Goal: Transaction & Acquisition: Purchase product/service

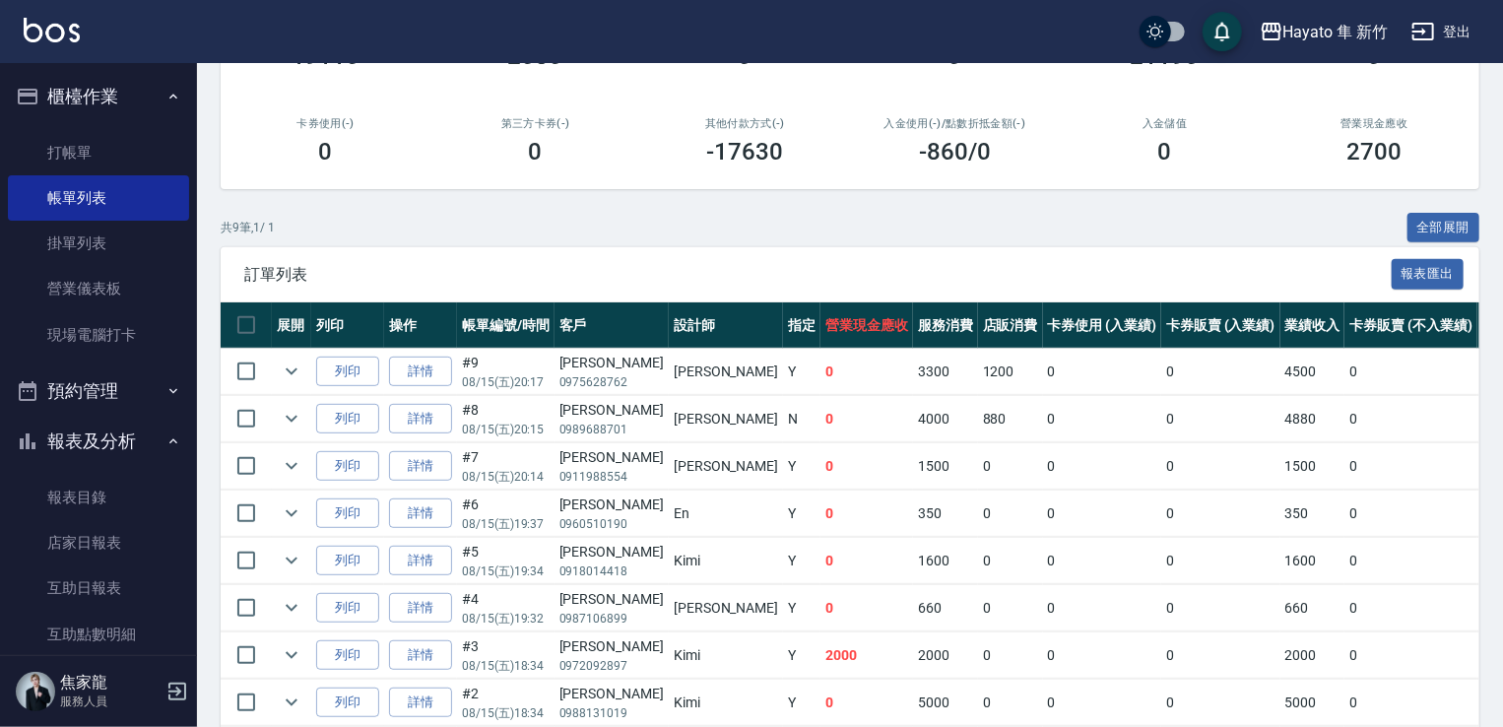
scroll to position [146, 0]
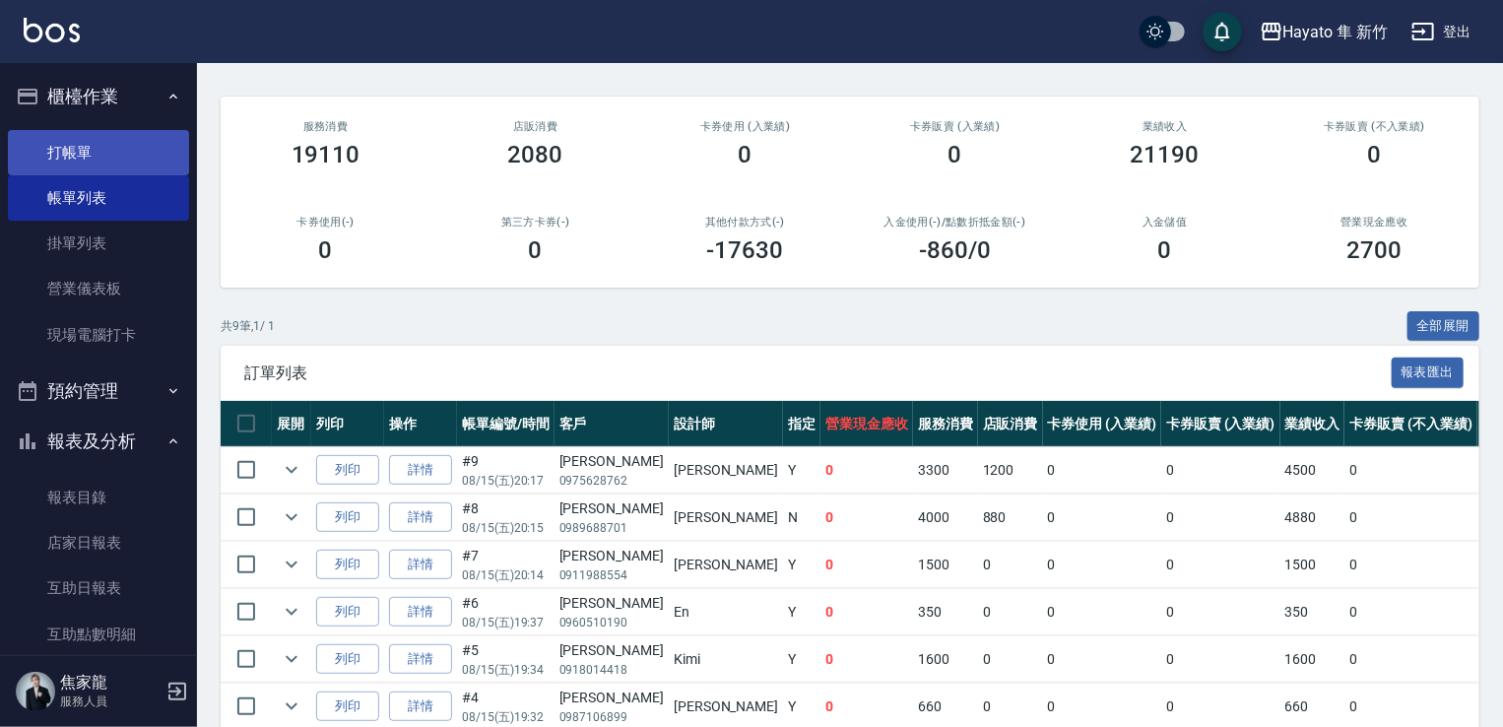
click at [46, 155] on link "打帳單" at bounding box center [98, 152] width 181 height 45
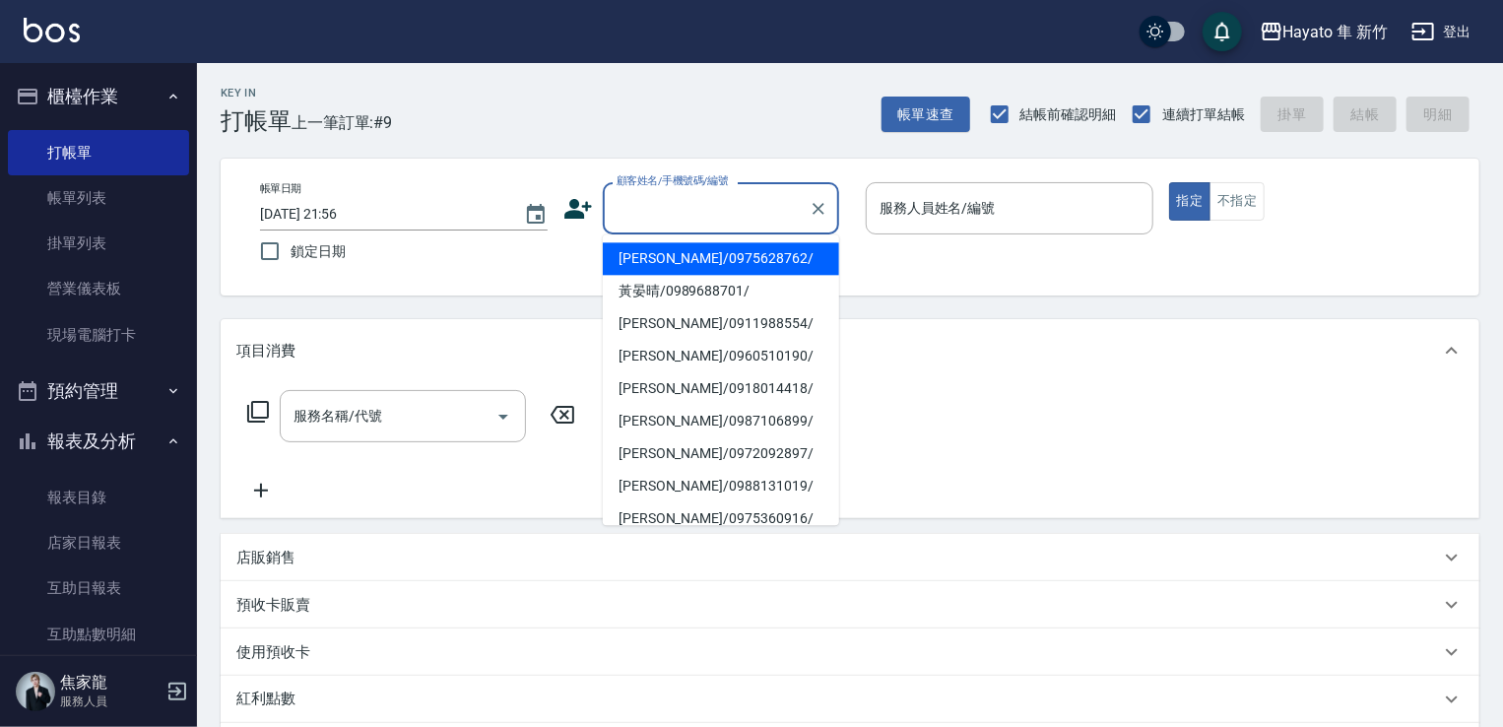
click at [642, 194] on input "顧客姓名/手機號碼/編號" at bounding box center [706, 208] width 189 height 34
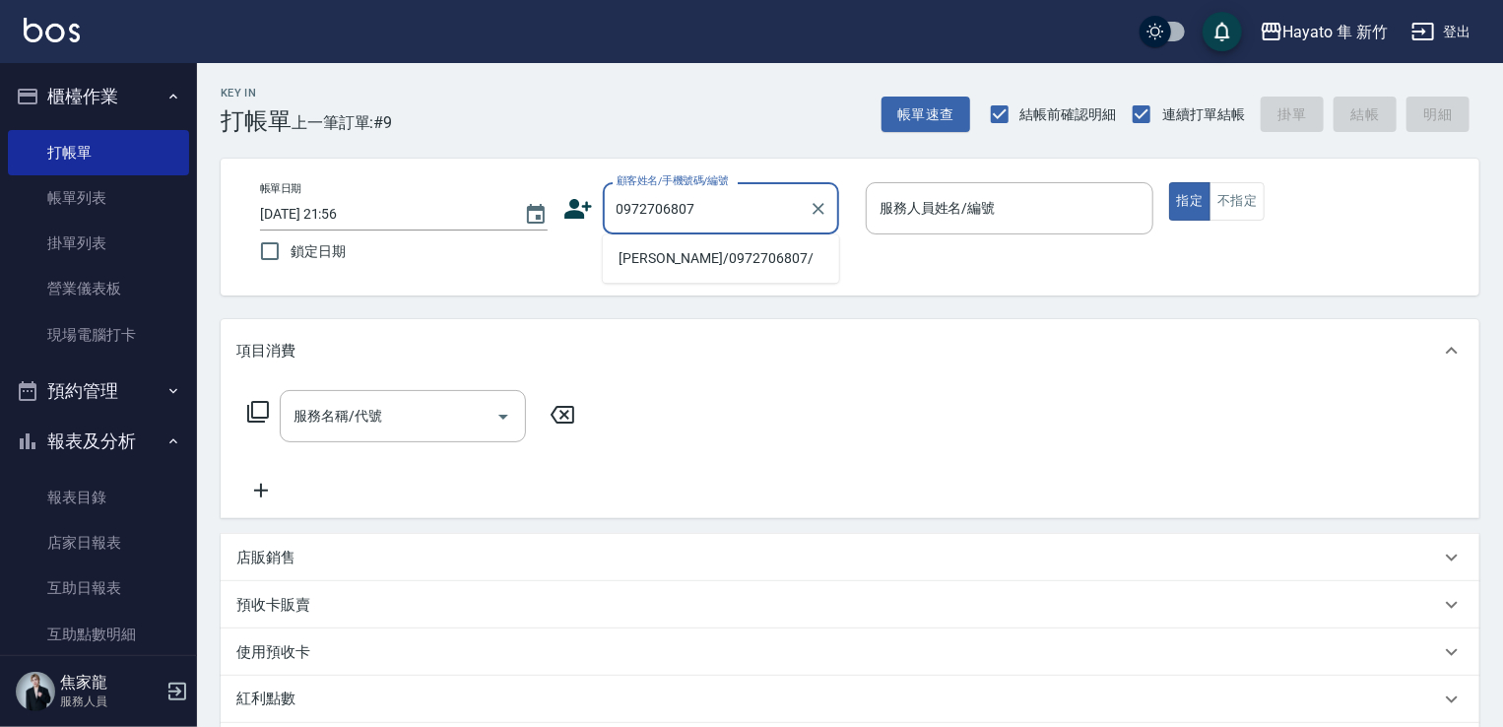
click at [666, 263] on li "[PERSON_NAME]/0972706807/" at bounding box center [721, 258] width 236 height 32
type input "[PERSON_NAME]/0972706807/"
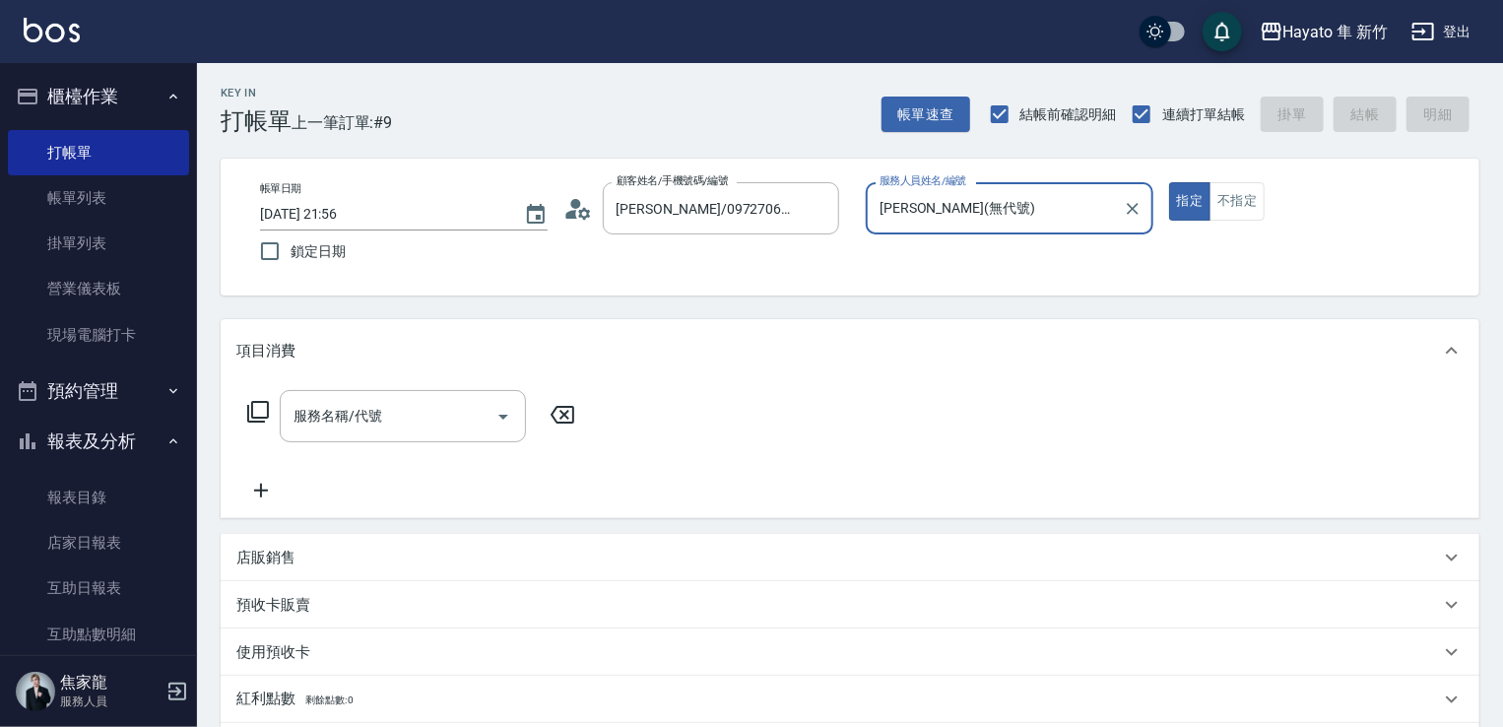
type input "[PERSON_NAME](無代號)"
click at [391, 383] on div "服務名稱/代號 服務名稱/代號" at bounding box center [850, 450] width 1259 height 136
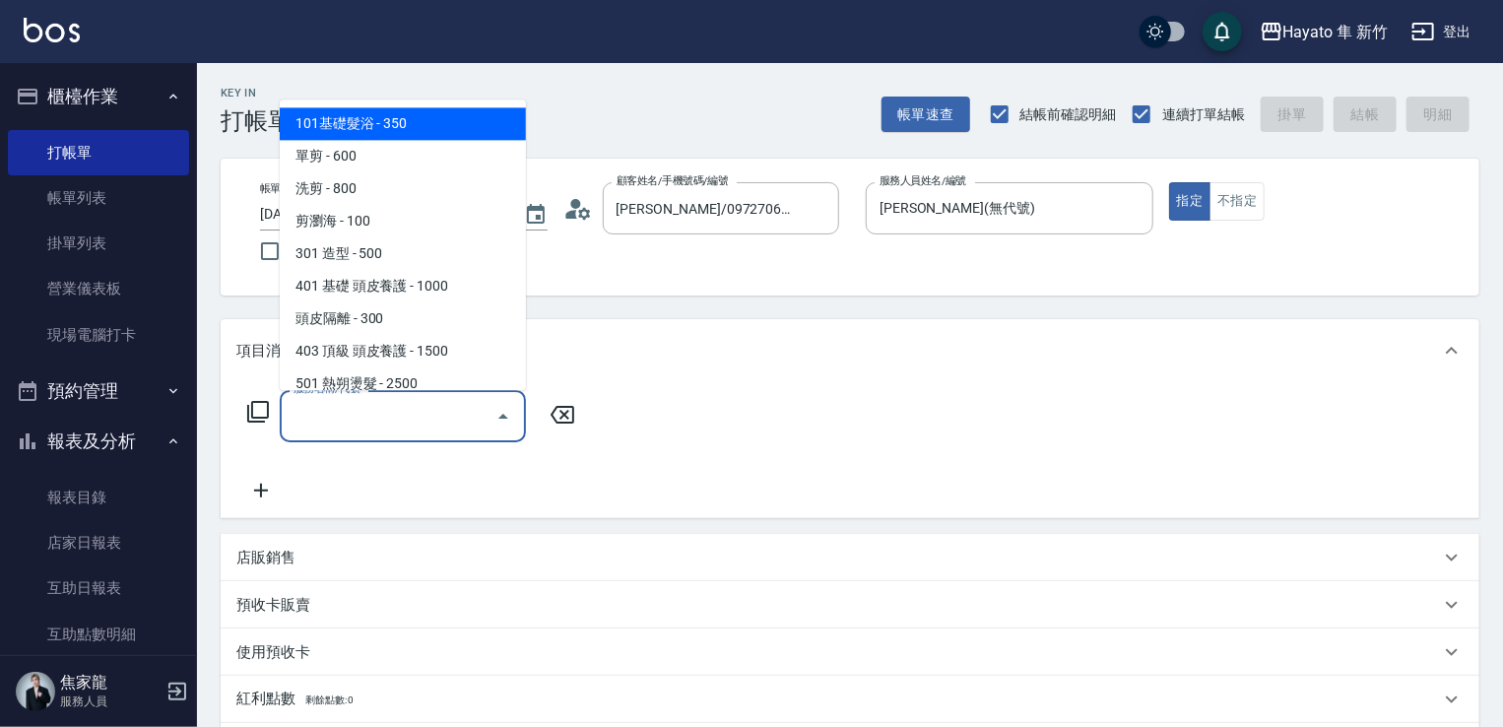
click at [391, 412] on input "服務名稱/代號" at bounding box center [388, 416] width 199 height 34
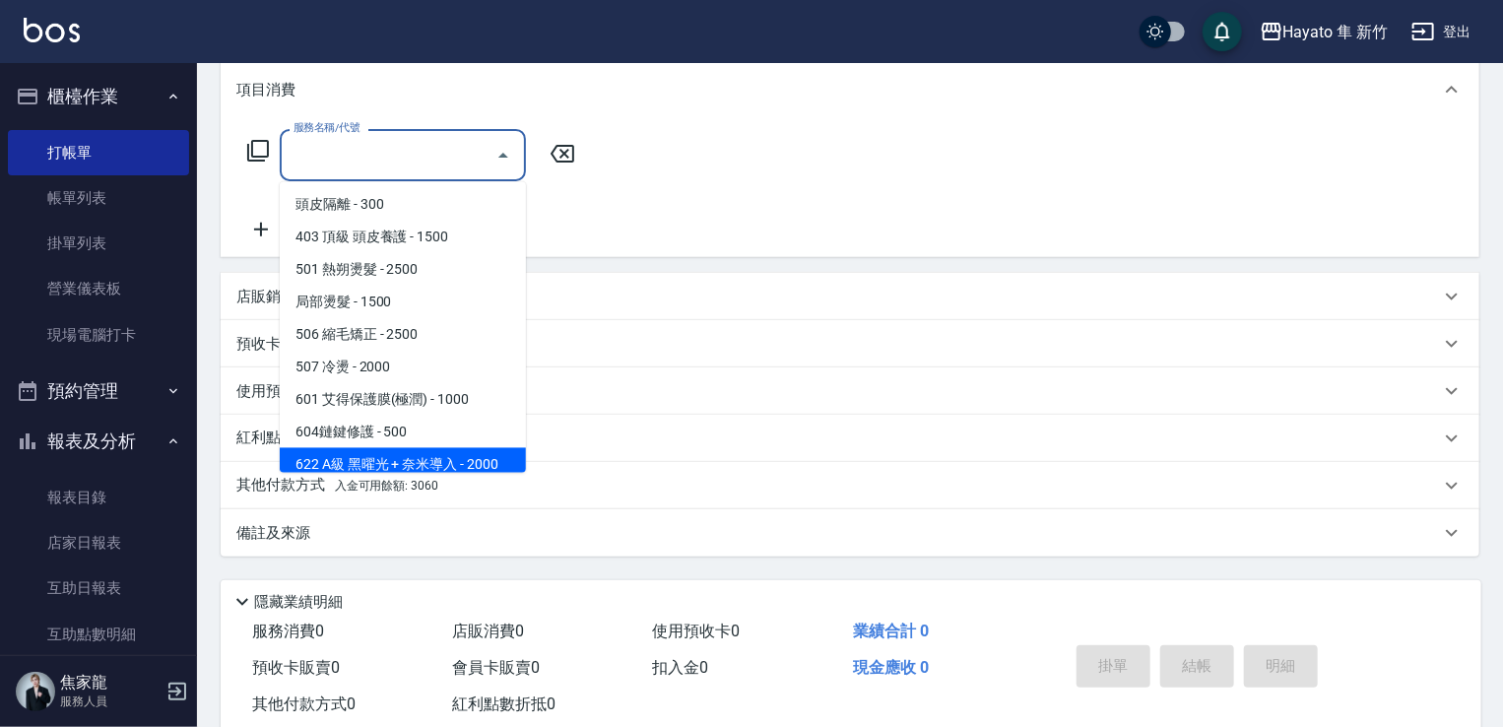
scroll to position [295, 0]
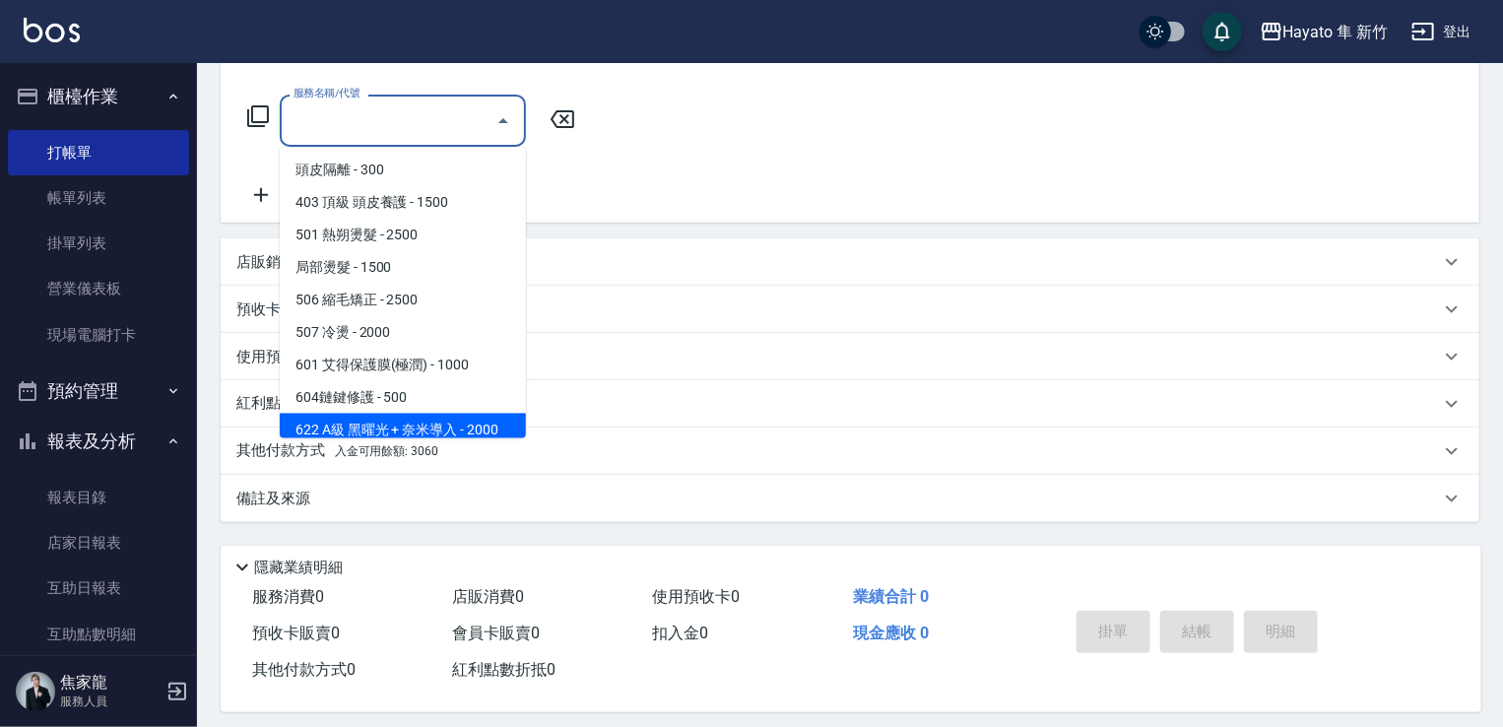
click at [802, 432] on div "其他付款方式 入金可用餘額: 3060" at bounding box center [850, 450] width 1259 height 47
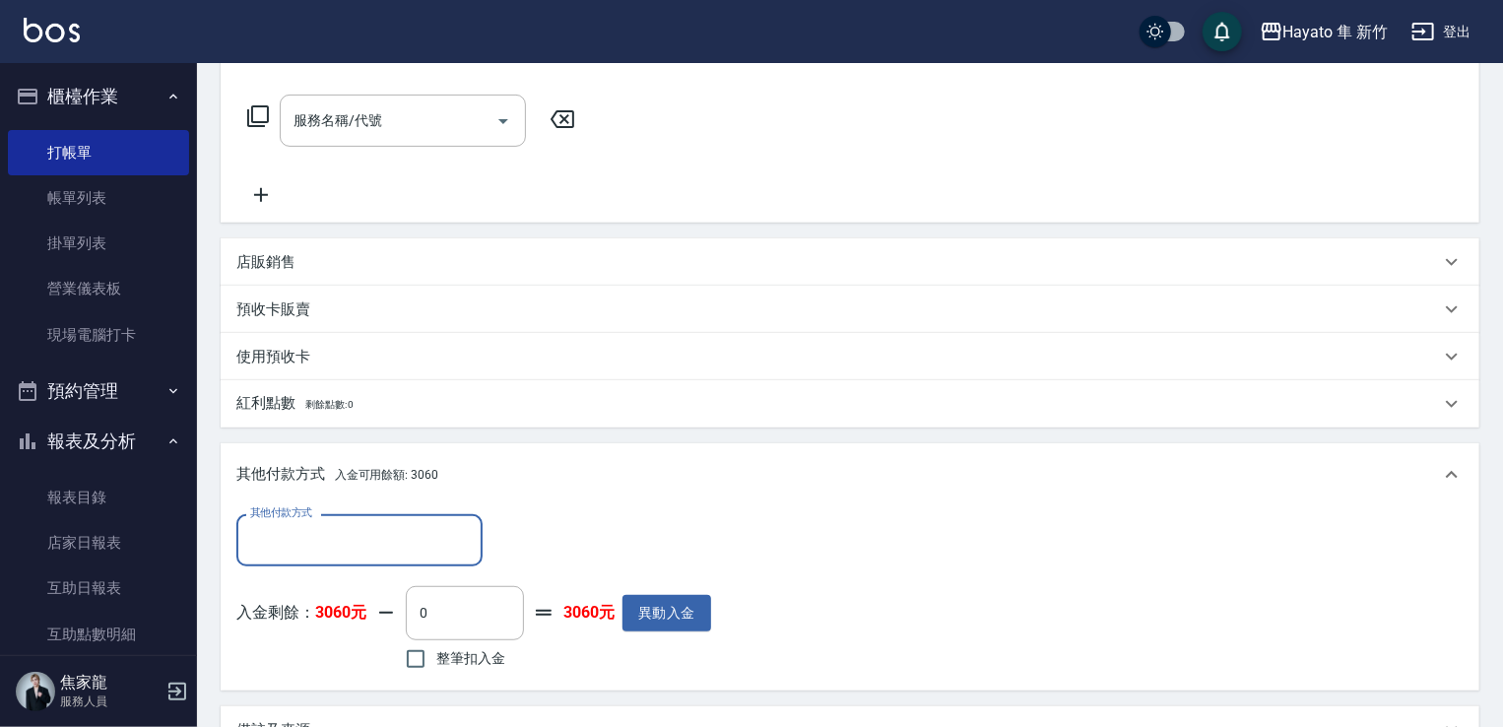
scroll to position [0, 0]
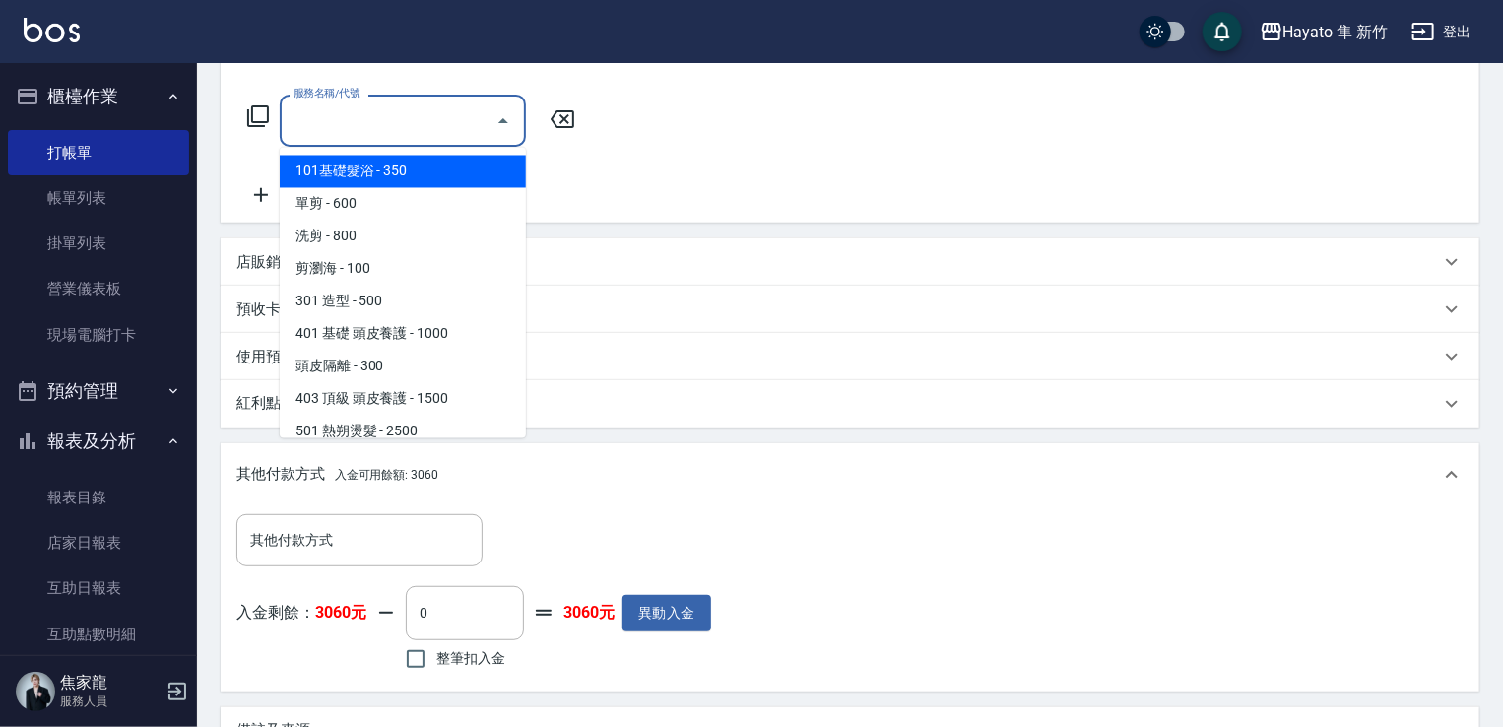
click at [349, 110] on input "服務名稱/代號" at bounding box center [388, 120] width 199 height 34
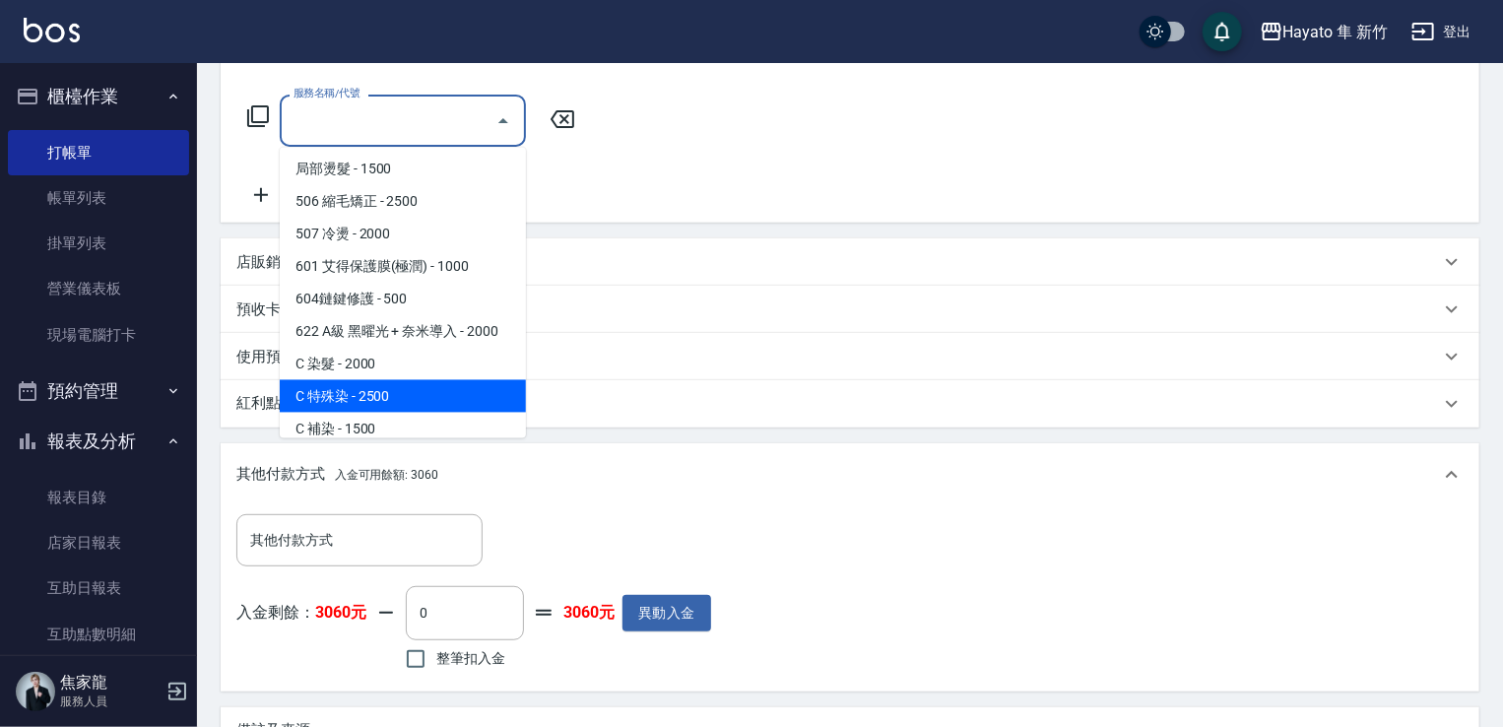
scroll to position [343, 0]
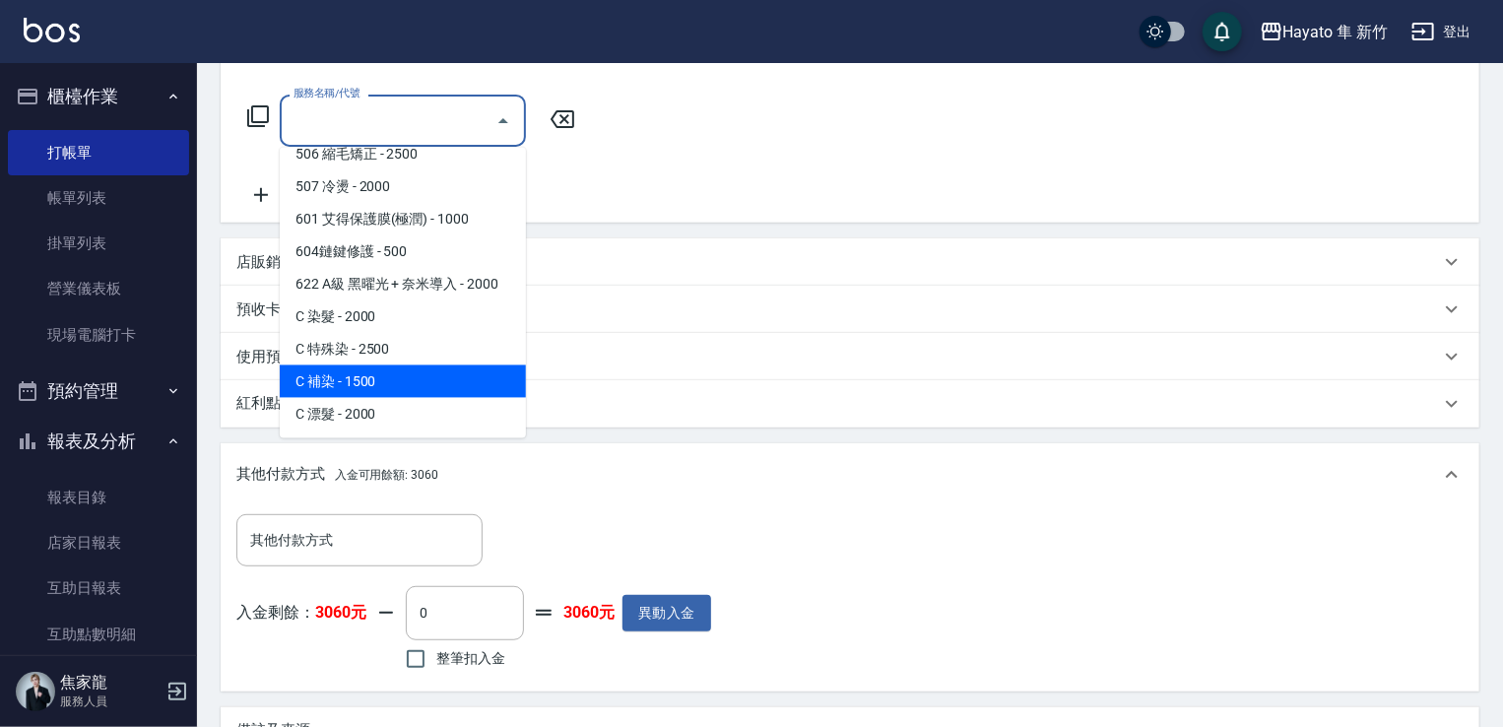
click at [374, 367] on span "C 補染 - 1500" at bounding box center [403, 381] width 246 height 32
type input "C 補染(704)"
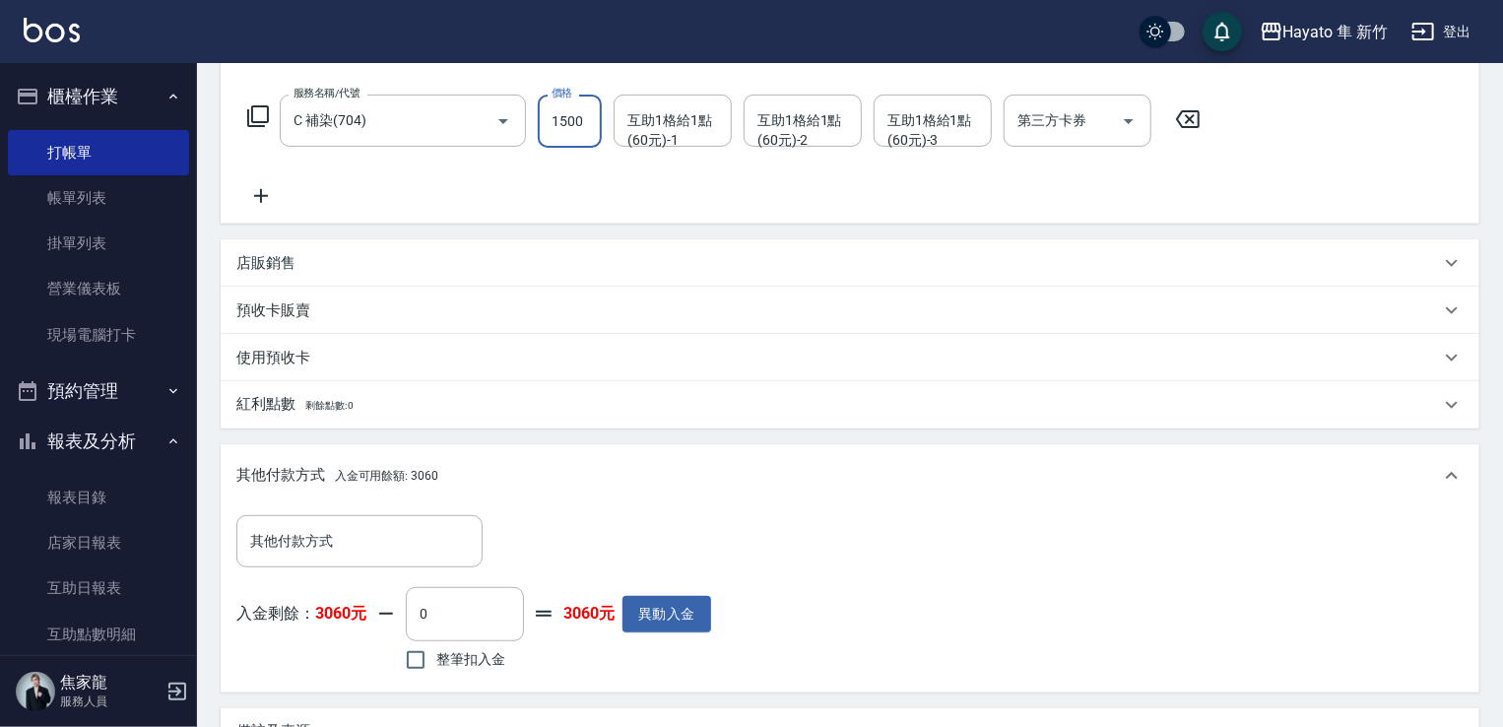
click at [558, 137] on input "1500" at bounding box center [570, 121] width 64 height 53
type input "1440"
click at [603, 193] on div "服務名稱/代號 C 補染(704) 服務名稱/代號 價格 1440 價格 互助1格給1點(60元)-1 互助1格給1點(60元)-1 互助1格給1點(60元)…" at bounding box center [724, 151] width 976 height 113
click at [258, 191] on icon at bounding box center [260, 196] width 49 height 24
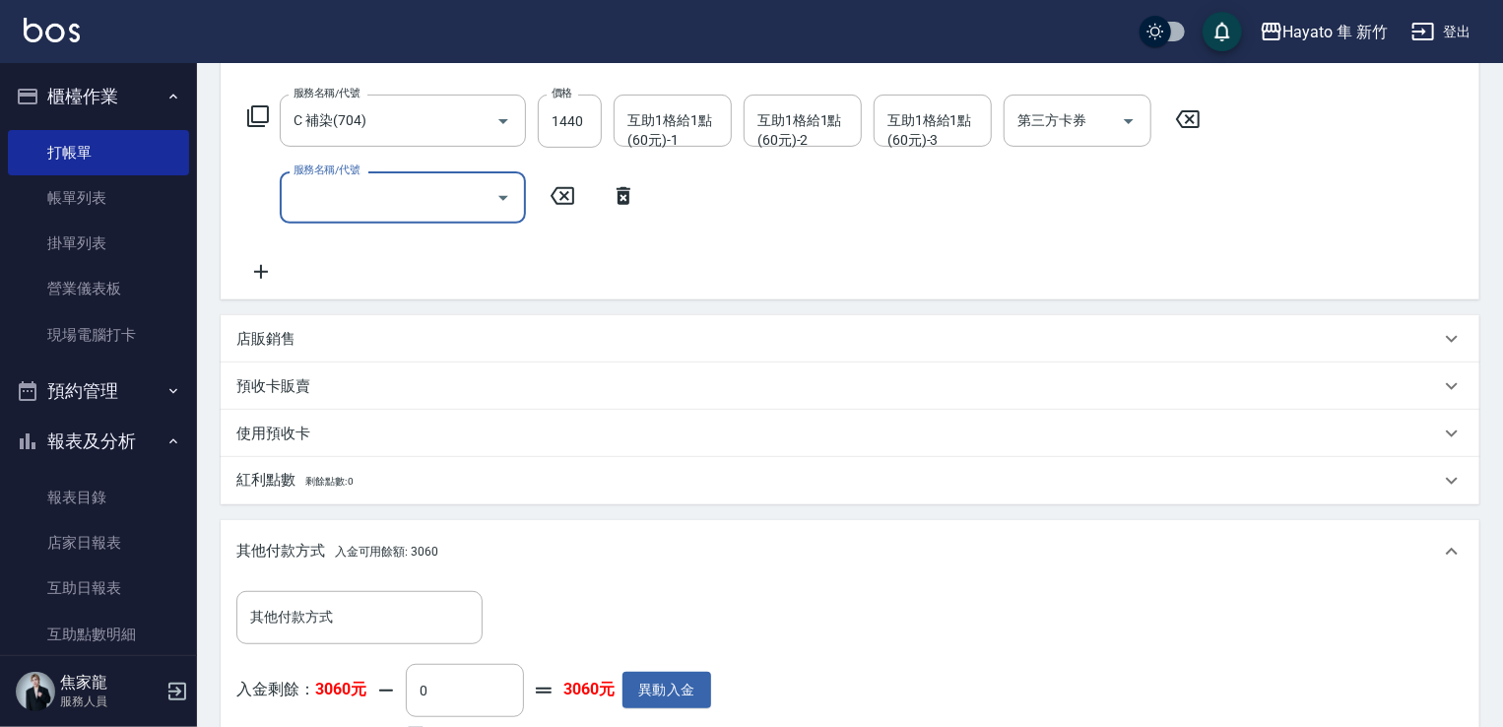
drag, startPoint x: 354, startPoint y: 186, endPoint x: 386, endPoint y: 201, distance: 35.7
click at [358, 186] on input "服務名稱/代號" at bounding box center [388, 197] width 199 height 34
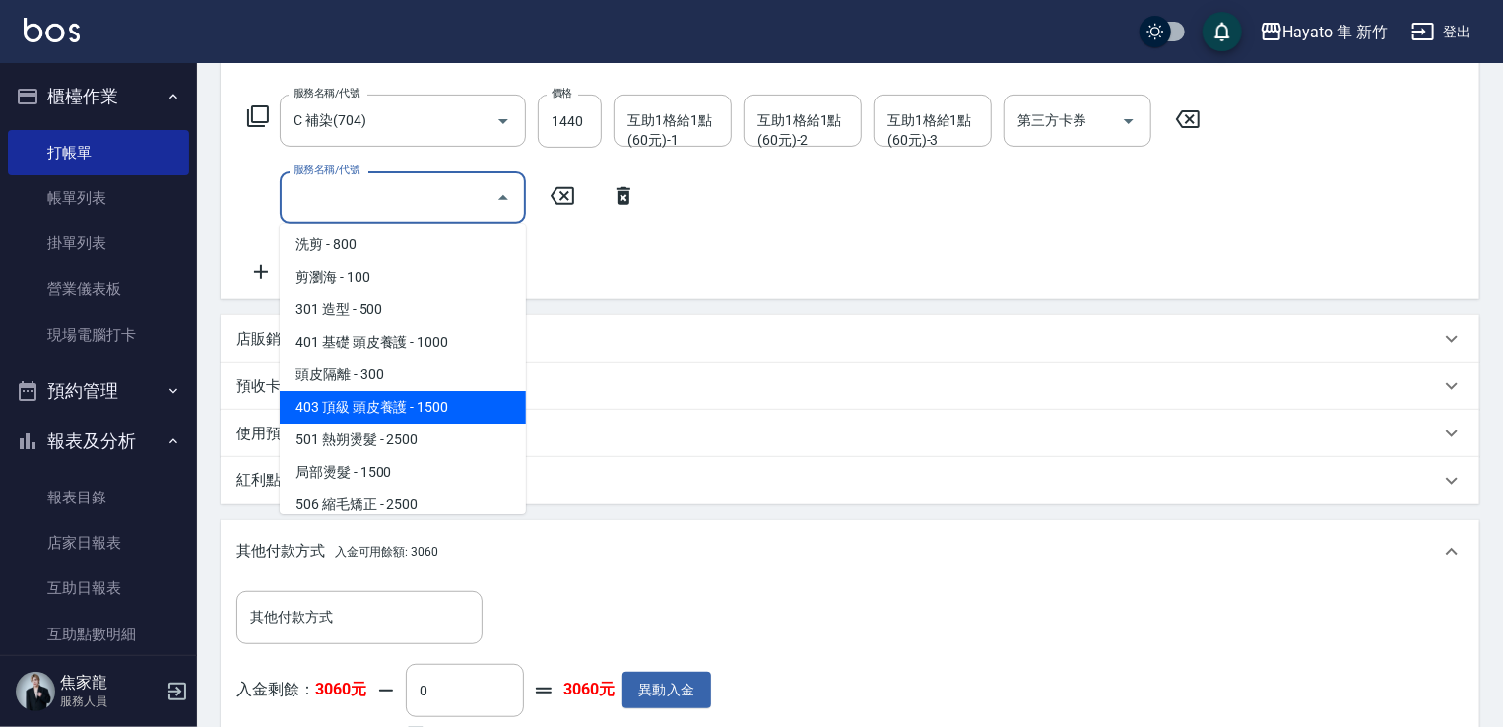
scroll to position [197, 0]
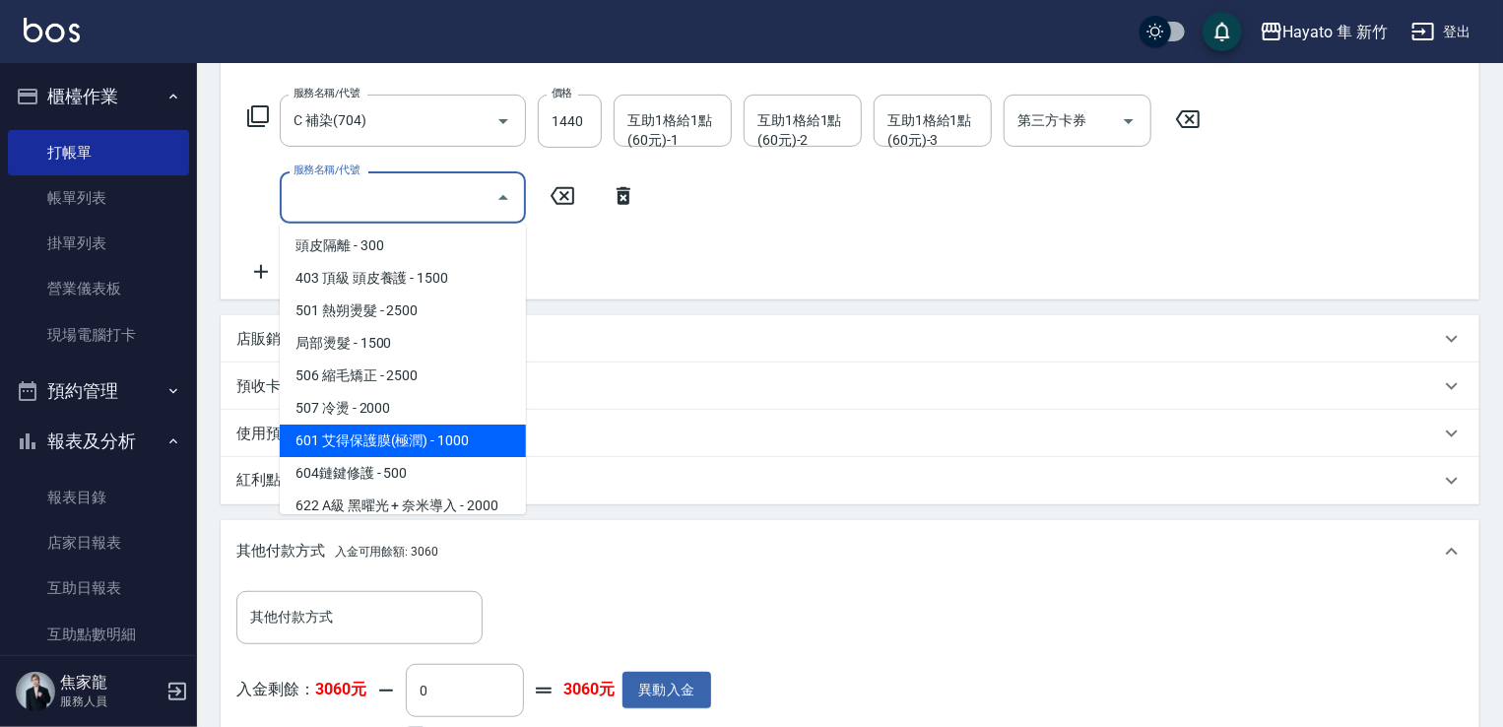
click at [492, 450] on span "601 艾得保護膜(極潤) - 1000" at bounding box center [403, 440] width 246 height 32
type input "601 艾得保護膜(極潤)(601)"
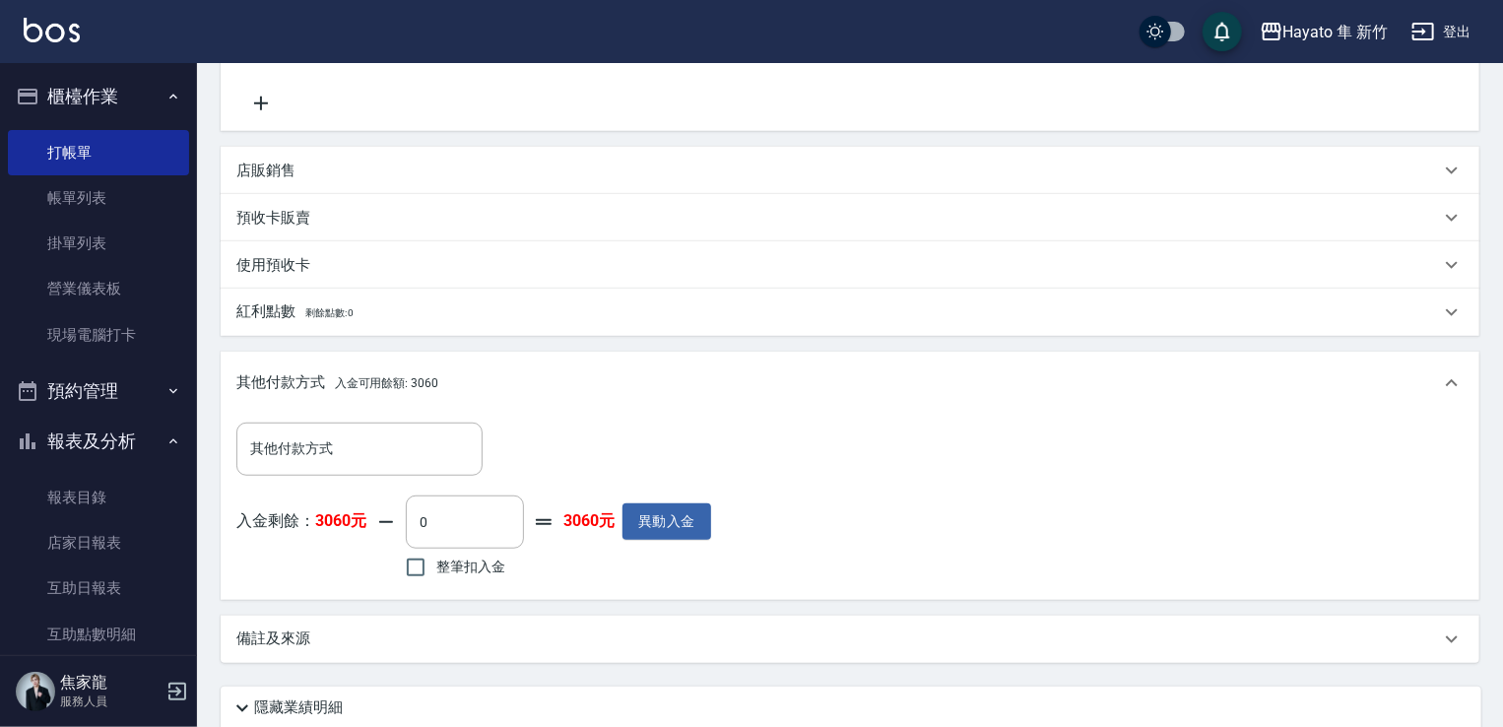
scroll to position [492, 0]
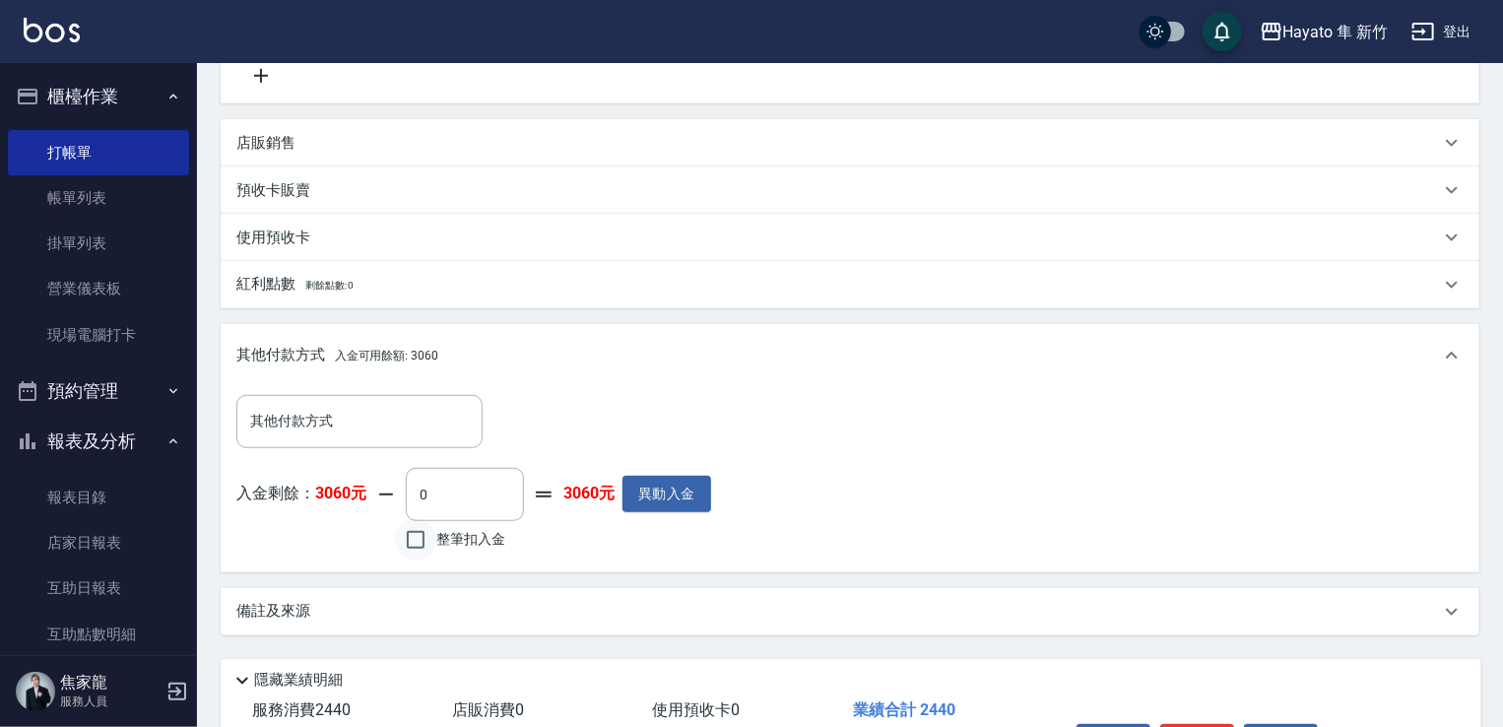
click at [409, 536] on input "整筆扣入金" at bounding box center [415, 539] width 41 height 41
checkbox input "true"
type input "2440"
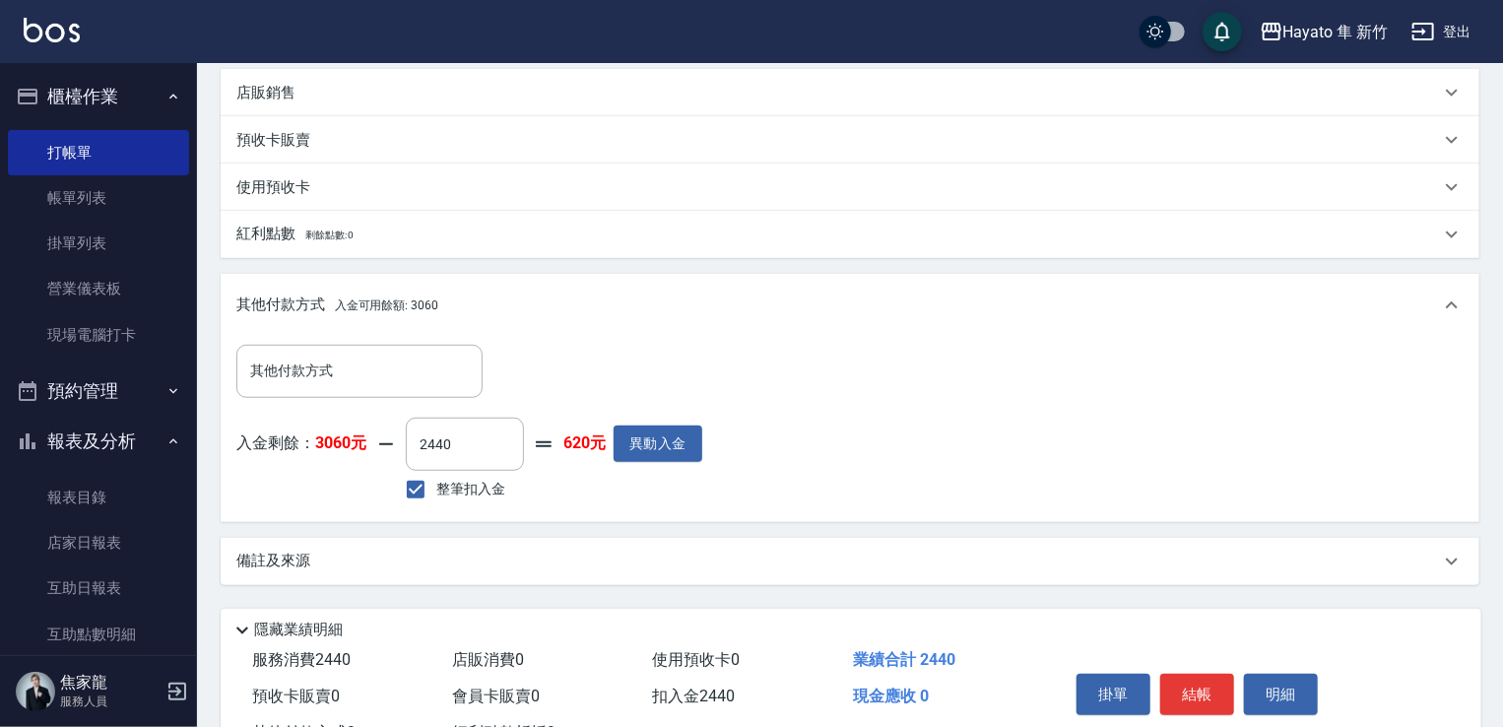
scroll to position [620, 0]
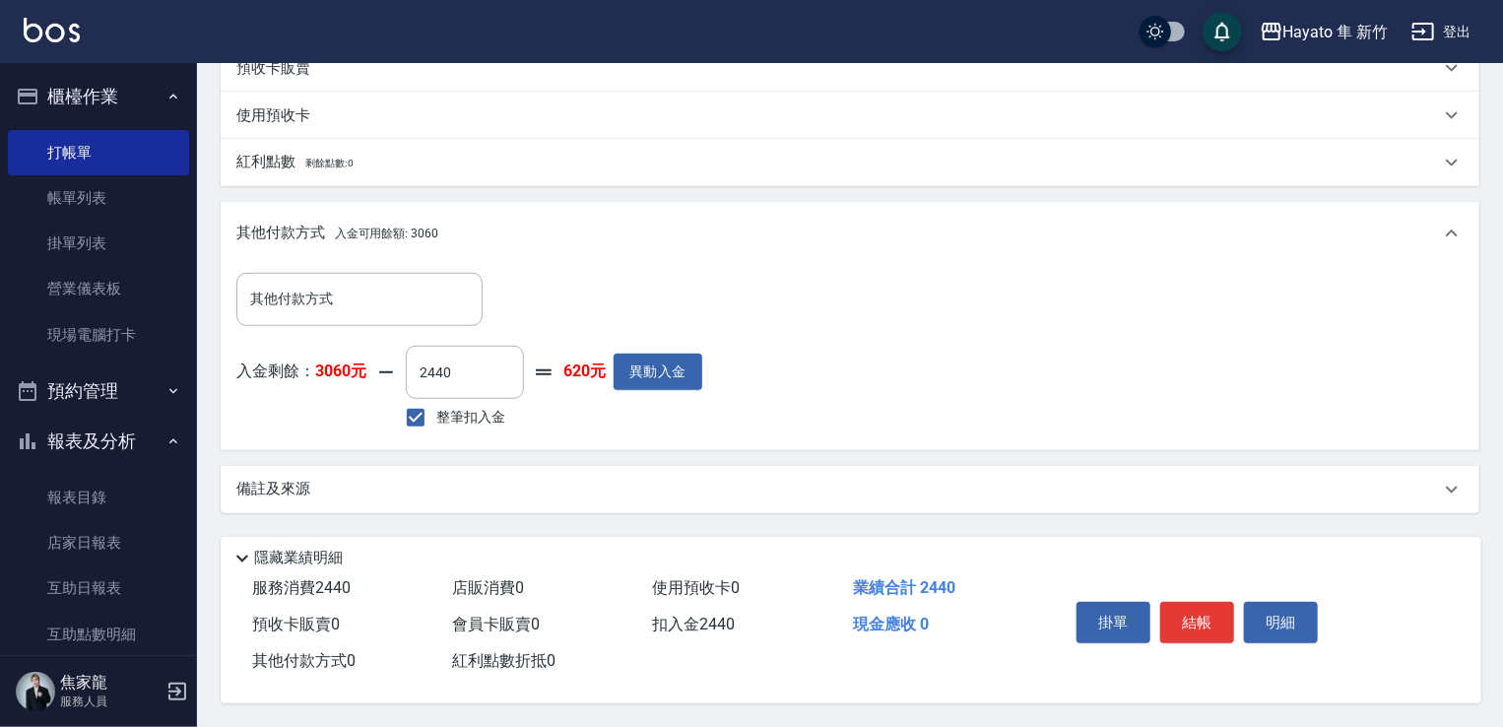
click at [477, 487] on div "備註及來源" at bounding box center [837, 489] width 1203 height 21
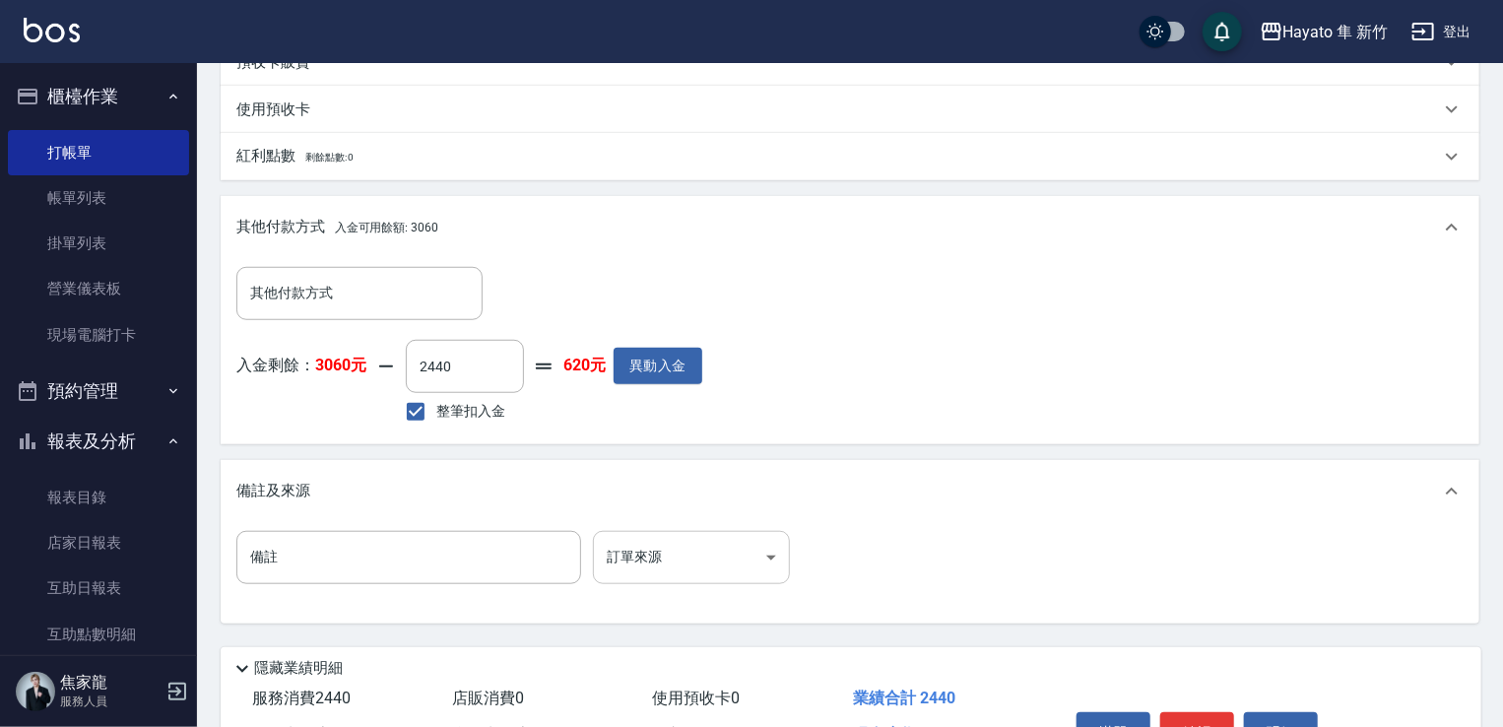
click at [642, 565] on body "Hayato 隼 新竹 登出 櫃檯作業 打帳單 帳單列表 掛單列表 營業儀表板 現場電腦打卡 預約管理 預約管理 報表及分析 報表目錄 店家日報表 互助日報表…" at bounding box center [751, 109] width 1503 height 1458
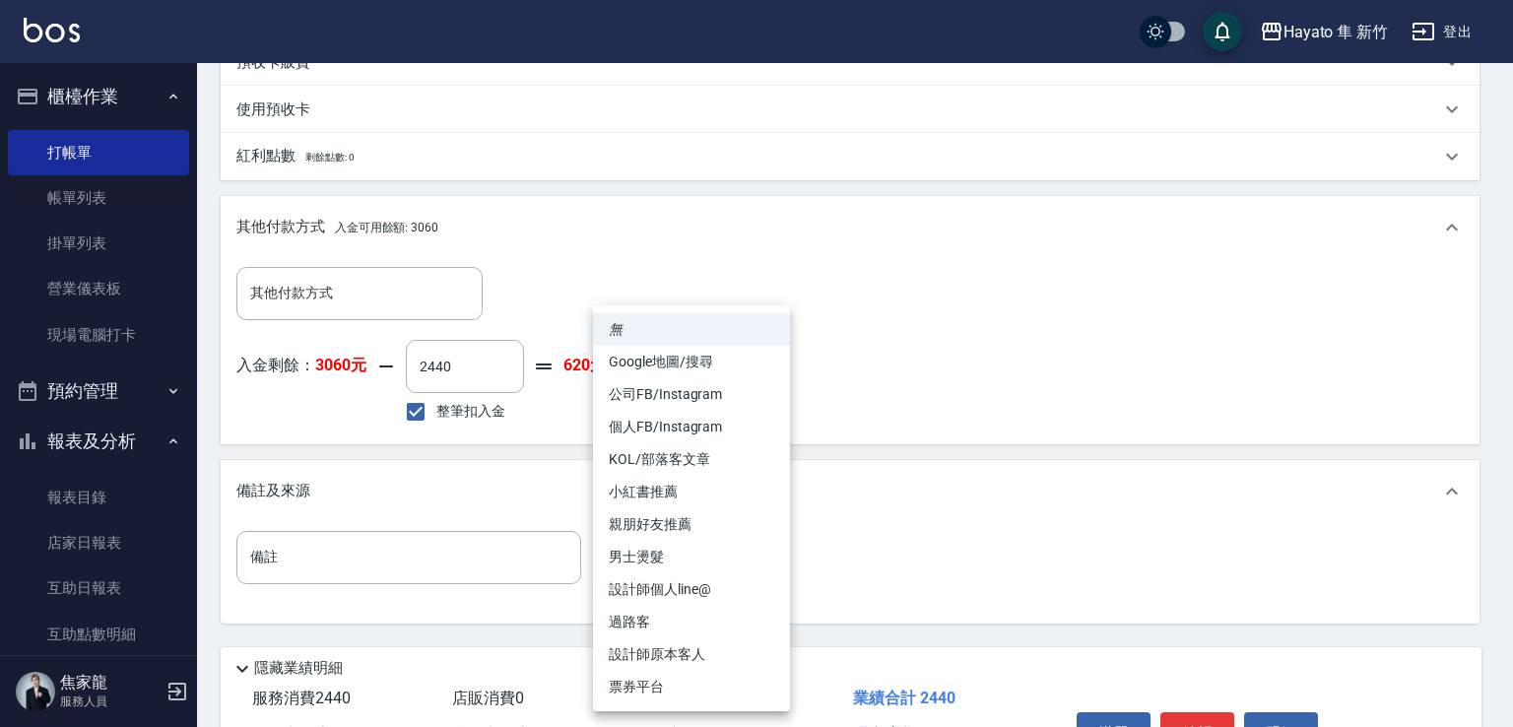
click at [666, 651] on li "設計師原本客人" at bounding box center [691, 654] width 197 height 32
type input "設計師原本客人"
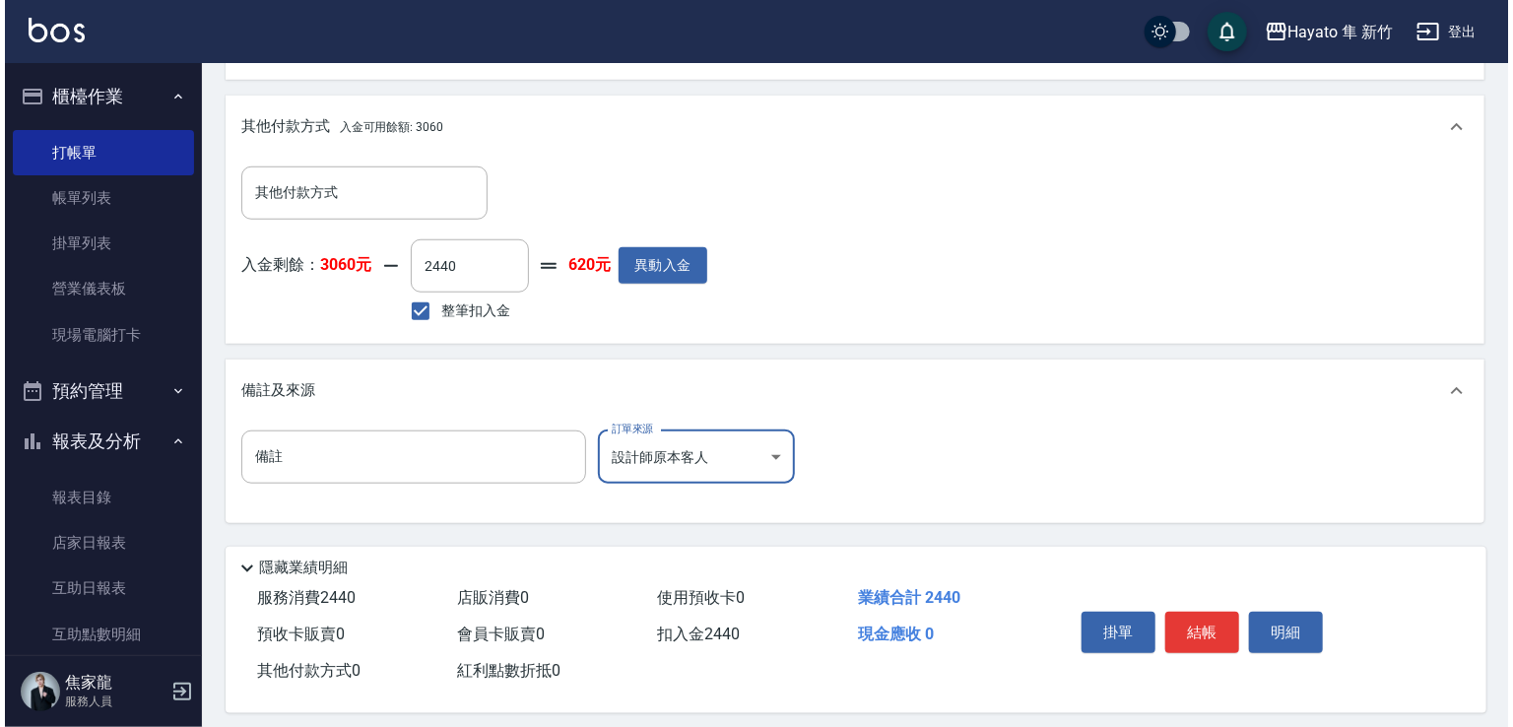
scroll to position [737, 0]
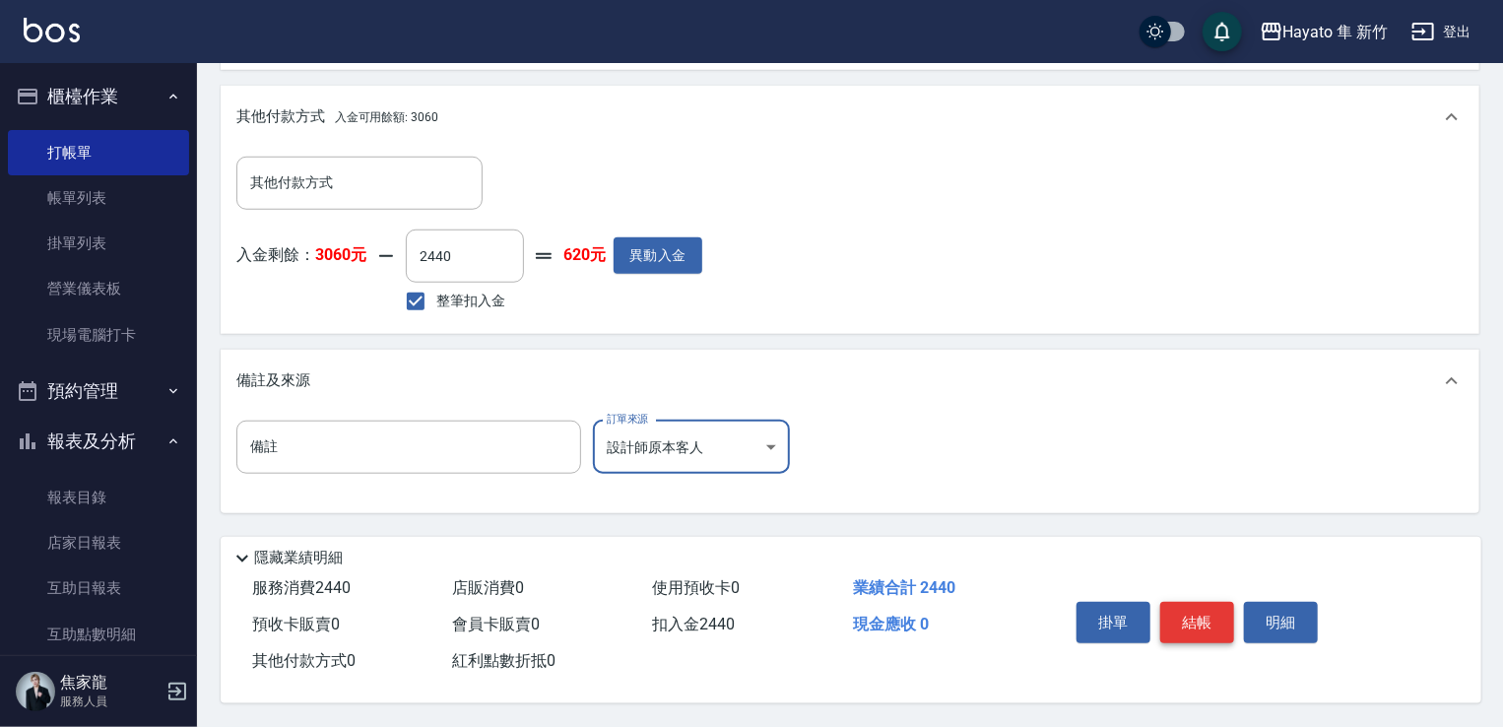
click at [1197, 619] on button "結帳" at bounding box center [1197, 622] width 74 height 41
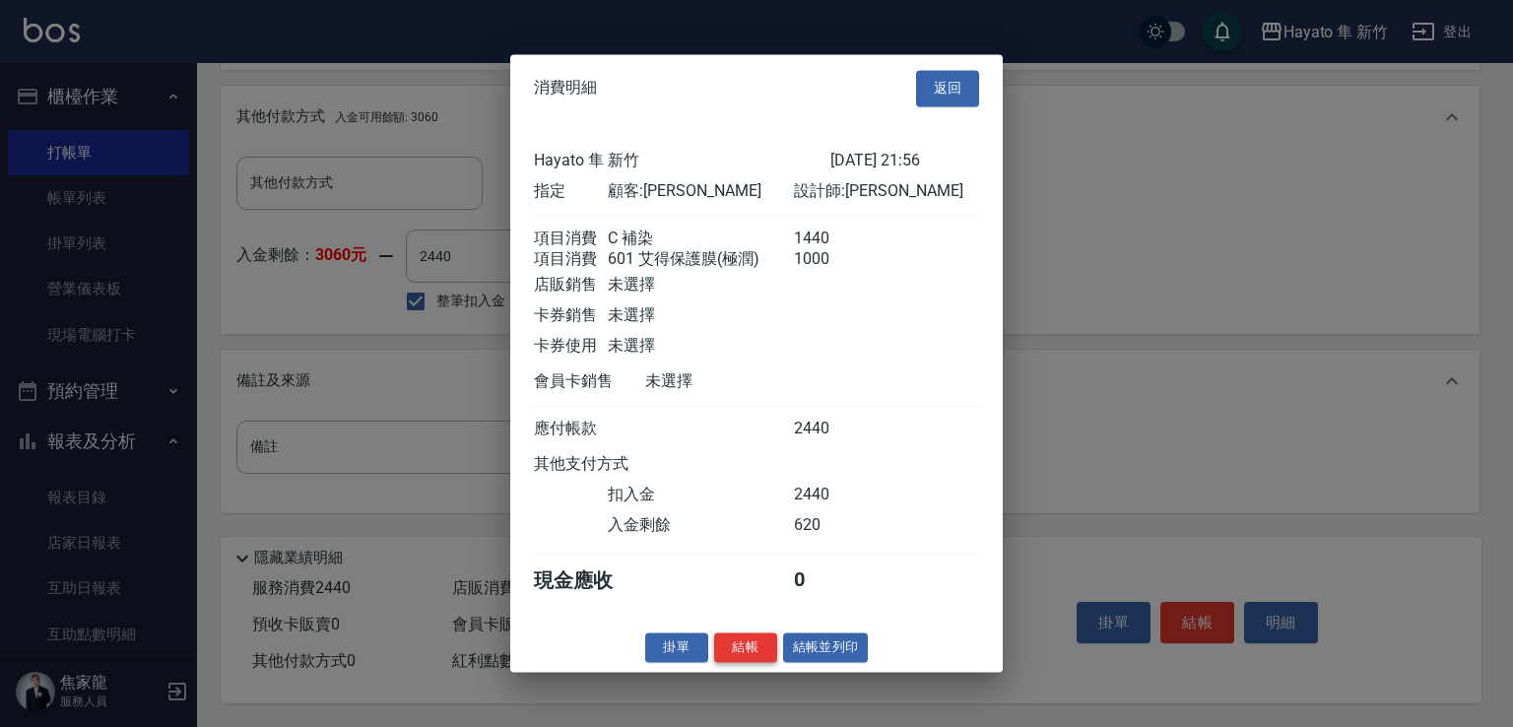
click at [750, 663] on button "結帳" at bounding box center [745, 647] width 63 height 31
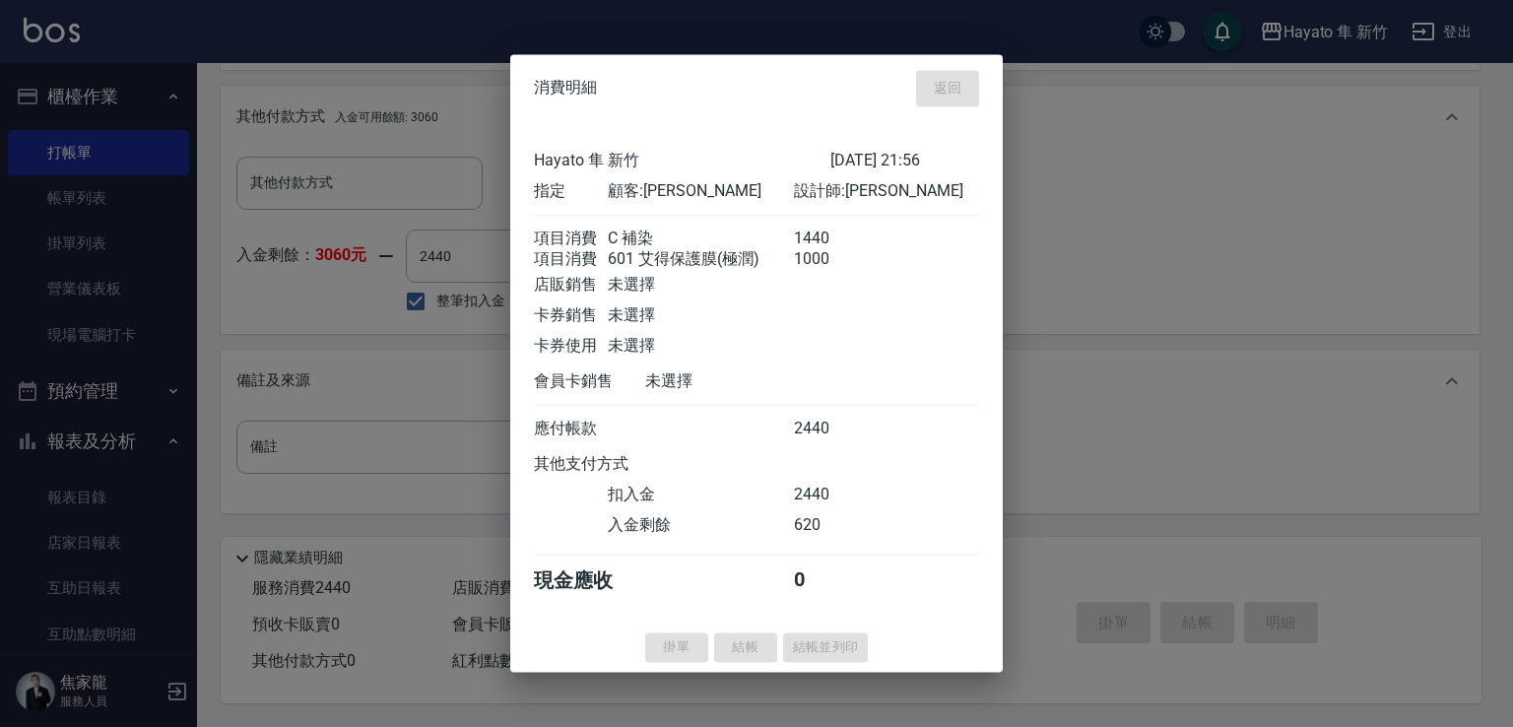
type input "[DATE] 21:57"
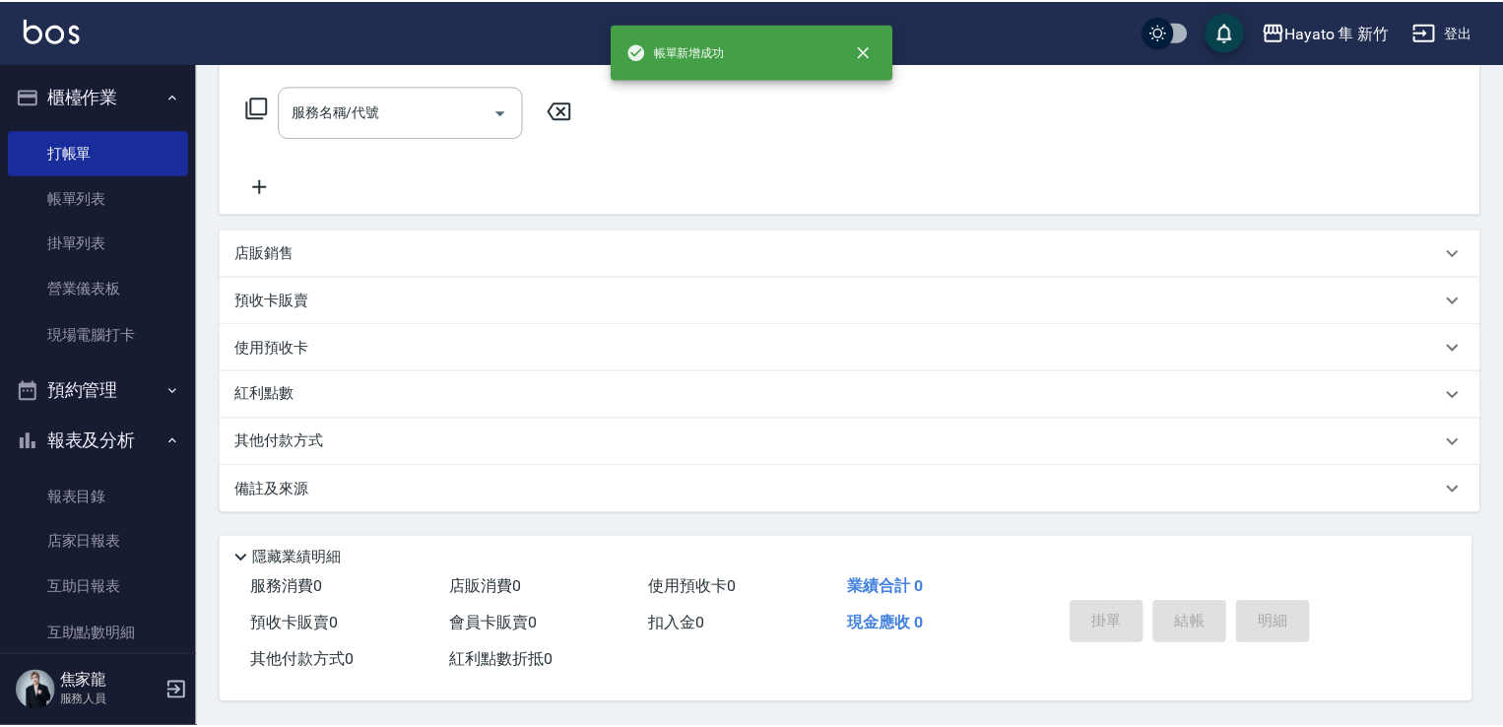
scroll to position [0, 0]
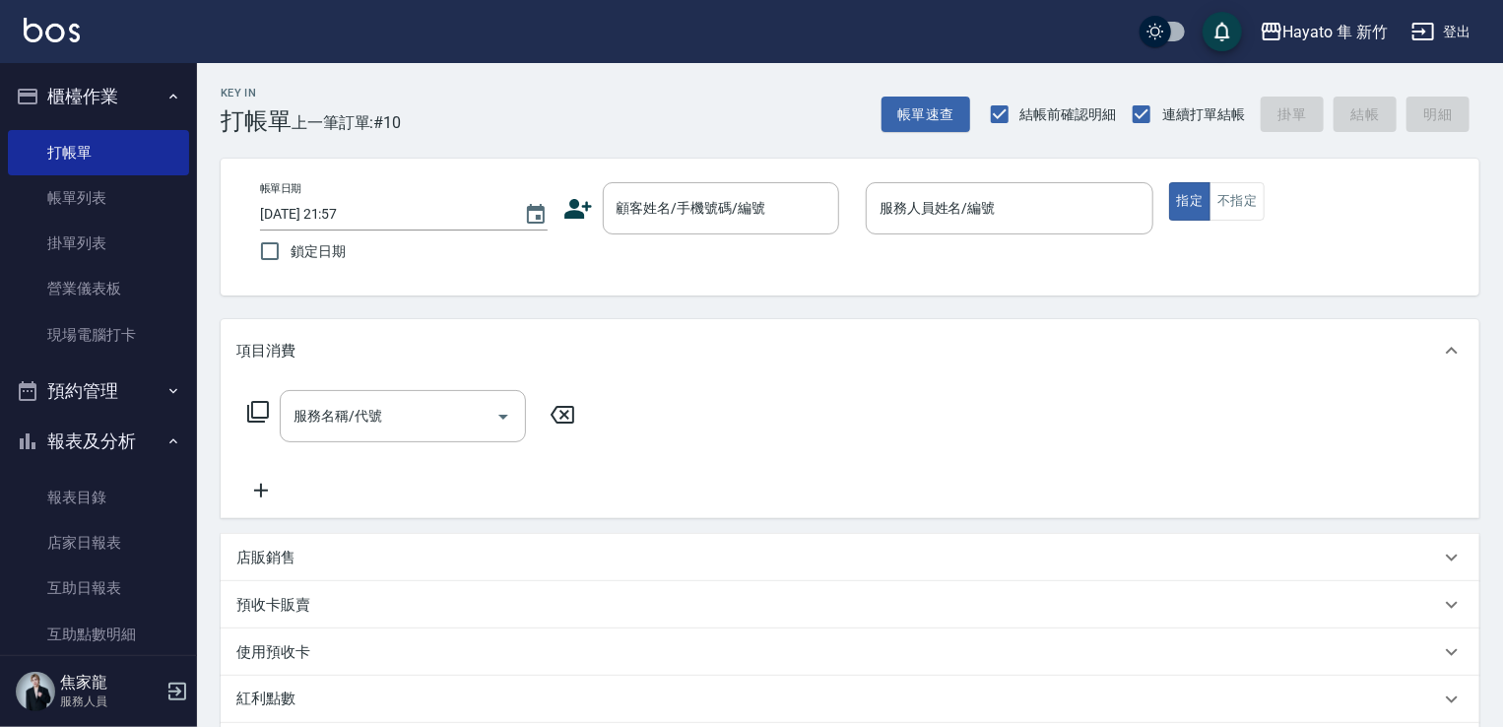
click at [578, 210] on icon at bounding box center [578, 209] width 28 height 20
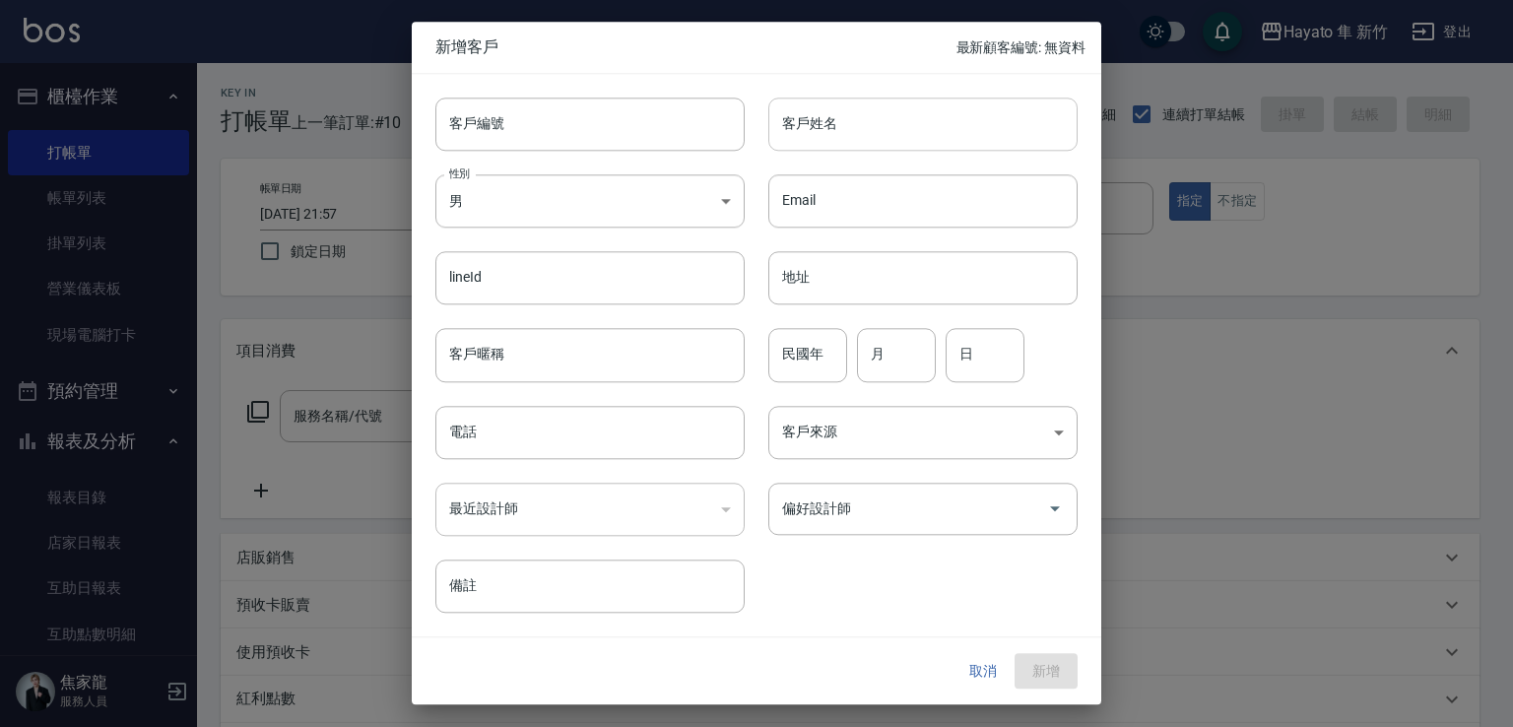
click at [807, 139] on input "客戶姓名" at bounding box center [922, 123] width 309 height 53
click at [844, 135] on input "[PERSON_NAME]" at bounding box center [922, 123] width 309 height 53
drag, startPoint x: 782, startPoint y: 134, endPoint x: 915, endPoint y: 154, distance: 134.4
click at [915, 154] on div "客戶編號 客戶編號 客戶姓名 [PERSON_NAME] 客戶姓名 性別 男 [DEMOGRAPHIC_DATA] 性別 Email Email lineId…" at bounding box center [745, 343] width 666 height 539
type input "[PERSON_NAME]"
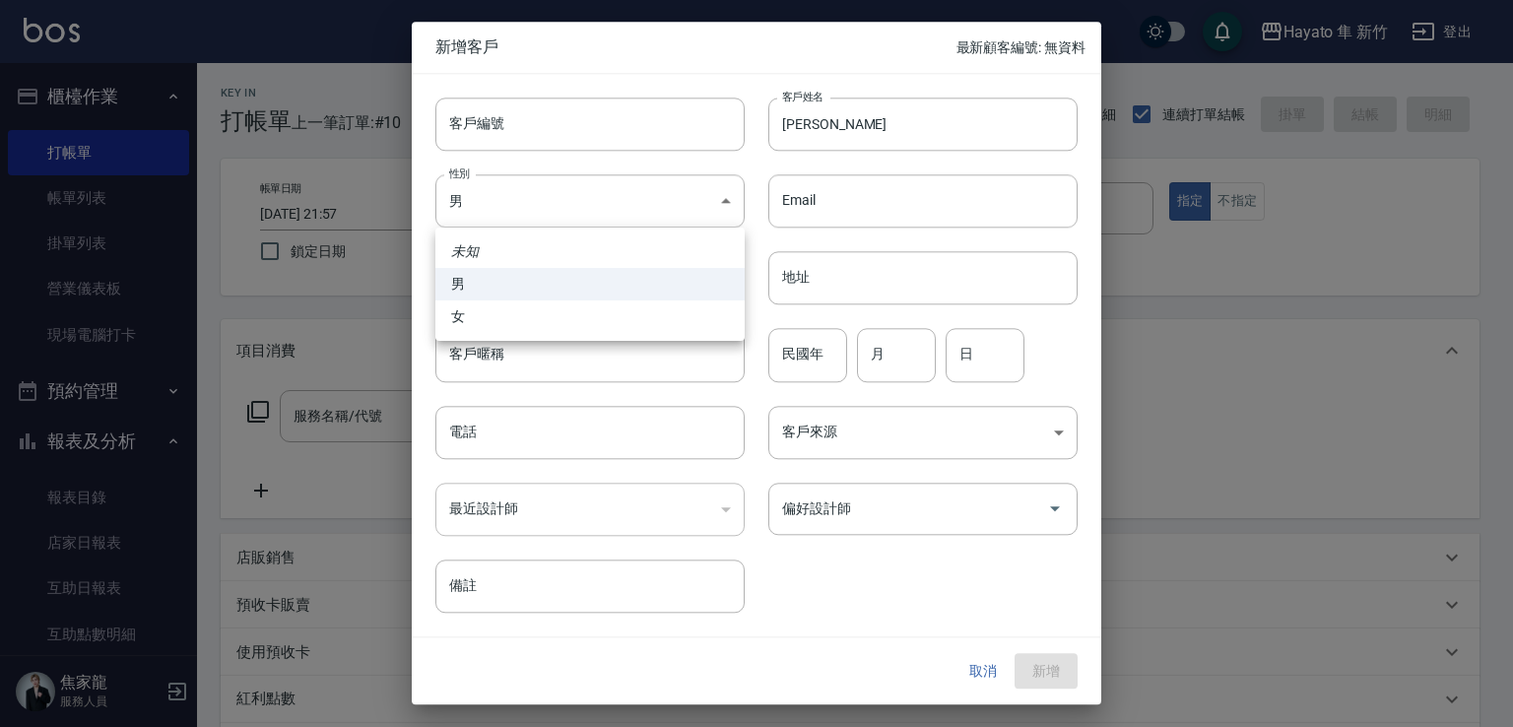
drag, startPoint x: 544, startPoint y: 193, endPoint x: 560, endPoint y: 296, distance: 104.8
click at [542, 208] on body "Hayato 隼 新竹 登出 櫃檯作業 打帳單 帳單列表 掛單列表 營業儀表板 現場電腦打卡 預約管理 預約管理 報表及分析 報表目錄 店家日報表 互助日報表…" at bounding box center [756, 515] width 1513 height 1031
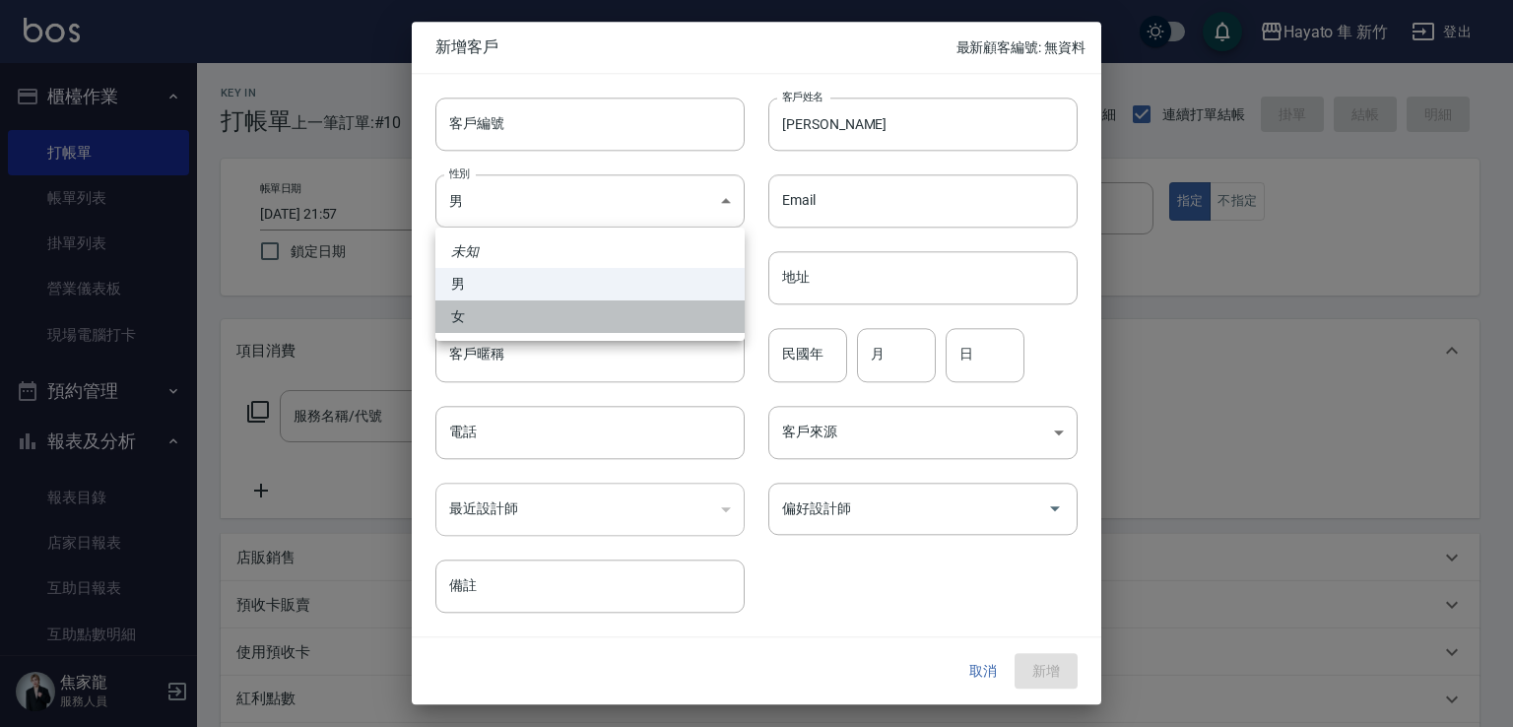
click at [570, 328] on li "女" at bounding box center [589, 316] width 309 height 32
type input "[DEMOGRAPHIC_DATA]"
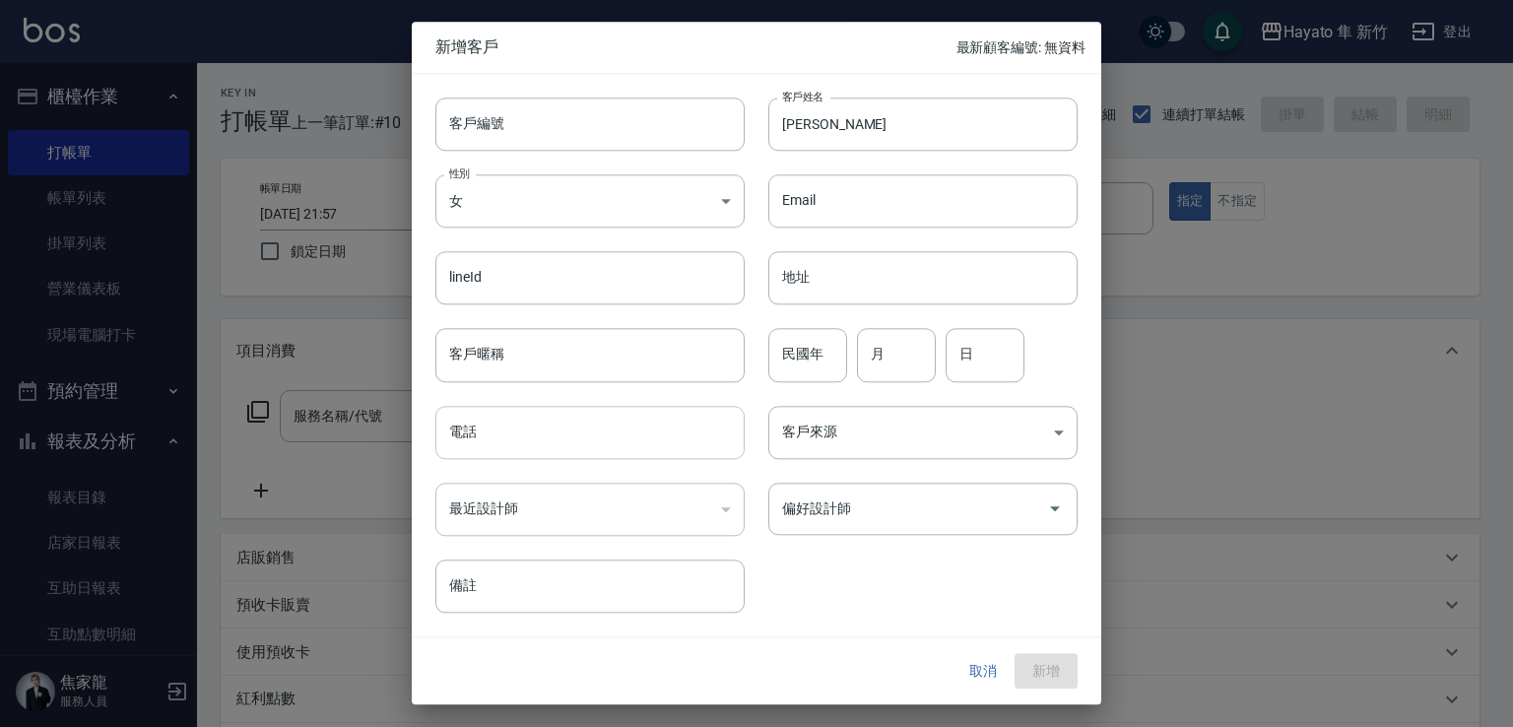
click at [592, 449] on input "電話" at bounding box center [589, 432] width 309 height 53
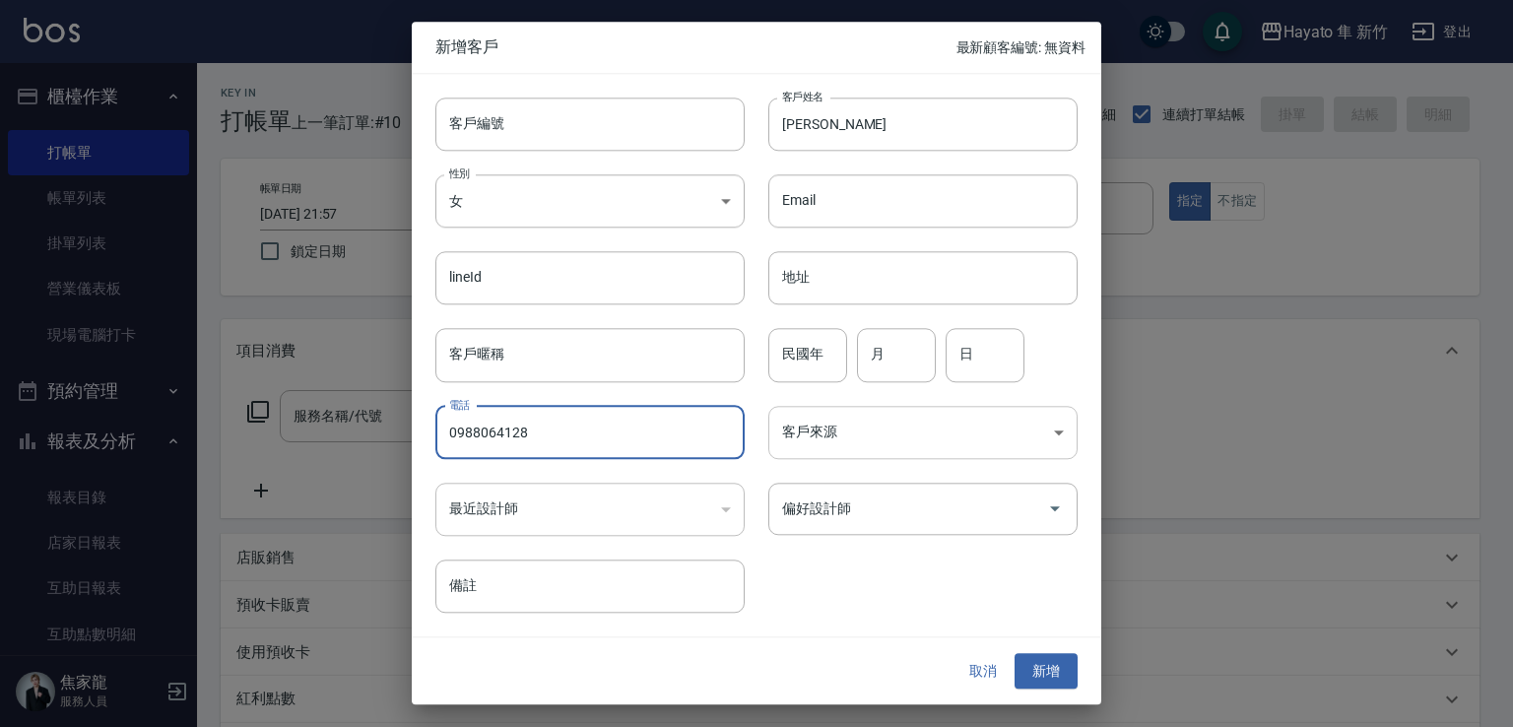
type input "0988064128"
click at [843, 424] on body "Hayato 隼 新竹 登出 櫃檯作業 打帳單 帳單列表 掛單列表 營業儀表板 現場電腦打卡 預約管理 預約管理 報表及分析 報表目錄 店家日報表 互助日報表…" at bounding box center [756, 515] width 1513 height 1031
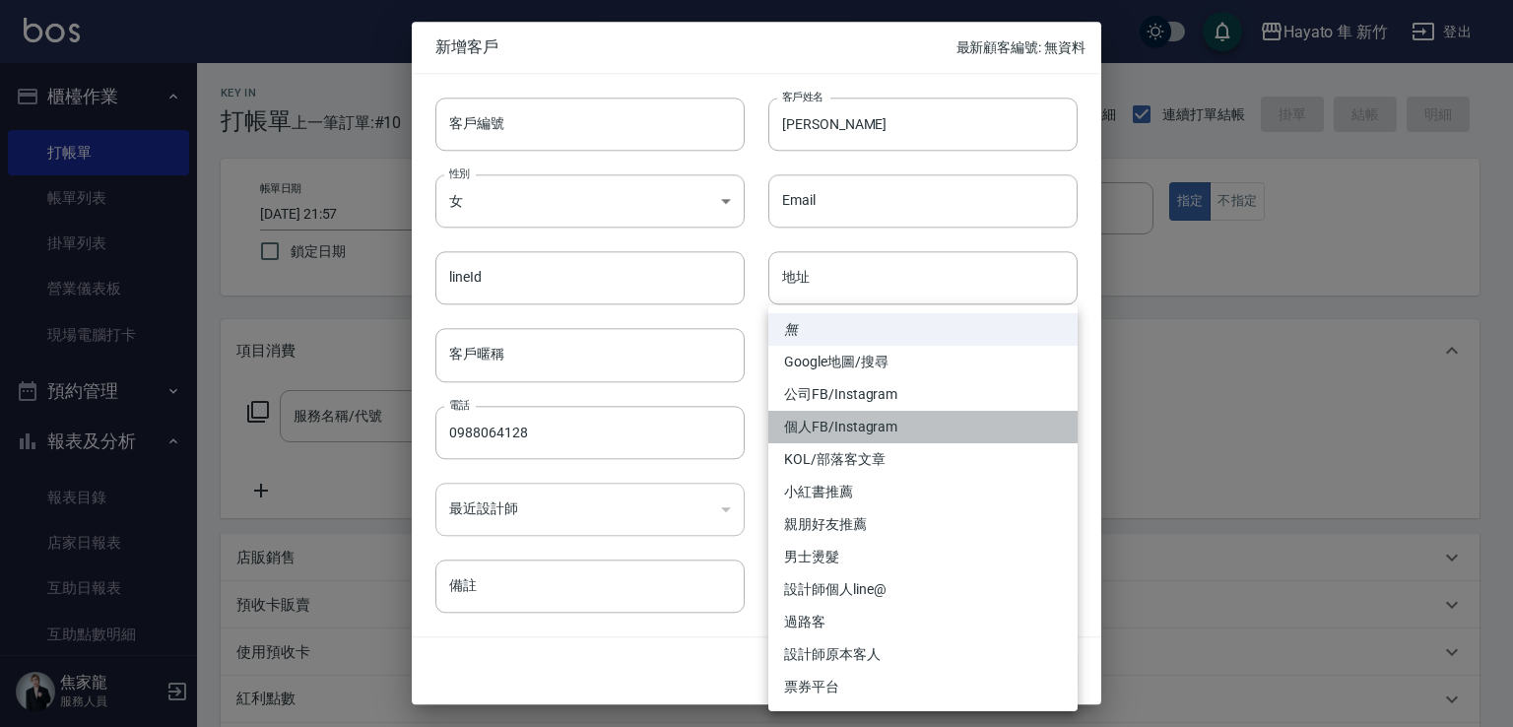
click at [848, 422] on li "個人FB/Instagram" at bounding box center [922, 427] width 309 height 32
type input "個人FB/Instagram"
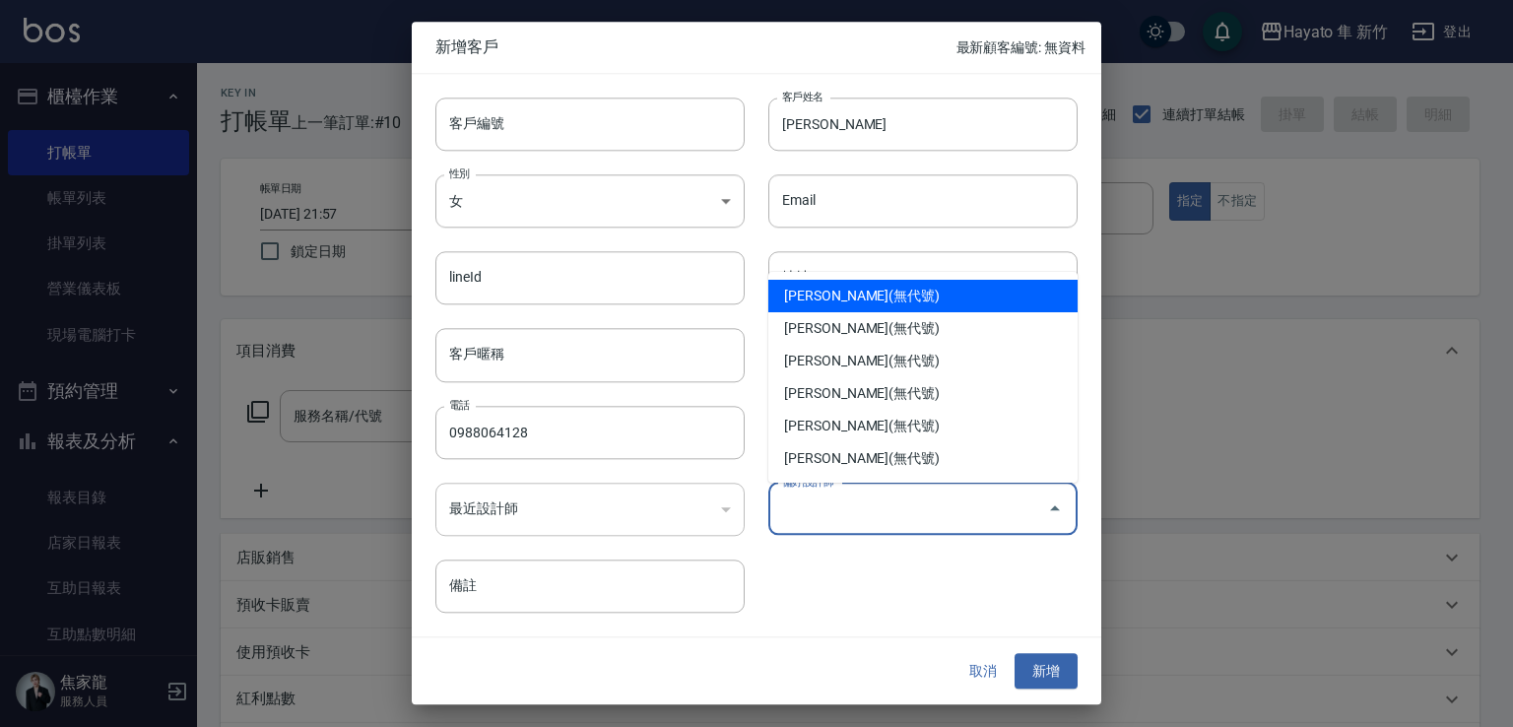
click at [887, 513] on input "偏好設計師" at bounding box center [908, 508] width 262 height 34
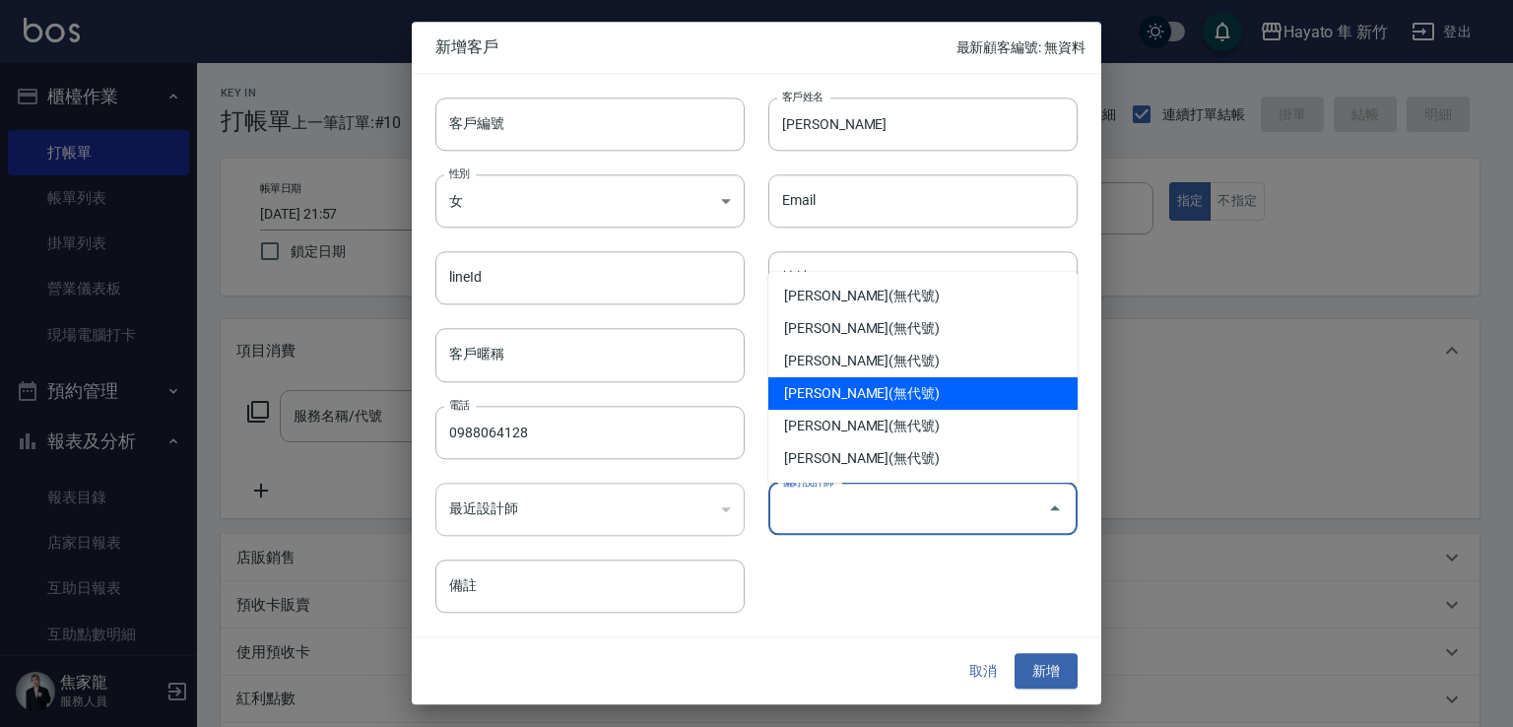
click at [819, 393] on li "[PERSON_NAME](無代號)" at bounding box center [922, 393] width 309 height 32
type input "李仕芬"
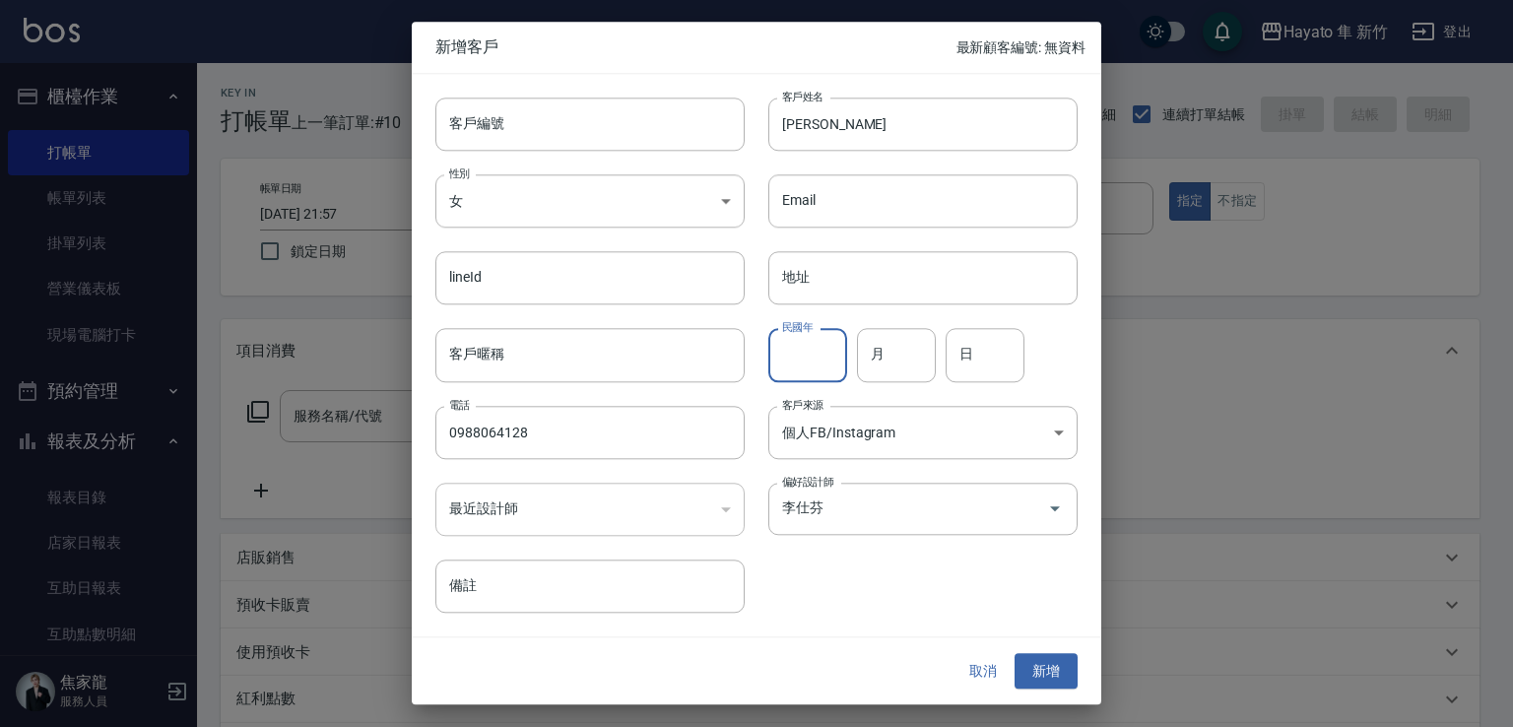
click at [826, 363] on input "民國年" at bounding box center [807, 355] width 79 height 53
type input "80"
click at [890, 353] on input "月" at bounding box center [896, 355] width 79 height 53
type input "7"
drag, startPoint x: 1014, startPoint y: 352, endPoint x: 1005, endPoint y: 347, distance: 11.0
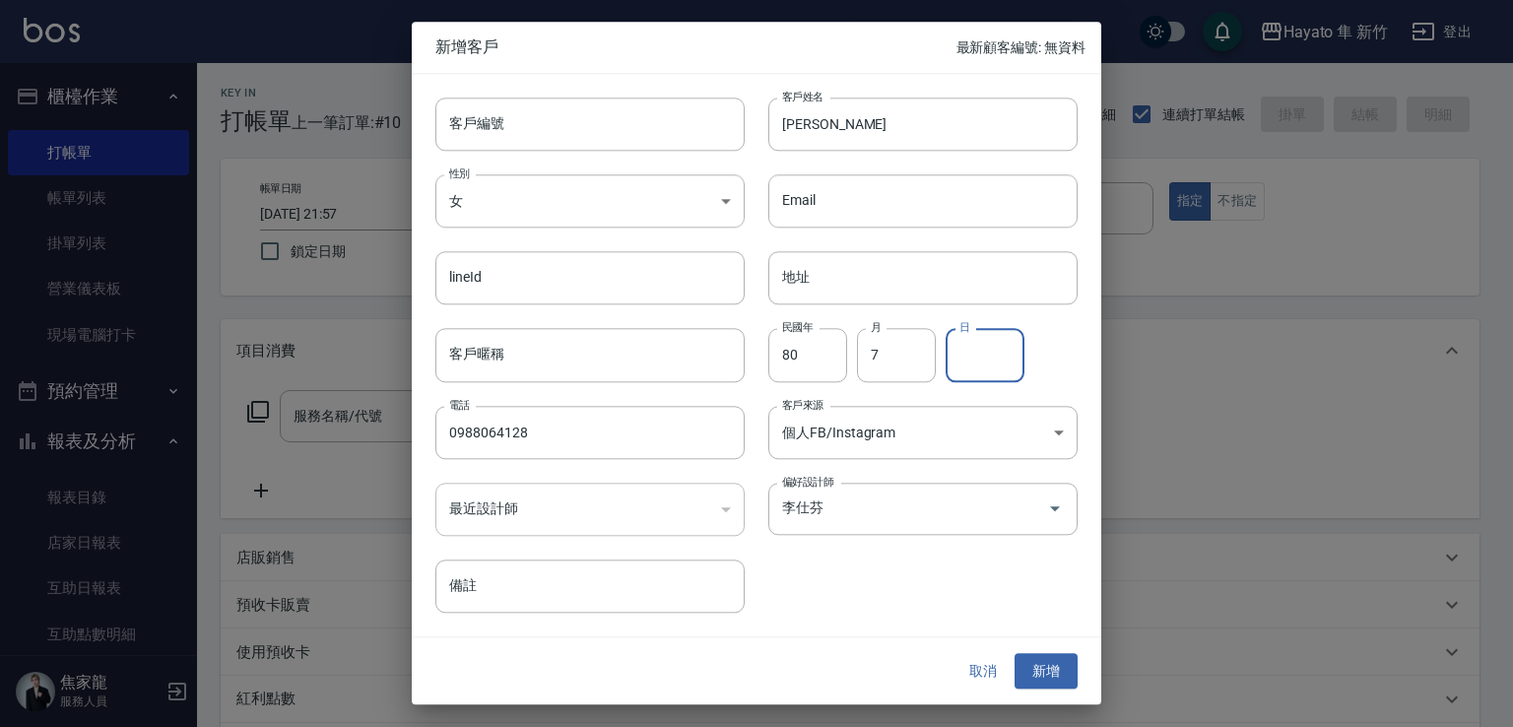
click at [1011, 352] on input "日" at bounding box center [984, 355] width 79 height 53
type input "9"
click at [1060, 674] on button "新增" at bounding box center [1045, 671] width 63 height 36
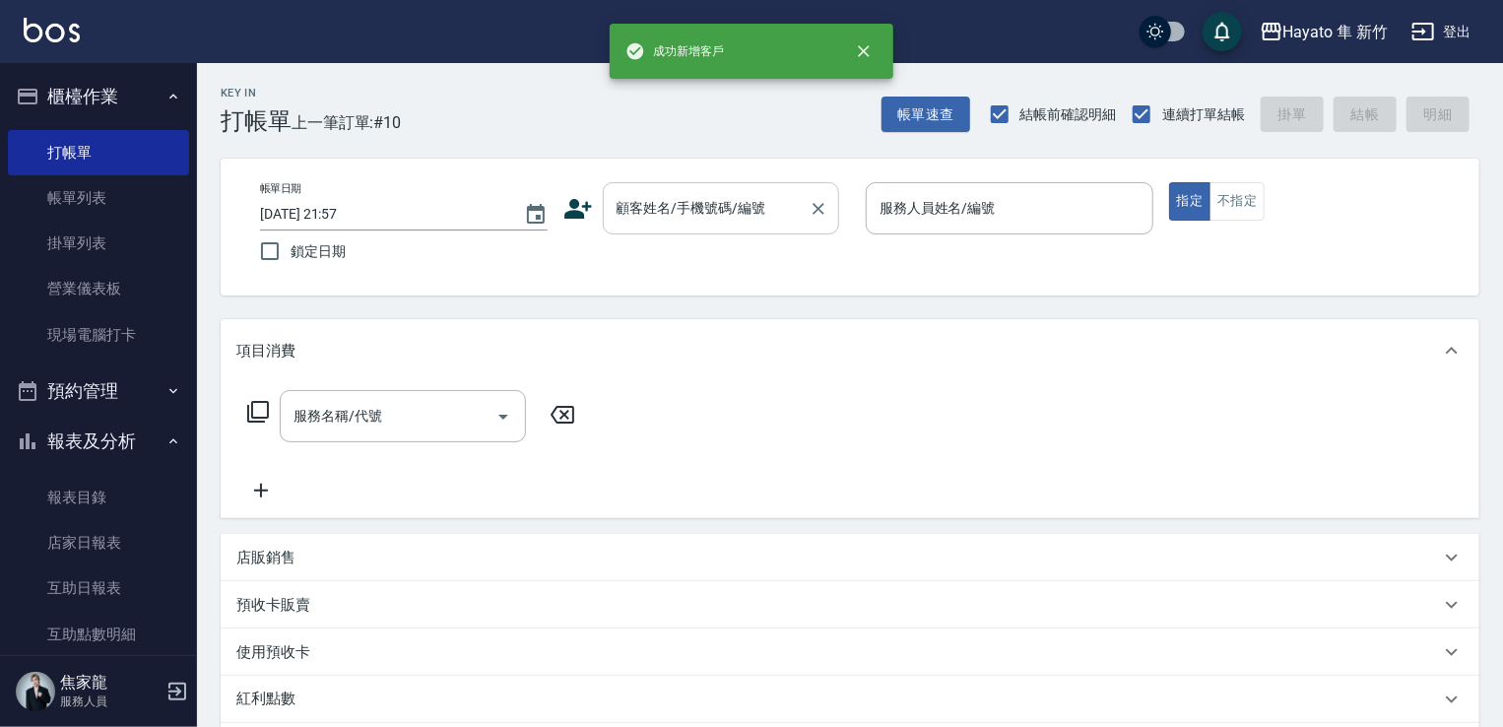
click at [624, 204] on input "顧客姓名/手機號碼/編號" at bounding box center [706, 208] width 189 height 34
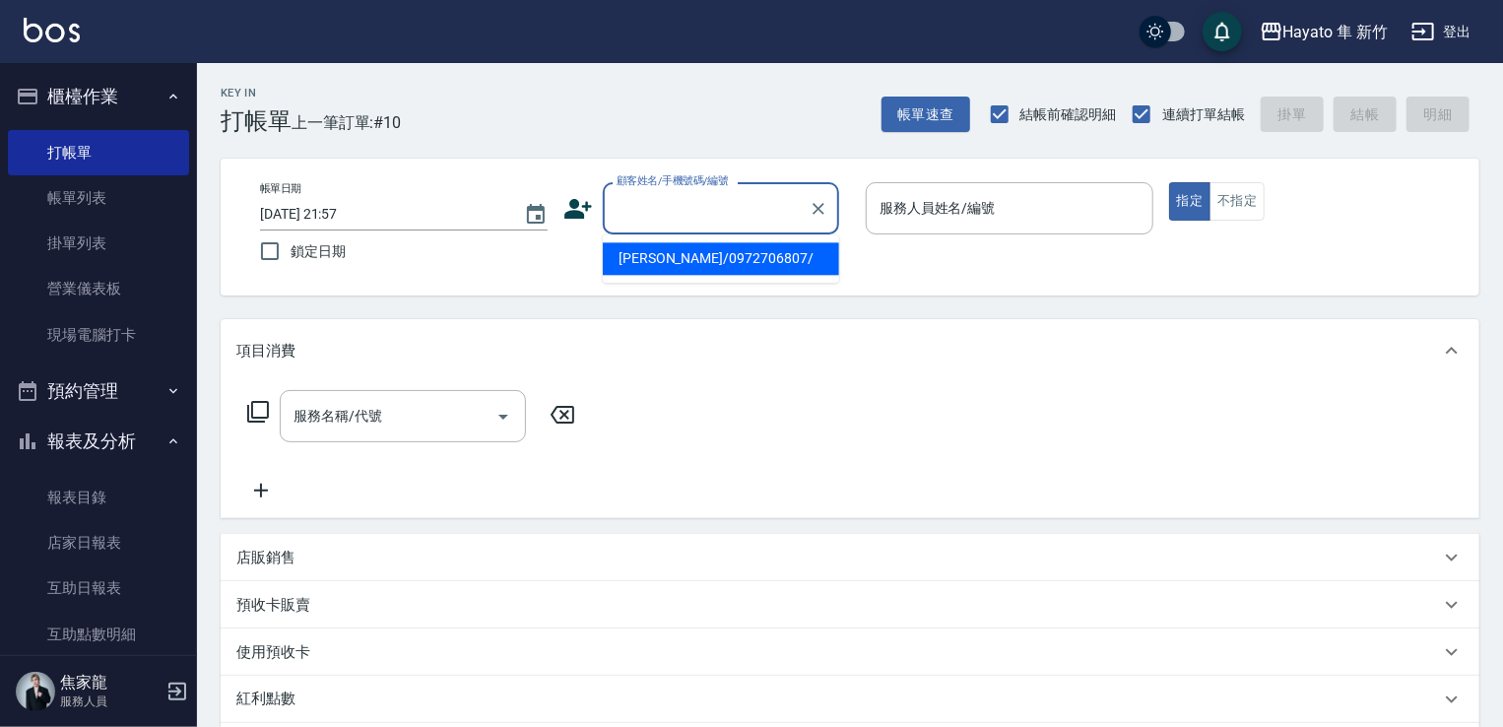
paste input "[PERSON_NAME]"
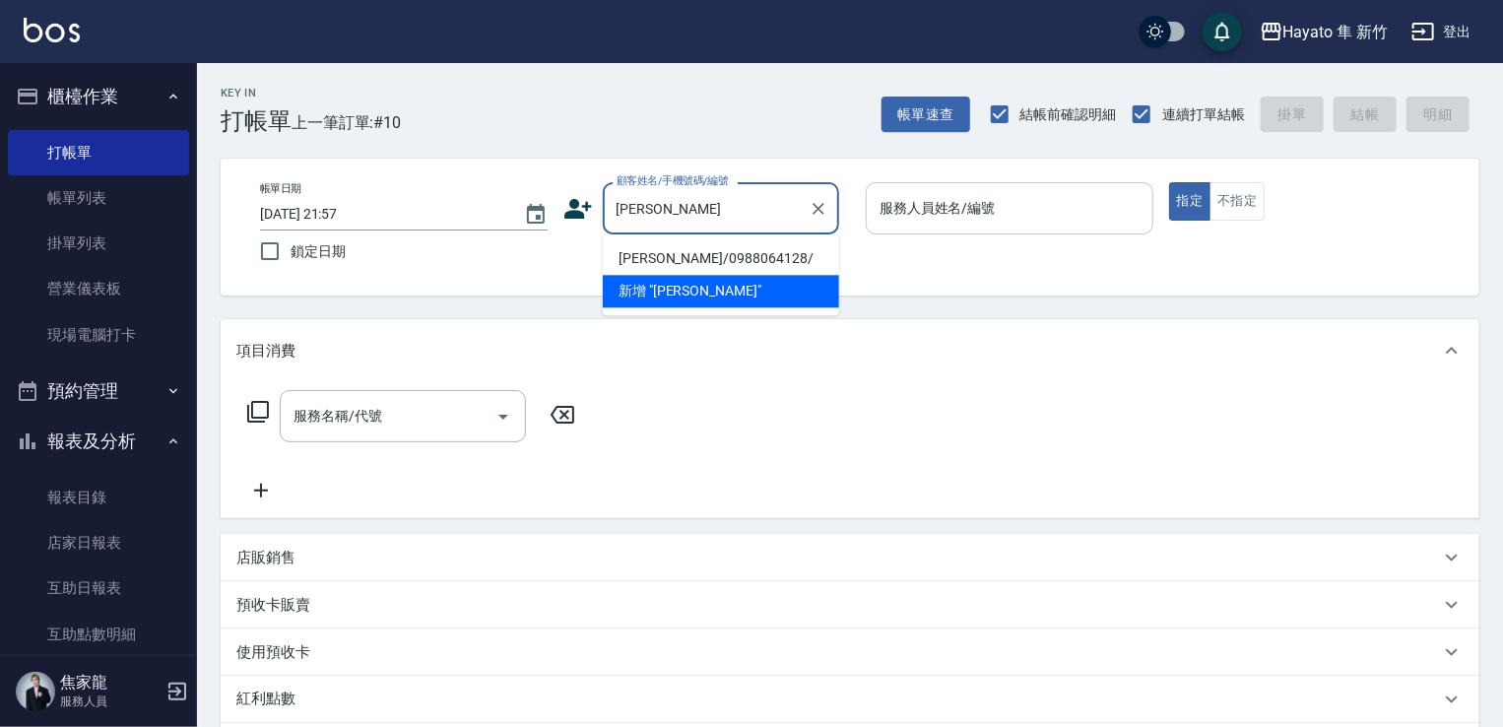
drag, startPoint x: 654, startPoint y: 250, endPoint x: 1056, endPoint y: 209, distance: 403.9
click at [669, 248] on li "[PERSON_NAME]/0988064128/" at bounding box center [721, 258] width 236 height 32
type input "[PERSON_NAME]/0988064128/"
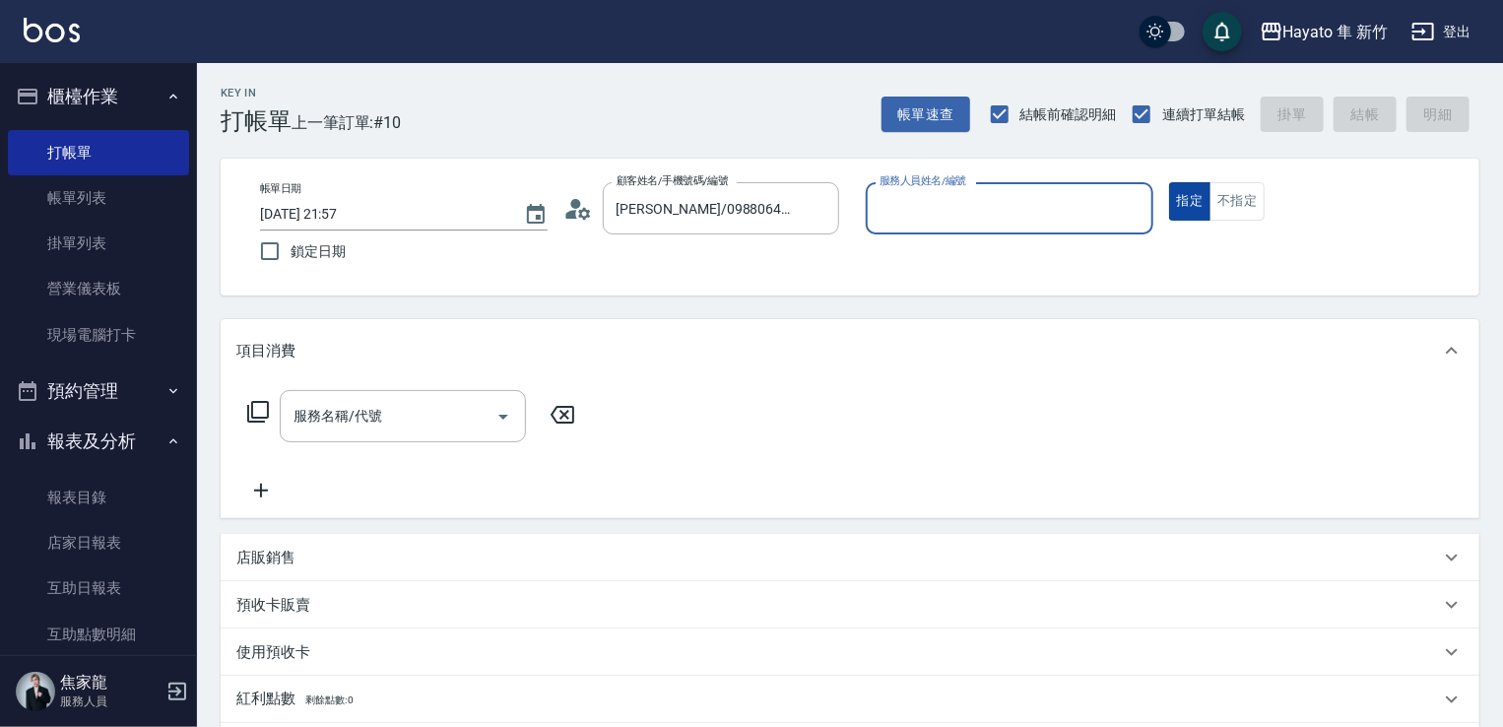
type input "[PERSON_NAME](無代號)"
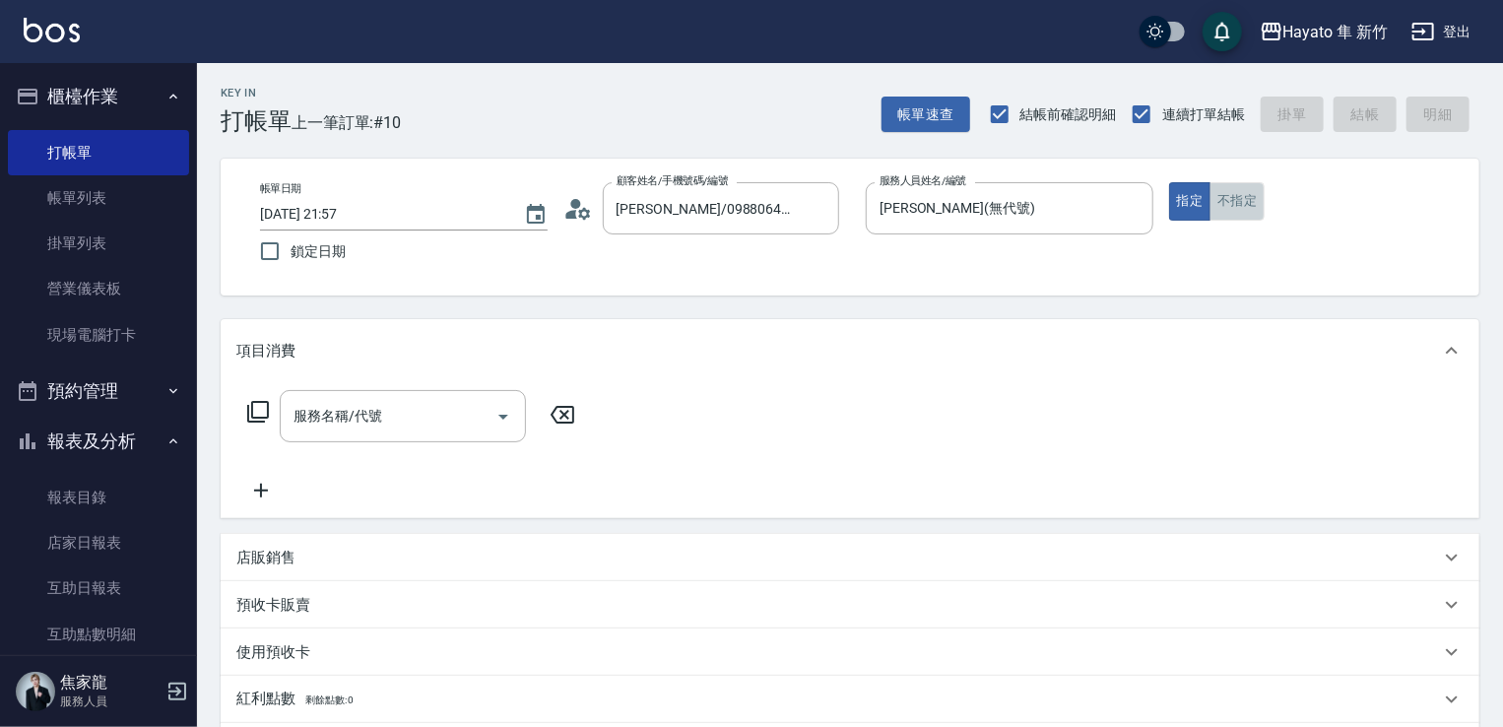
drag, startPoint x: 1258, startPoint y: 203, endPoint x: 1135, endPoint y: 289, distance: 150.0
click at [1256, 203] on button "不指定" at bounding box center [1236, 201] width 55 height 38
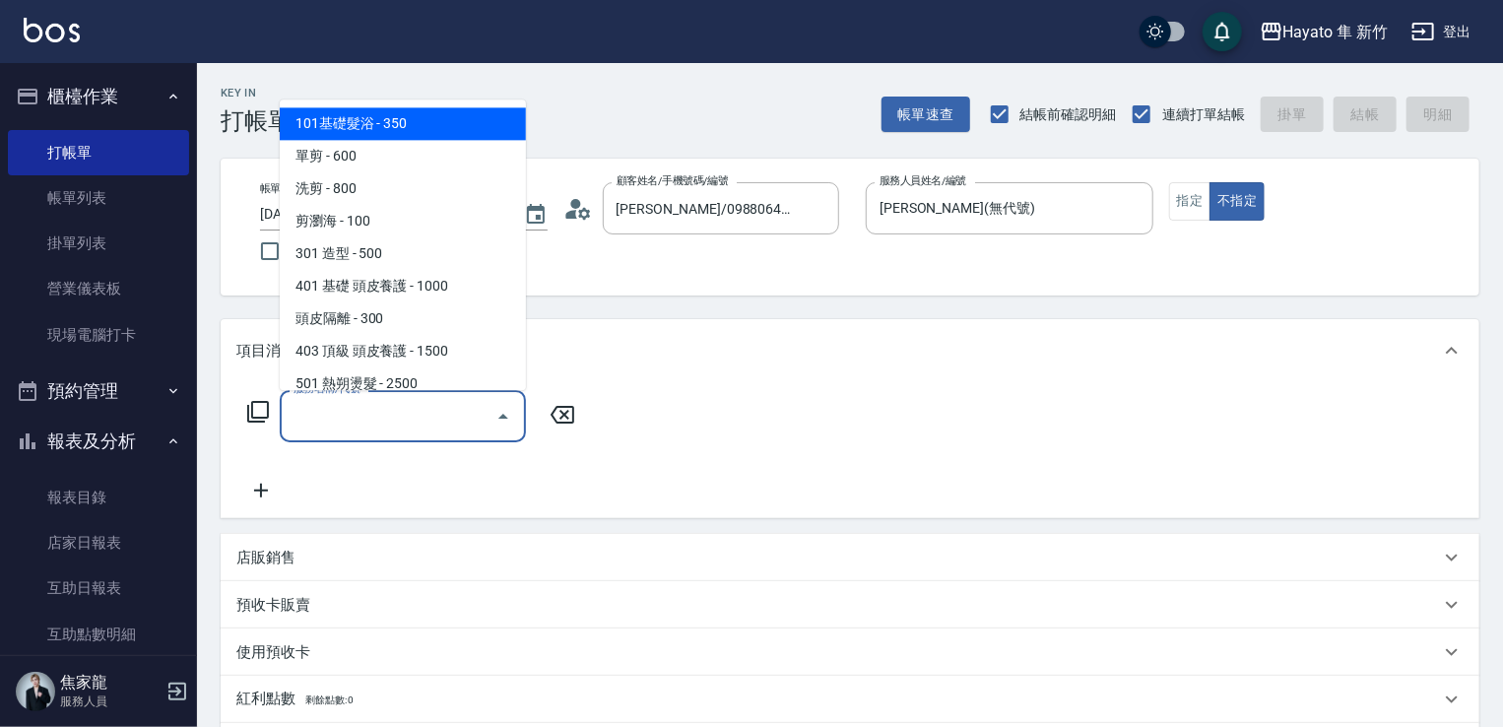
click at [411, 408] on input "服務名稱/代號" at bounding box center [388, 416] width 199 height 34
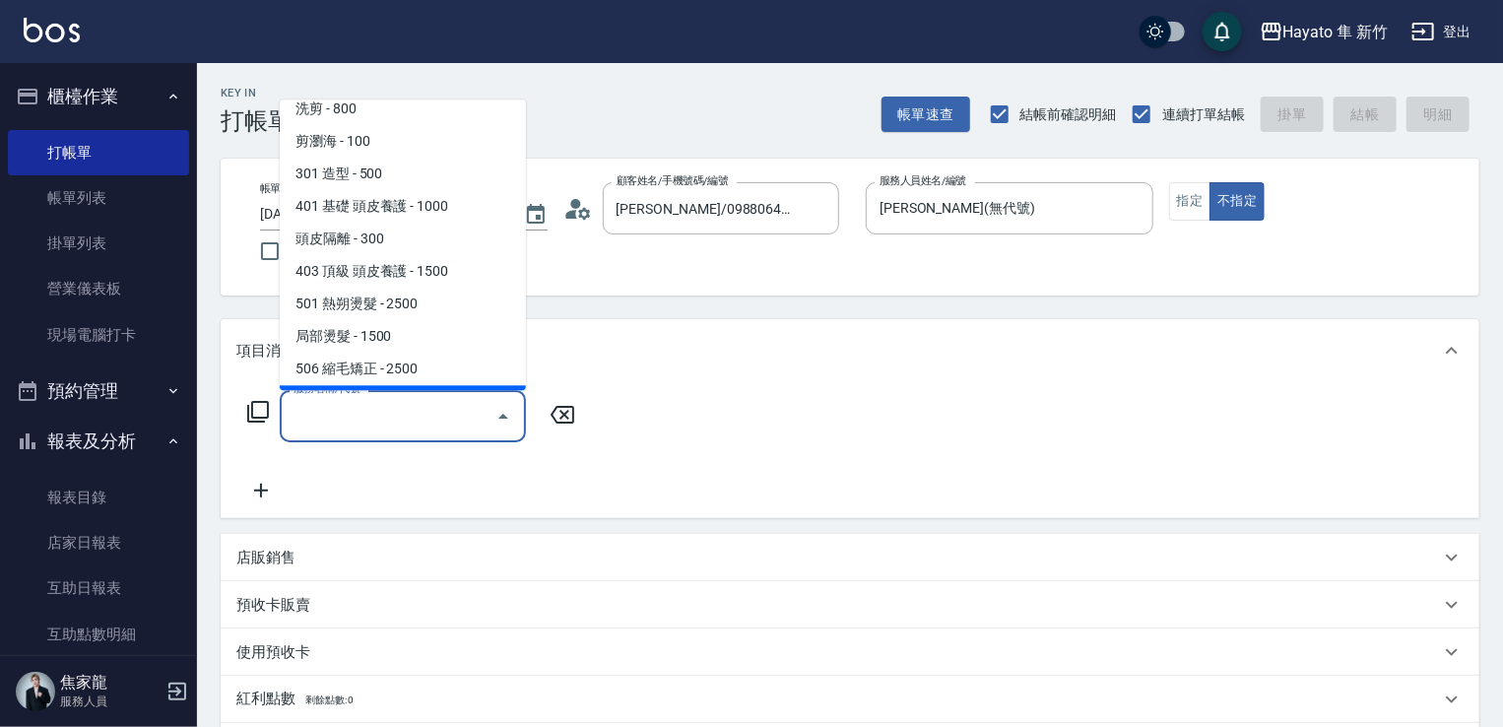
scroll to position [295, 0]
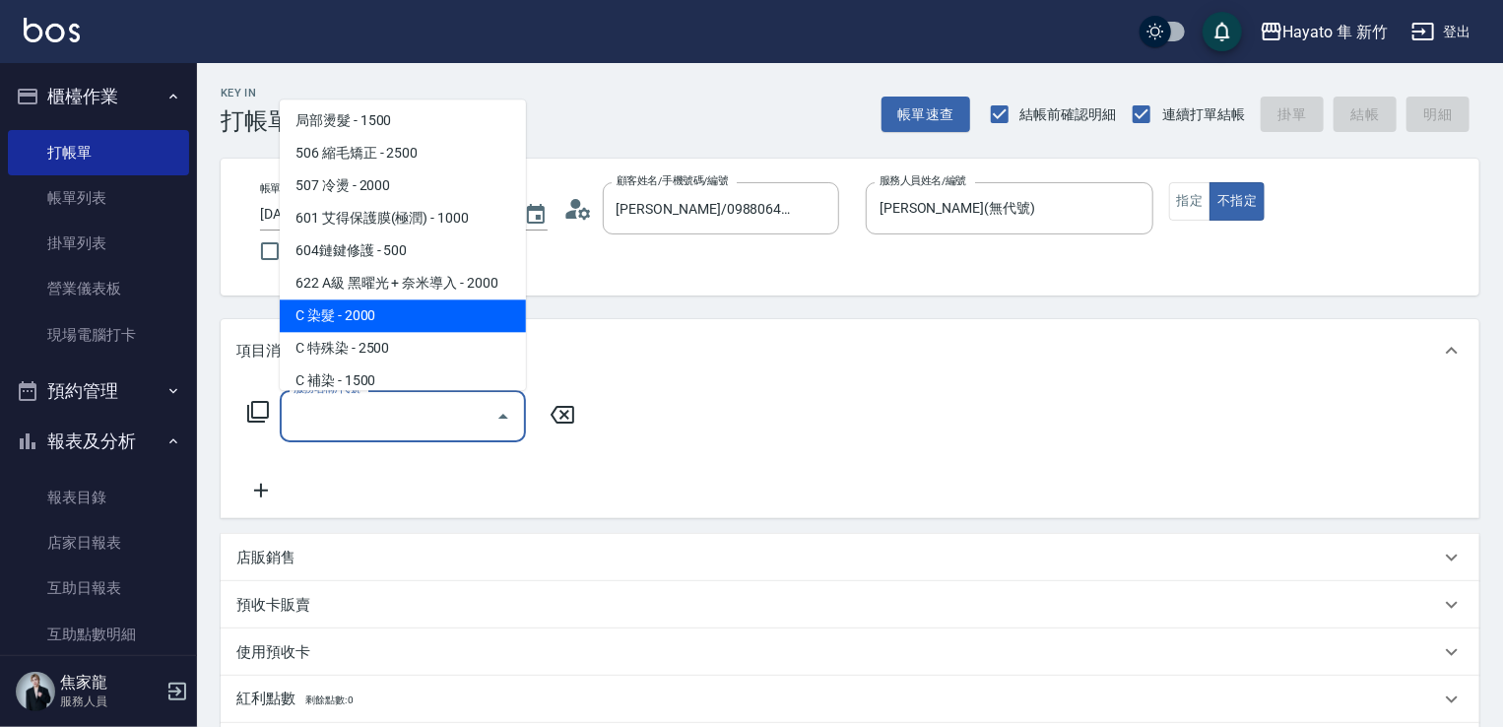
click at [369, 316] on span "C 染髮 - 2000" at bounding box center [403, 315] width 246 height 32
type input "C 染髮(701)"
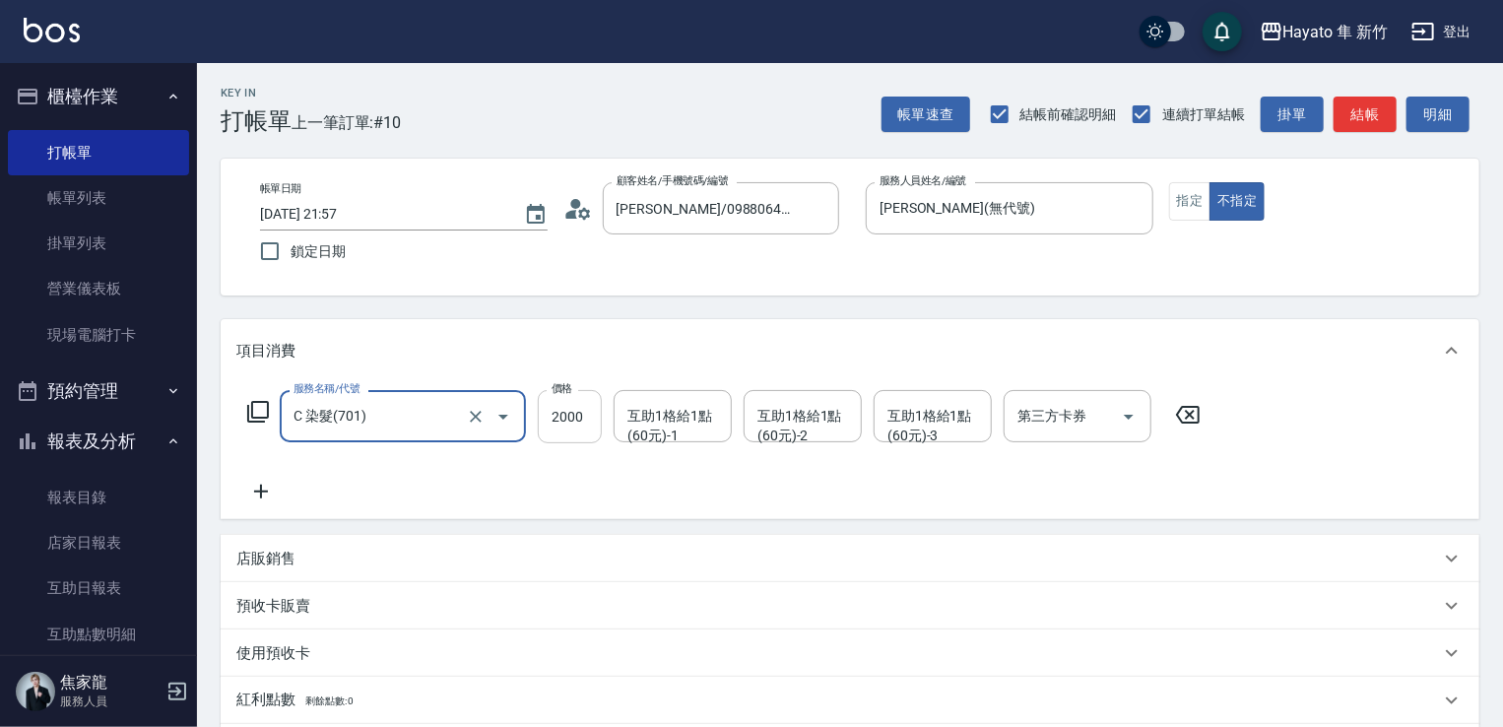
click at [551, 422] on input "2000" at bounding box center [570, 416] width 64 height 53
type input "2300"
click at [423, 508] on div "服務名稱/代號 C 染髮(701) 服務名稱/代號 價格 2300 價格 互助1格給1點(60元)-1 互助1格給1點(60元)-1 互助1格給1點(60元)…" at bounding box center [850, 450] width 1259 height 137
click at [260, 496] on icon at bounding box center [261, 492] width 14 height 14
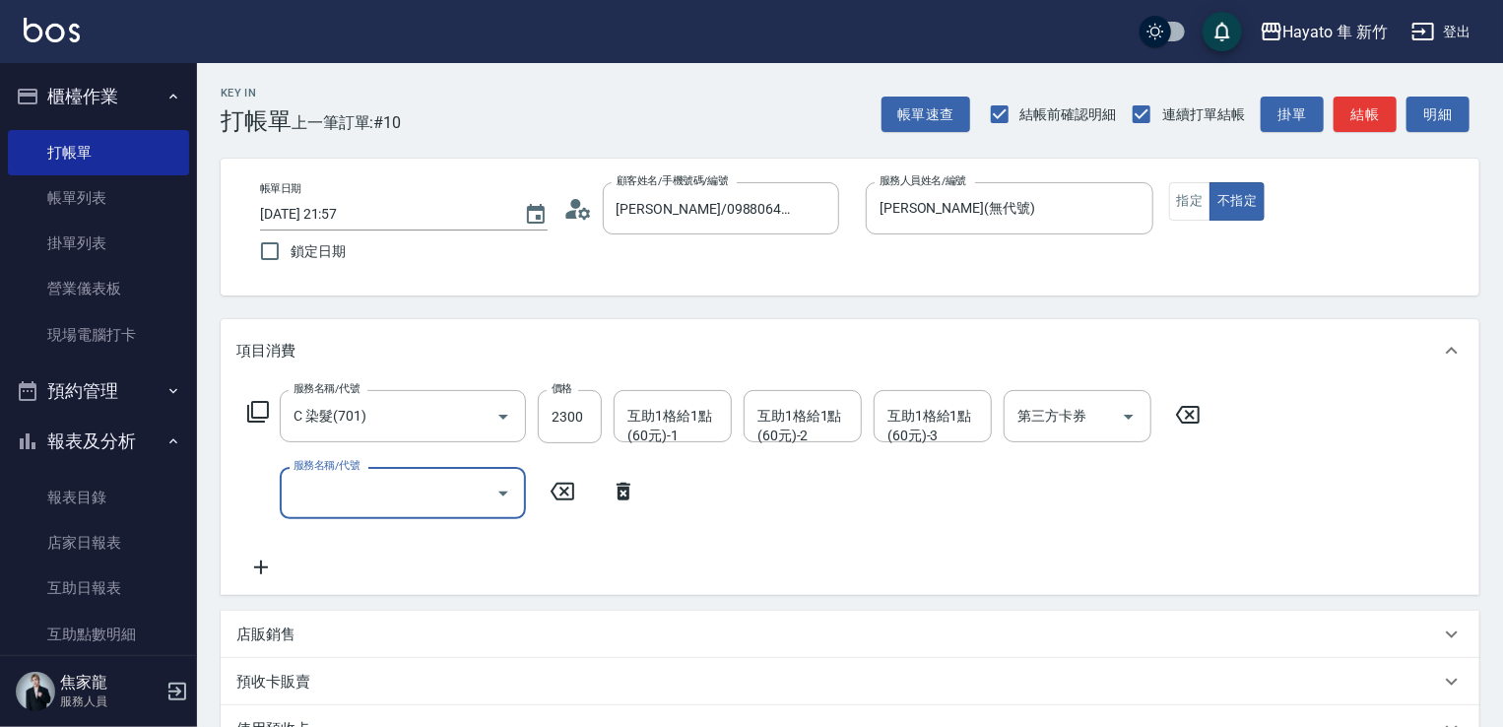
click at [322, 480] on input "服務名稱/代號" at bounding box center [388, 493] width 199 height 34
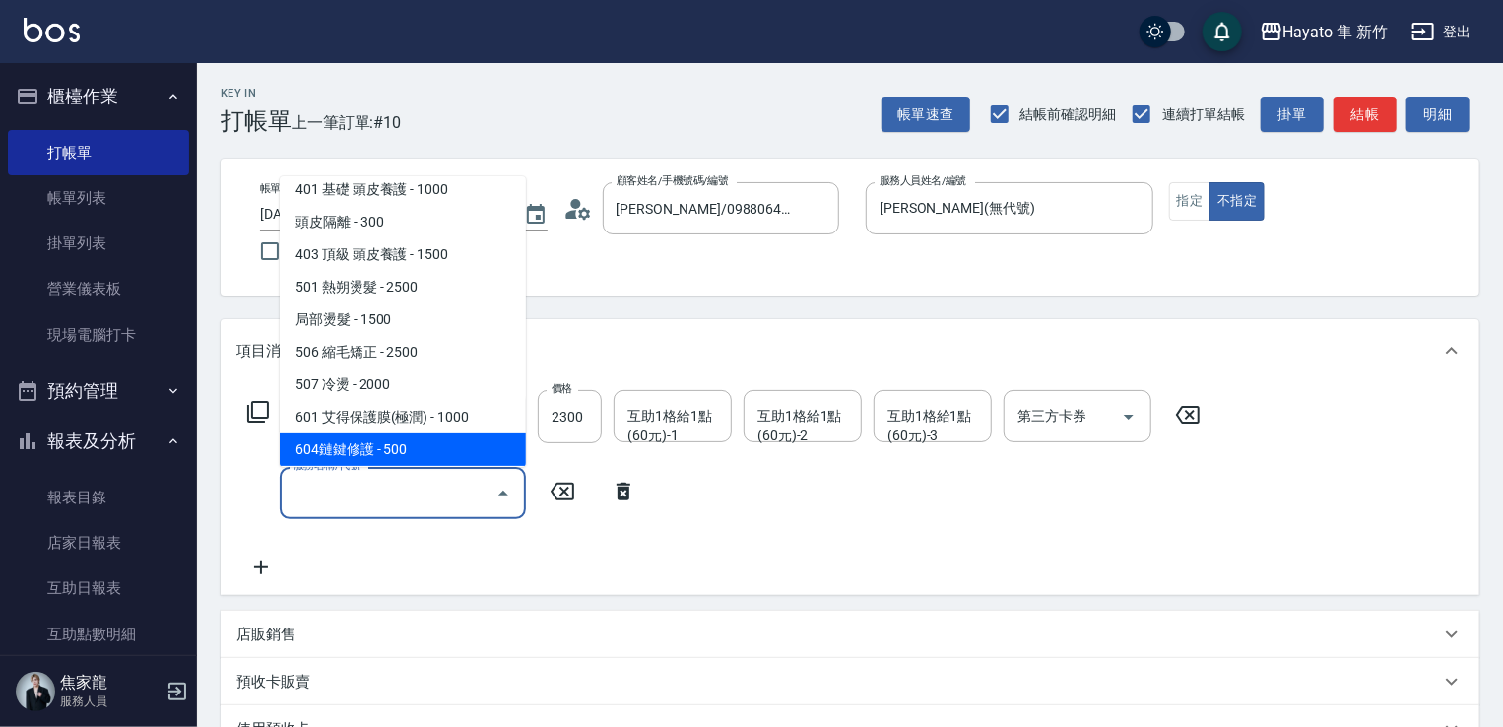
scroll to position [197, 0]
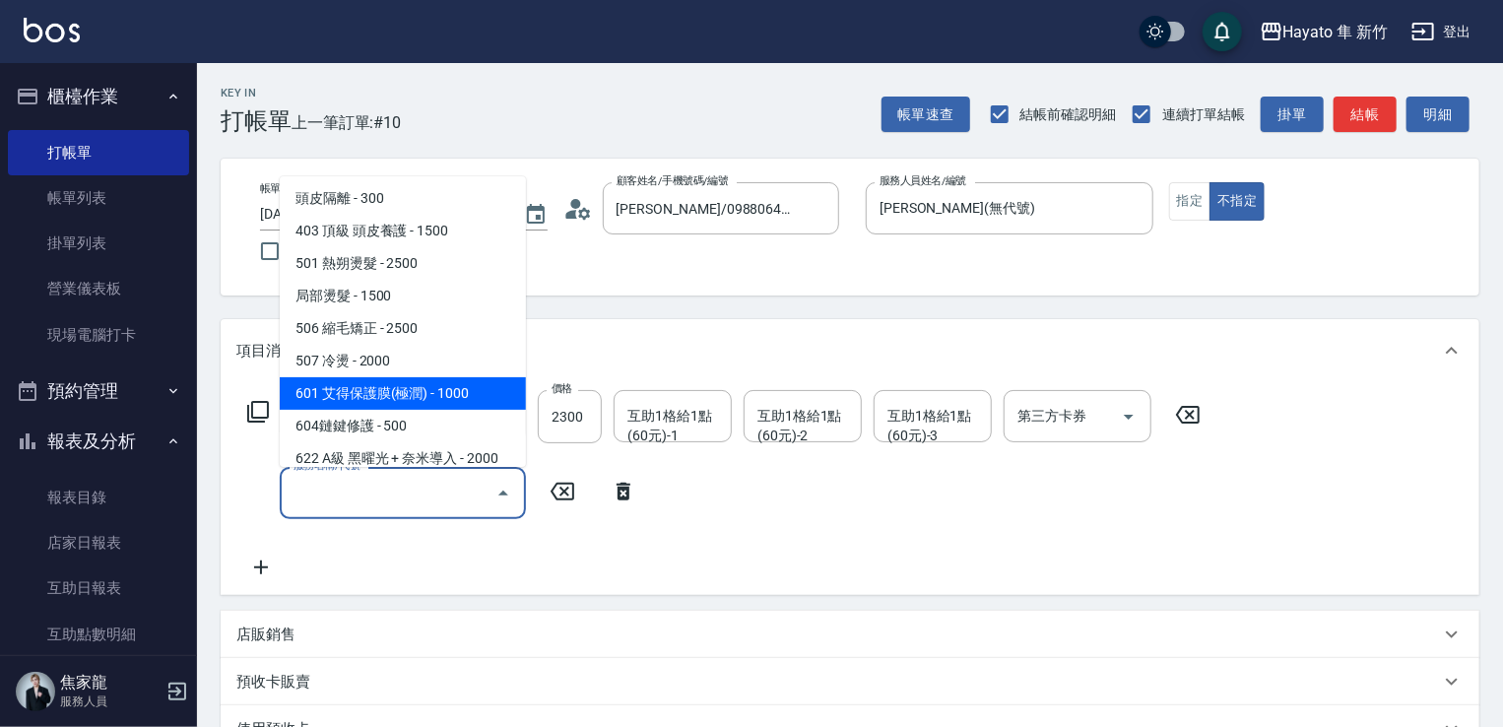
click at [416, 398] on span "601 艾得保護膜(極潤) - 1000" at bounding box center [403, 393] width 246 height 32
type input "601 艾得保護膜(極潤)(601)"
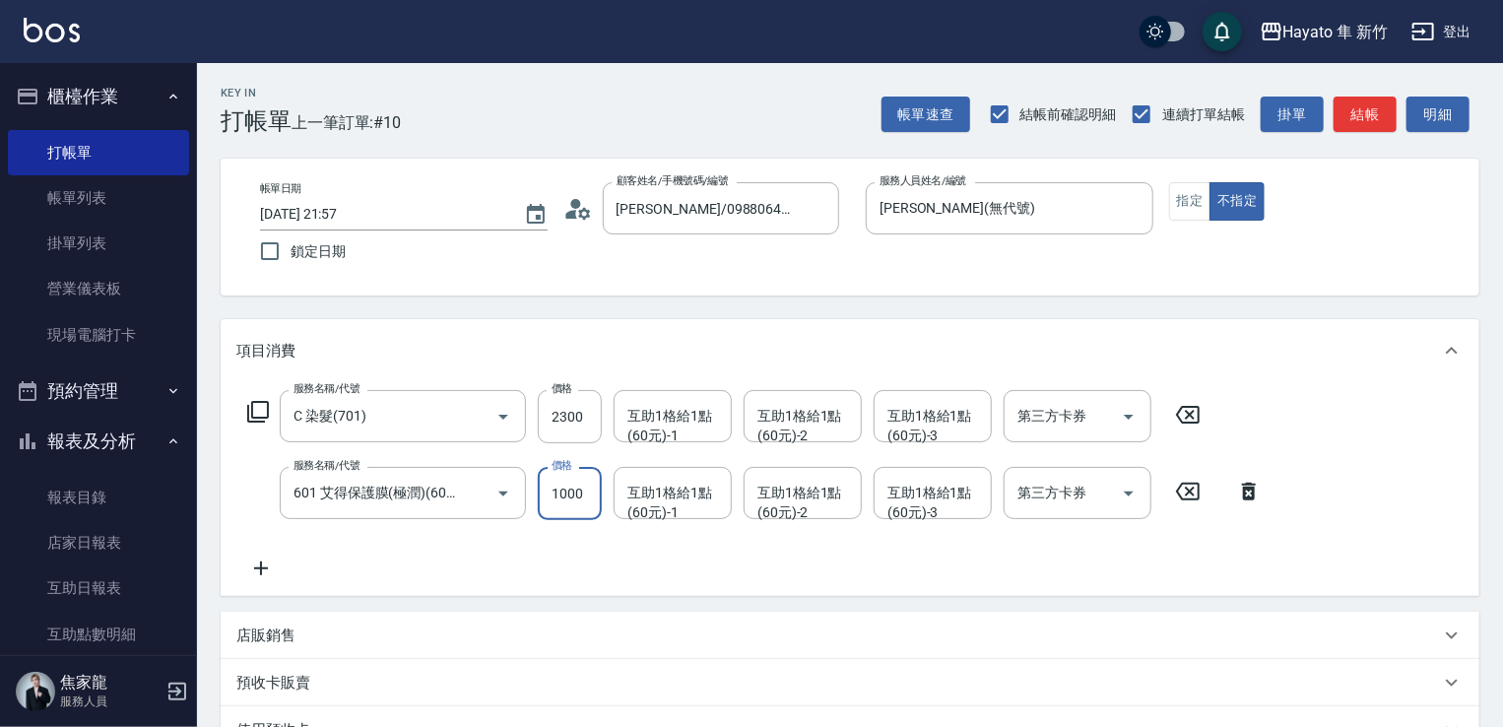
click at [570, 491] on input "1000" at bounding box center [570, 493] width 64 height 53
type input "800"
click at [480, 539] on div "服務名稱/代號 C 染髮(701) 服務名稱/代號 價格 2300 價格 互助1格給1點(60元)-1 互助1格給1點(60元)-1 互助1格給1點(60元)…" at bounding box center [754, 485] width 1037 height 190
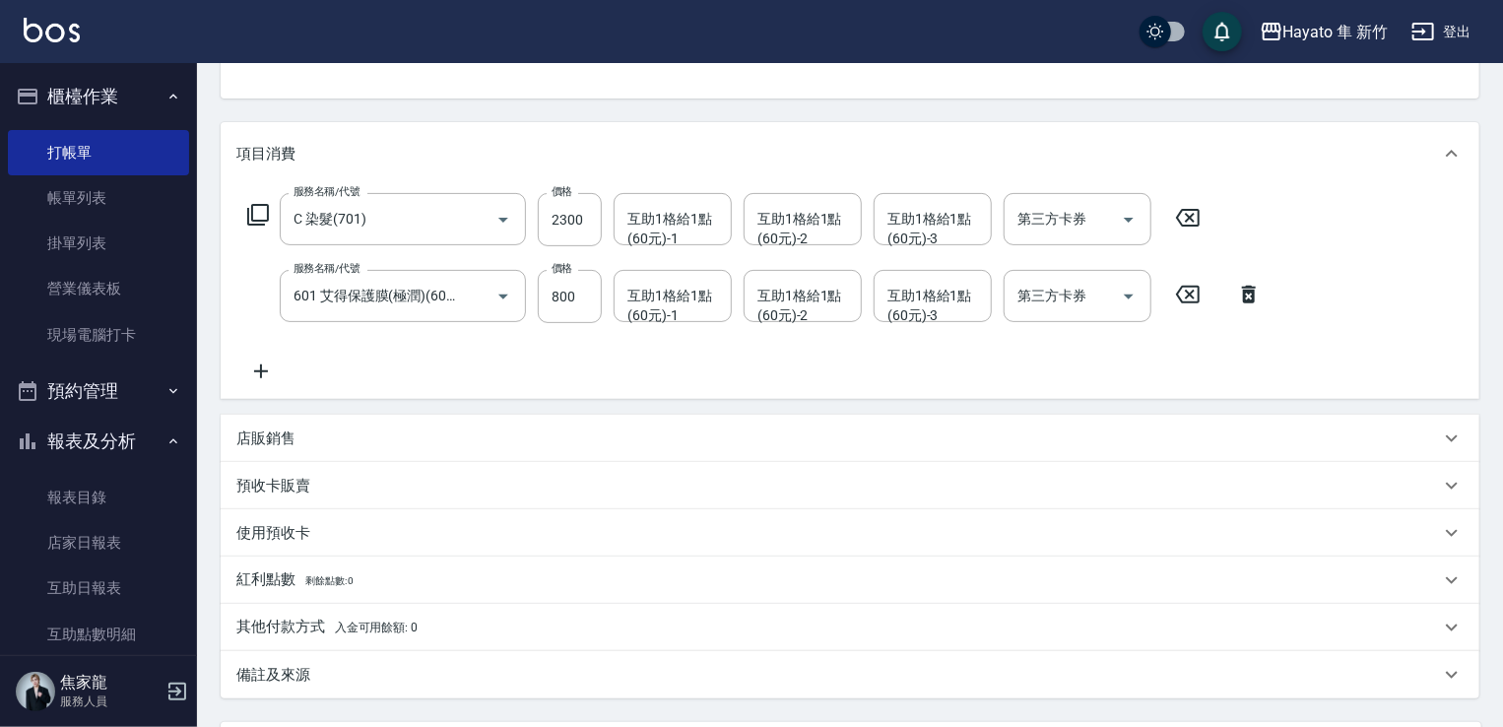
click at [285, 442] on p "店販銷售" at bounding box center [265, 438] width 59 height 21
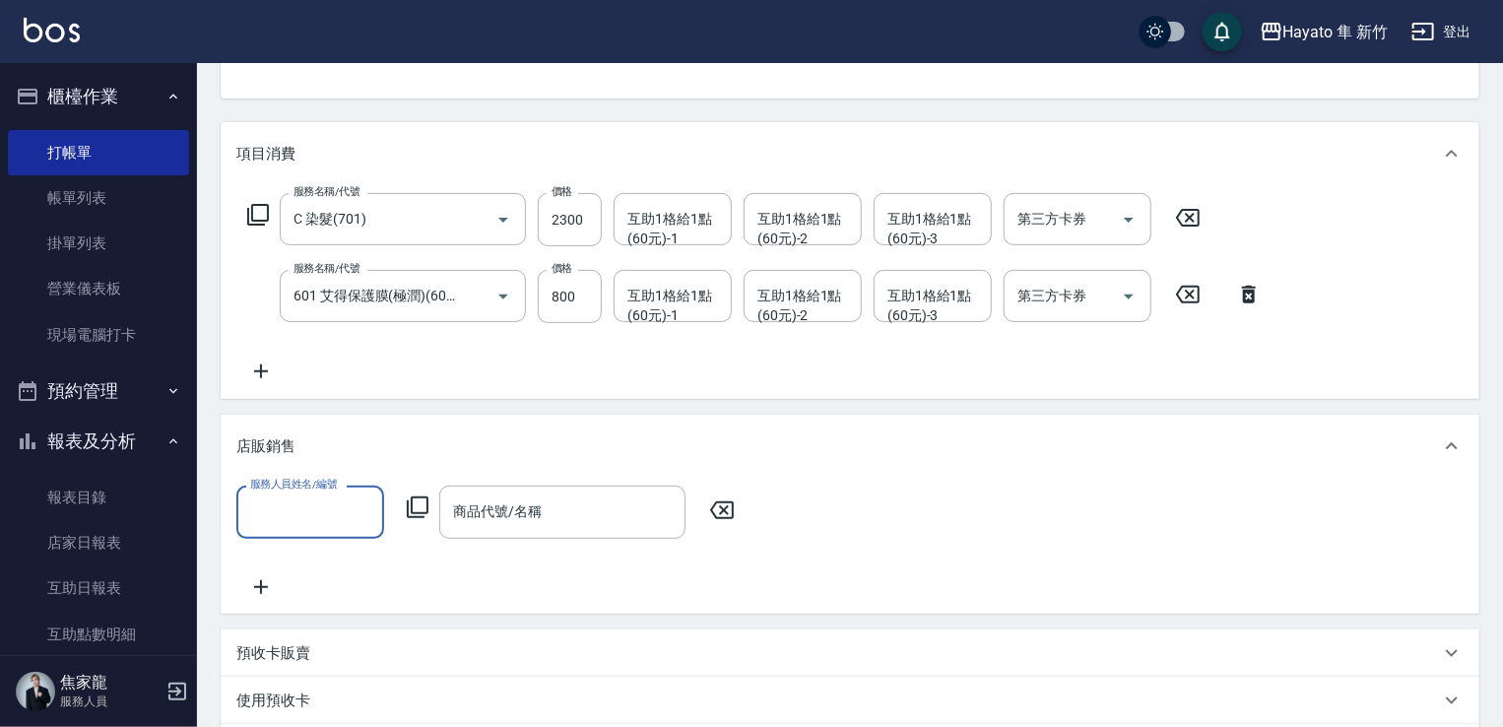
scroll to position [0, 0]
click at [311, 516] on input "服務人員姓名/編號" at bounding box center [310, 511] width 130 height 34
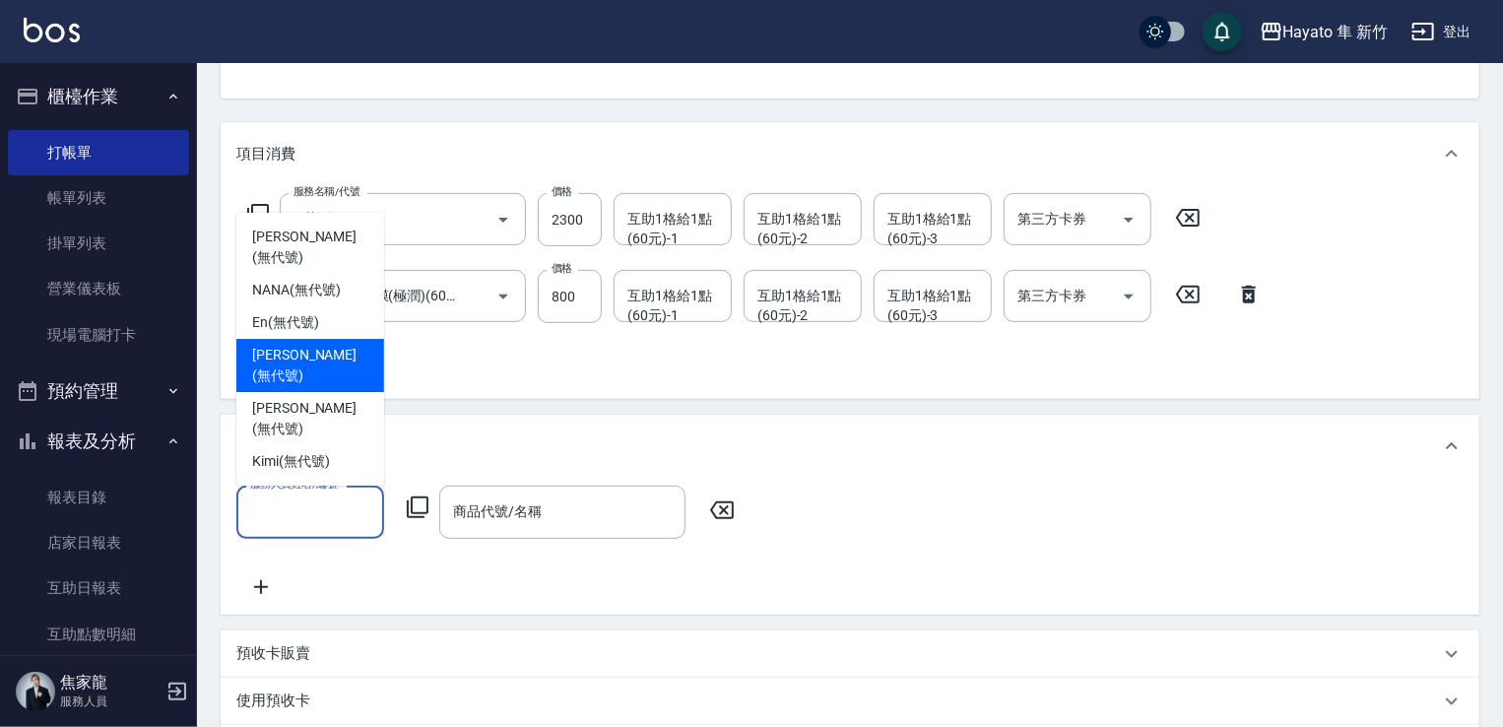
click at [275, 392] on div "[PERSON_NAME] (無代號)" at bounding box center [310, 365] width 148 height 53
type input "[PERSON_NAME](無代號)"
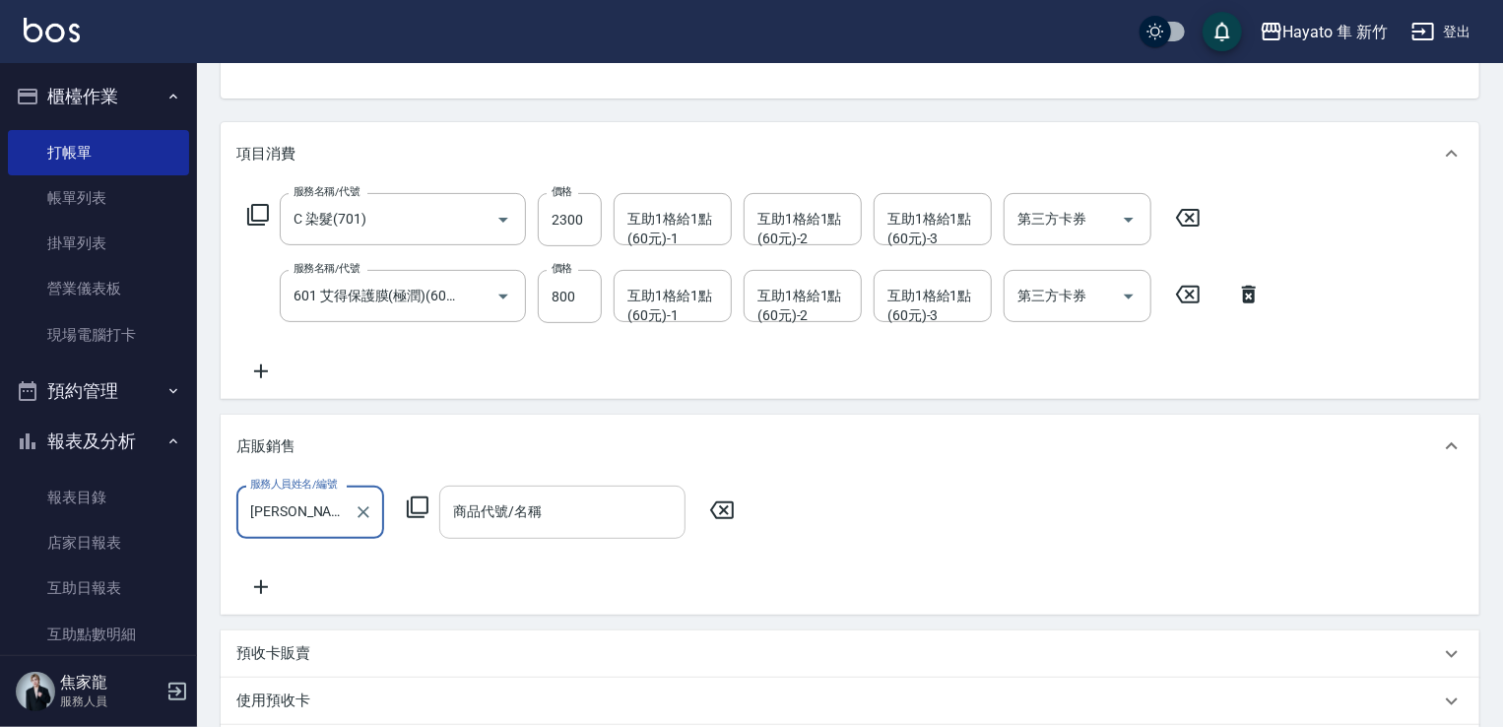
click at [519, 505] on input "商品代號/名稱" at bounding box center [562, 511] width 228 height 34
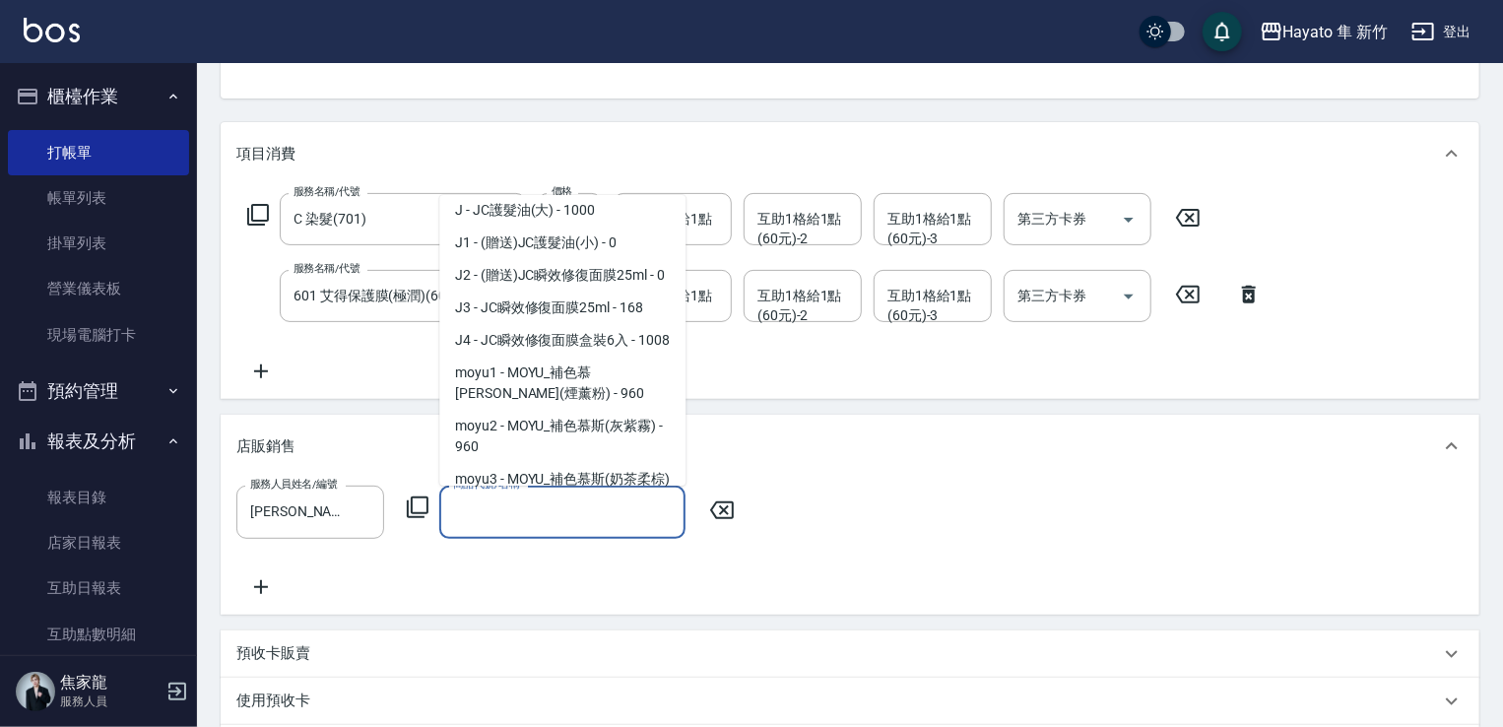
scroll to position [295, 0]
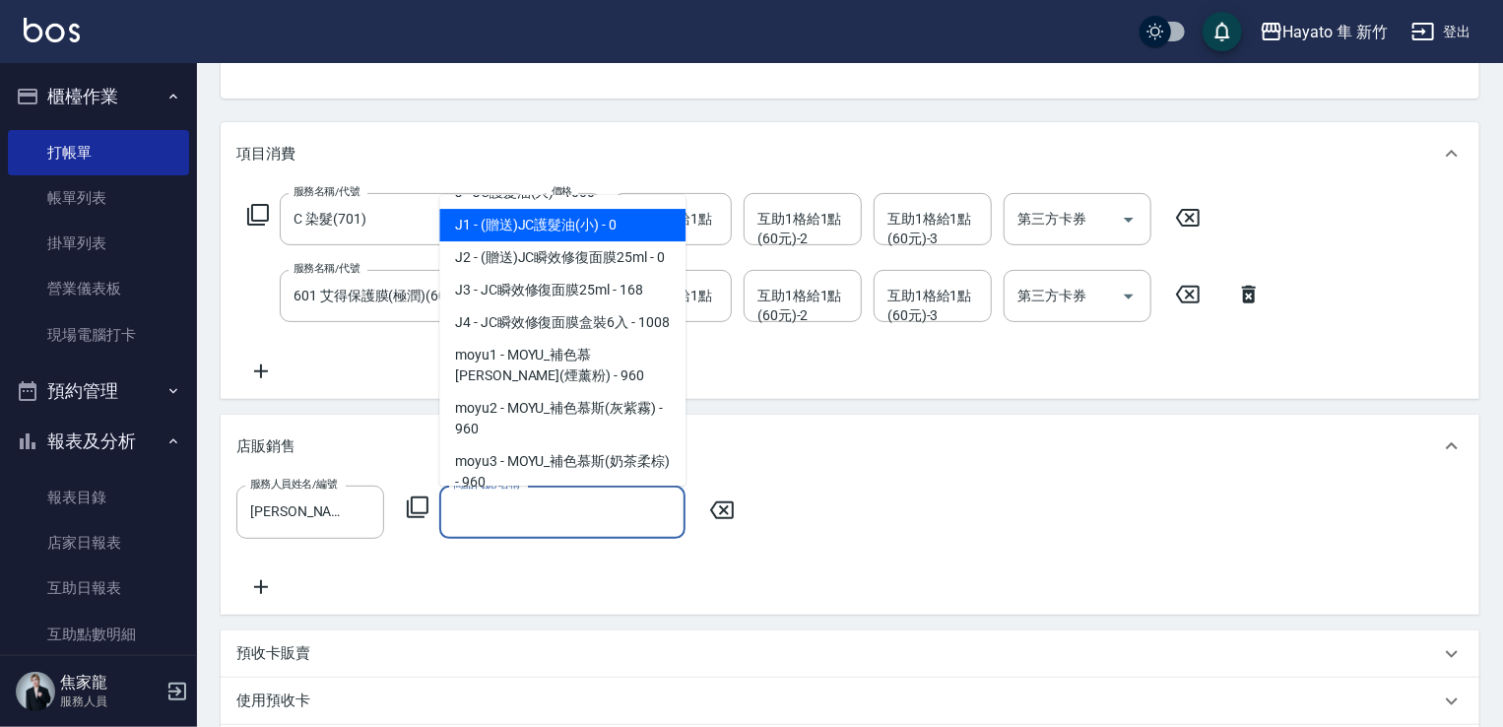
click at [539, 221] on span "J1 - (贈送)JC護髮油(小) - 0" at bounding box center [562, 225] width 246 height 32
type input "(贈送)JC護髮油(小)"
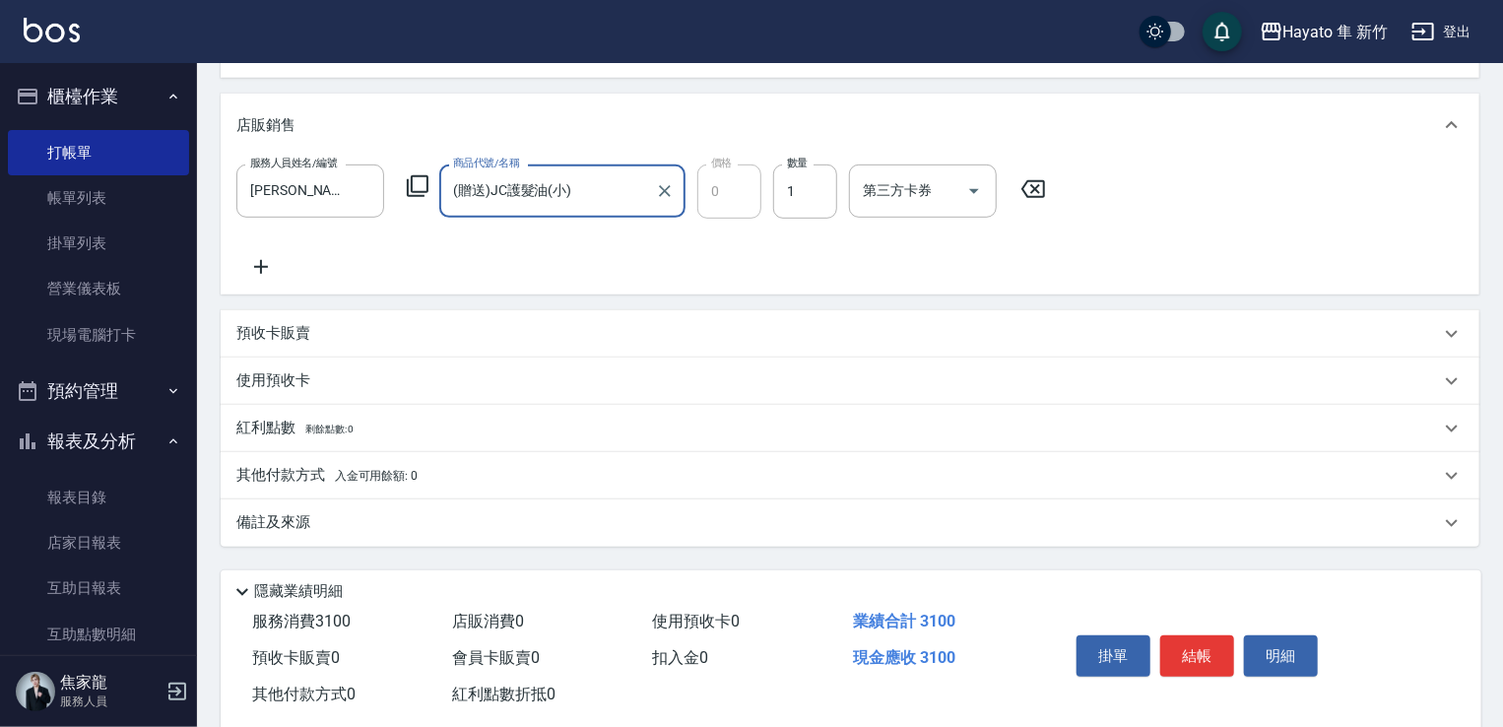
scroll to position [557, 0]
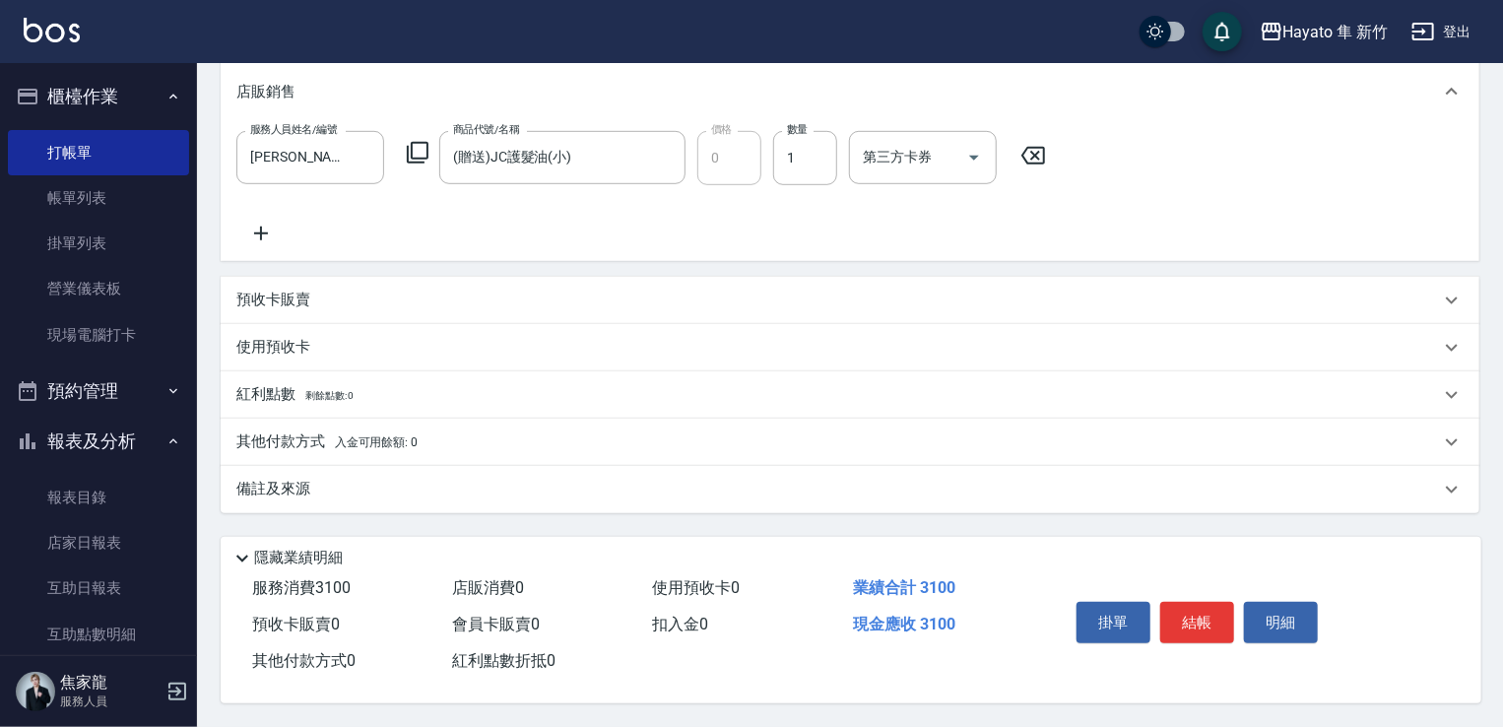
click at [514, 470] on div "備註及來源" at bounding box center [850, 489] width 1259 height 47
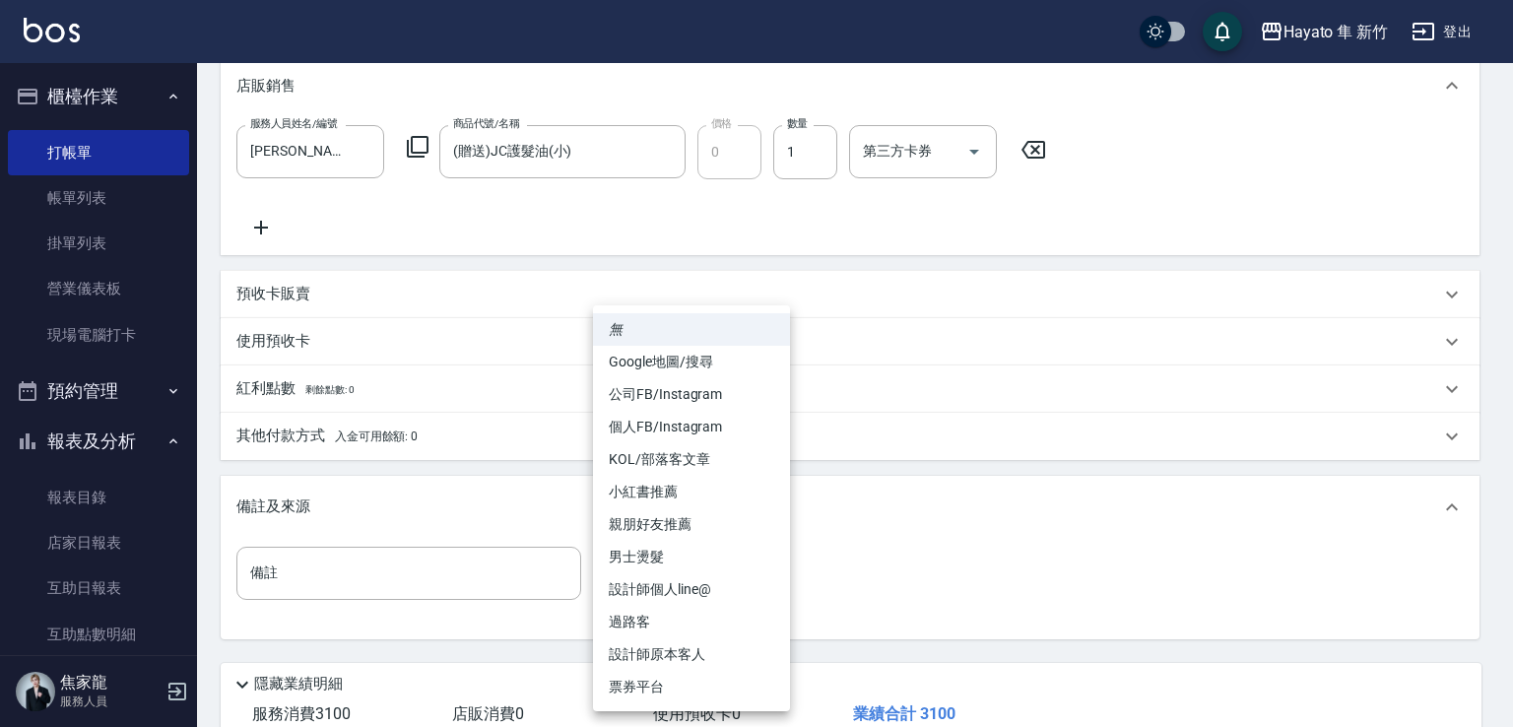
click at [674, 550] on body "Hayato 隼 新竹 登出 櫃檯作業 打帳單 帳單列表 掛單列表 營業儀表板 現場電腦打卡 預約管理 預約管理 報表及分析 報表目錄 店家日報表 互助日報表…" at bounding box center [756, 148] width 1513 height 1410
click at [670, 418] on li "個人FB/Instagram" at bounding box center [691, 427] width 197 height 32
type input "個人FB/Instagram"
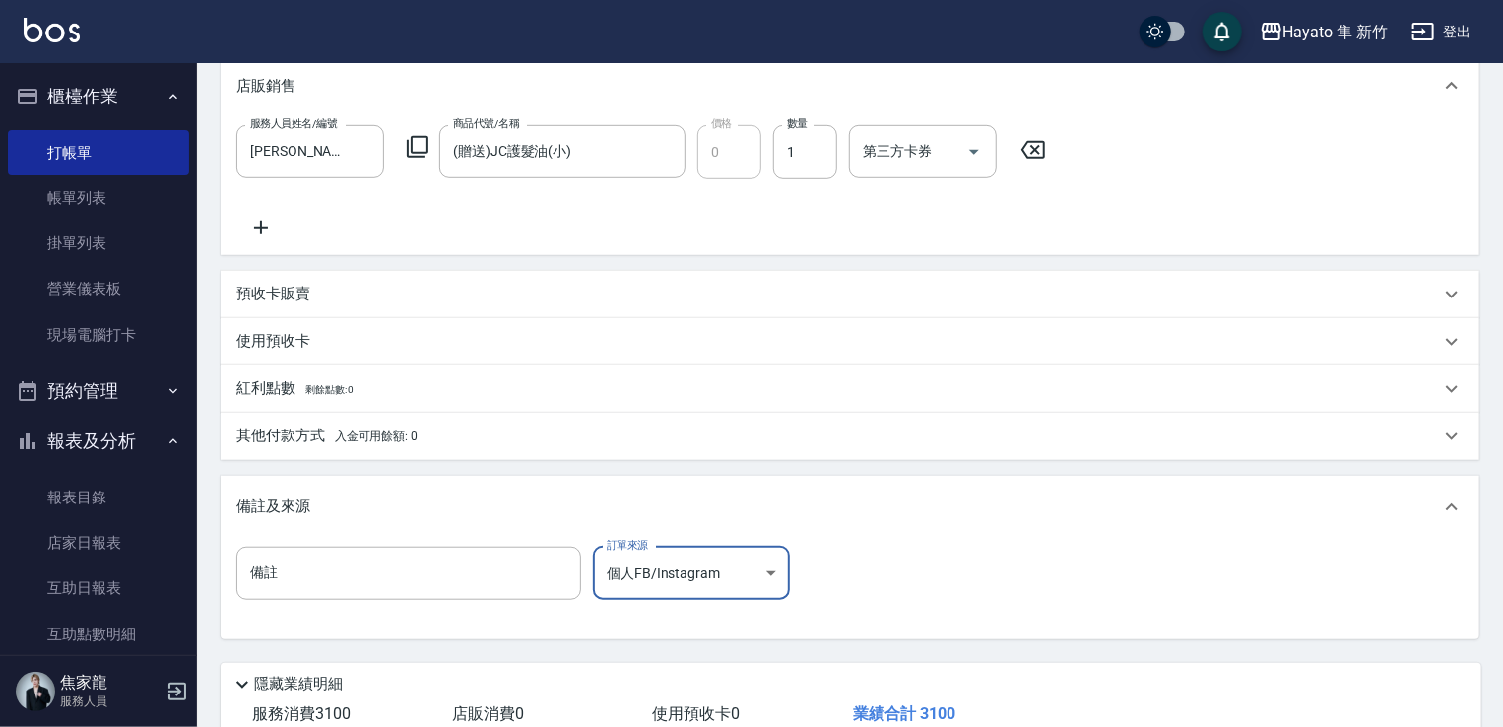
scroll to position [689, 0]
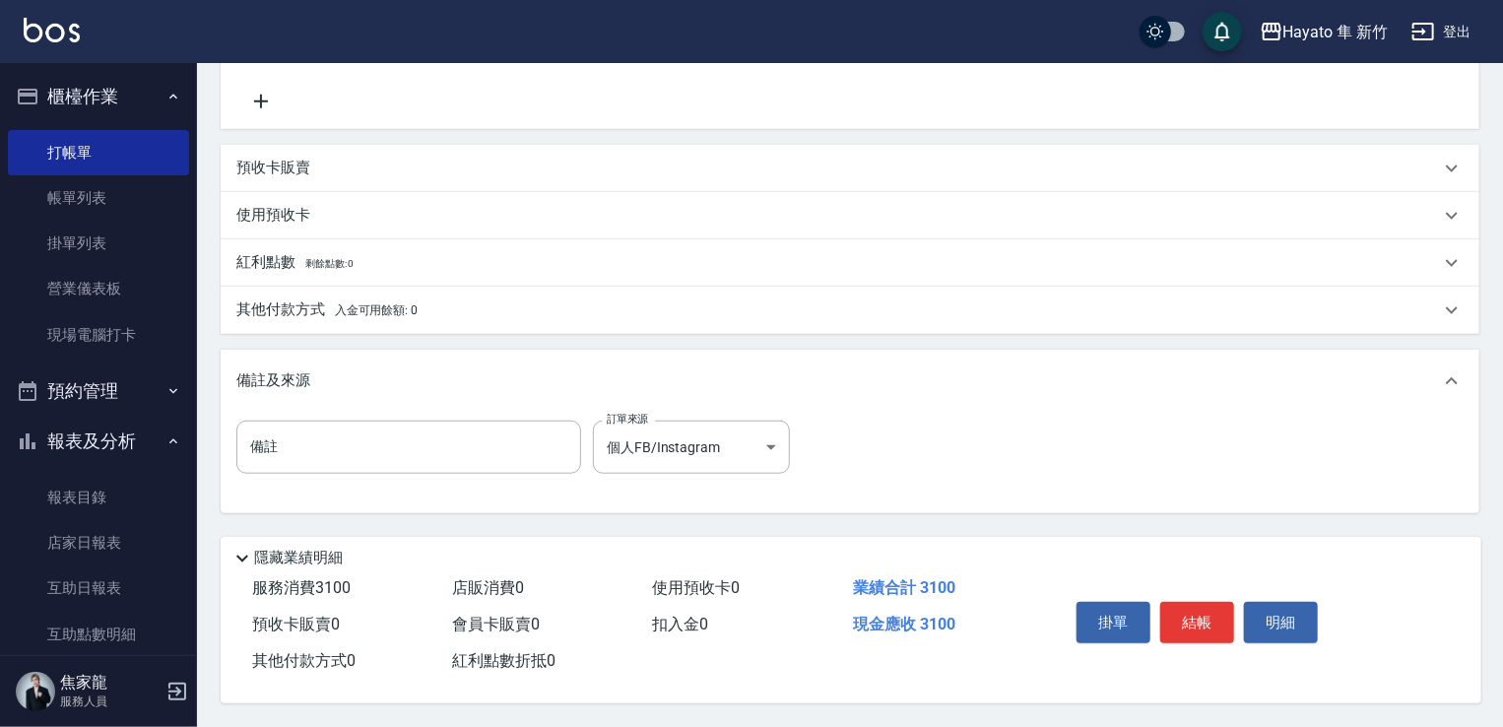
click at [409, 304] on span "入金可用餘額: 0" at bounding box center [377, 310] width 84 height 14
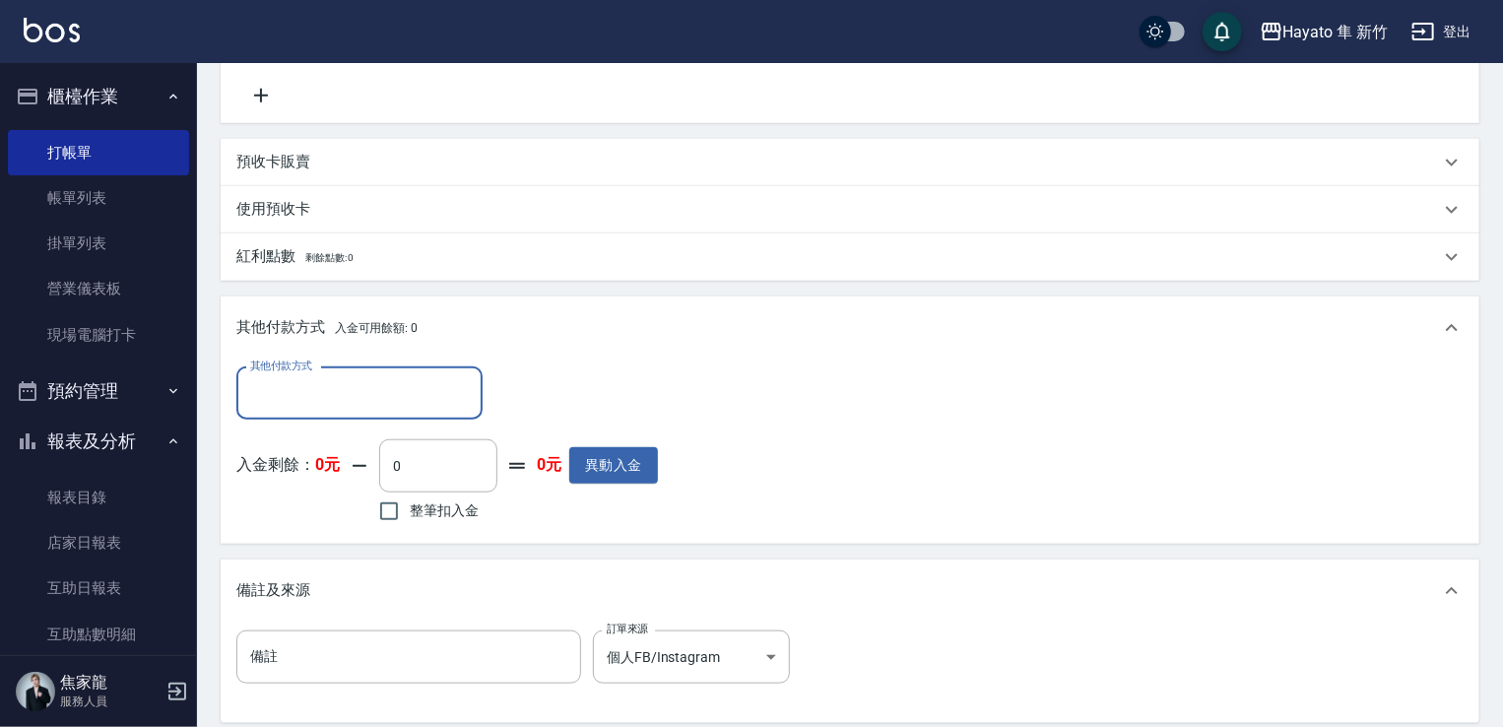
scroll to position [0, 0]
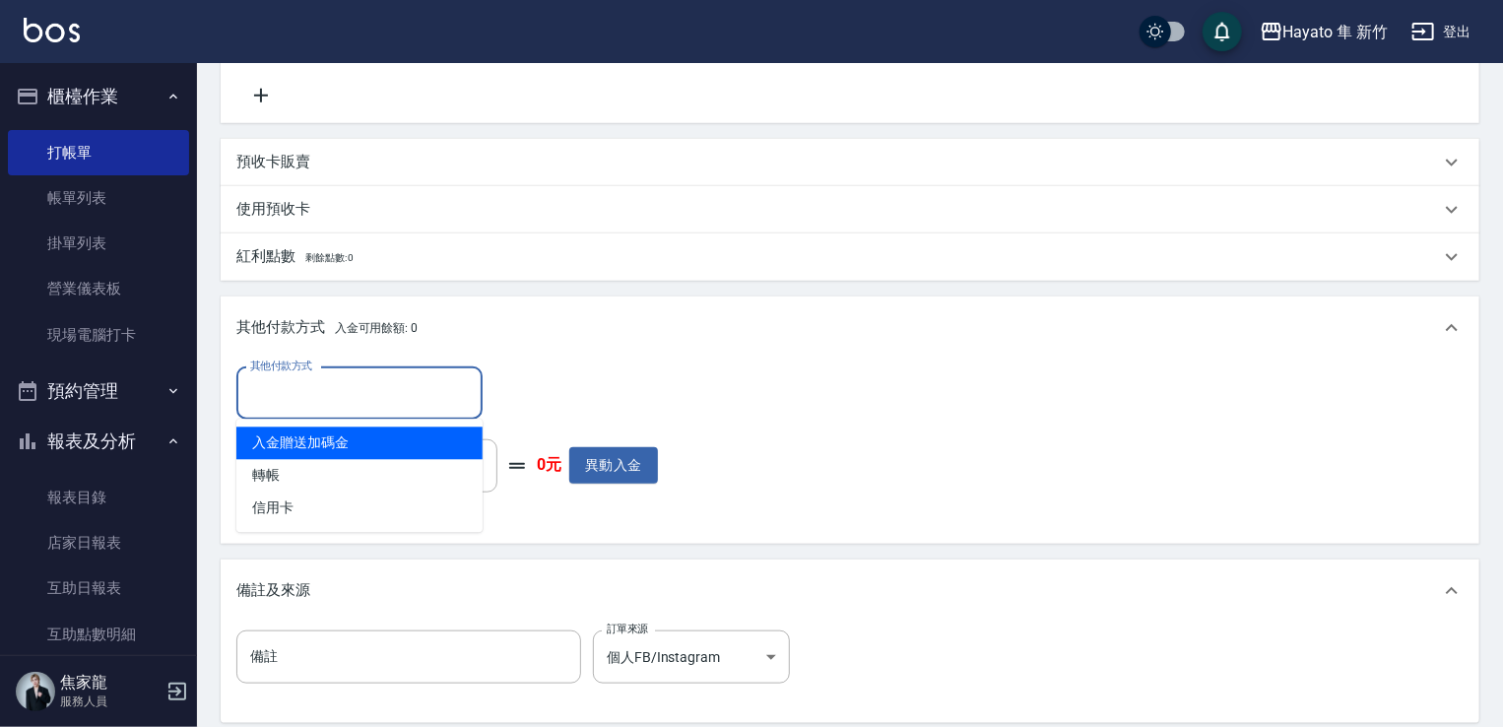
drag, startPoint x: 364, startPoint y: 385, endPoint x: 364, endPoint y: 446, distance: 61.1
click at [364, 392] on input "其他付款方式" at bounding box center [359, 393] width 228 height 34
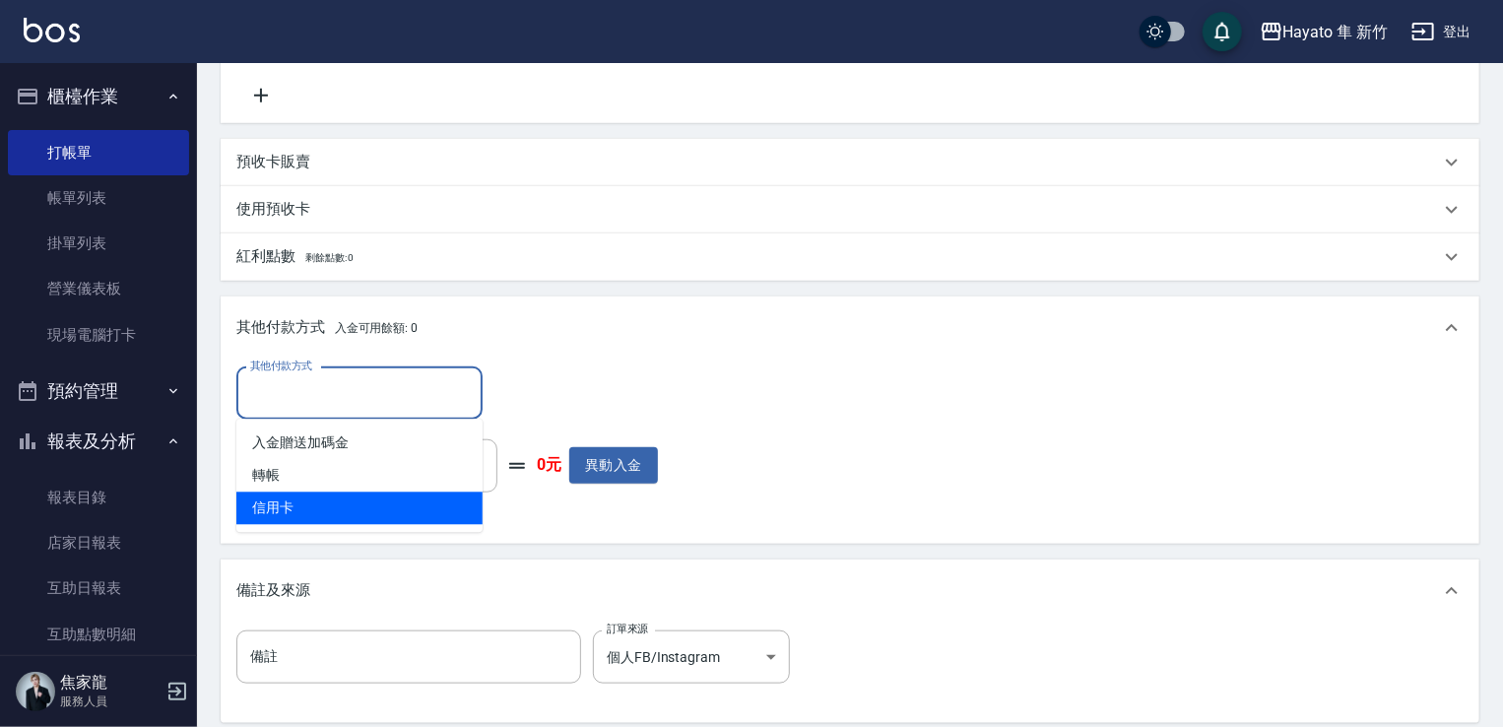
click at [350, 493] on span "信用卡" at bounding box center [359, 508] width 246 height 32
type input "信用卡"
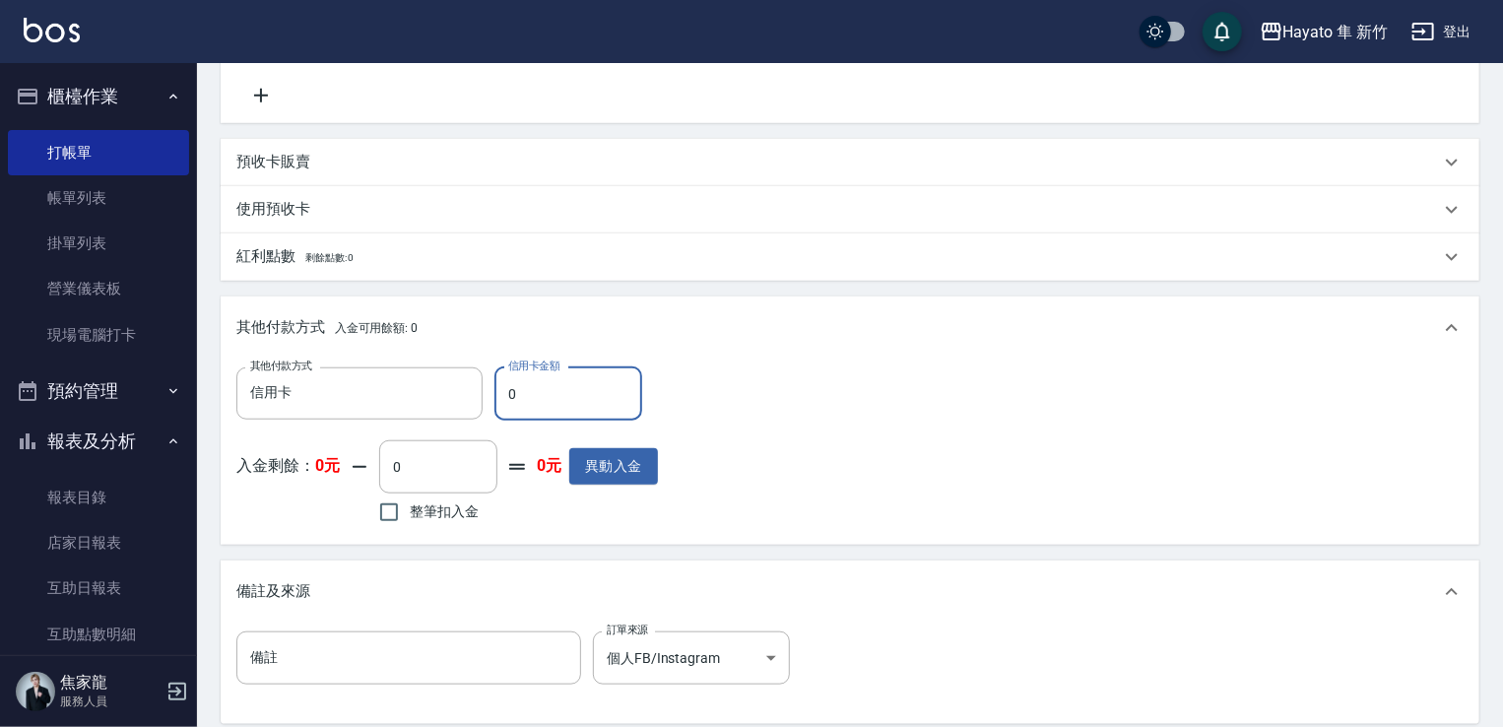
click at [583, 401] on input "0" at bounding box center [568, 393] width 148 height 53
type input "3100"
click at [1071, 437] on div "其他付款方式 信用卡 其他付款方式 信用卡金額 3100 信用卡金額 入金剩餘： 0元 0 ​ 整筆扣入金 0元 異動入金" at bounding box center [849, 448] width 1227 height 162
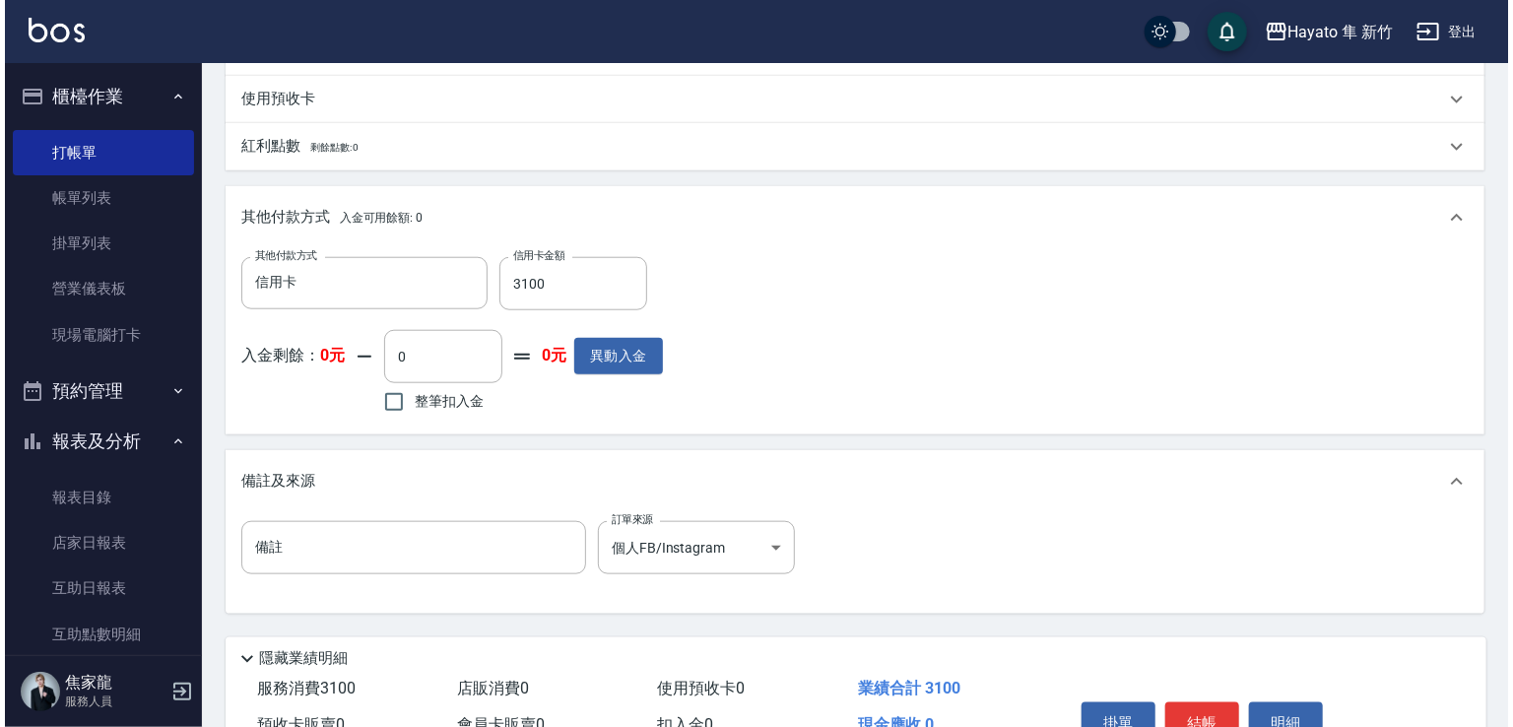
scroll to position [906, 0]
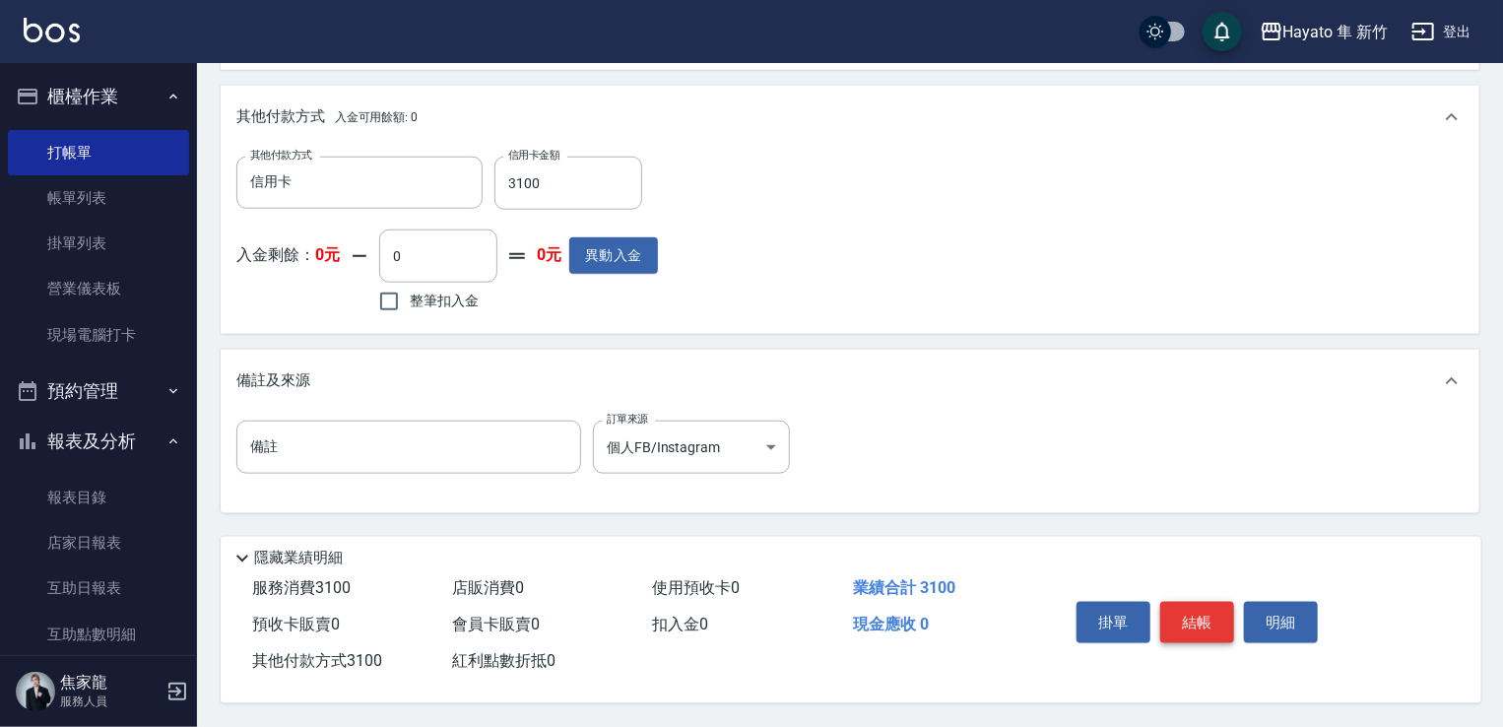
click at [1196, 605] on button "結帳" at bounding box center [1197, 622] width 74 height 41
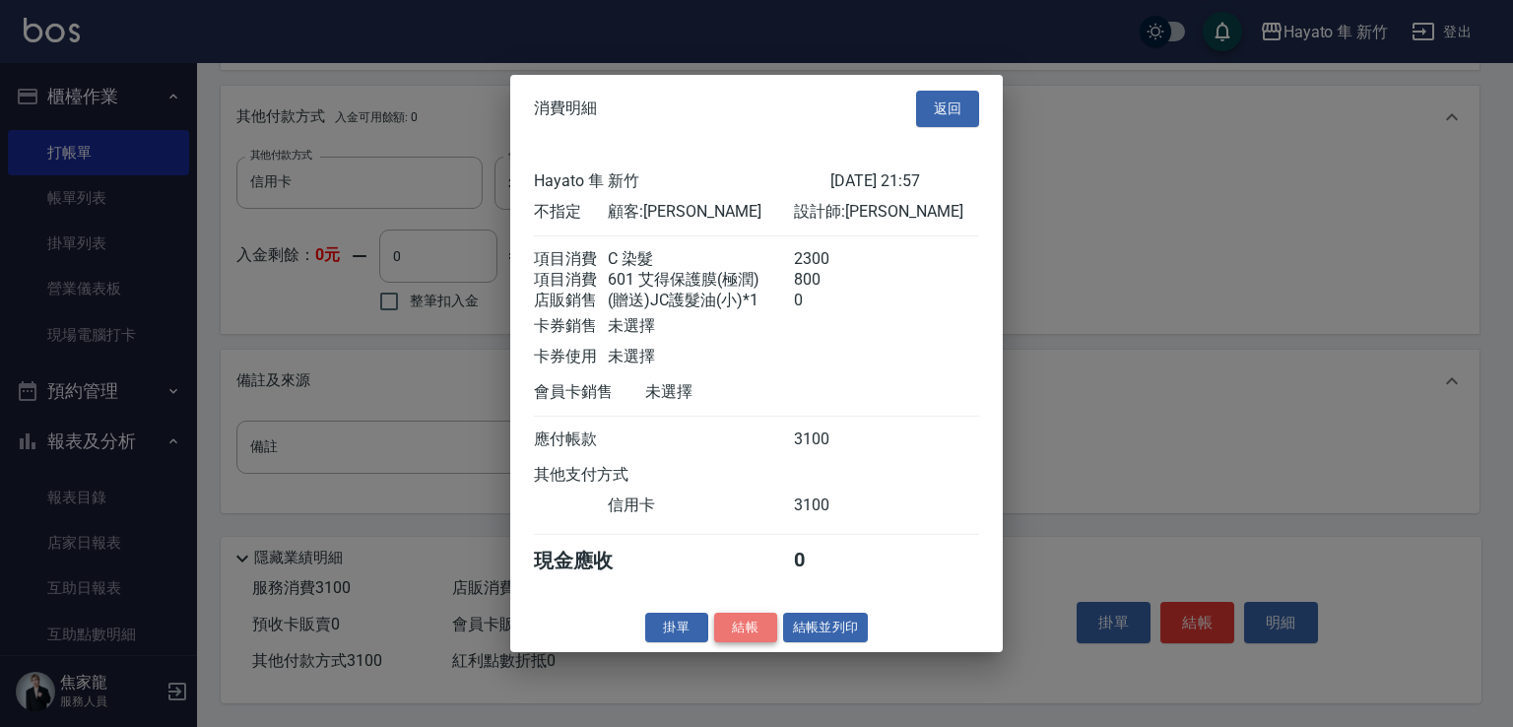
click at [741, 642] on button "結帳" at bounding box center [745, 627] width 63 height 31
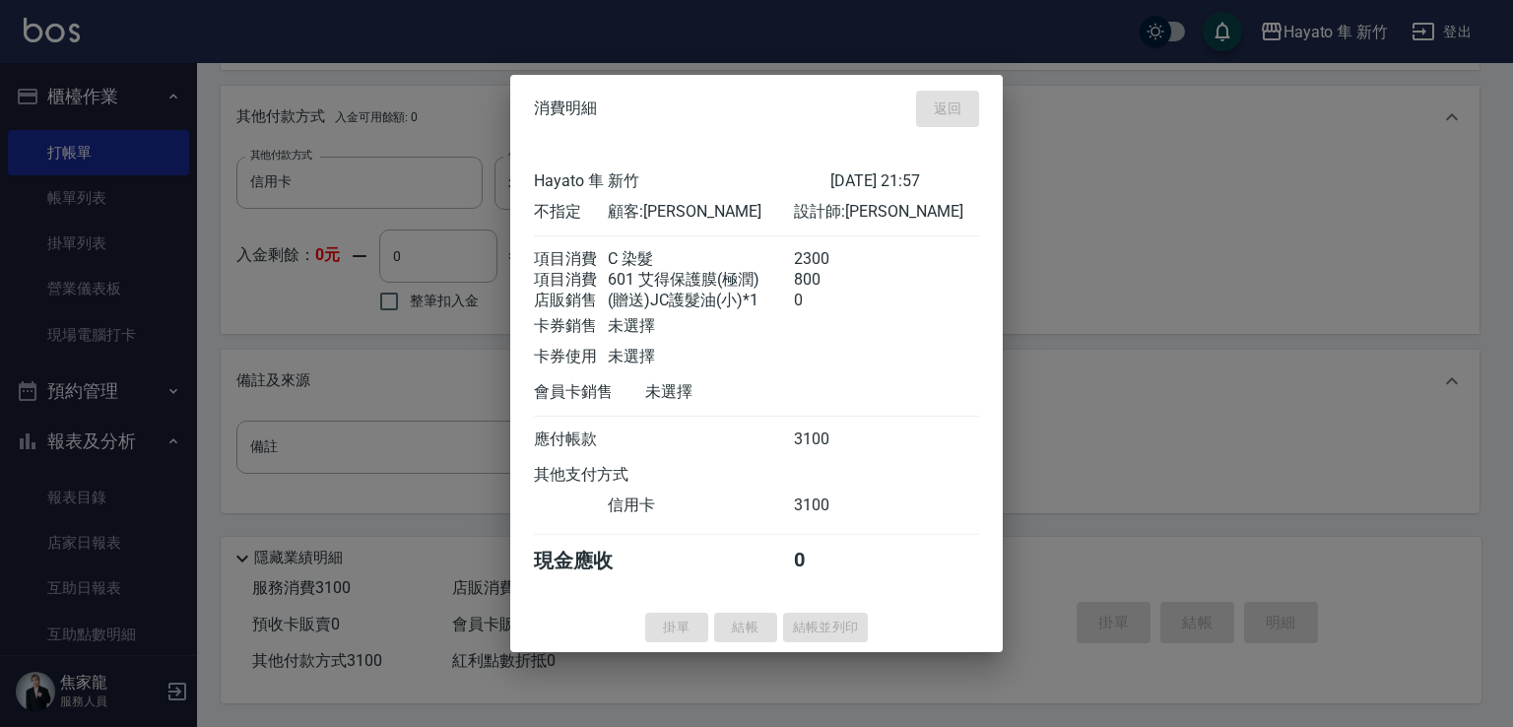
type input "[DATE] 22:00"
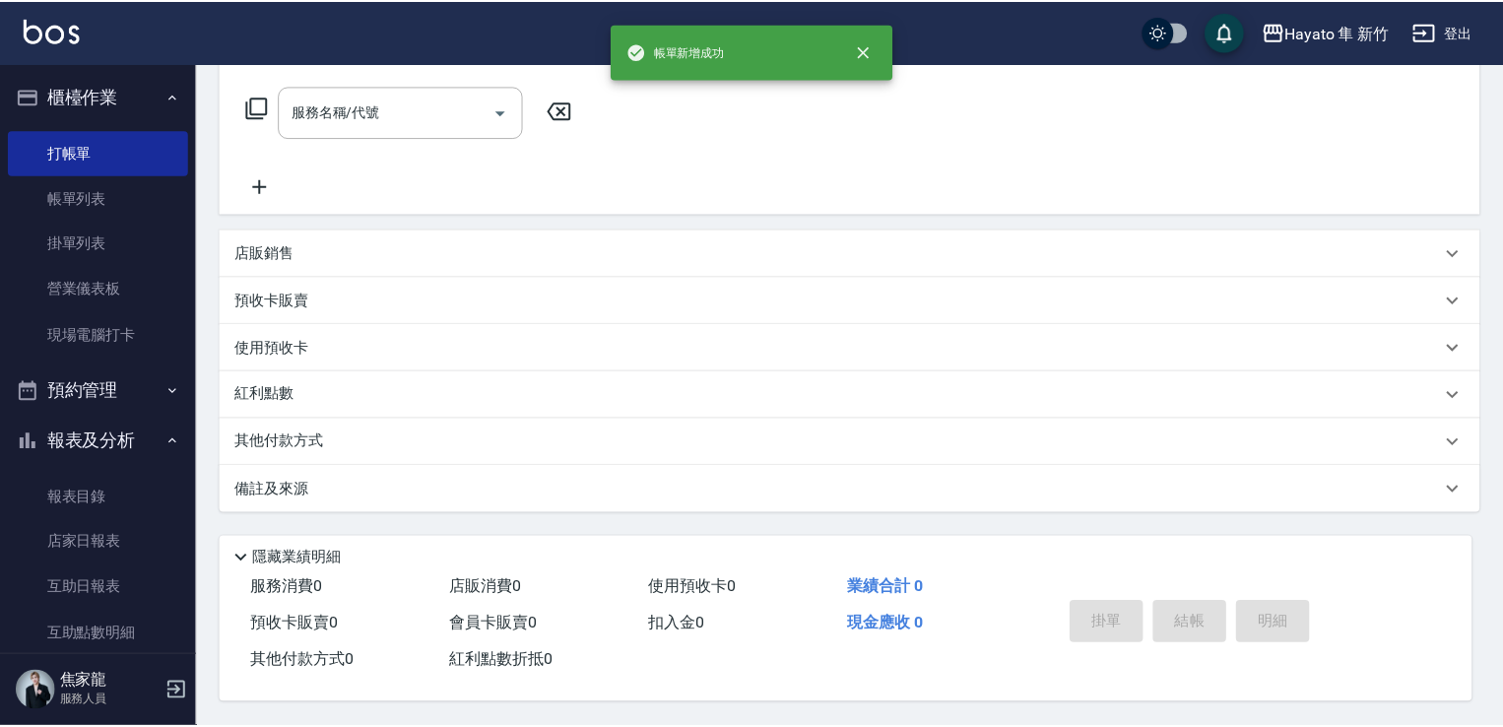
scroll to position [0, 0]
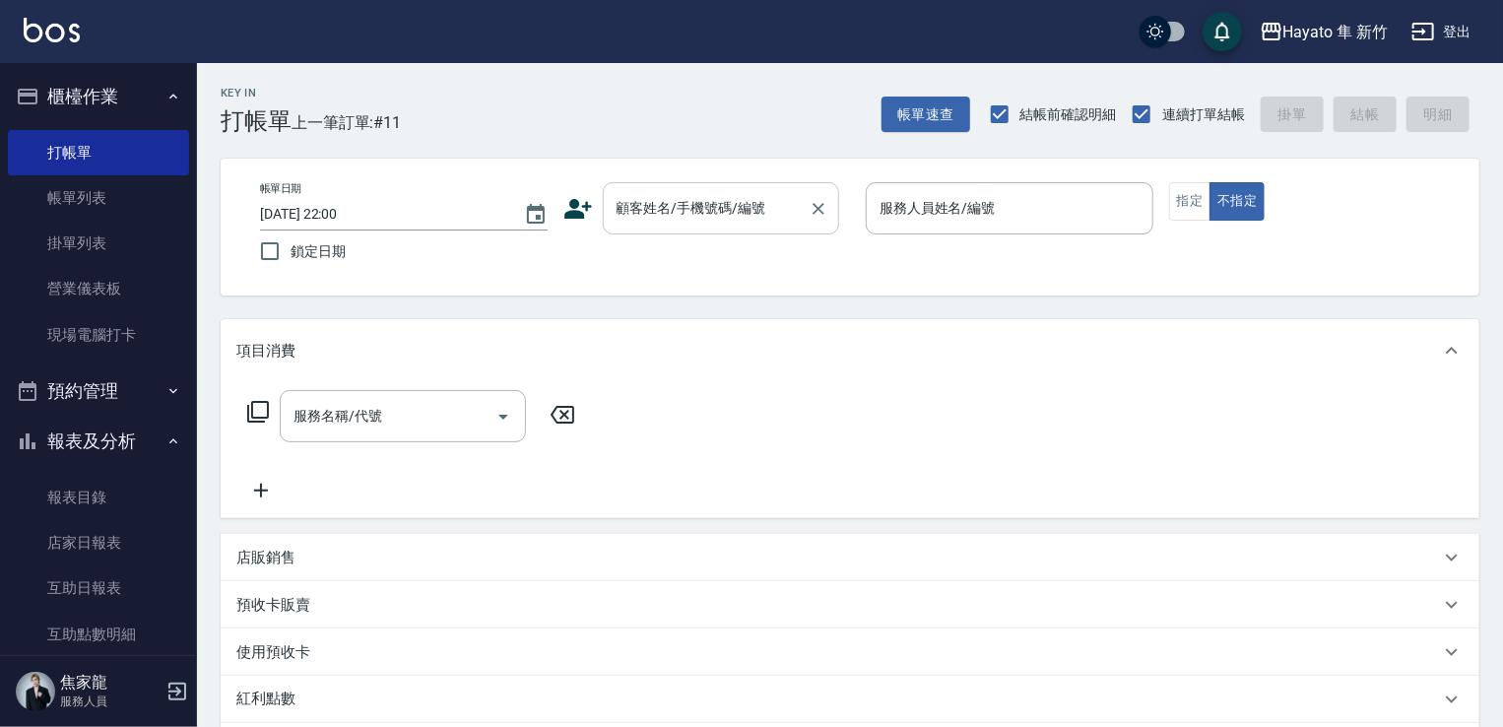
click at [662, 227] on div "顧客姓名/手機號碼/編號" at bounding box center [721, 208] width 236 height 52
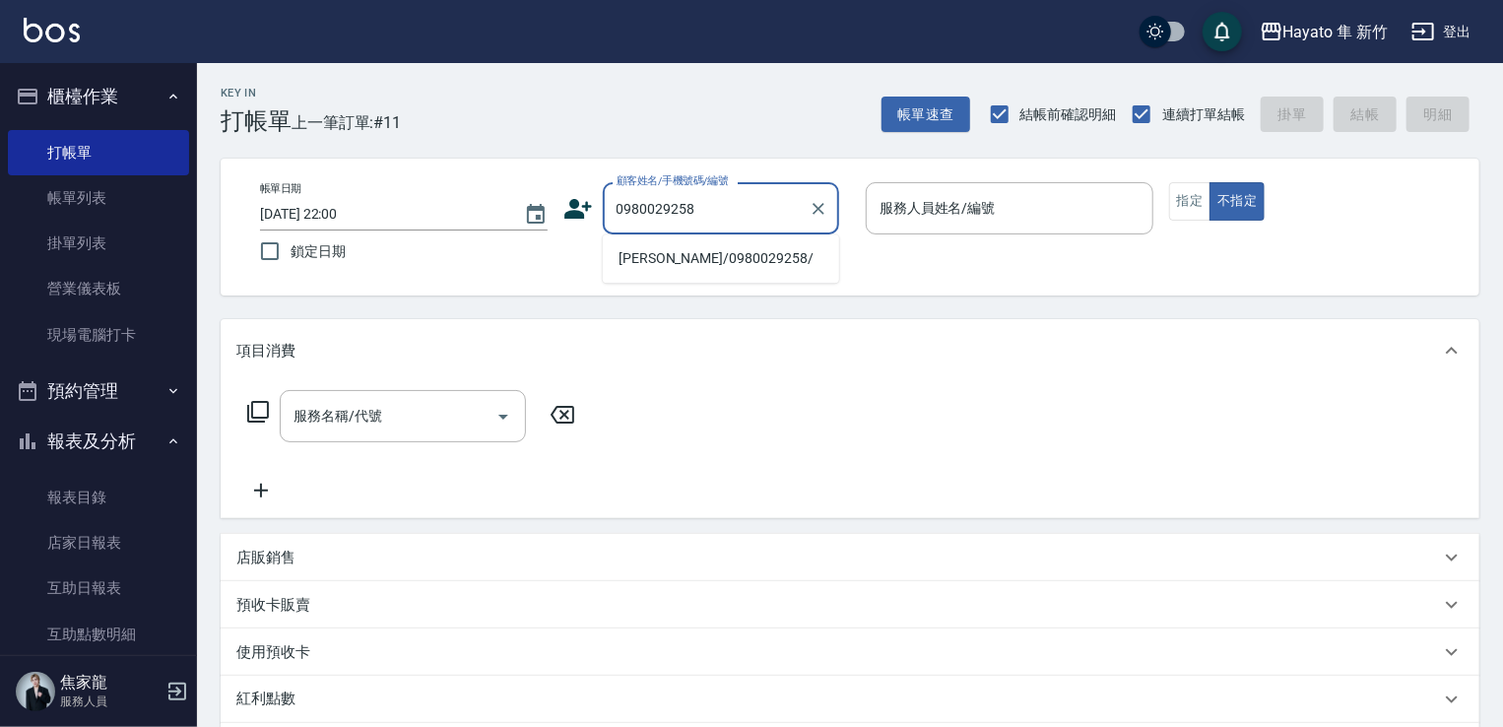
drag, startPoint x: 637, startPoint y: 265, endPoint x: 885, endPoint y: 269, distance: 248.2
click at [664, 262] on li "[PERSON_NAME]/0980029258/" at bounding box center [721, 258] width 236 height 32
type input "[PERSON_NAME]/0980029258/"
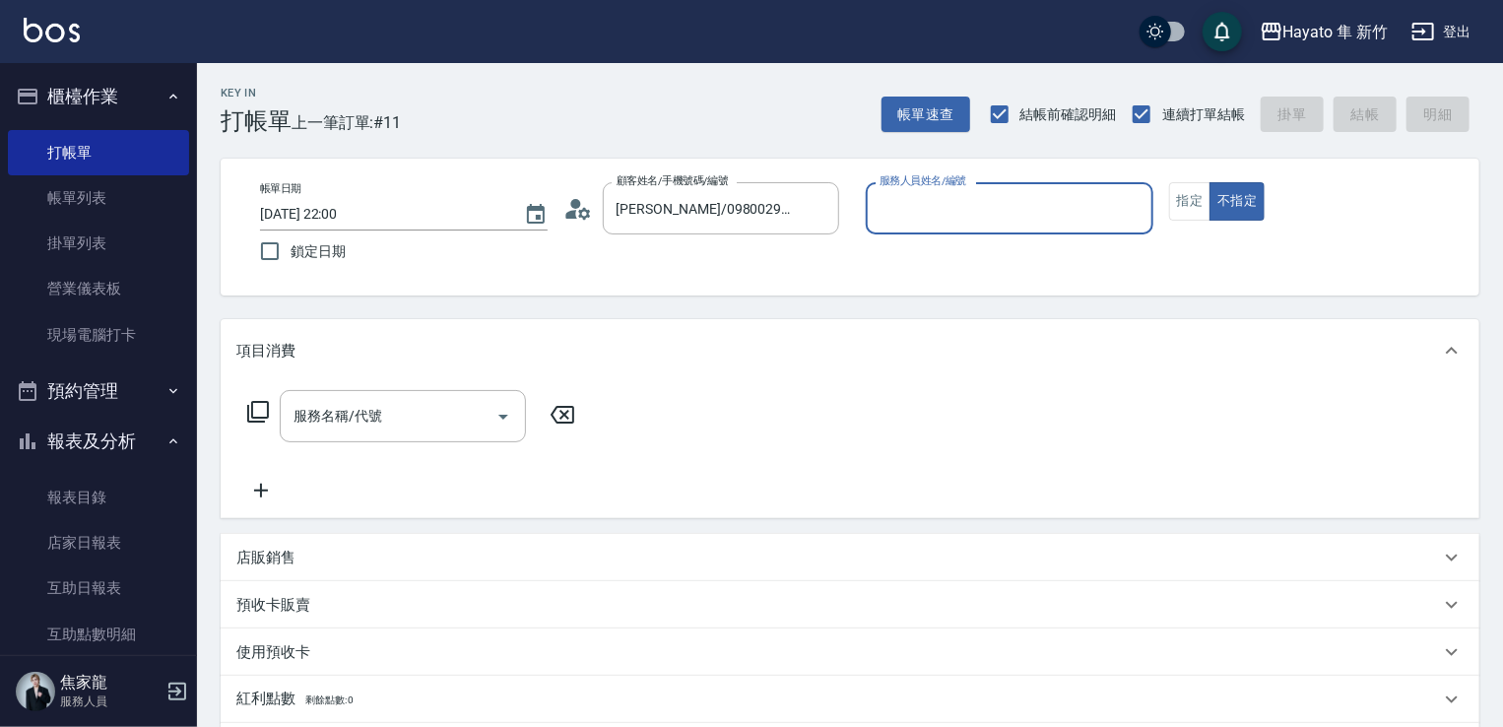
type input "[PERSON_NAME](無代號)"
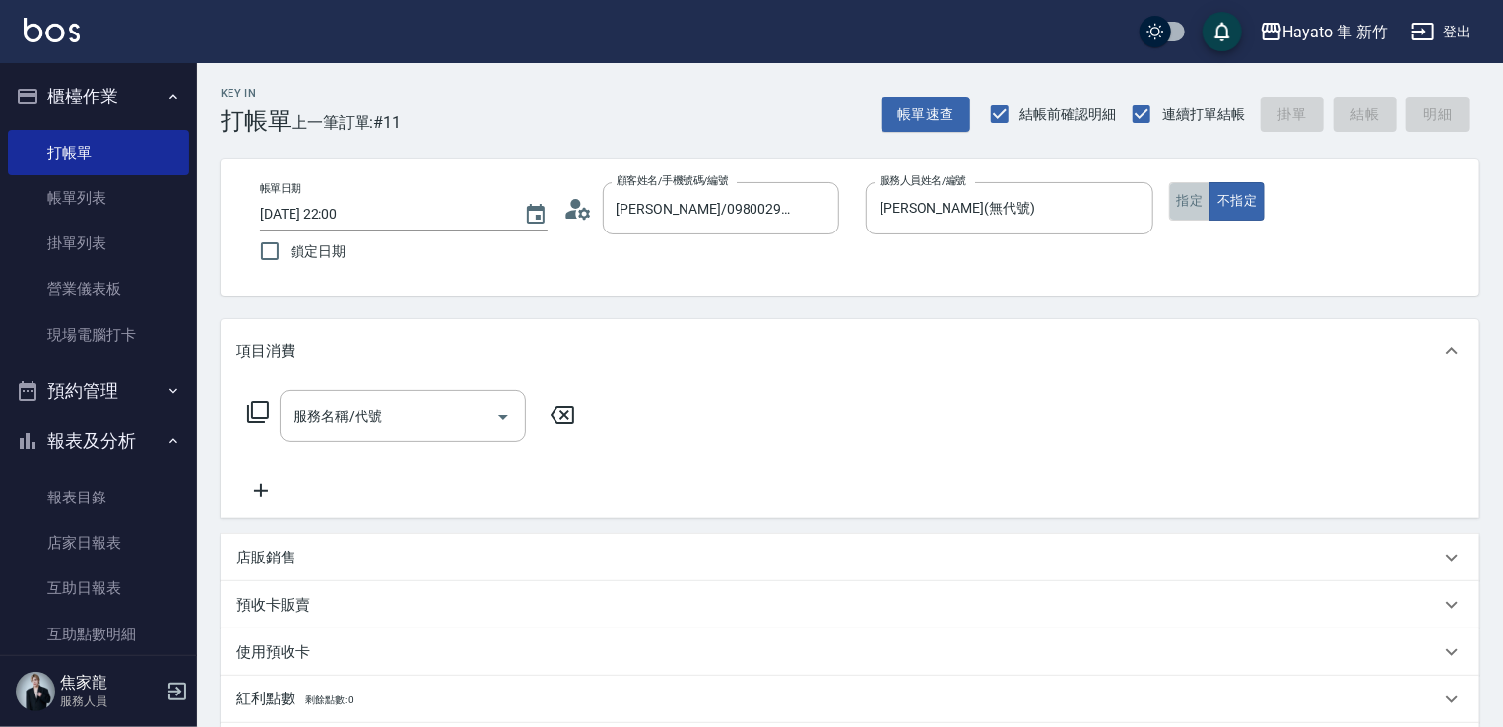
drag, startPoint x: 1191, startPoint y: 195, endPoint x: 926, endPoint y: 313, distance: 290.1
click at [1194, 200] on button "指定" at bounding box center [1190, 201] width 42 height 38
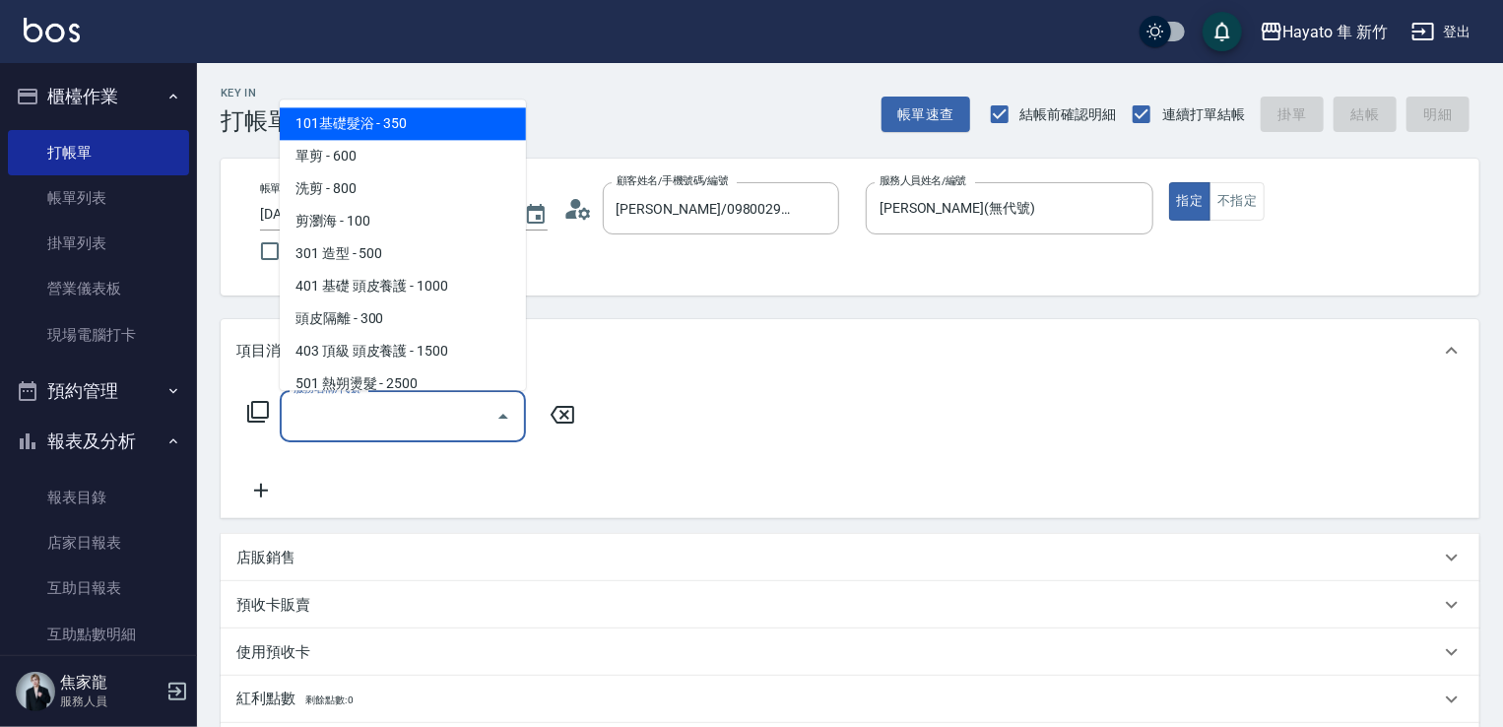
click at [410, 426] on input "服務名稱/代號" at bounding box center [388, 416] width 199 height 34
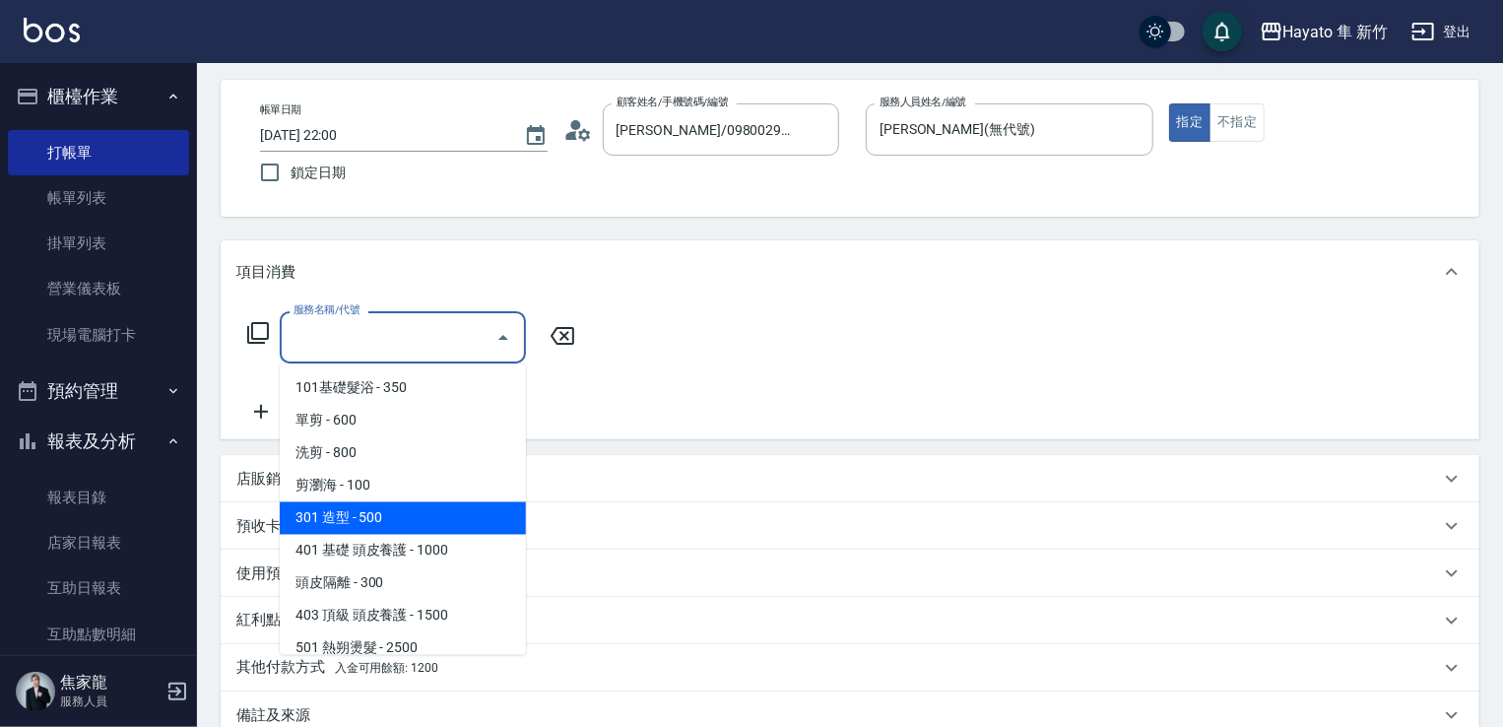
scroll to position [197, 0]
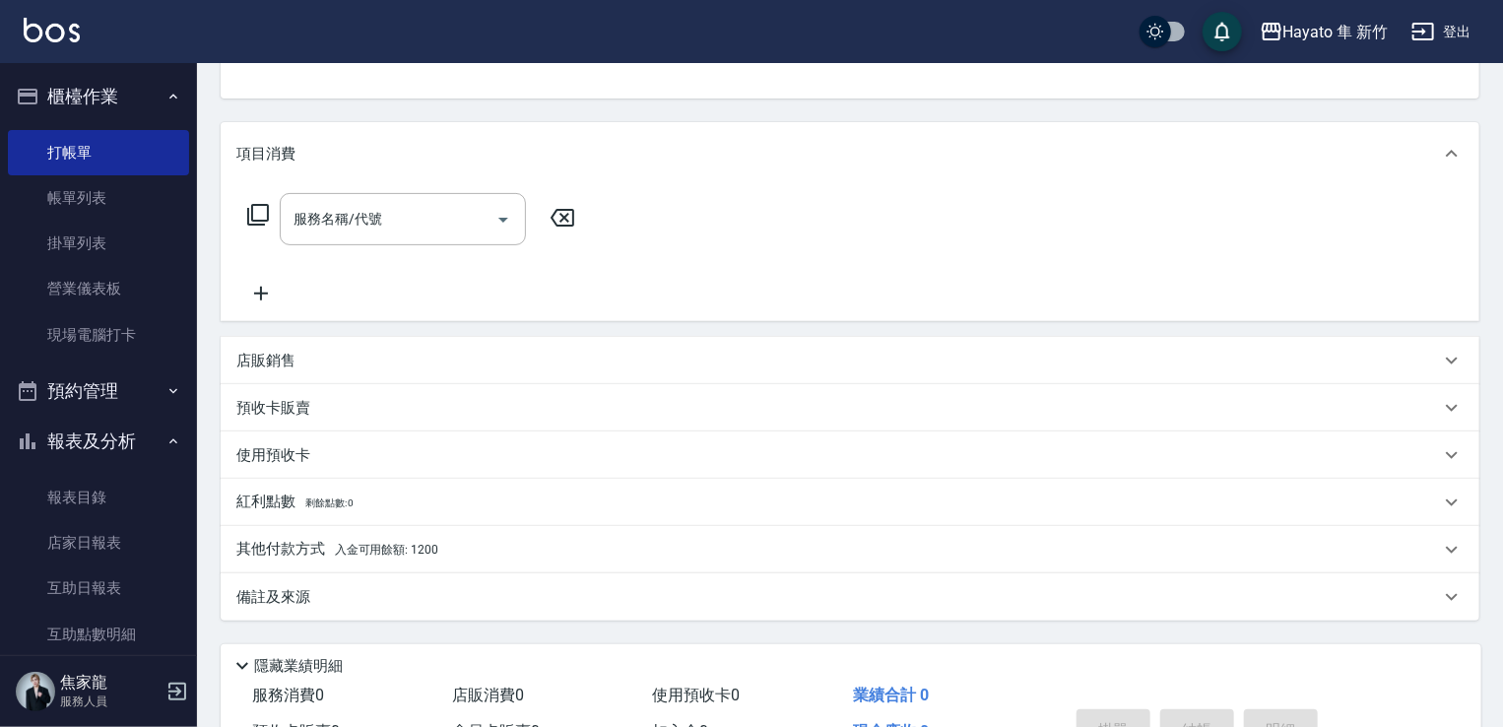
click at [679, 442] on div "使用預收卡" at bounding box center [850, 454] width 1259 height 47
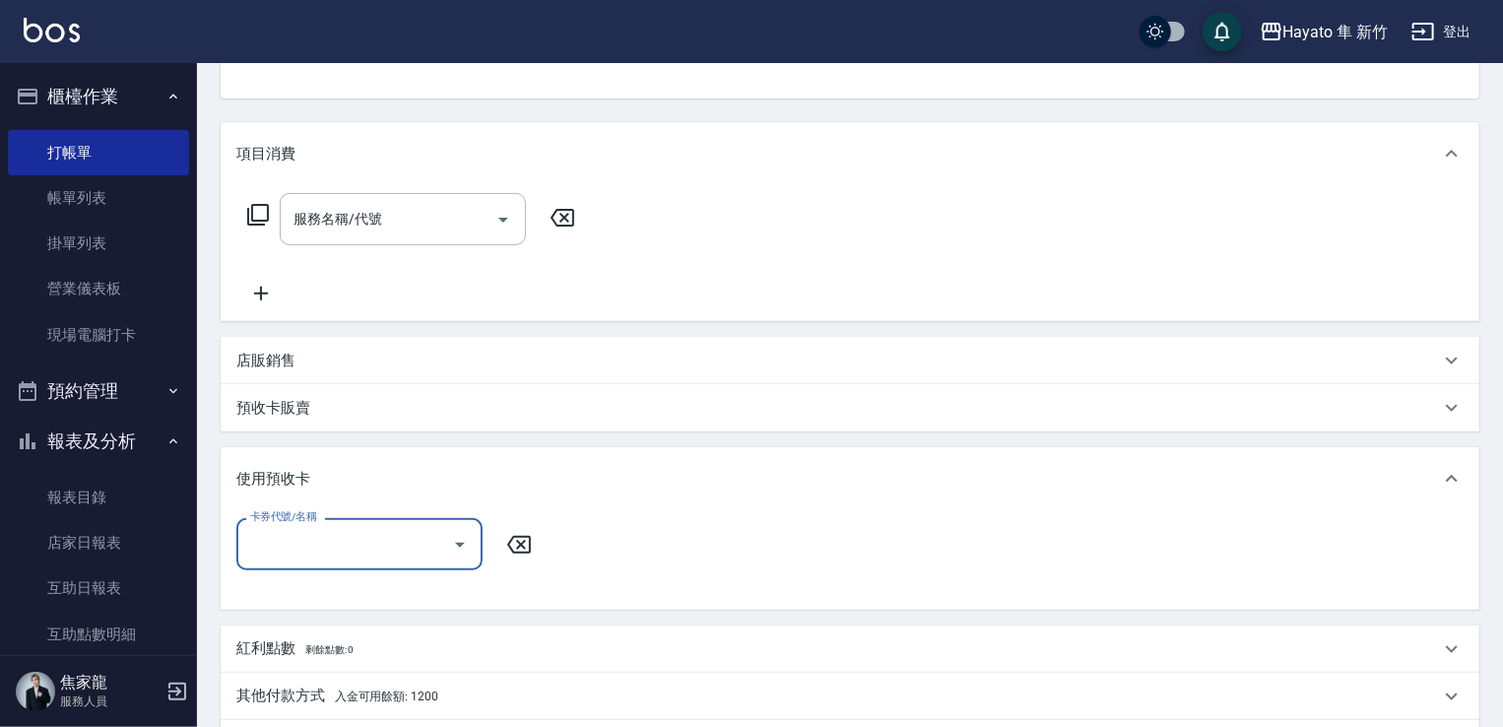
scroll to position [0, 0]
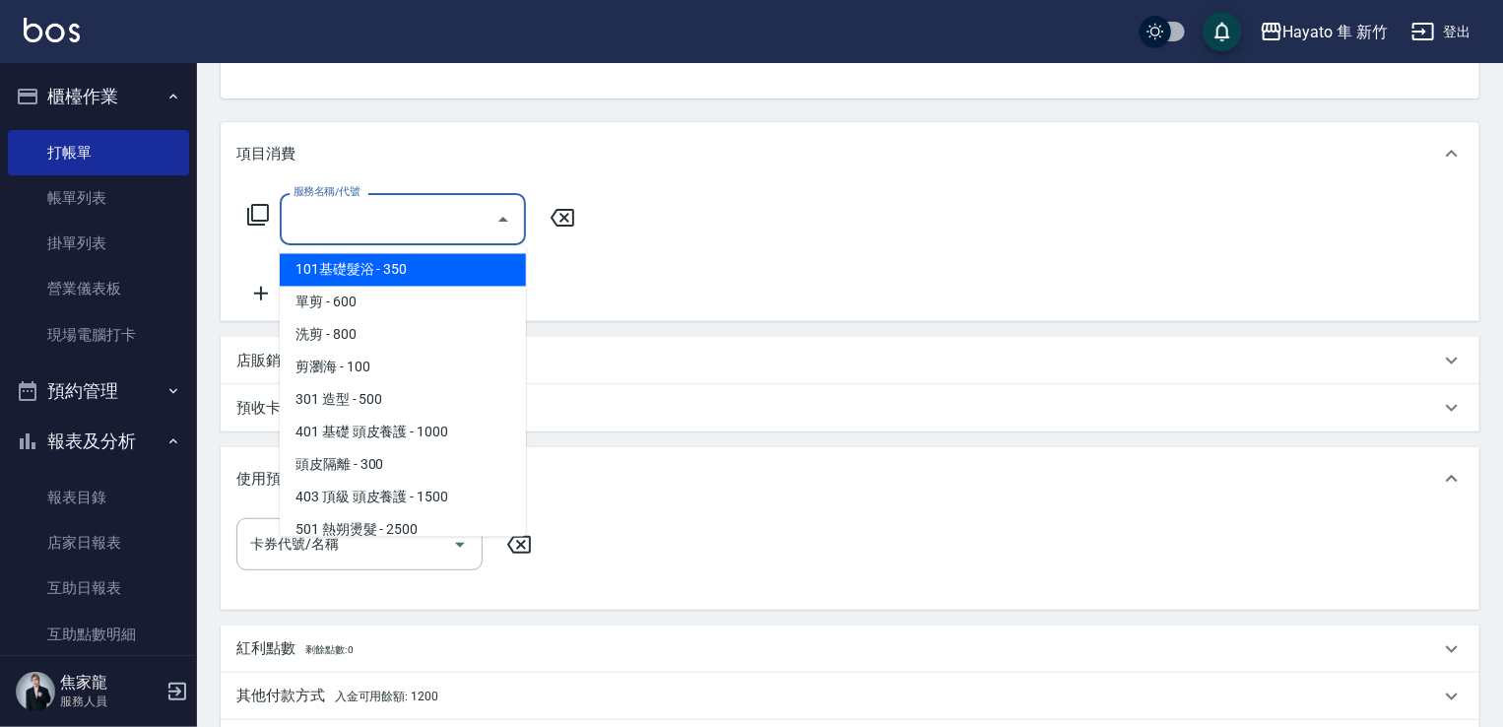
click at [331, 210] on input "服務名稱/代號" at bounding box center [388, 219] width 199 height 34
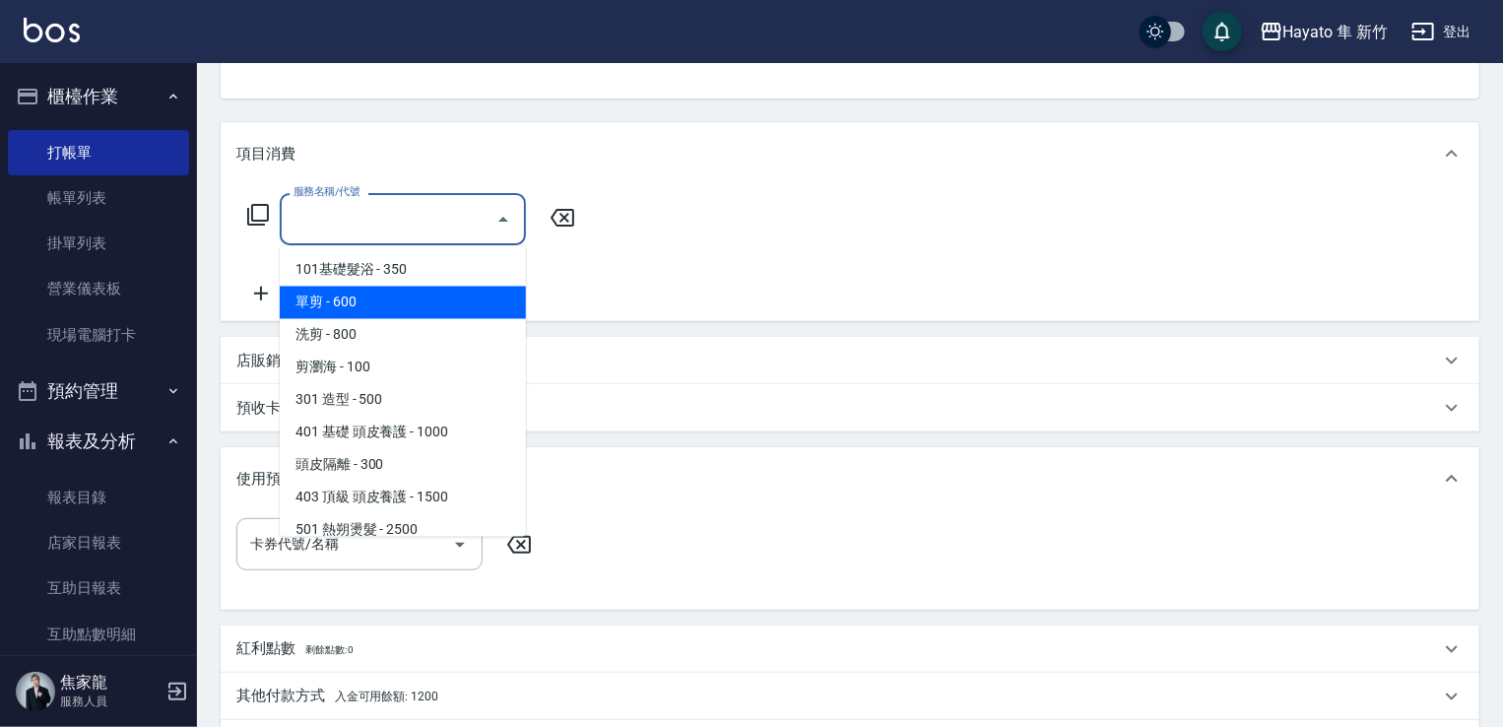
click at [366, 300] on span "單剪 - 600" at bounding box center [403, 303] width 246 height 32
type input "單剪(102)"
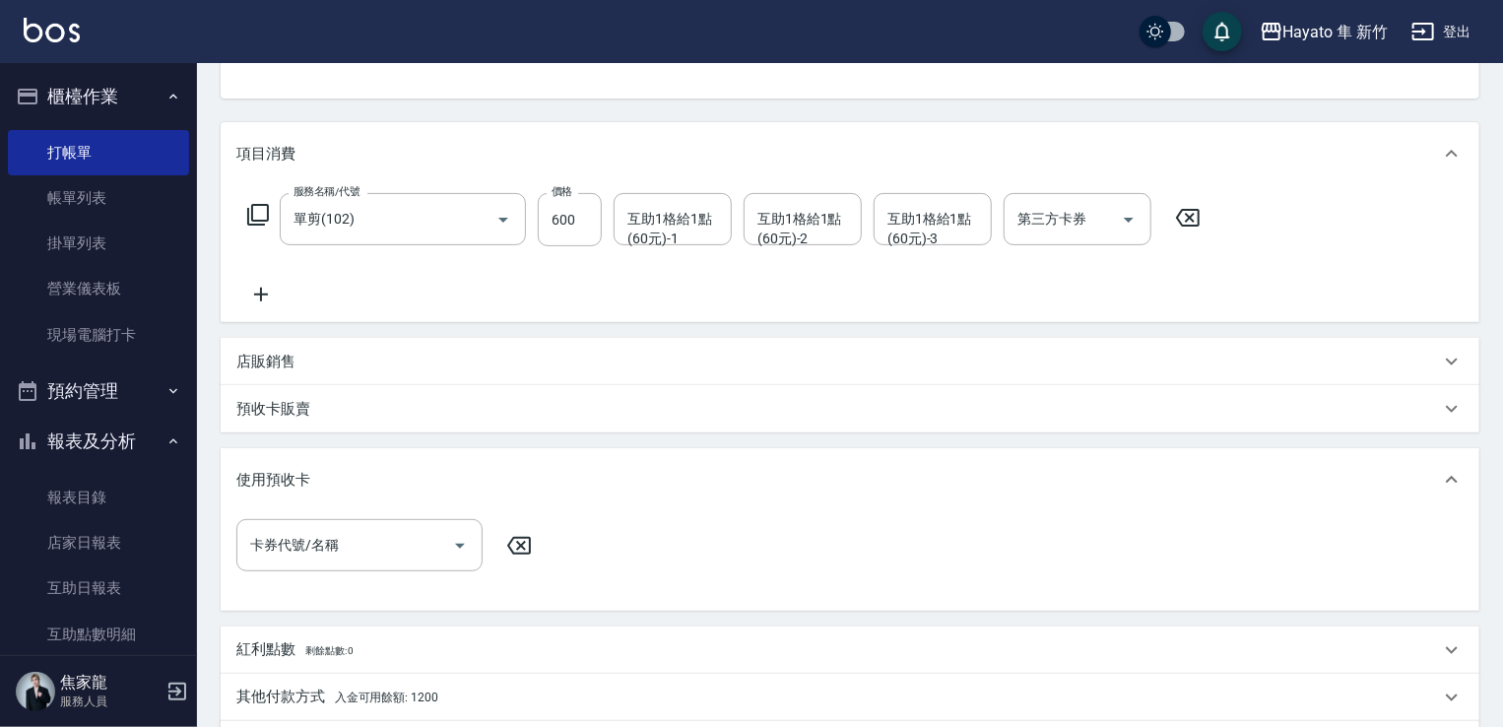
click at [270, 283] on icon at bounding box center [260, 295] width 49 height 24
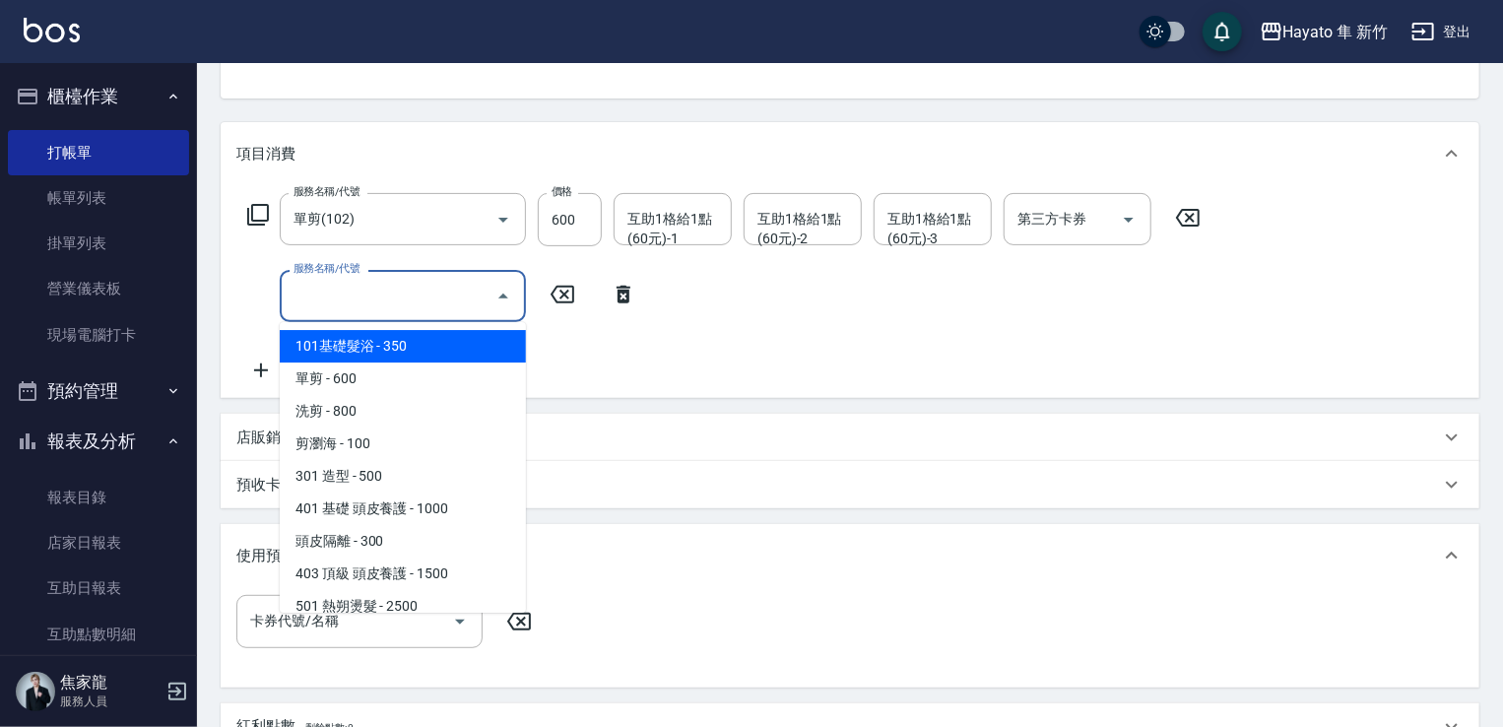
click at [351, 306] on input "服務名稱/代號" at bounding box center [388, 296] width 199 height 34
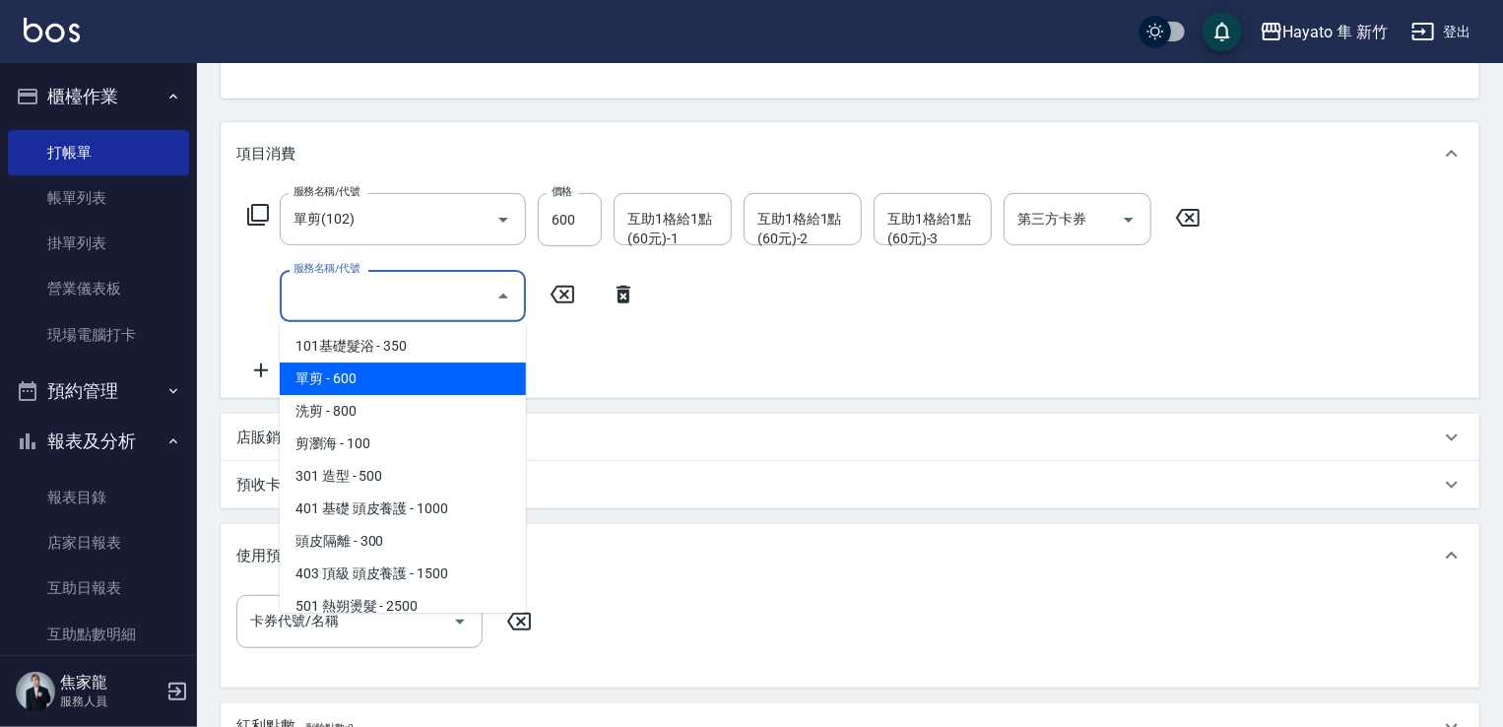
click at [369, 370] on span "單剪 - 600" at bounding box center [403, 378] width 246 height 32
type input "單剪(102)"
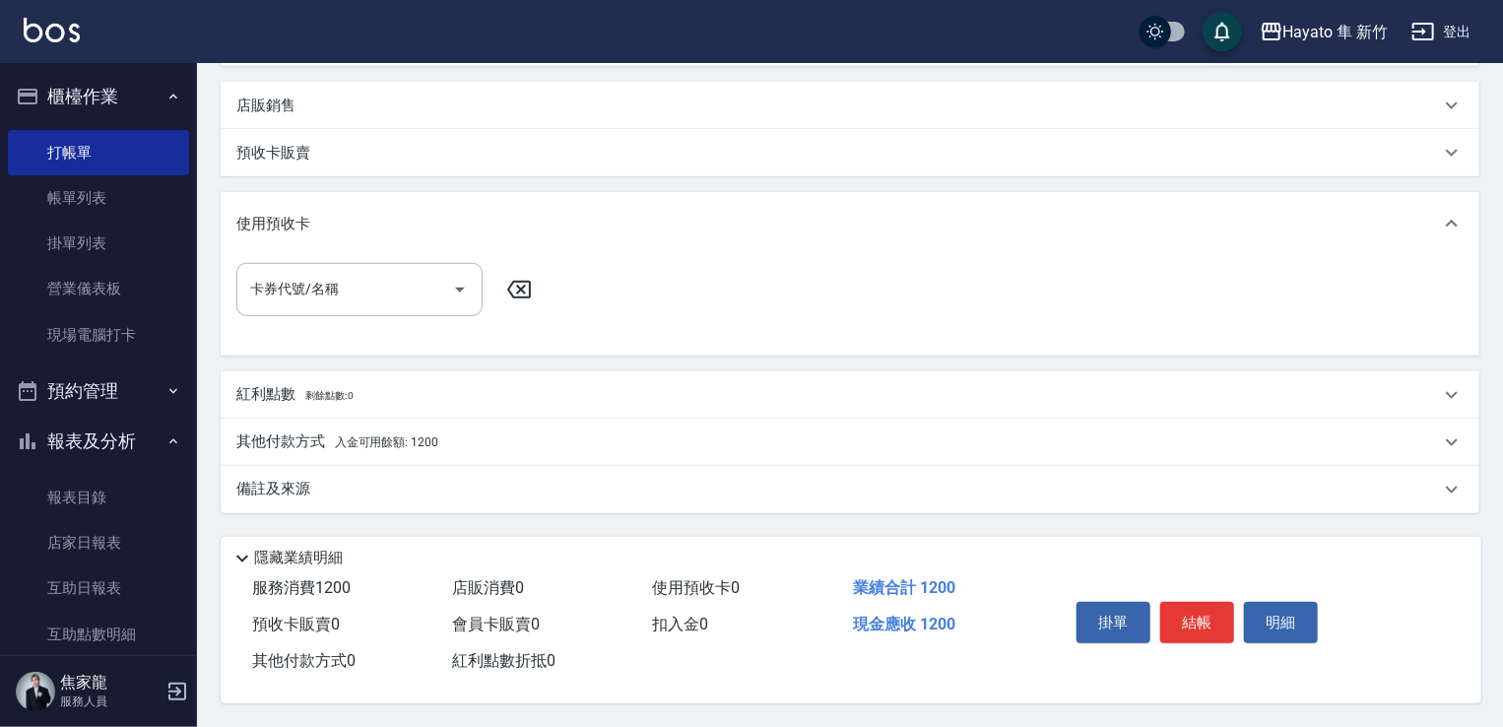
scroll to position [536, 0]
click at [432, 479] on div "備註及來源" at bounding box center [837, 489] width 1203 height 21
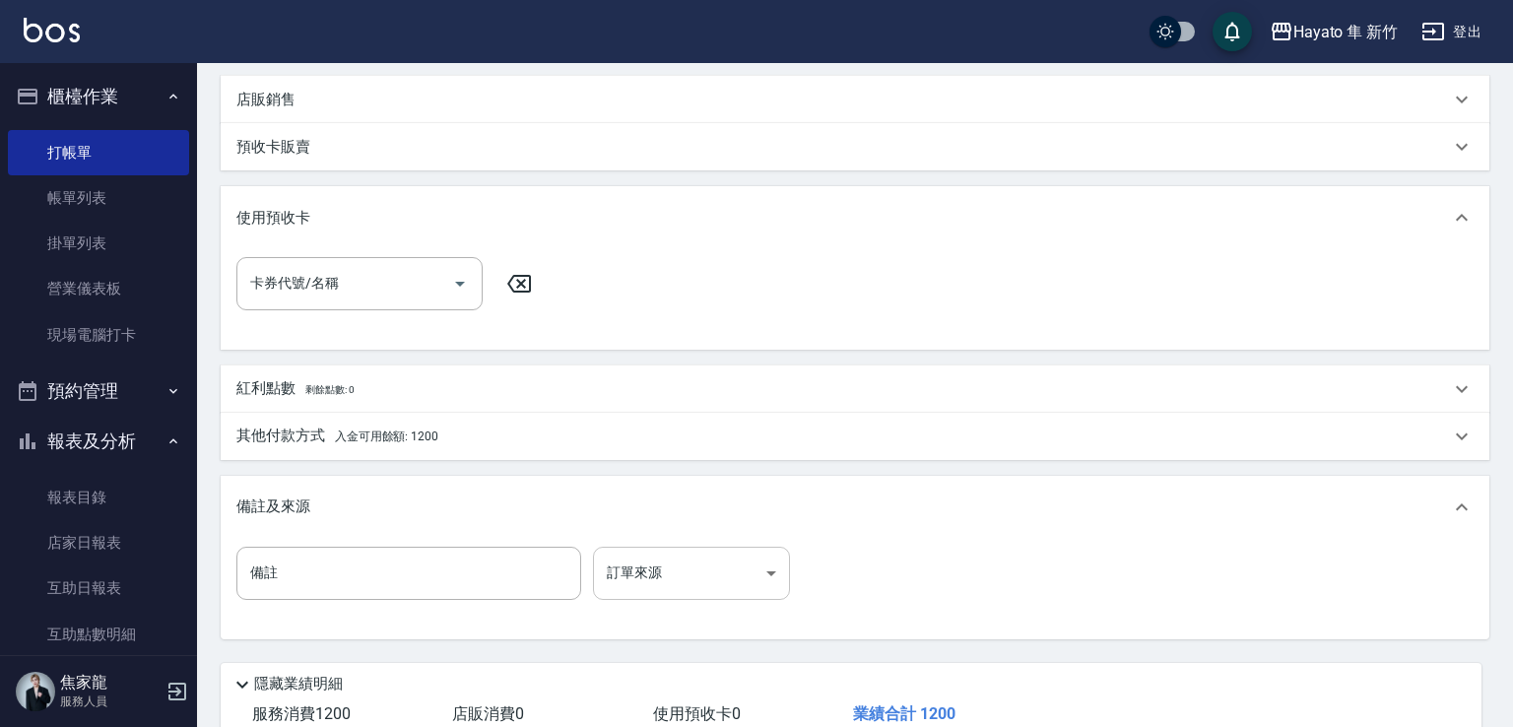
click at [659, 564] on body "Hayato 隼 新竹 登出 櫃檯作業 打帳單 帳單列表 掛單列表 營業儀表板 現場電腦打卡 預約管理 預約管理 報表及分析 報表目錄 店家日報表 互助日報表…" at bounding box center [756, 158] width 1513 height 1389
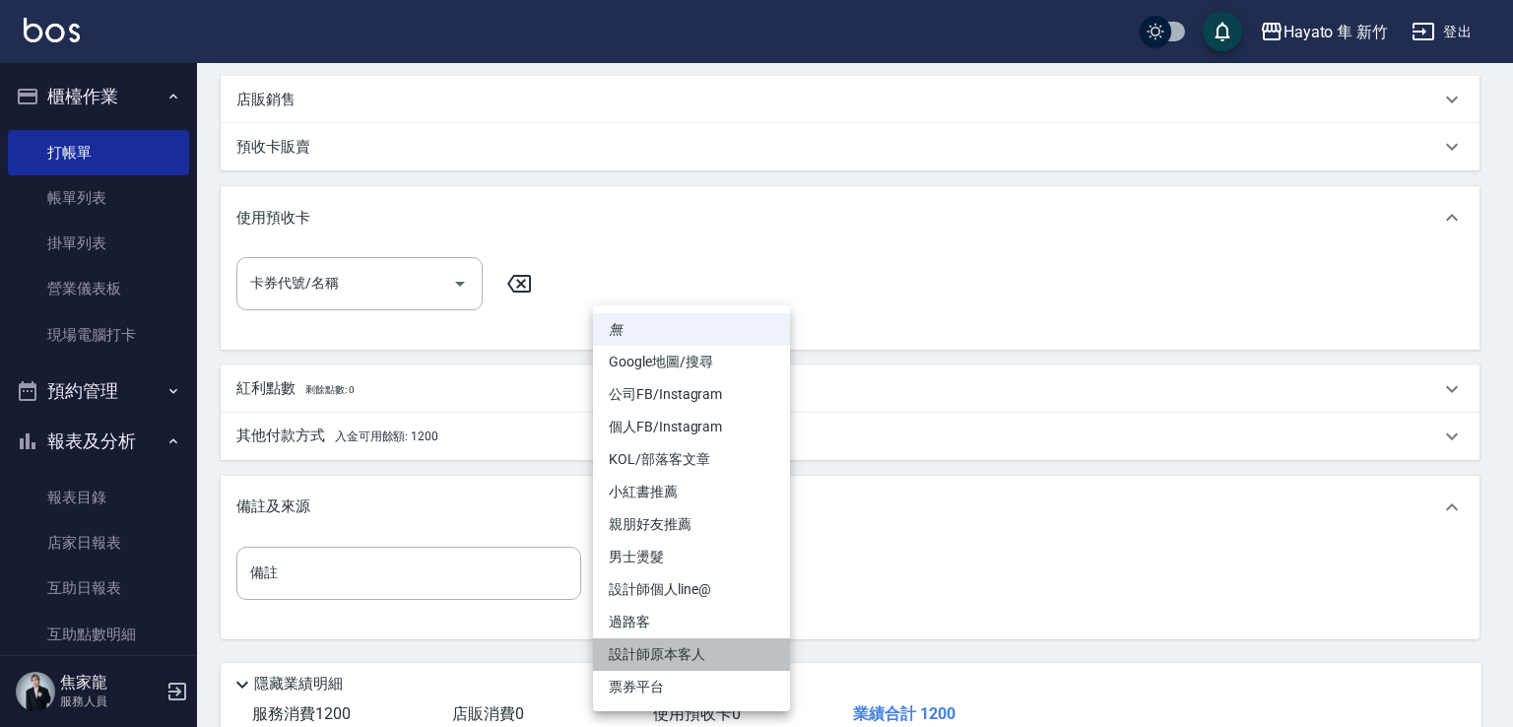
click at [682, 641] on li "設計師原本客人" at bounding box center [691, 654] width 197 height 32
type input "設計師原本客人"
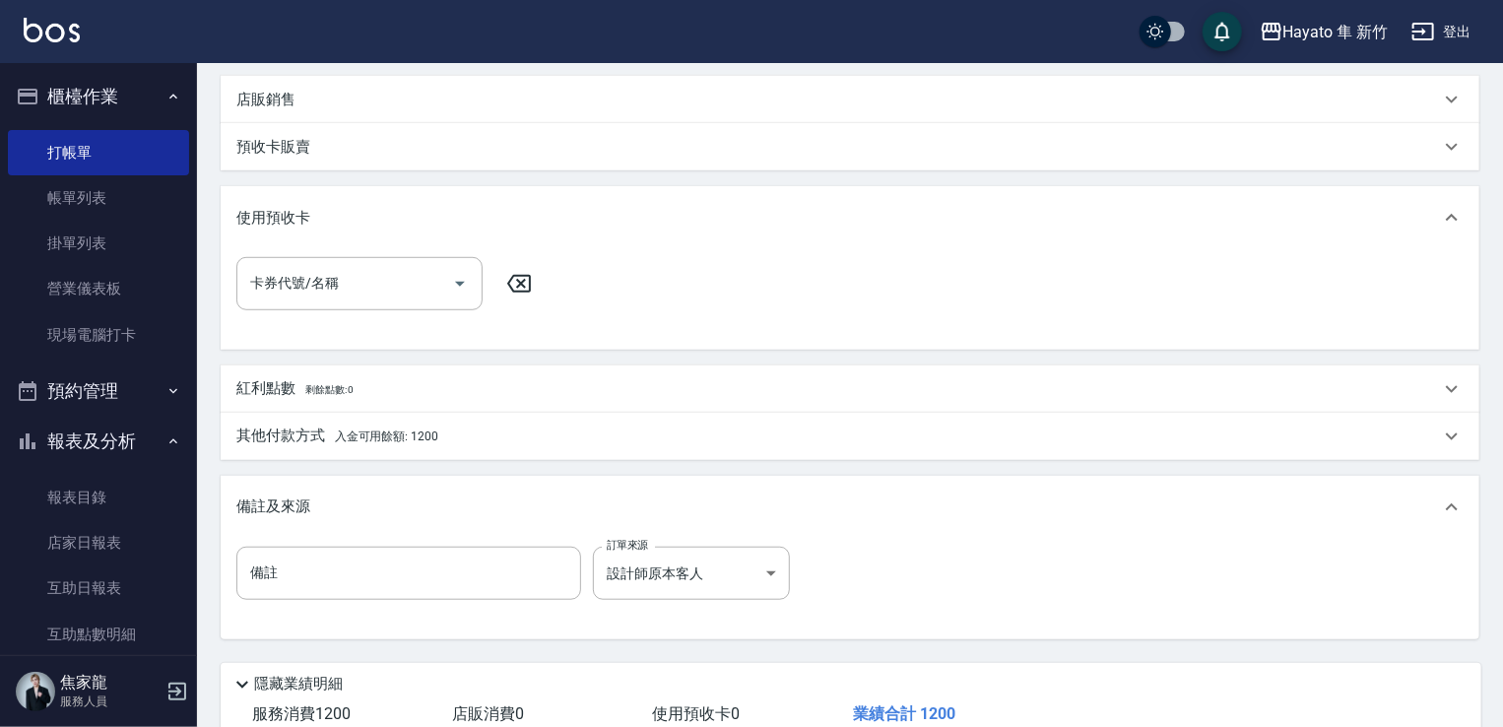
click at [435, 432] on span "入金可用餘額: 1200" at bounding box center [386, 436] width 103 height 14
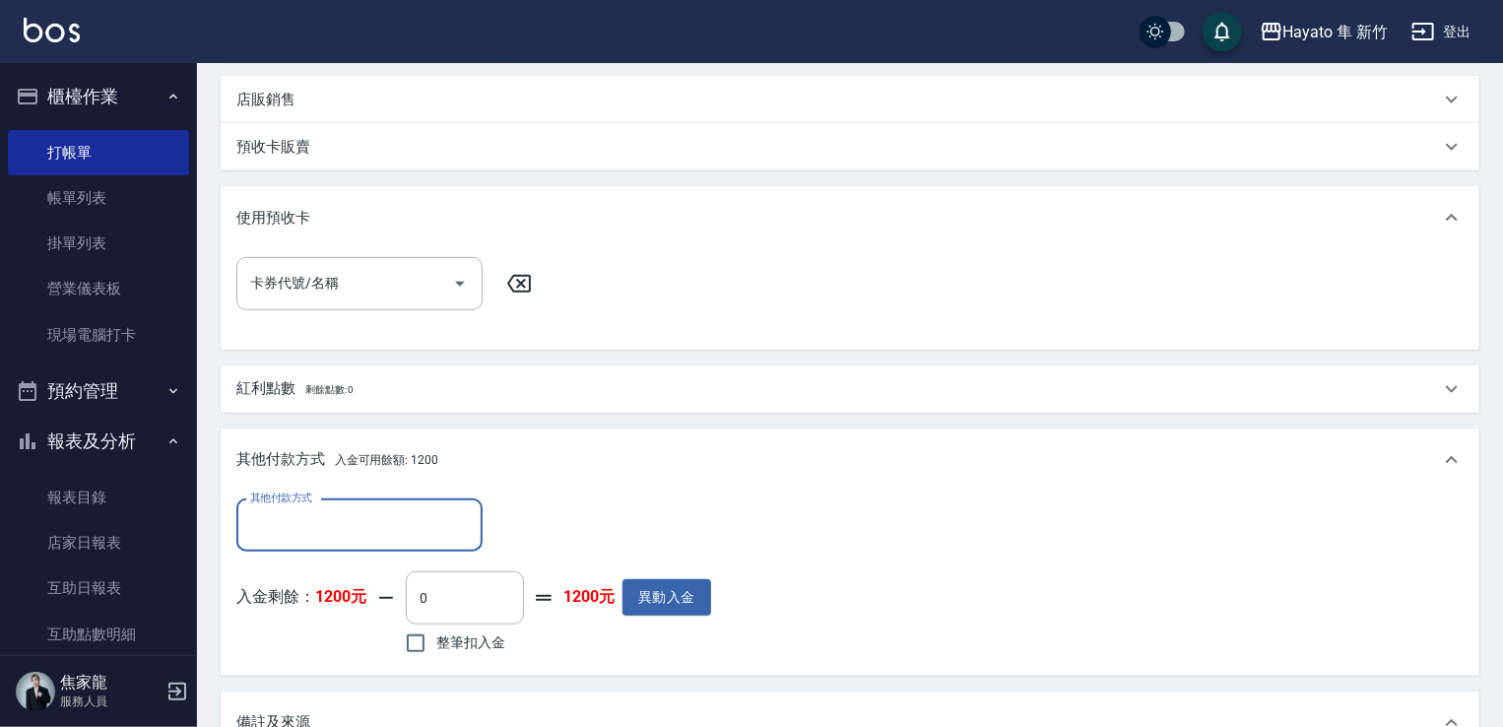
scroll to position [0, 0]
click at [406, 634] on input "整筆扣入金" at bounding box center [415, 642] width 41 height 41
checkbox input "true"
type input "1200"
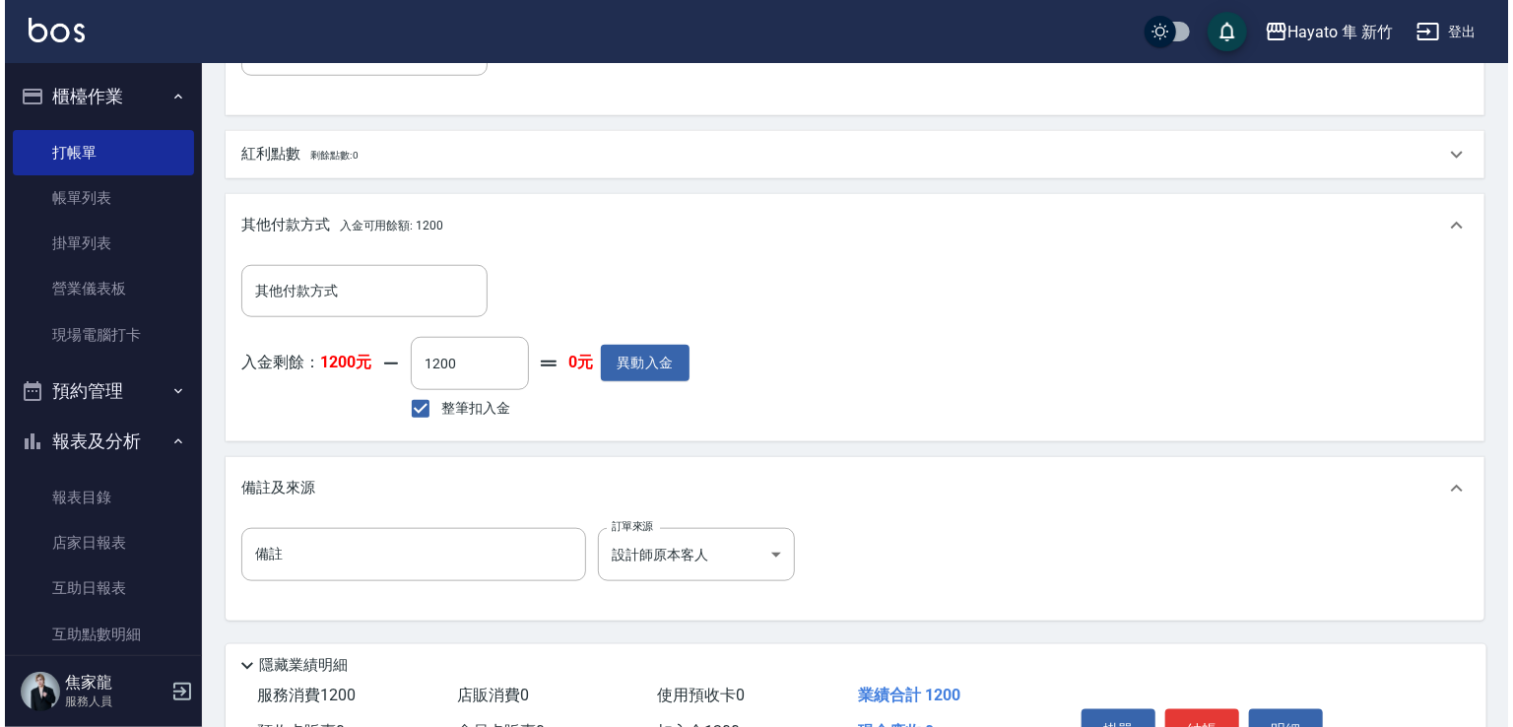
scroll to position [831, 0]
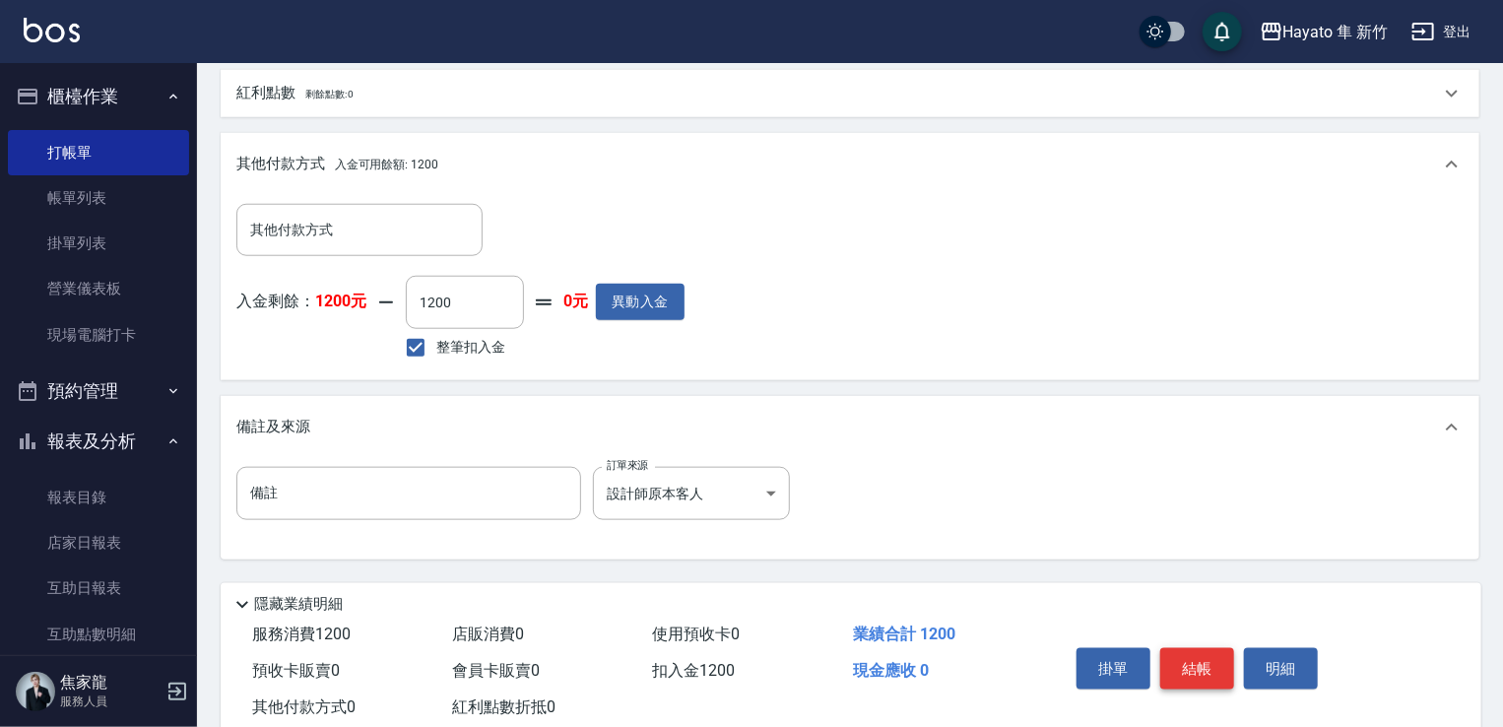
click at [1205, 661] on button "結帳" at bounding box center [1197, 668] width 74 height 41
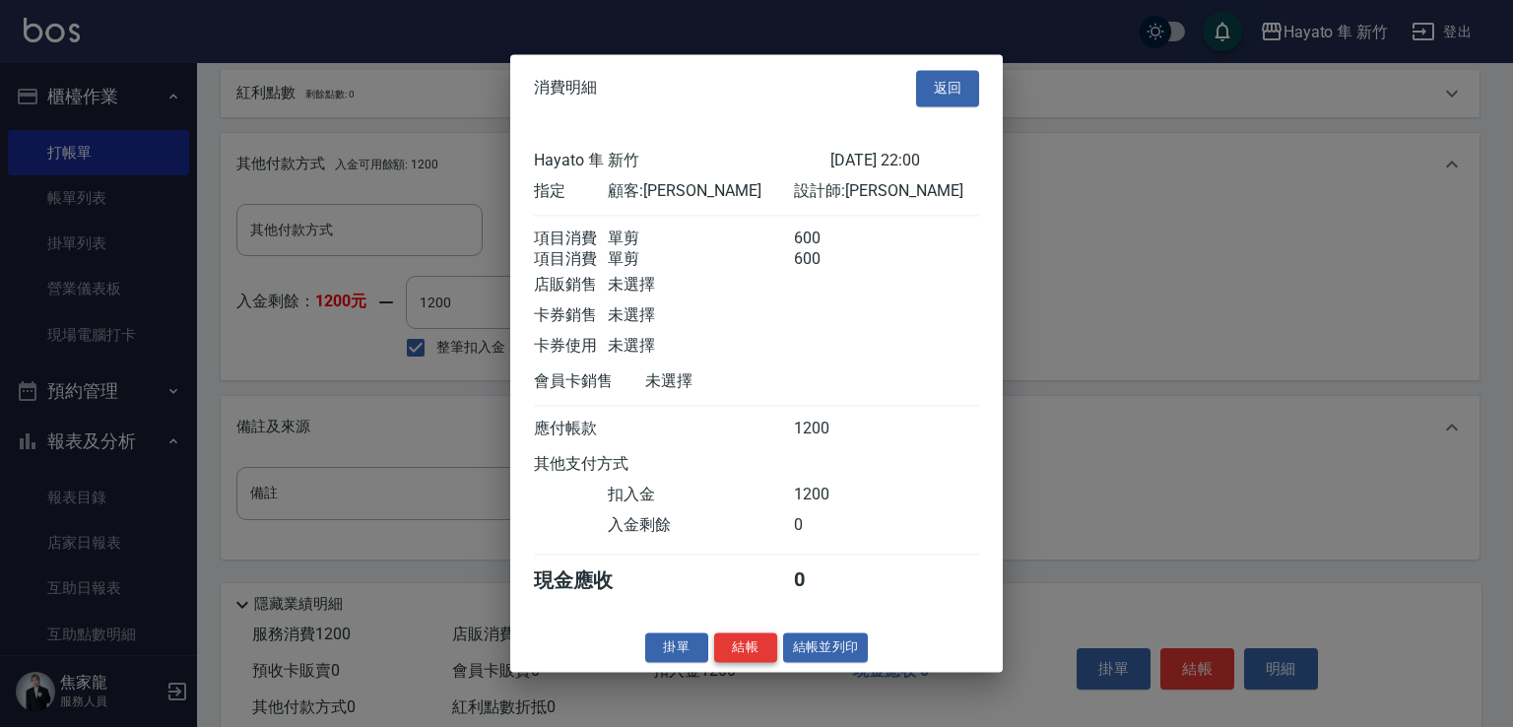
click at [726, 651] on button "結帳" at bounding box center [745, 647] width 63 height 31
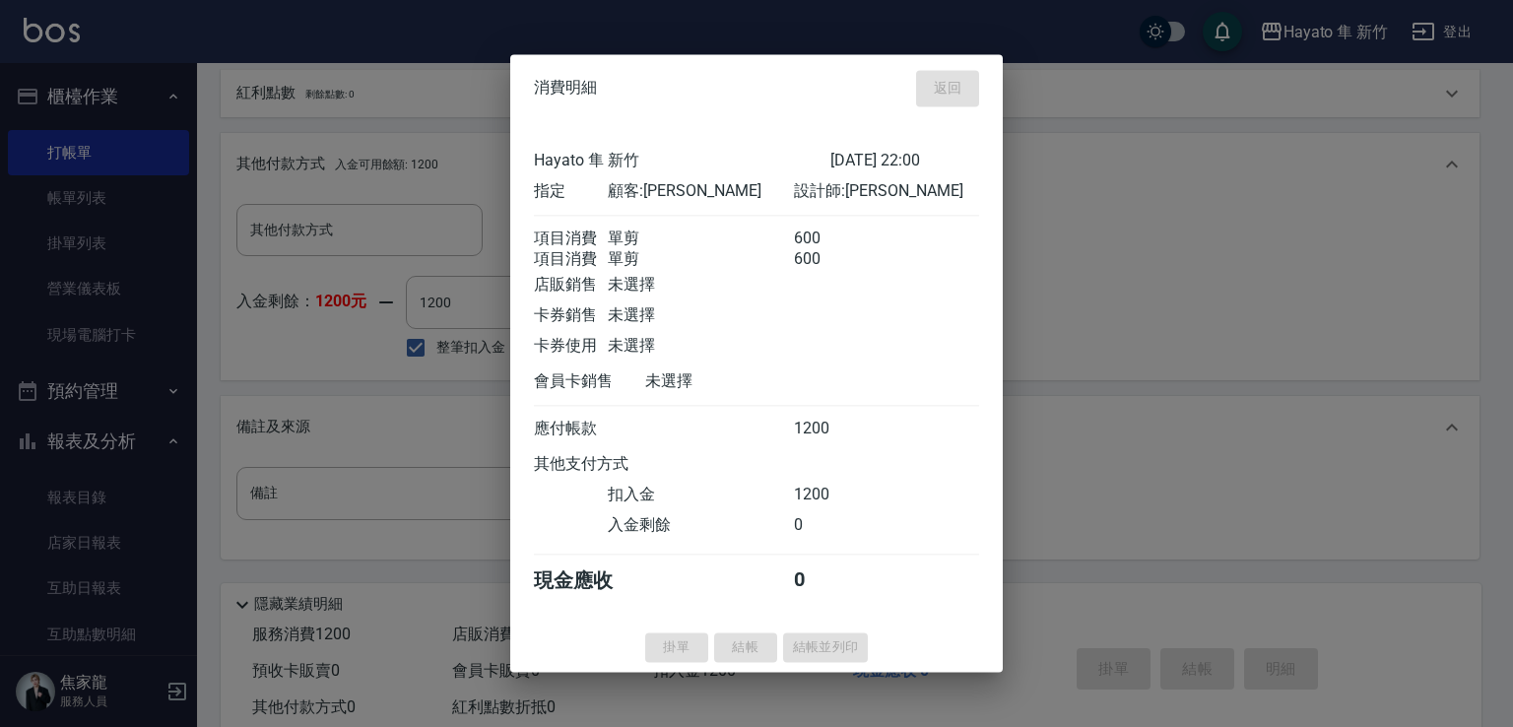
type input "[DATE] 22:02"
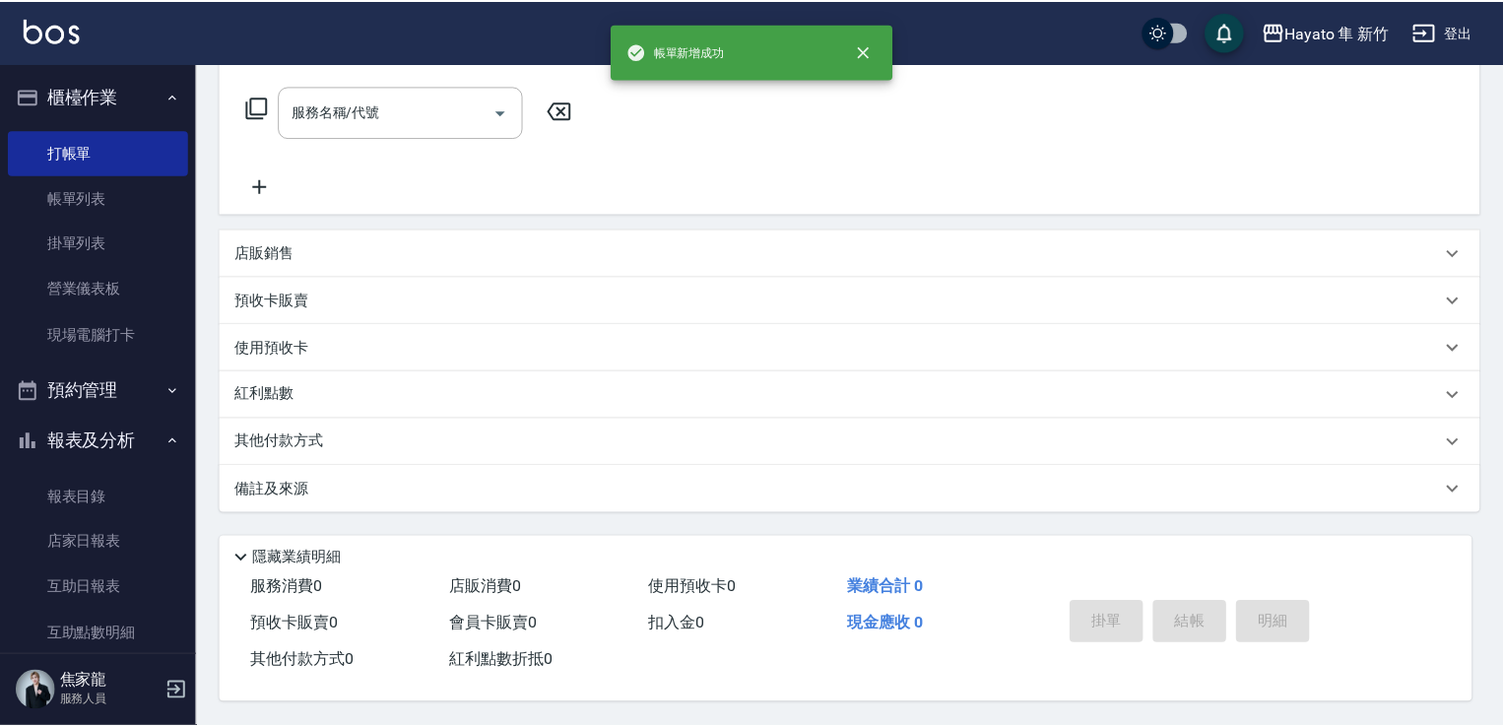
scroll to position [0, 0]
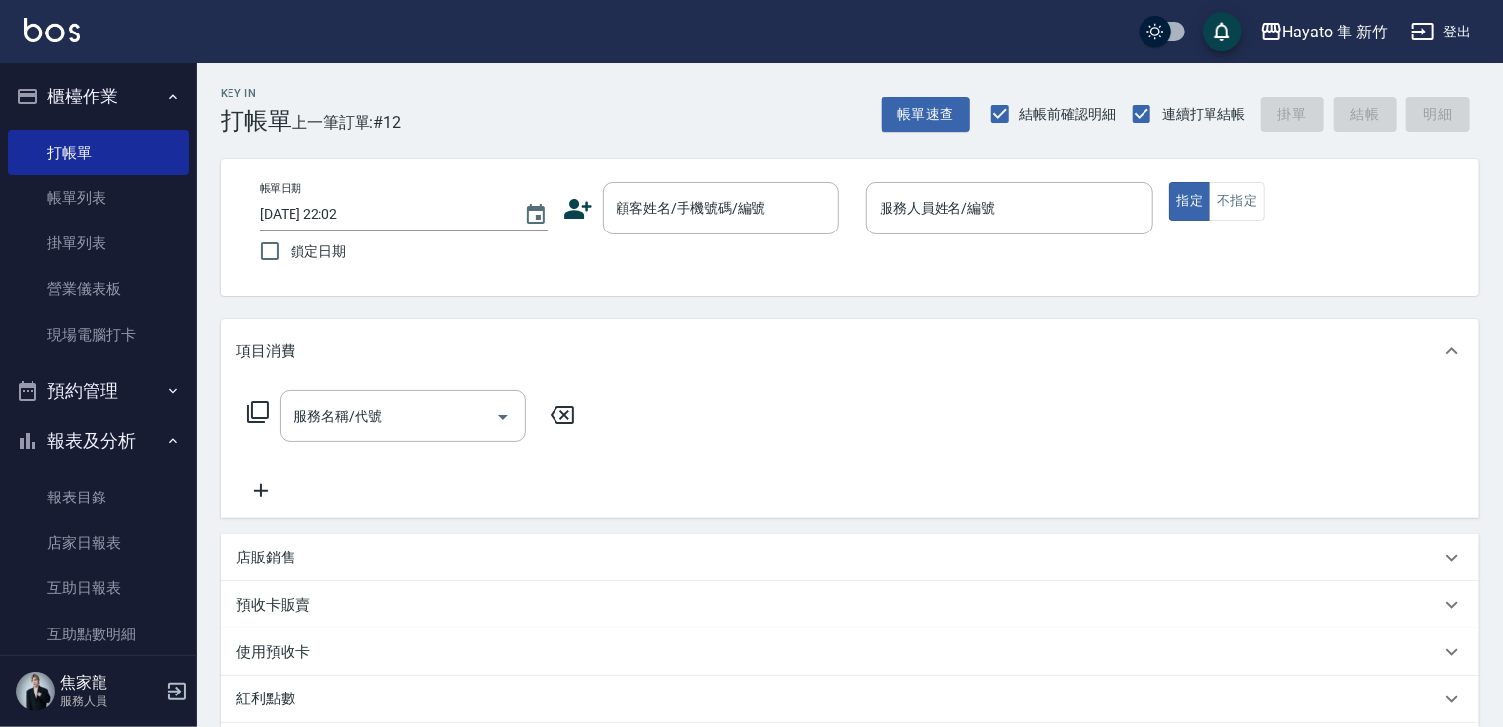
click at [590, 222] on icon at bounding box center [578, 209] width 30 height 30
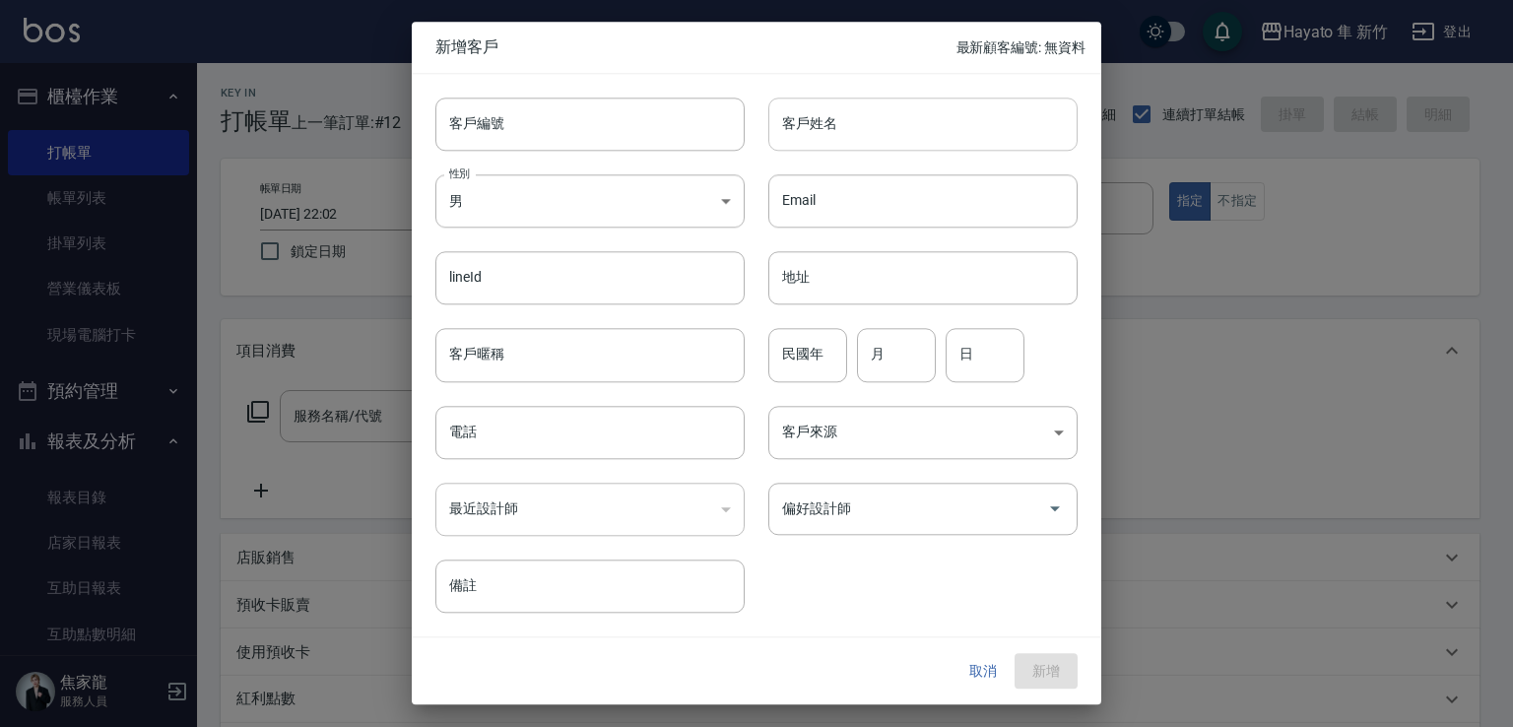
click at [823, 119] on input "客戶姓名" at bounding box center [922, 123] width 309 height 53
type input "[PERSON_NAME]"
click at [1084, 461] on div "客戶編號 客戶編號 客戶姓名 [PERSON_NAME] 客戶姓名 性別 男 [DEMOGRAPHIC_DATA] 性別 Email Email lineId…" at bounding box center [756, 355] width 689 height 562
click at [945, 123] on input "[PERSON_NAME]" at bounding box center [922, 123] width 309 height 53
type input "[PERSON_NAME]"
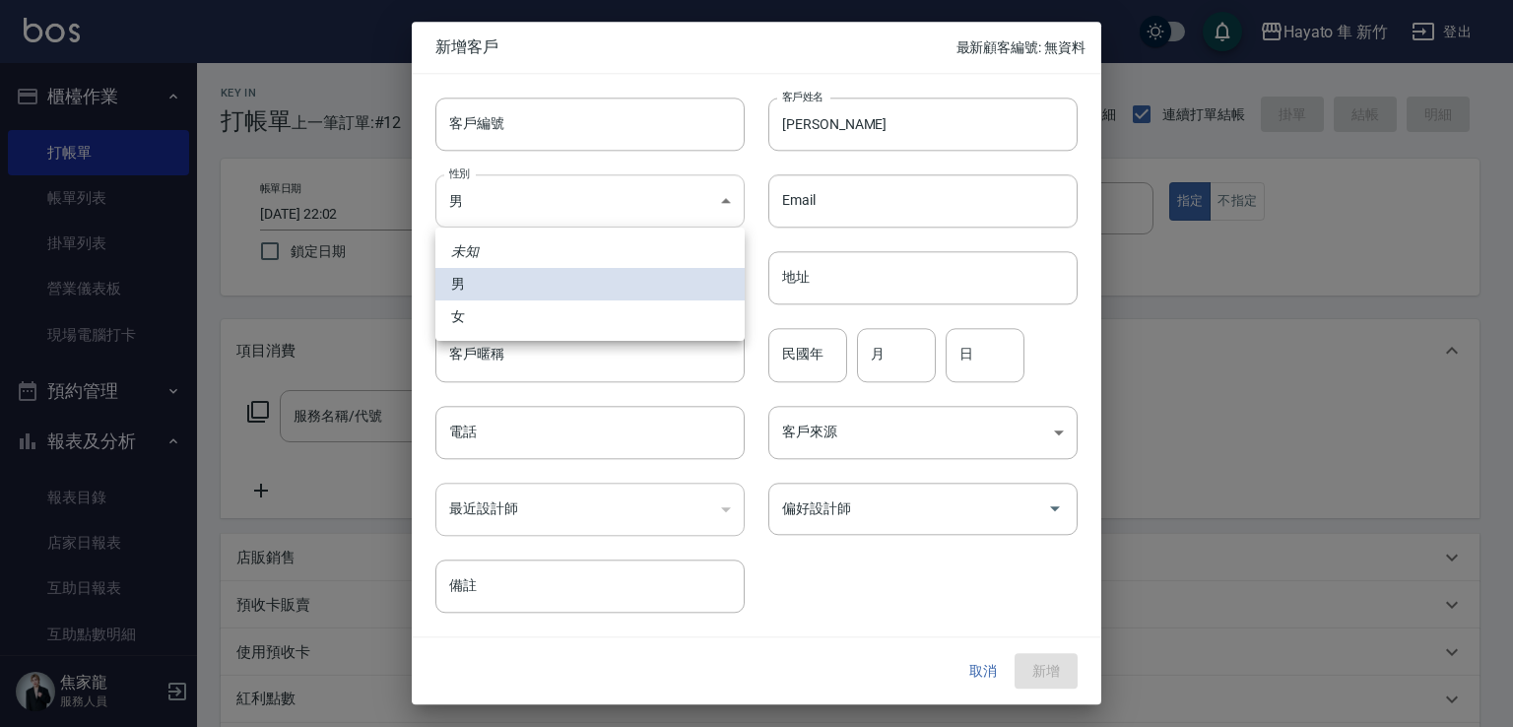
click at [565, 182] on body "Hayato 隼 新竹 登出 櫃檯作業 打帳單 帳單列表 掛單列表 營業儀表板 現場電腦打卡 預約管理 預約管理 報表及分析 報表目錄 店家日報表 互助日報表…" at bounding box center [756, 515] width 1513 height 1031
click at [583, 317] on li "女" at bounding box center [589, 316] width 309 height 32
type input "[DEMOGRAPHIC_DATA]"
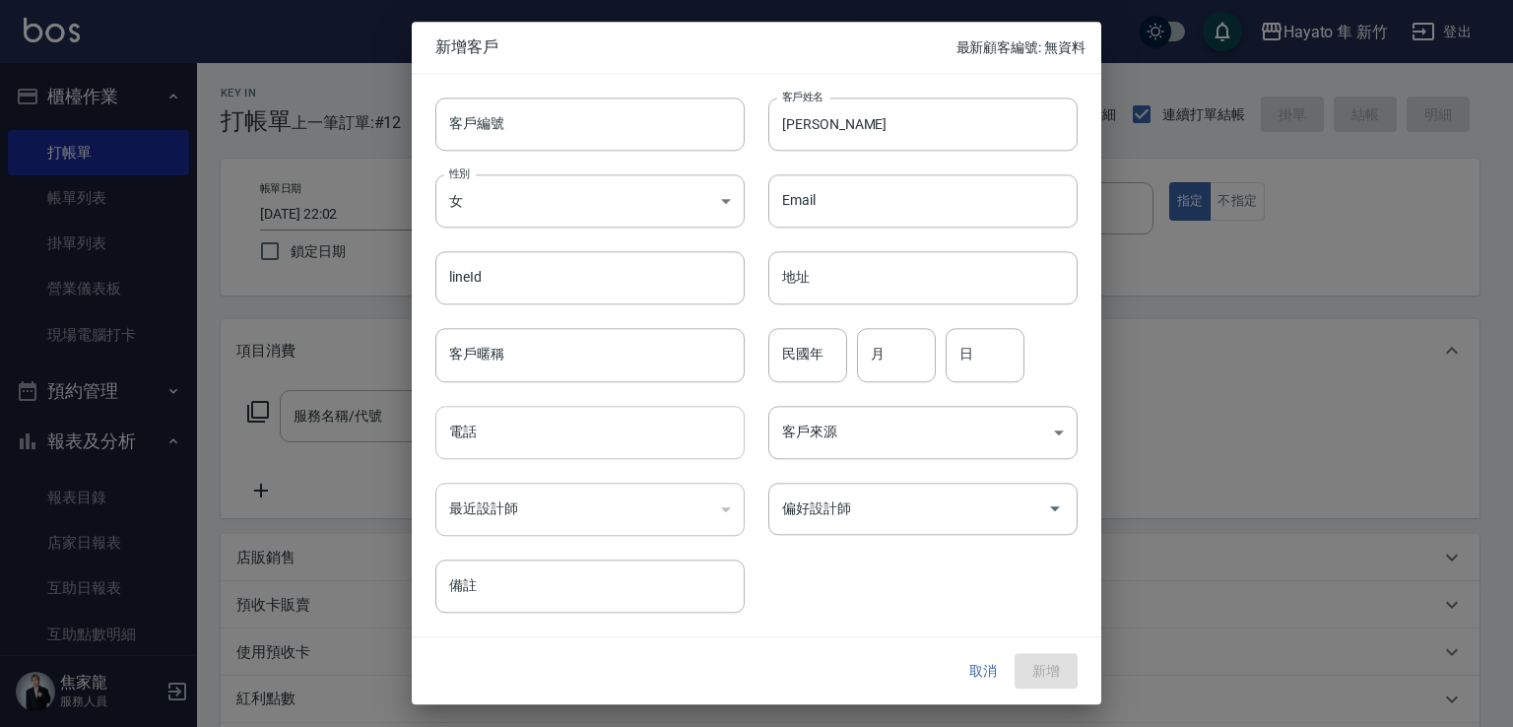
click at [539, 438] on input "電話" at bounding box center [589, 432] width 309 height 53
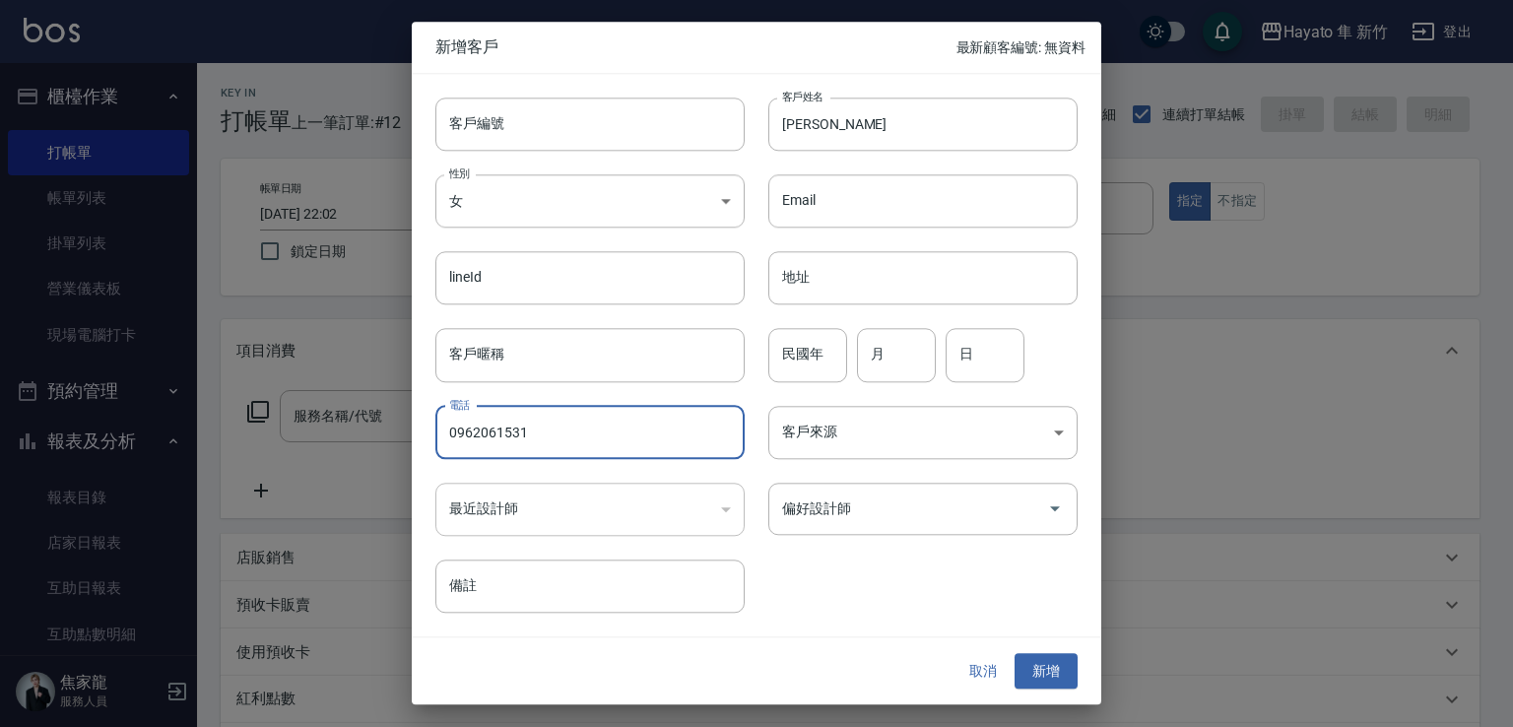
type input "0962061531"
click at [868, 407] on div "客戶來源 ​ 客戶來源" at bounding box center [911, 420] width 333 height 77
click at [849, 433] on body "Hayato 隼 新竹 登出 櫃檯作業 打帳單 帳單列表 掛單列表 營業儀表板 現場電腦打卡 預約管理 預約管理 報表及分析 報表目錄 店家日報表 互助日報表…" at bounding box center [756, 515] width 1513 height 1031
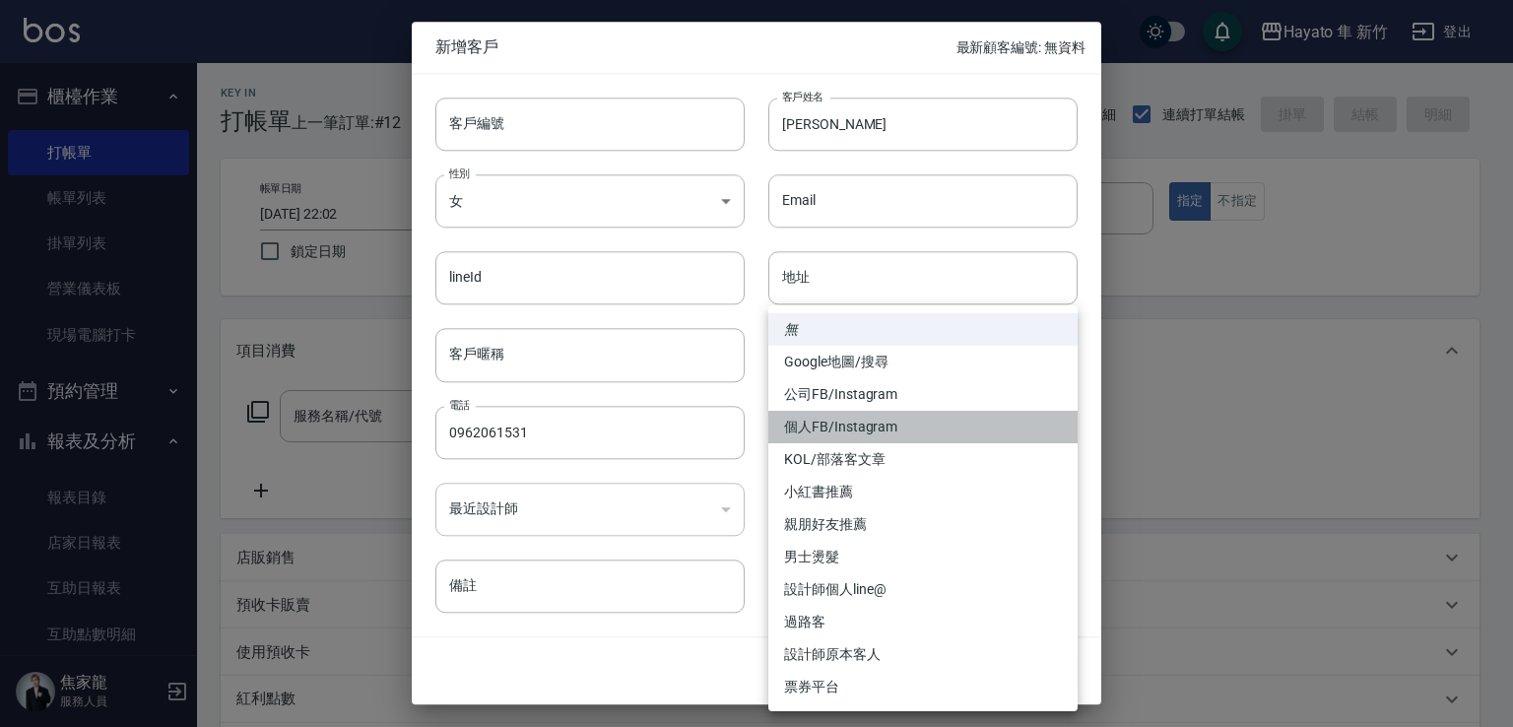
click at [800, 426] on li "個人FB/Instagram" at bounding box center [922, 427] width 309 height 32
type input "個人FB/Instagram"
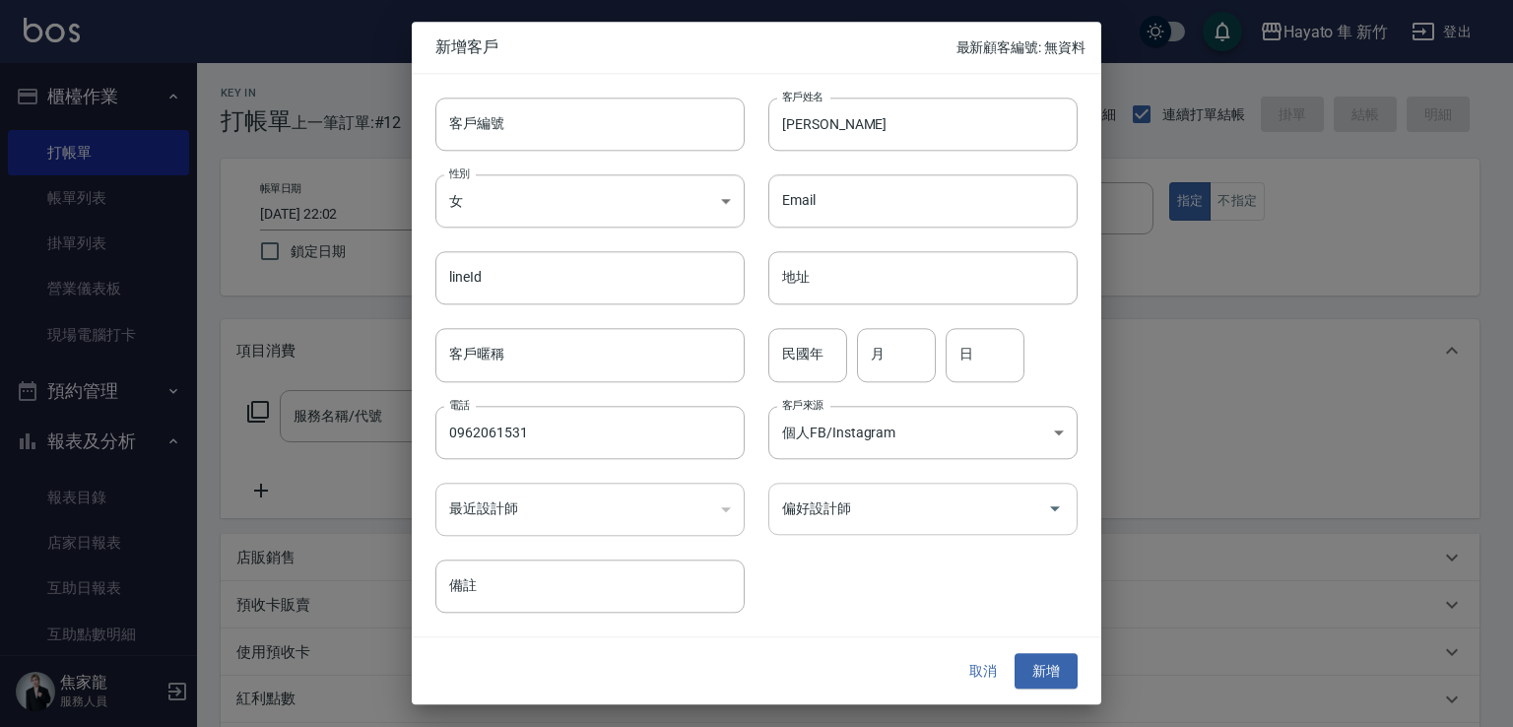
click at [826, 501] on input "偏好設計師" at bounding box center [908, 508] width 262 height 34
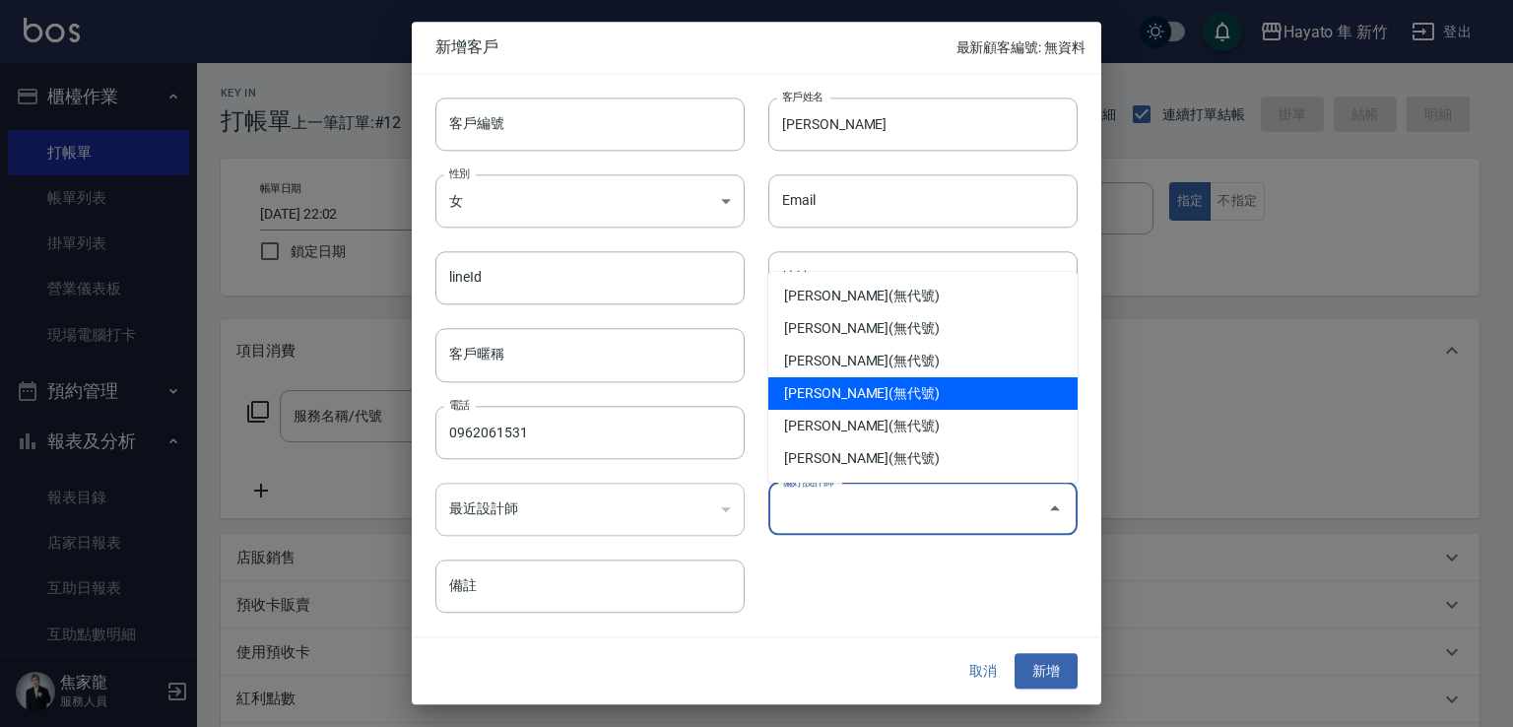
click at [828, 395] on li "[PERSON_NAME](無代號)" at bounding box center [922, 393] width 309 height 32
type input "李仕芬"
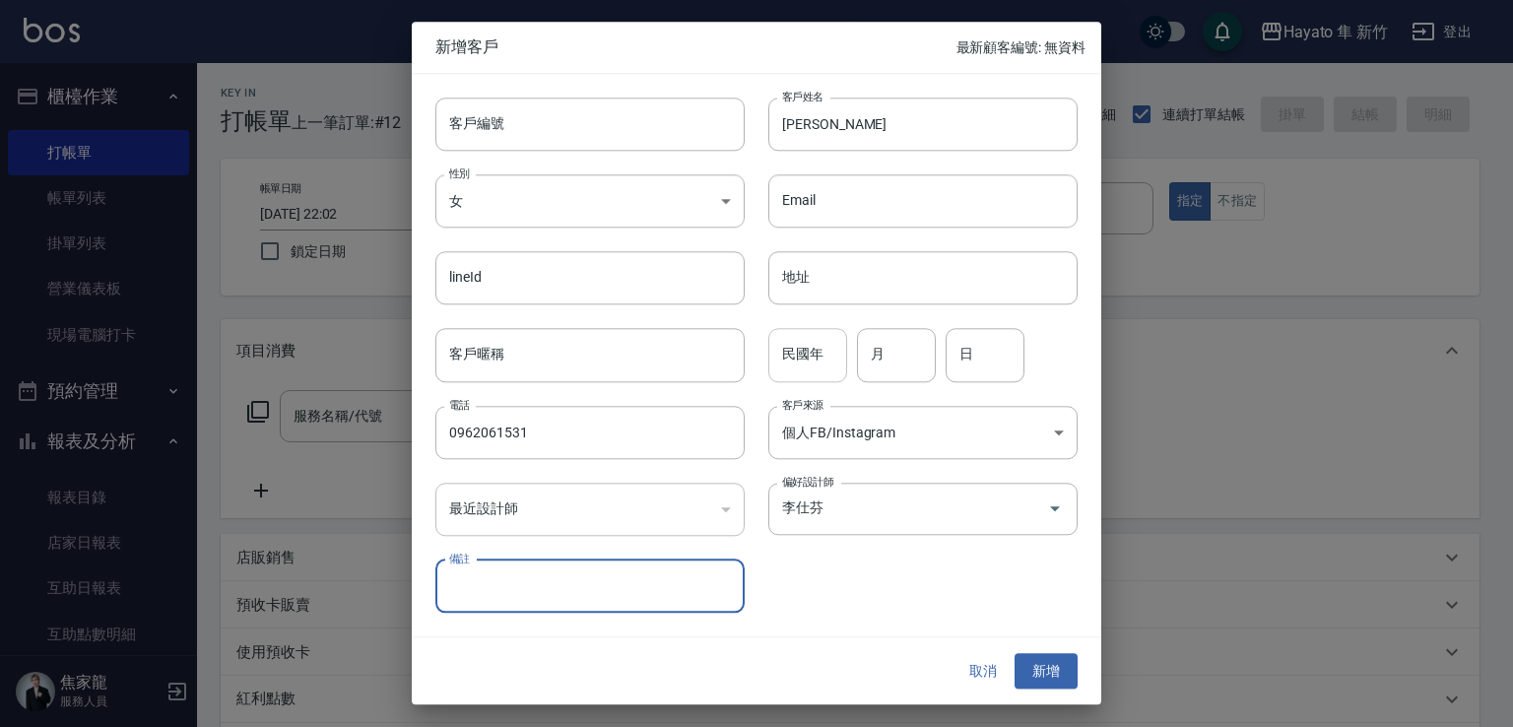
click at [810, 356] on input "民國年" at bounding box center [807, 355] width 79 height 53
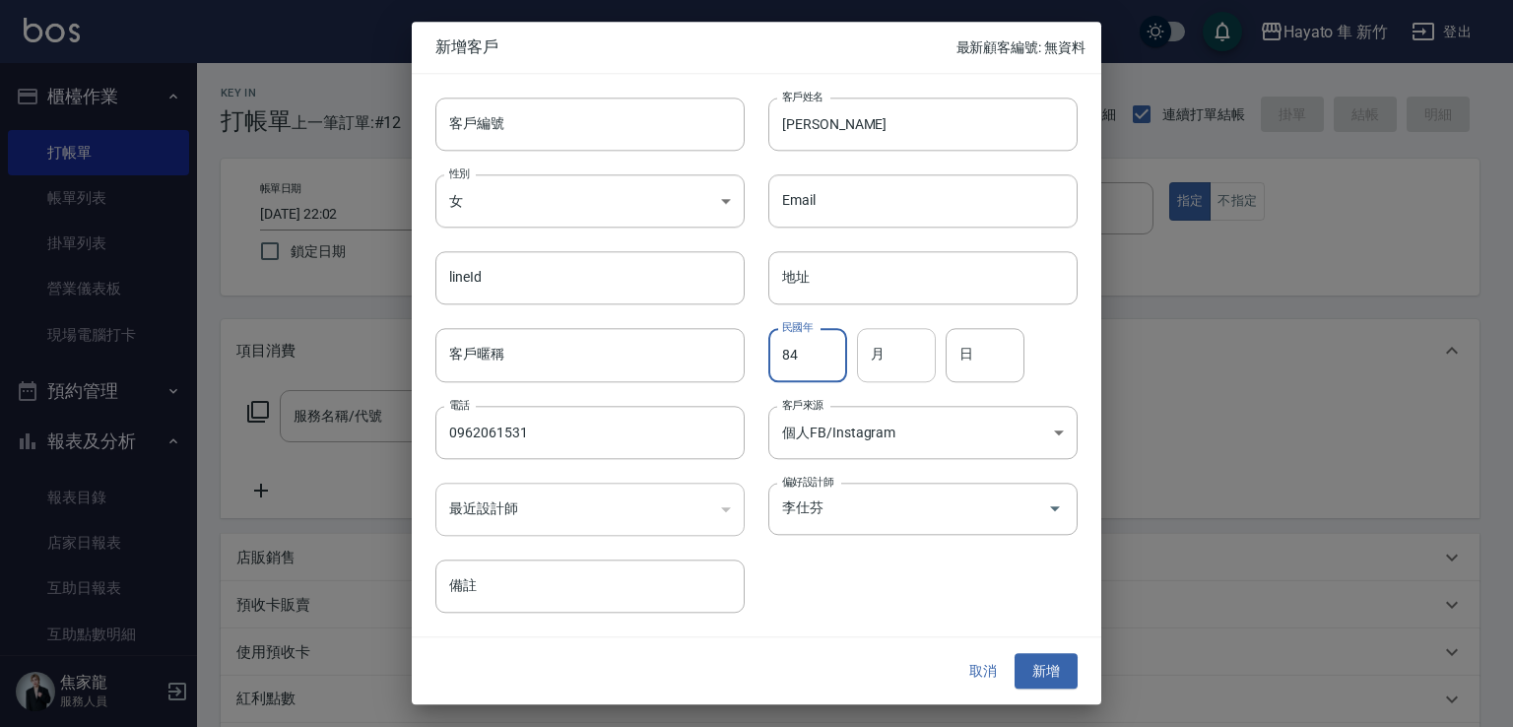
type input "84"
click at [896, 364] on input "月" at bounding box center [896, 355] width 79 height 53
type input "5"
click at [1002, 362] on input "日" at bounding box center [984, 355] width 79 height 53
type input "31"
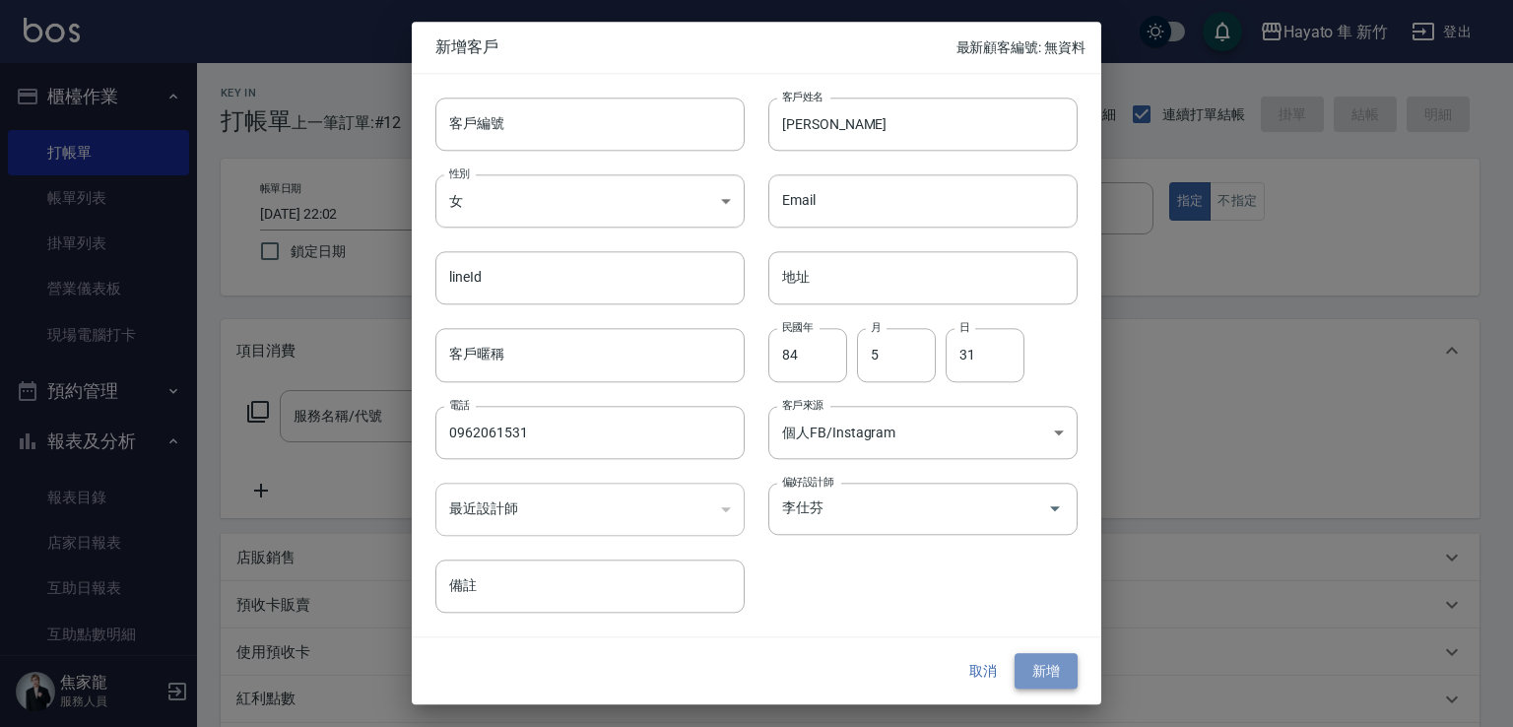
click at [1051, 653] on button "新增" at bounding box center [1045, 671] width 63 height 36
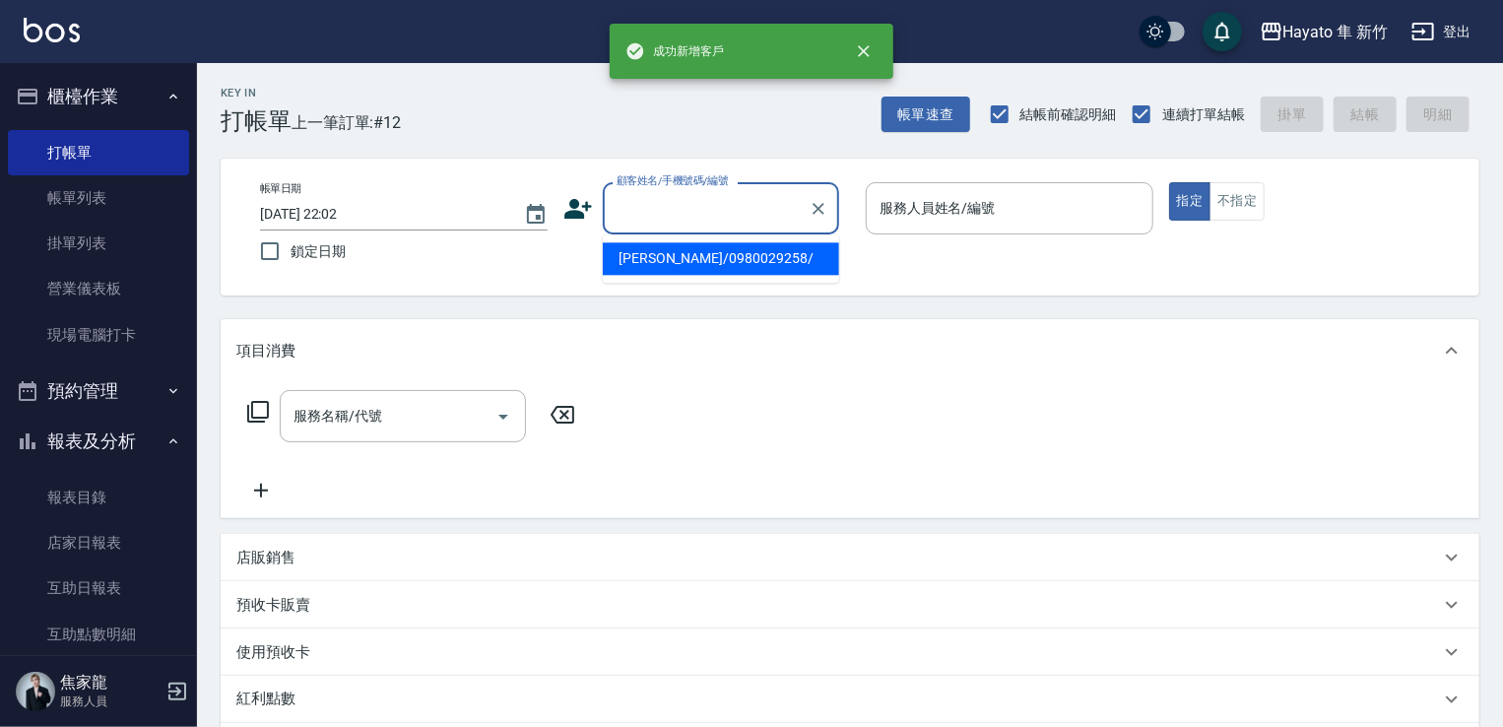
click at [679, 204] on input "顧客姓名/手機號碼/編號" at bounding box center [706, 208] width 189 height 34
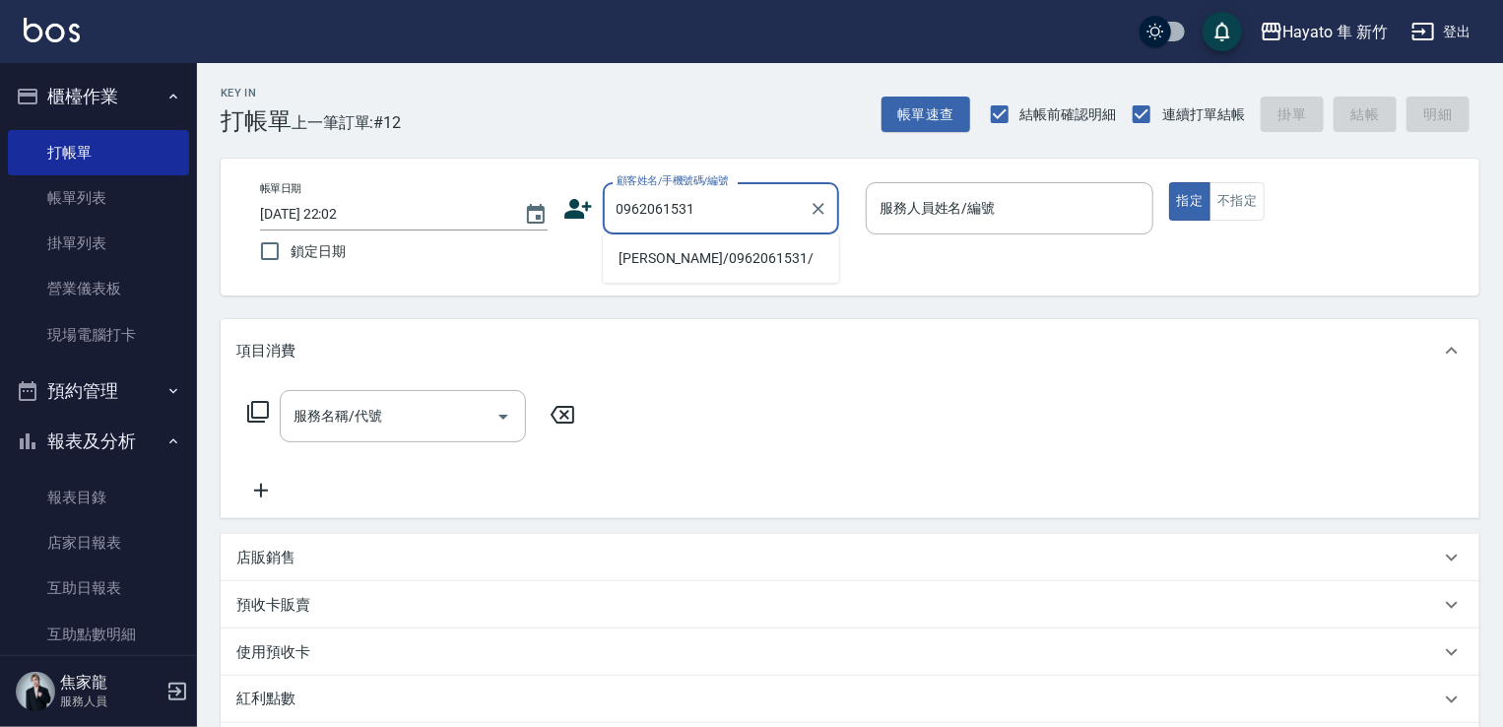
click at [708, 257] on li "[PERSON_NAME]/0962061531/" at bounding box center [721, 258] width 236 height 32
type input "[PERSON_NAME]/0962061531/"
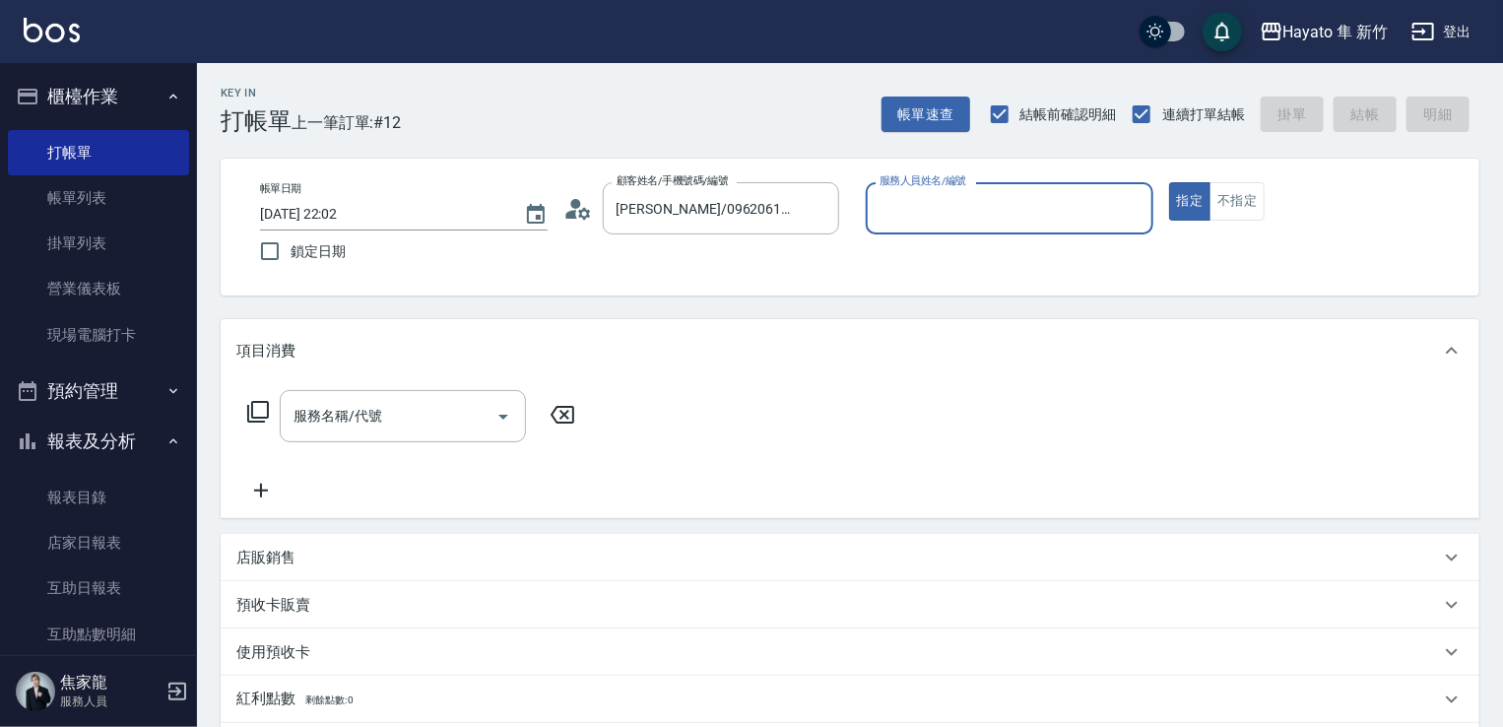
type input "[PERSON_NAME](無代號)"
click at [1245, 192] on button "不指定" at bounding box center [1236, 201] width 55 height 38
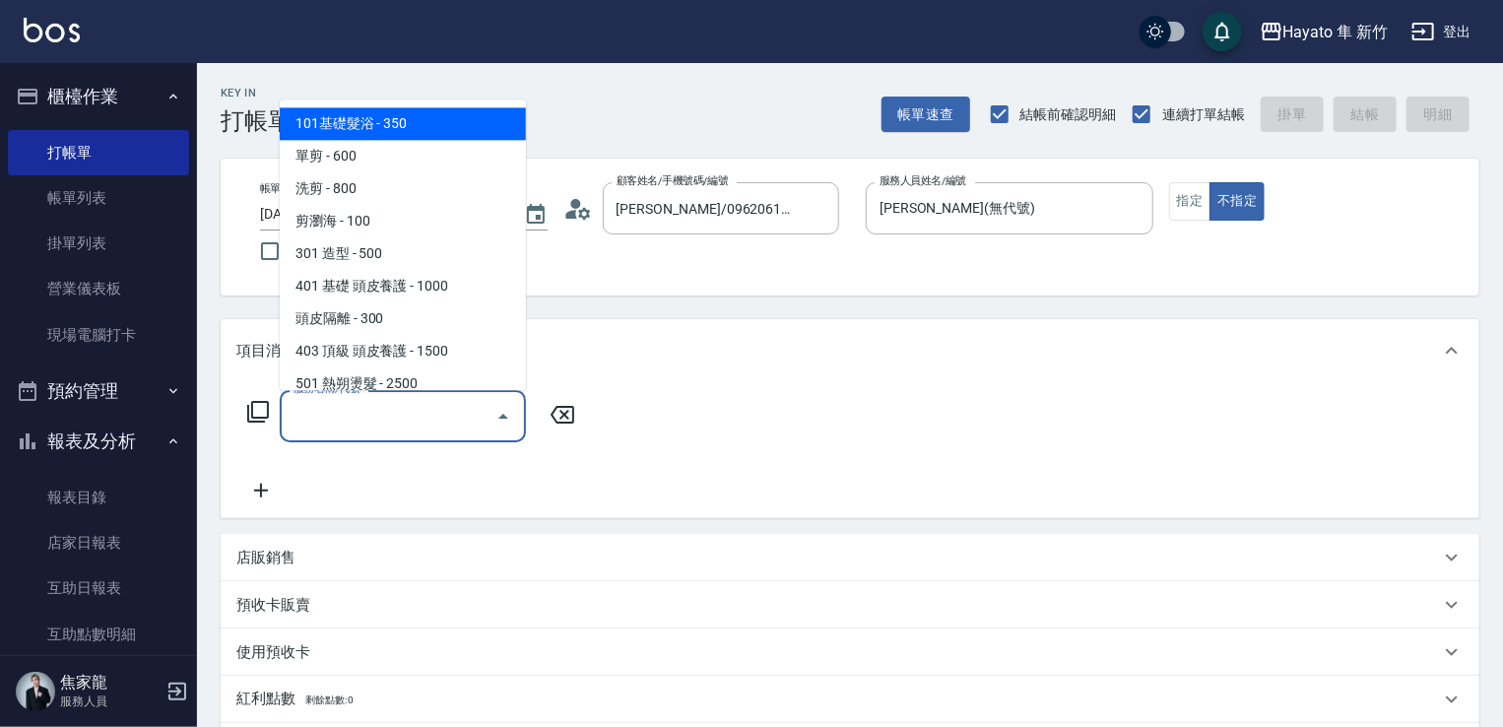
click at [450, 409] on input "服務名稱/代號" at bounding box center [388, 416] width 199 height 34
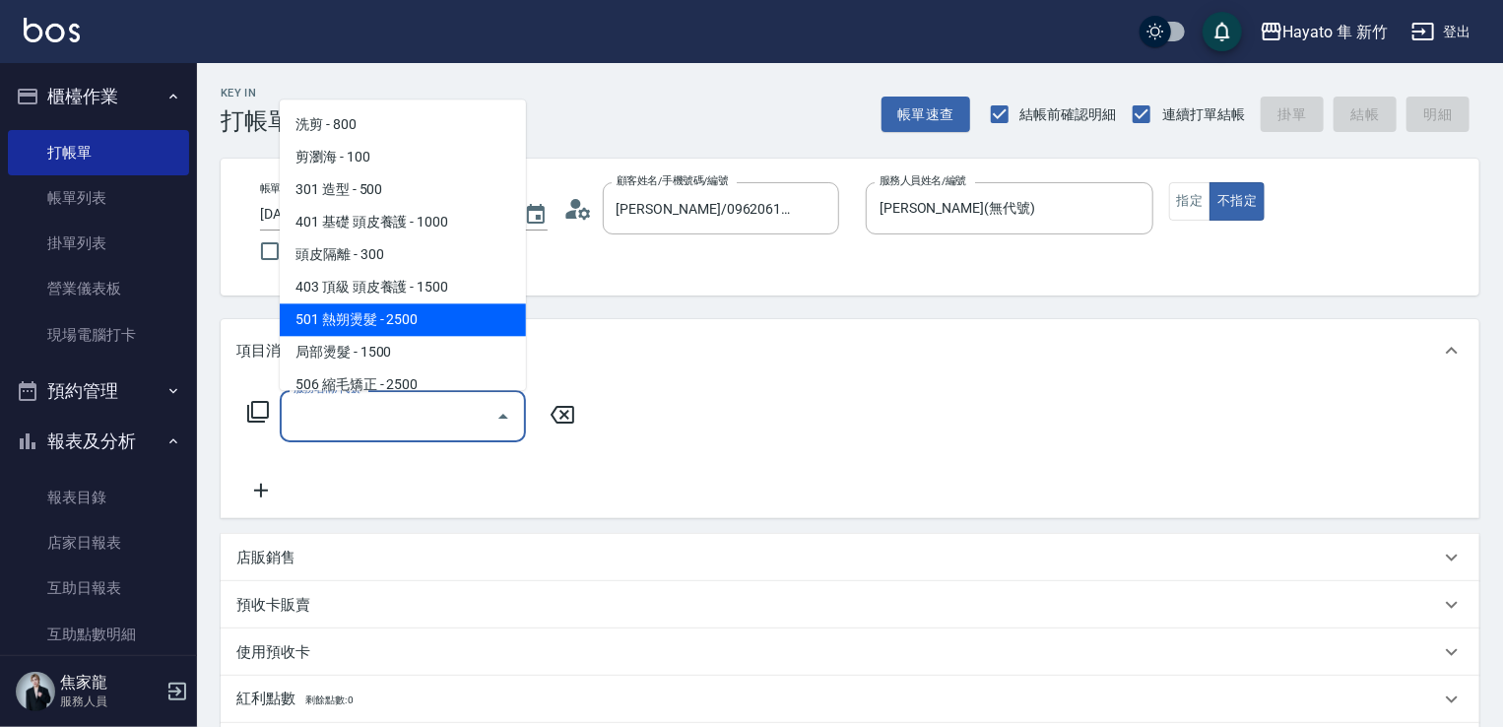
scroll to position [98, 0]
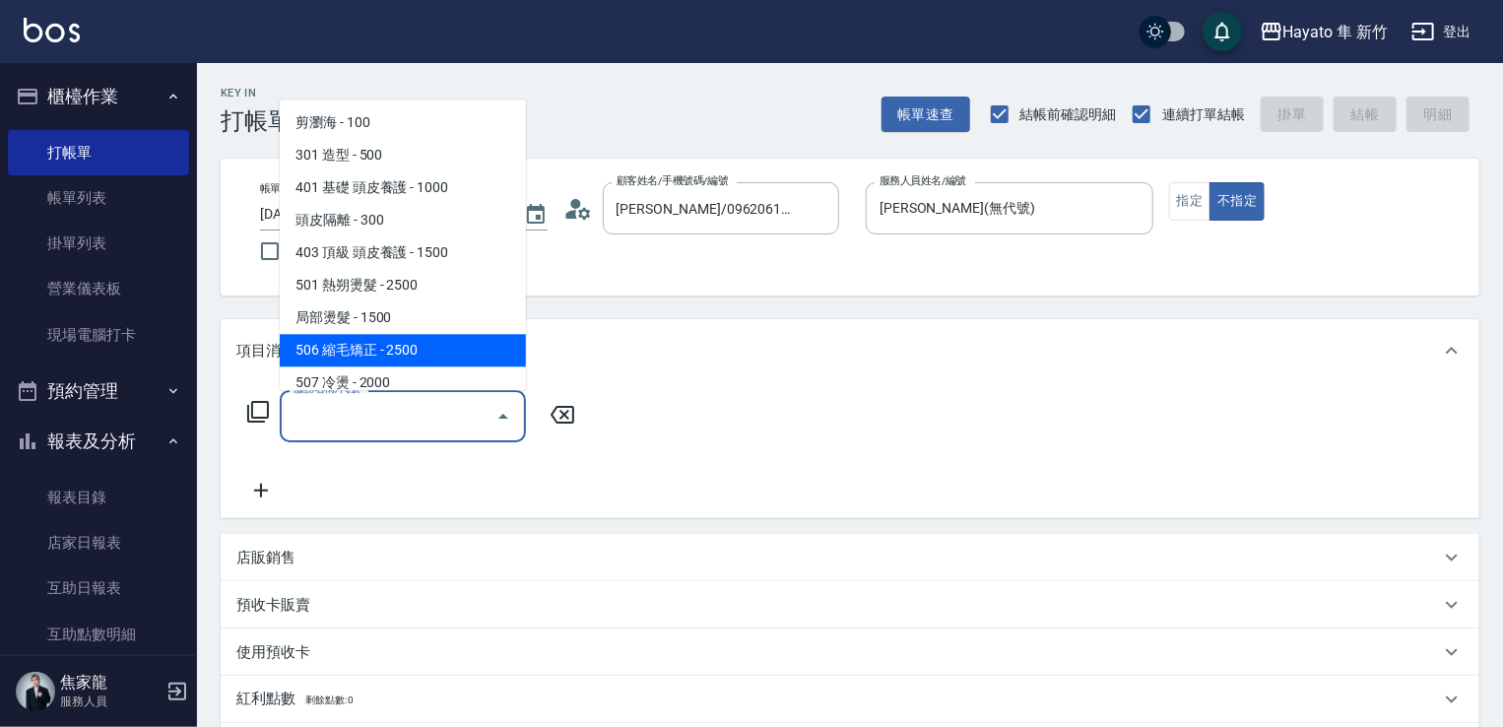
drag, startPoint x: 413, startPoint y: 348, endPoint x: 457, endPoint y: 352, distance: 44.5
click at [421, 350] on span "506 縮毛矯正 - 2500" at bounding box center [403, 350] width 246 height 32
type input "506 縮毛矯正 (506)"
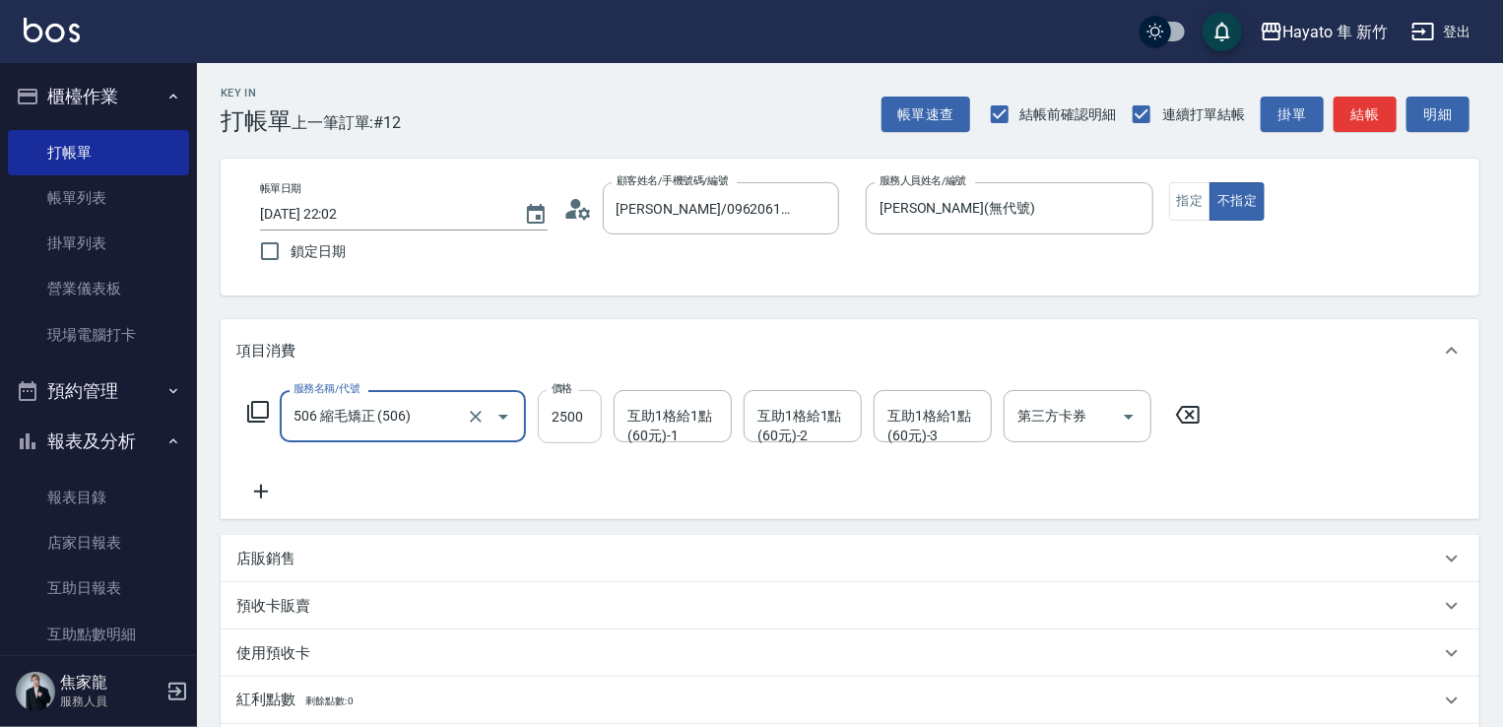
click at [565, 411] on input "2500" at bounding box center [570, 416] width 64 height 53
click at [572, 423] on input "0" at bounding box center [570, 416] width 64 height 53
type input "0"
drag, startPoint x: 1186, startPoint y: 428, endPoint x: 1061, endPoint y: 458, distance: 128.5
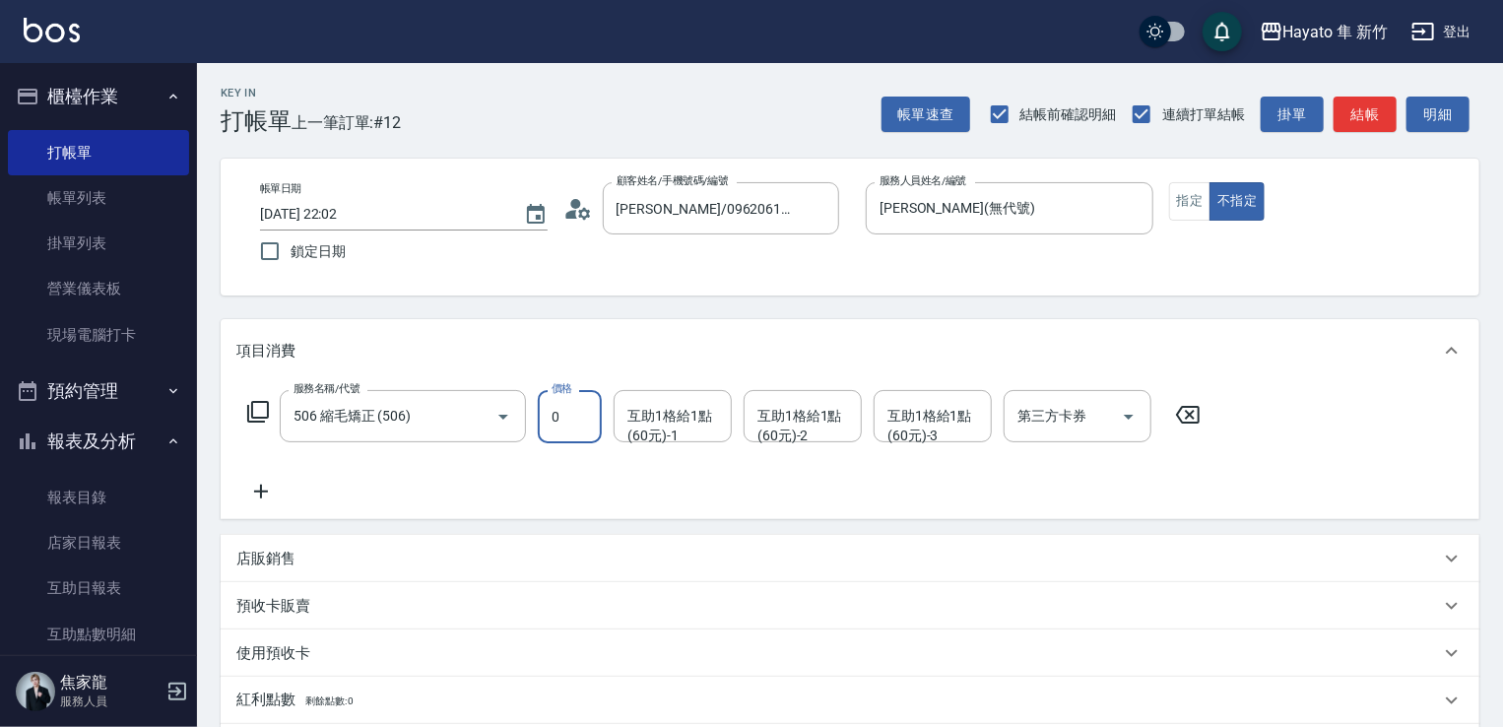
click at [1177, 435] on div "服務名稱/代號 506 縮毛矯正 (506) 服務名稱/代號 價格 0 價格 互助1格給1點(60元)-1 互助1格給1點(60元)-1 互助1格給1點(60…" at bounding box center [724, 416] width 976 height 53
click at [567, 407] on input "0" at bounding box center [570, 416] width 64 height 53
click at [1189, 412] on icon at bounding box center [1187, 415] width 49 height 24
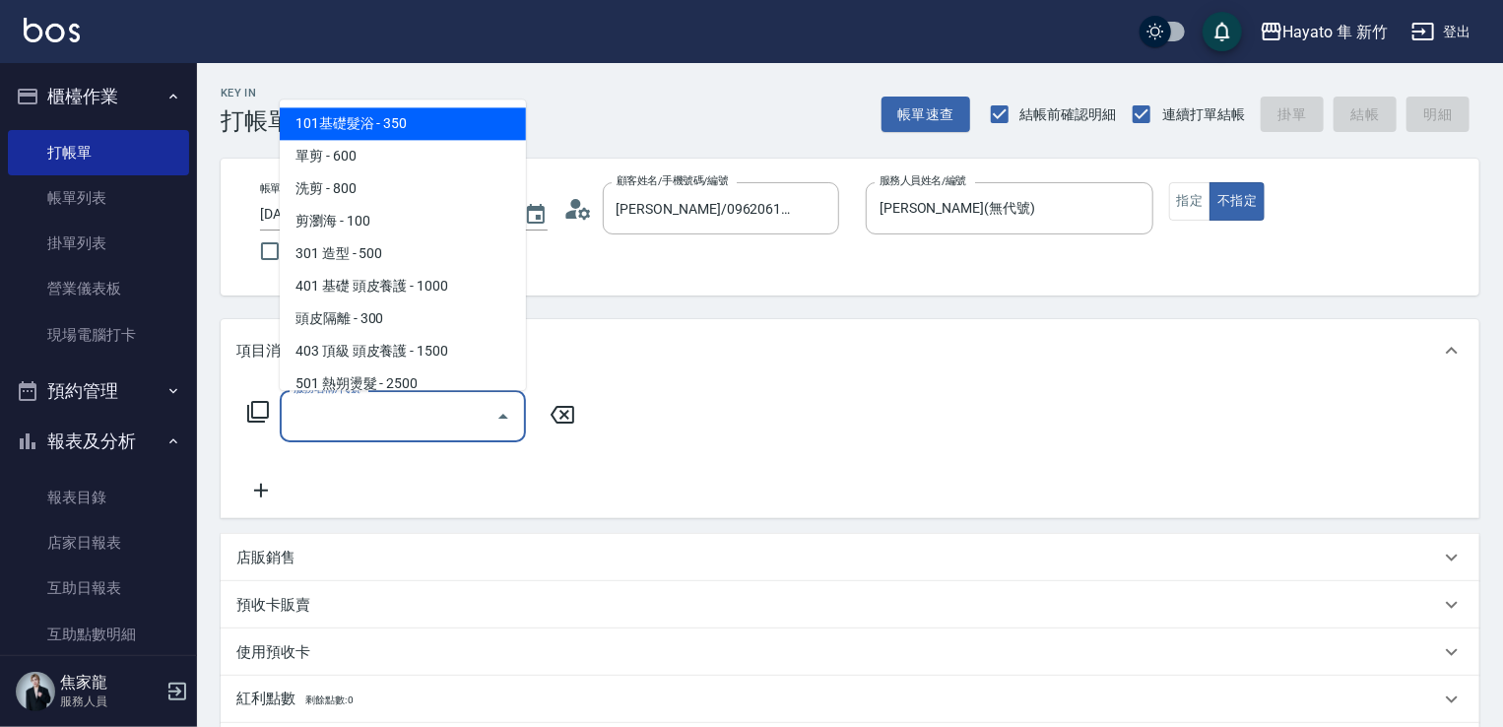
click at [475, 407] on input "服務名稱/代號" at bounding box center [388, 416] width 199 height 34
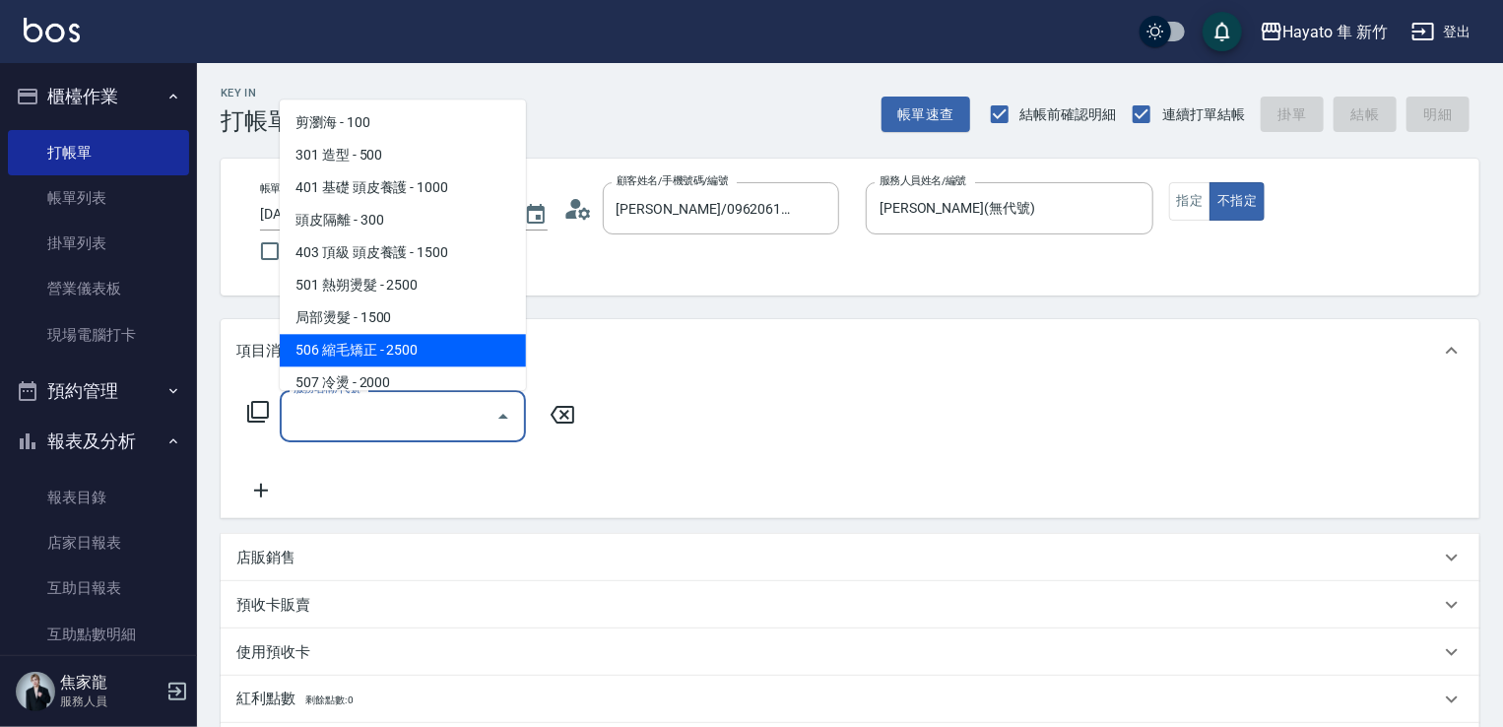
click at [418, 348] on span "506 縮毛矯正 - 2500" at bounding box center [403, 350] width 246 height 32
type input "506 縮毛矯正 (506)"
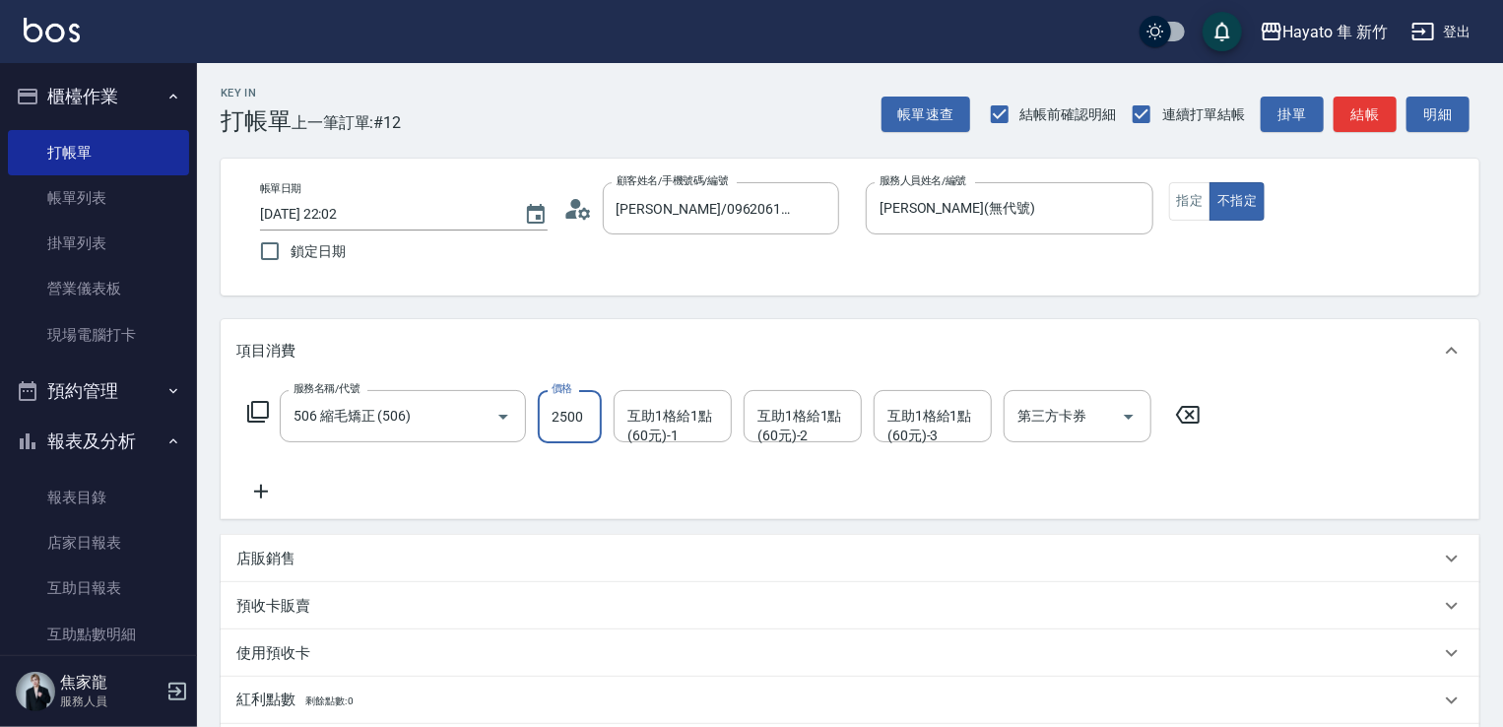
click at [546, 409] on input "2500" at bounding box center [570, 416] width 64 height 53
type input "1980"
click at [371, 498] on div "服務名稱/代號 506 縮毛矯正 (506) 服務名稱/代號 價格 1980 價格 互助1格給1點(60元)-1 互助1格給1點(60元)-1 互助1格給1點…" at bounding box center [724, 446] width 976 height 113
click at [260, 486] on icon at bounding box center [261, 492] width 14 height 14
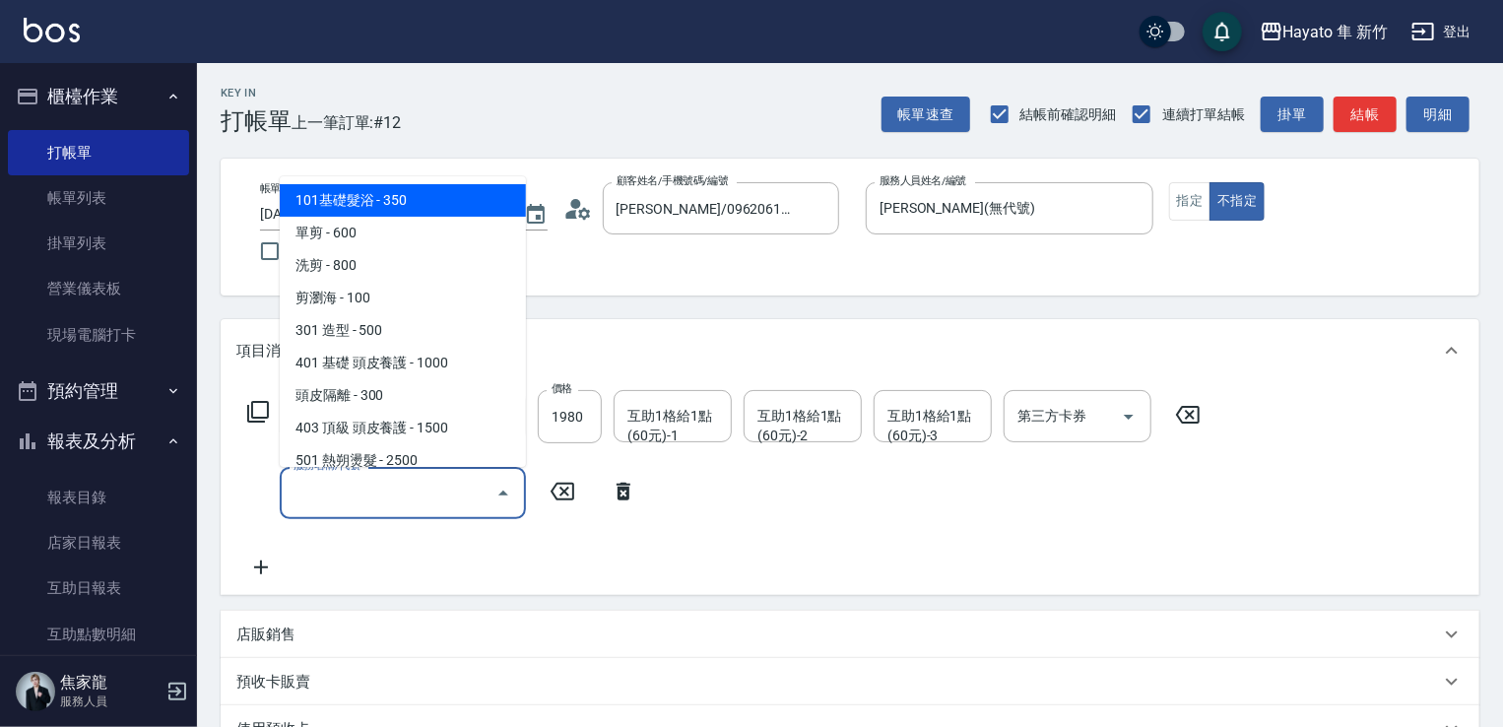
click at [375, 505] on input "服務名稱/代號" at bounding box center [388, 493] width 199 height 34
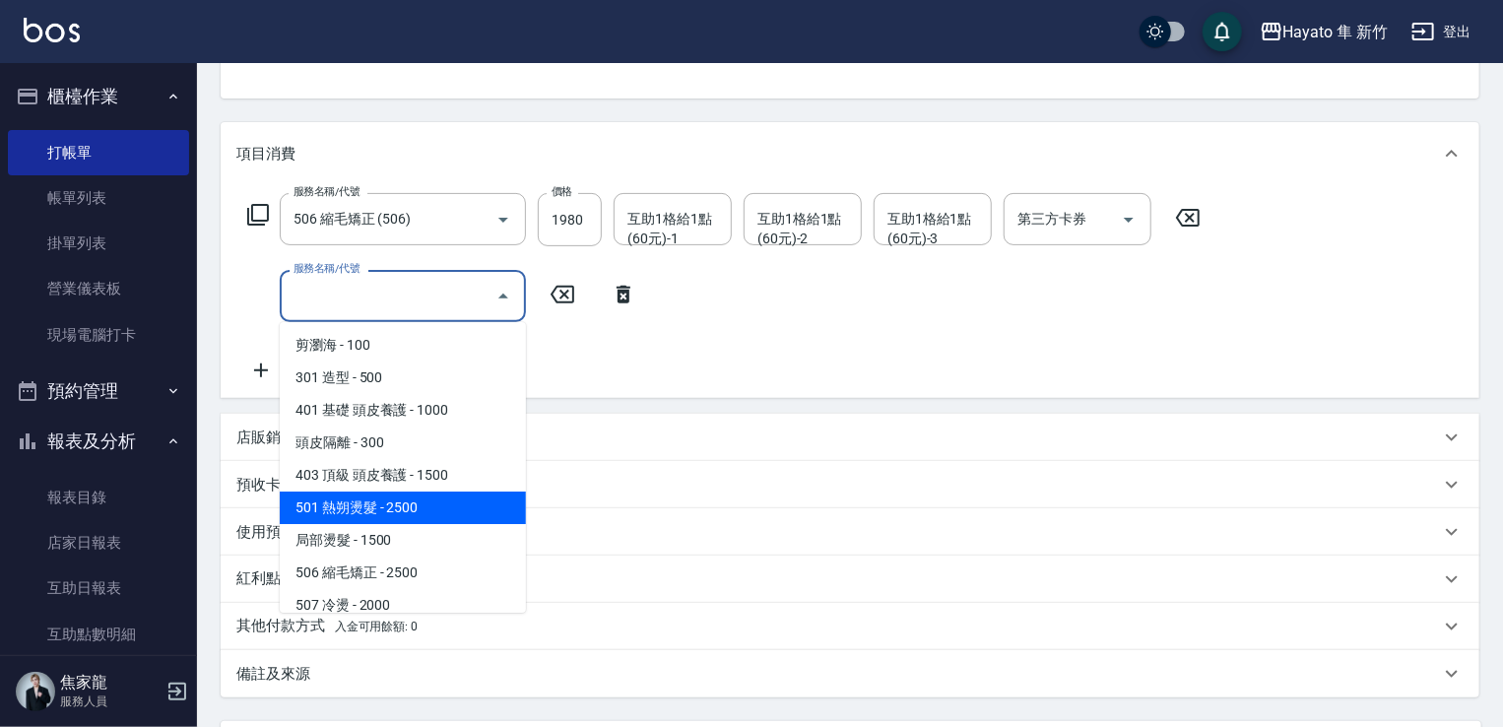
scroll to position [197, 0]
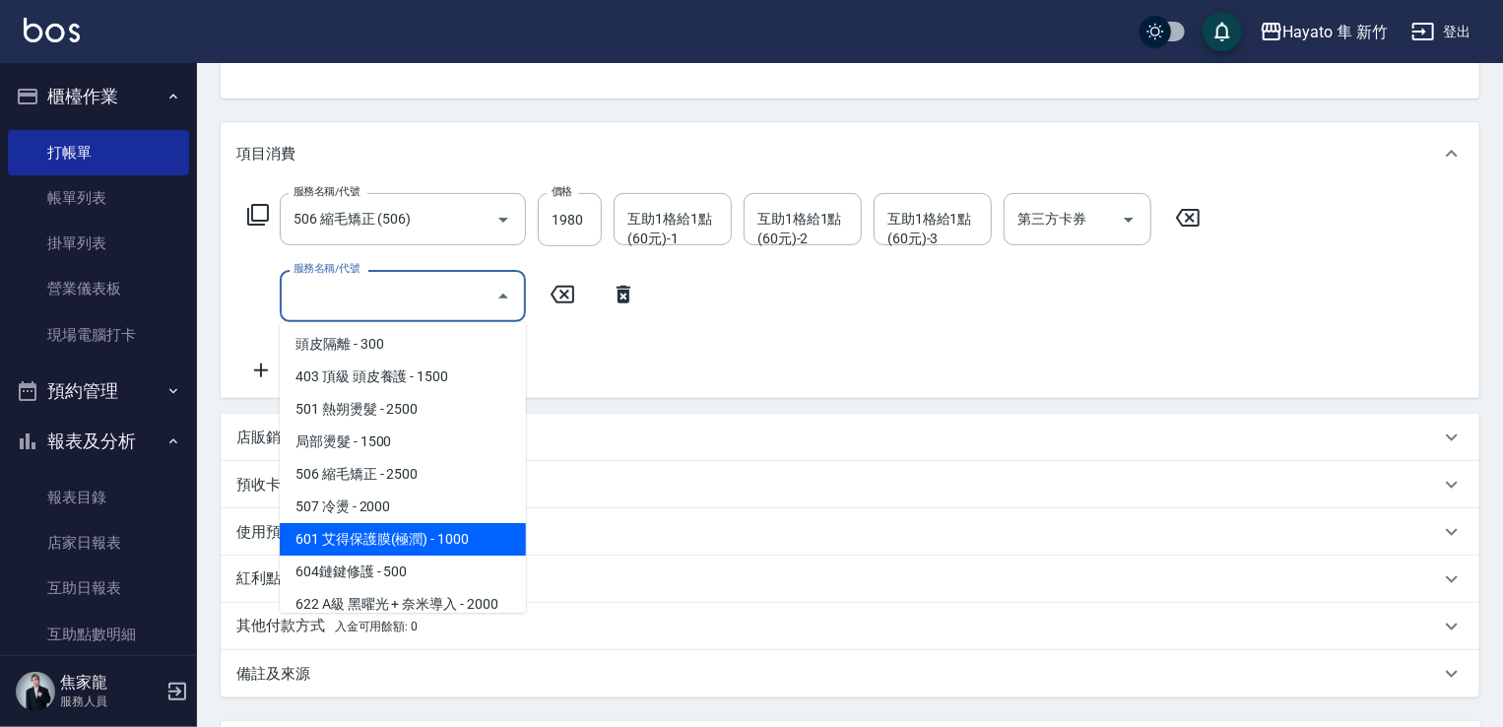
click at [423, 538] on span "601 艾得保護膜(極潤) - 1000" at bounding box center [403, 539] width 246 height 32
type input "601 艾得保護膜(極潤)(601)"
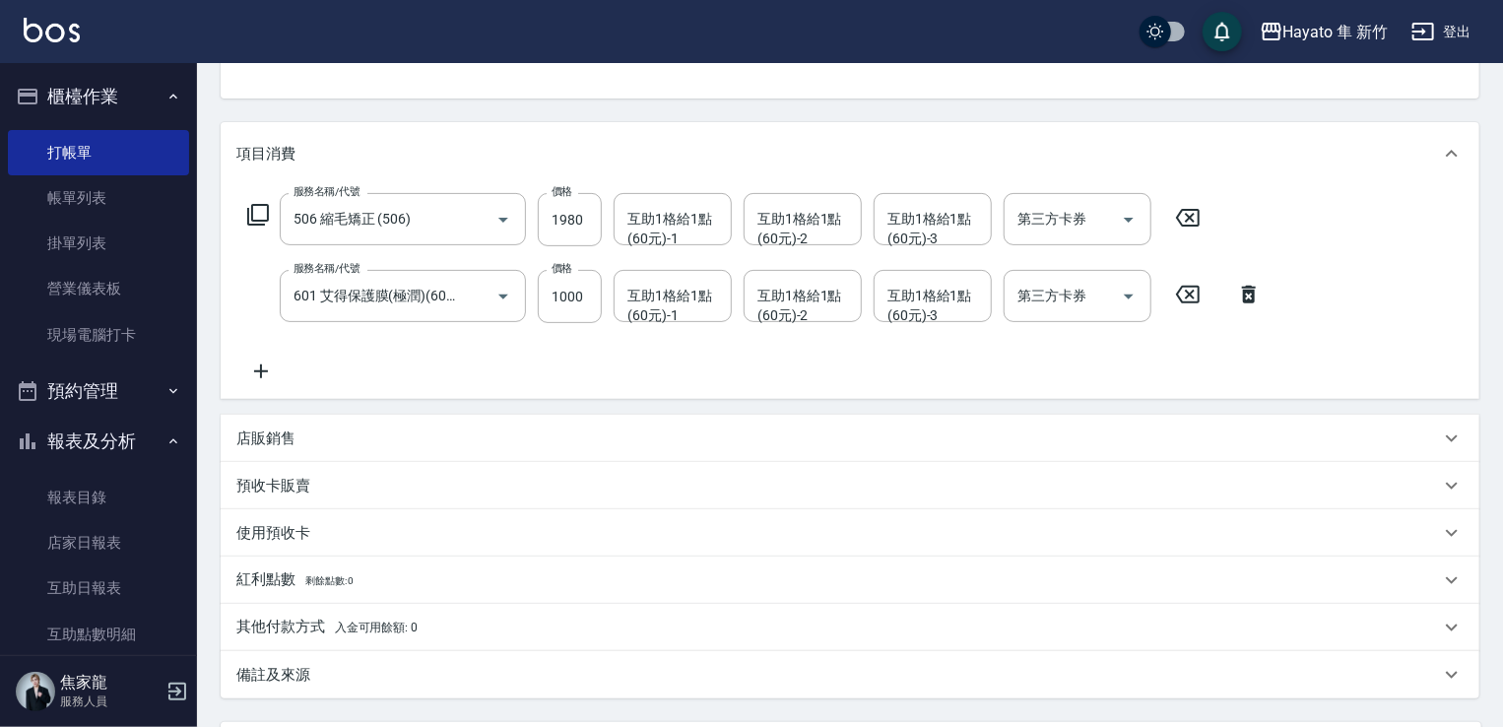
drag, startPoint x: 299, startPoint y: 449, endPoint x: 292, endPoint y: 462, distance: 14.5
click at [297, 451] on div "店販銷售" at bounding box center [850, 438] width 1259 height 47
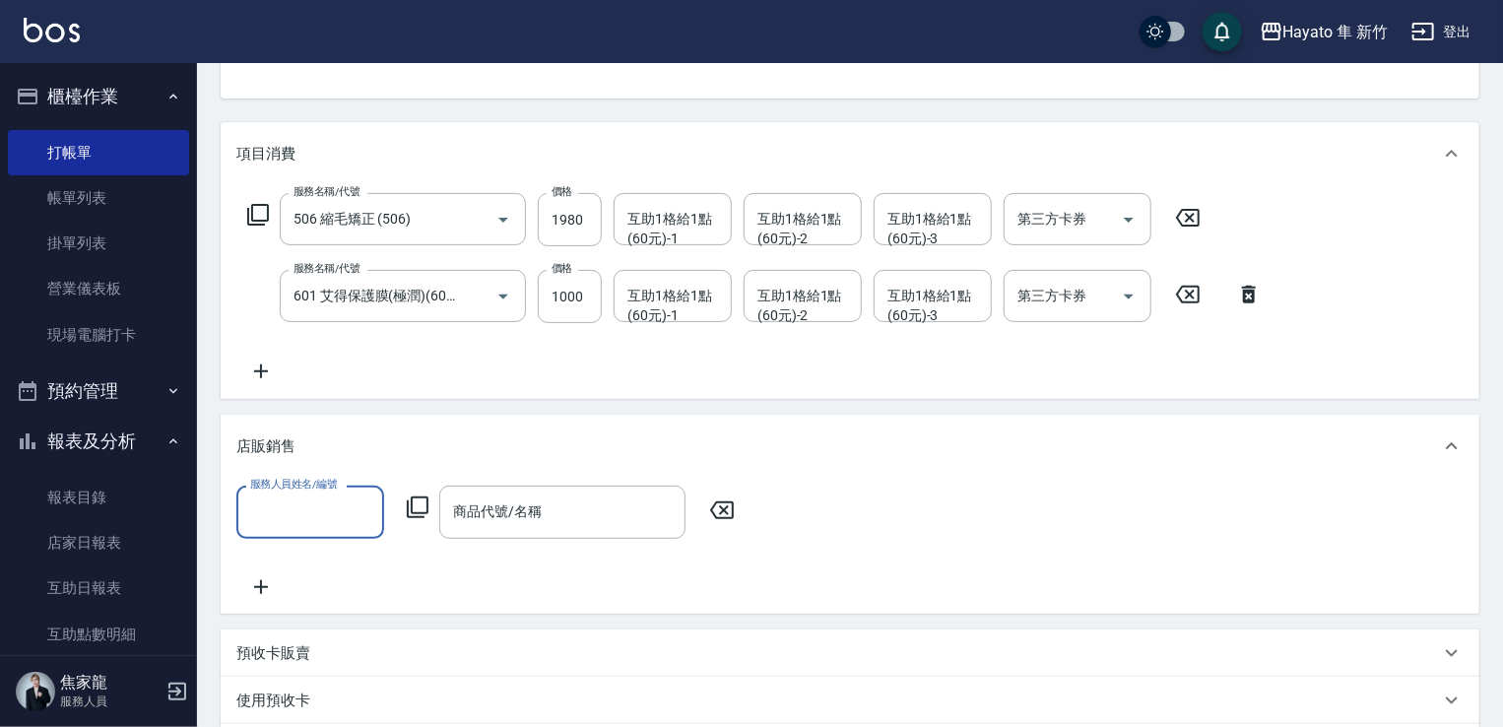
scroll to position [0, 0]
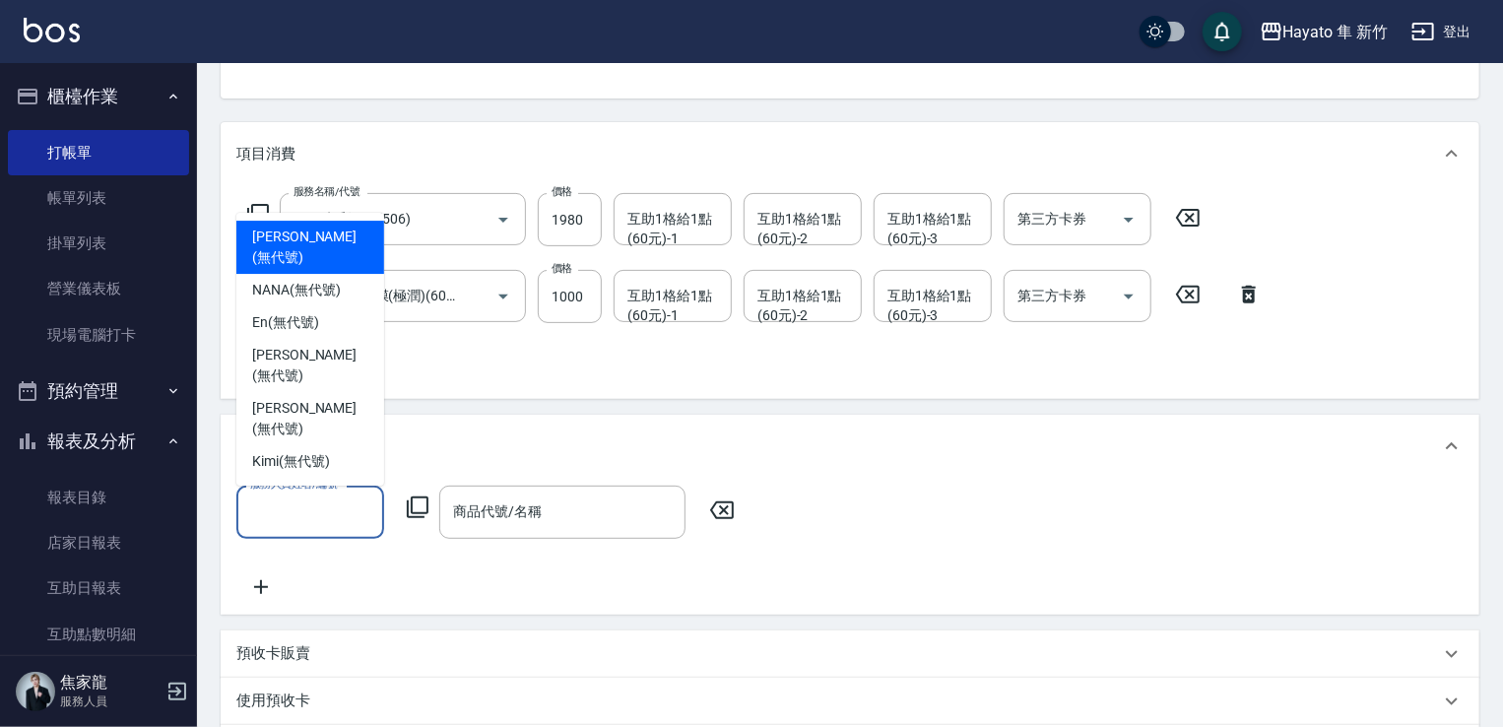
click at [292, 521] on input "服務人員姓名/編號" at bounding box center [310, 511] width 130 height 34
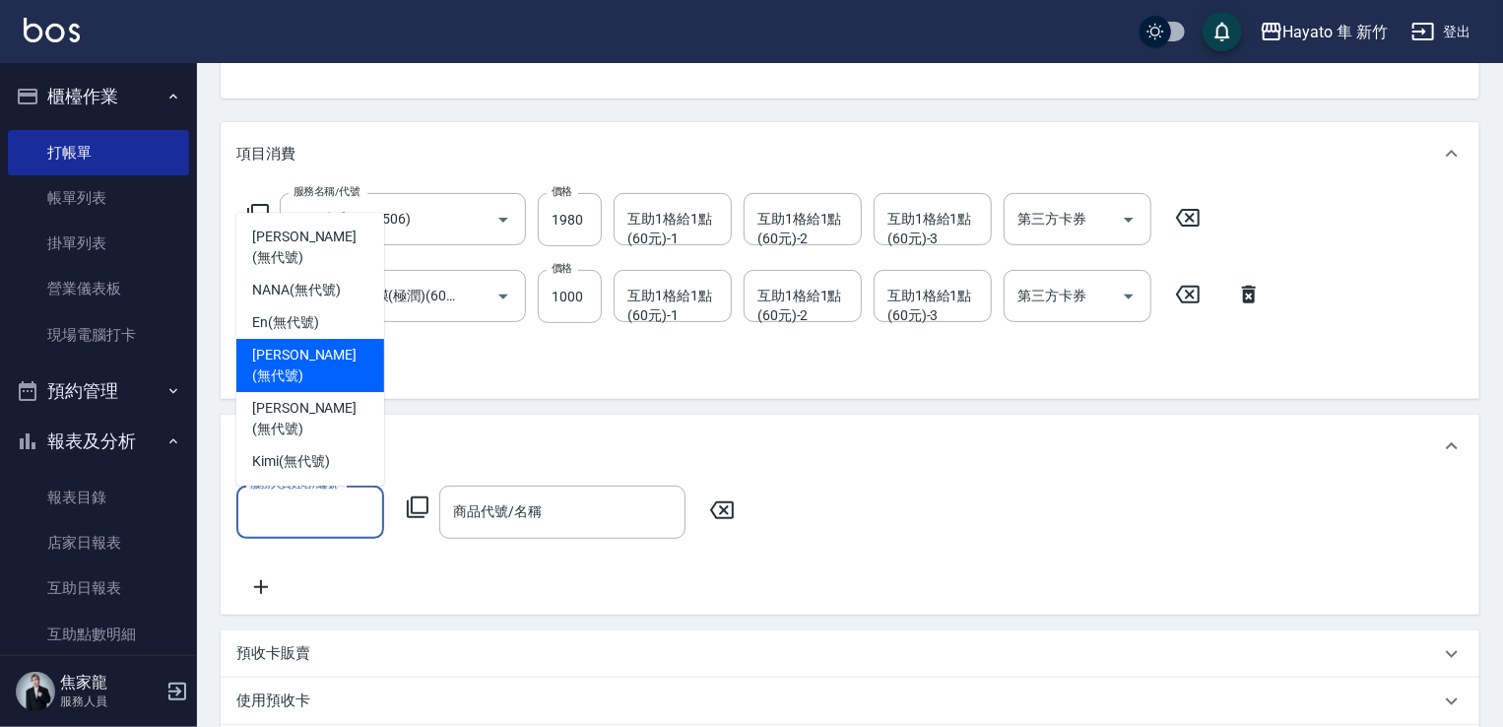
click at [278, 386] on span "[PERSON_NAME] (無代號)" at bounding box center [310, 365] width 116 height 41
type input "[PERSON_NAME](無代號)"
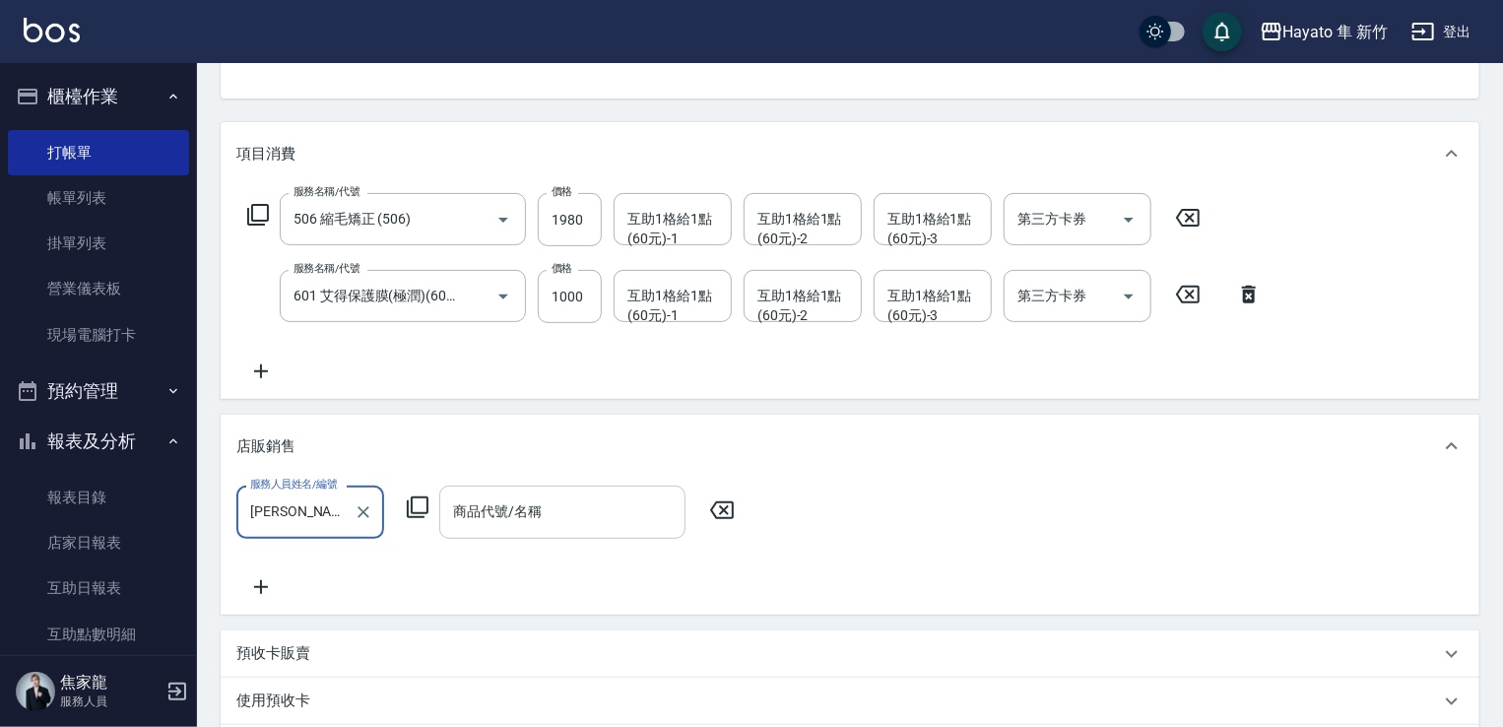
click at [528, 515] on input "商品代號/名稱" at bounding box center [562, 511] width 228 height 34
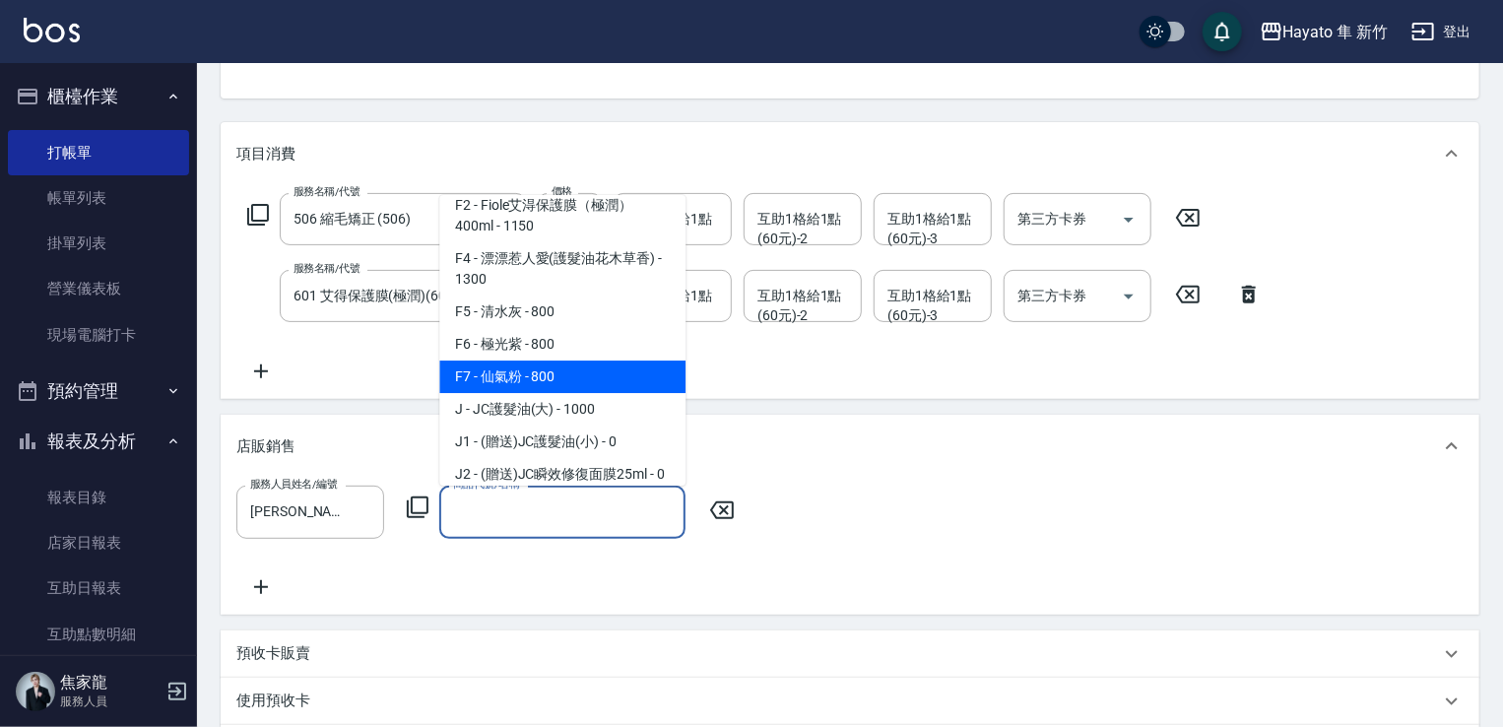
scroll to position [197, 0]
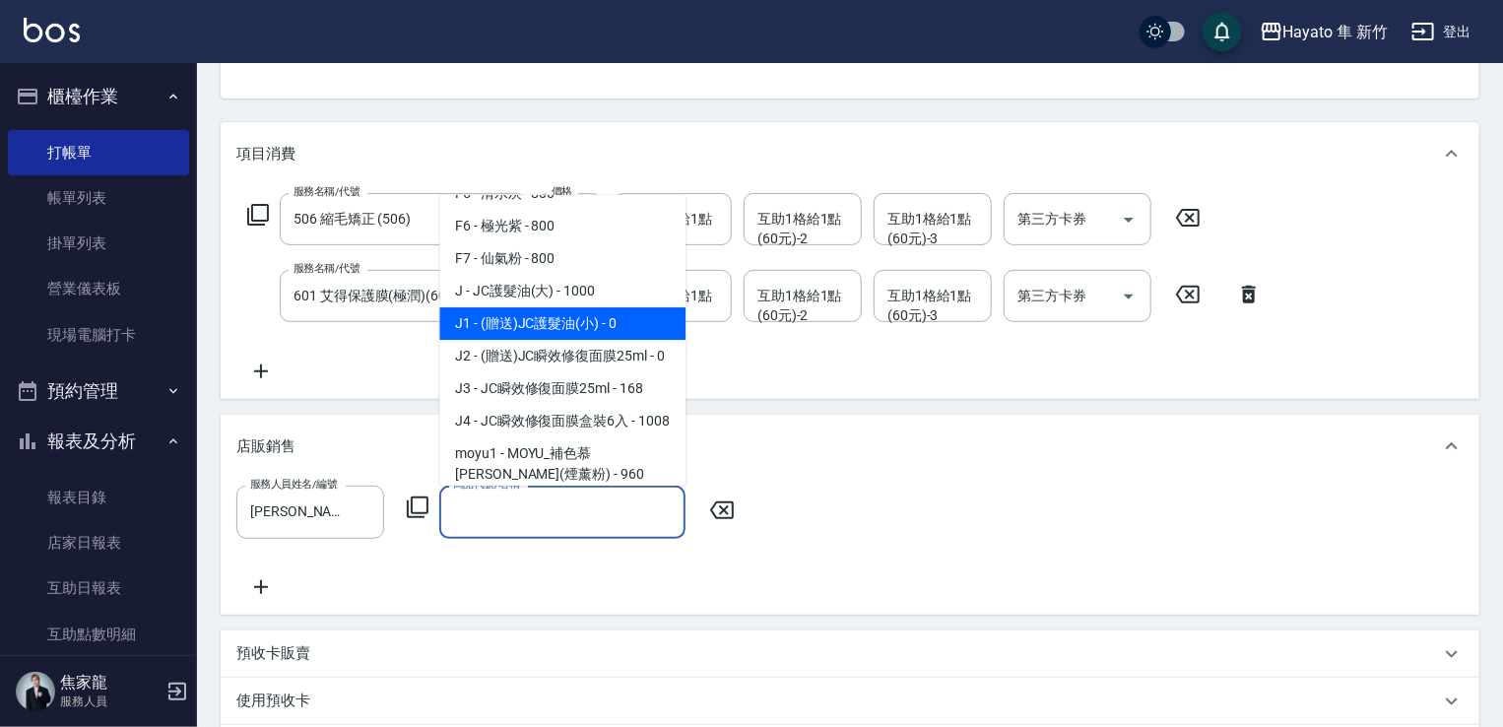
click at [541, 329] on span "J1 - (贈送)JC護髮油(小) - 0" at bounding box center [562, 323] width 246 height 32
type input "(贈送)JC護髮油(小)"
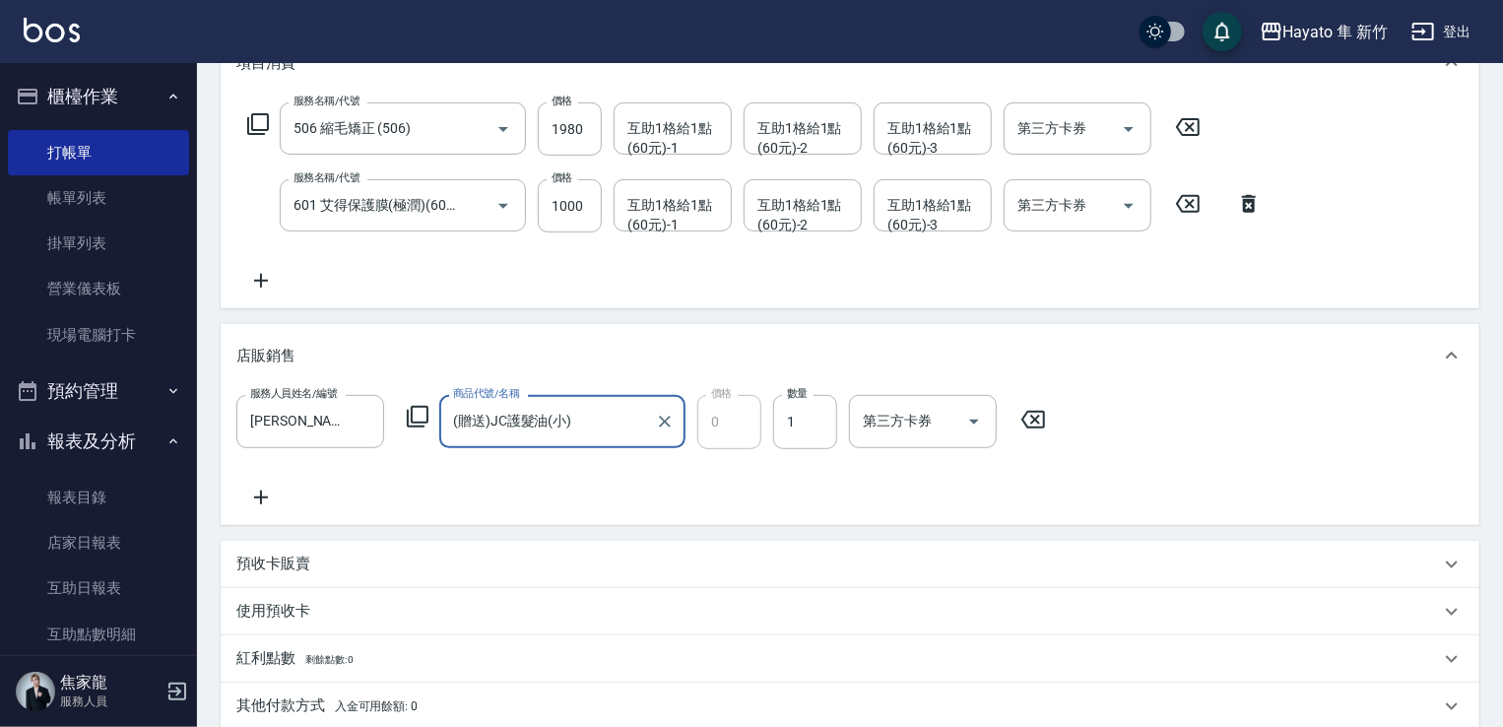
scroll to position [394, 0]
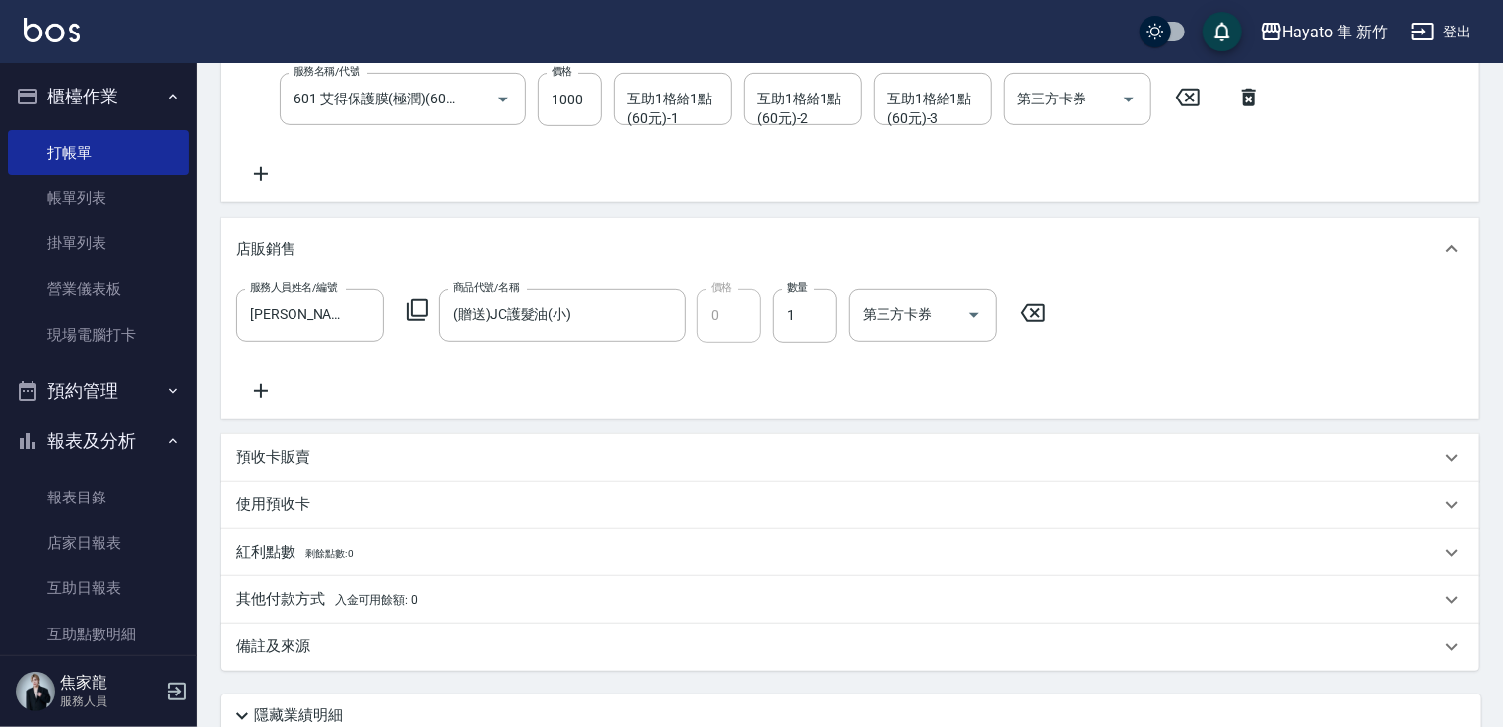
click at [477, 646] on div "備註及來源" at bounding box center [837, 646] width 1203 height 21
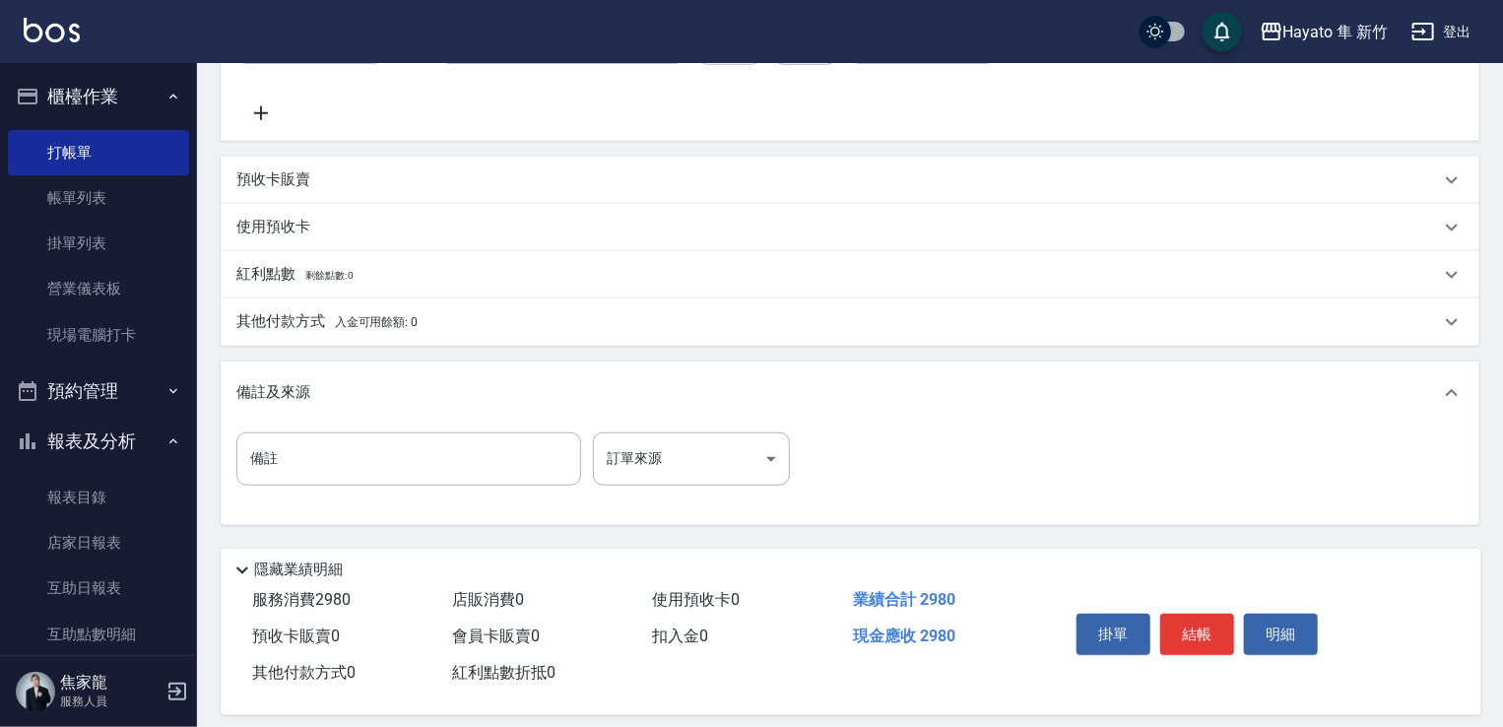
scroll to position [689, 0]
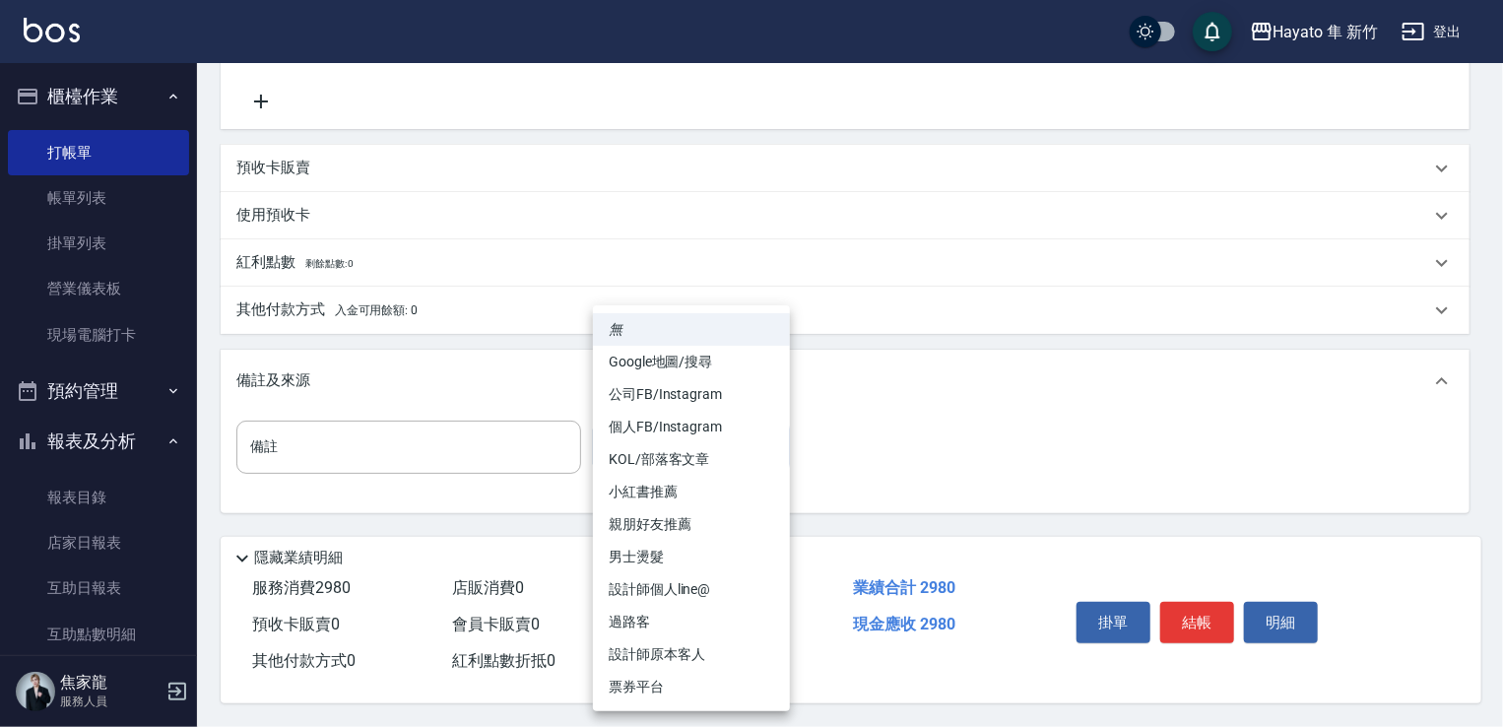
click at [674, 434] on body "Hayato 隼 新竹 登出 櫃檯作業 打帳單 帳單列表 掛單列表 營業儀表板 現場電腦打卡 預約管理 預約管理 報表及分析 報表目錄 店家日報表 互助日報表…" at bounding box center [751, 22] width 1503 height 1410
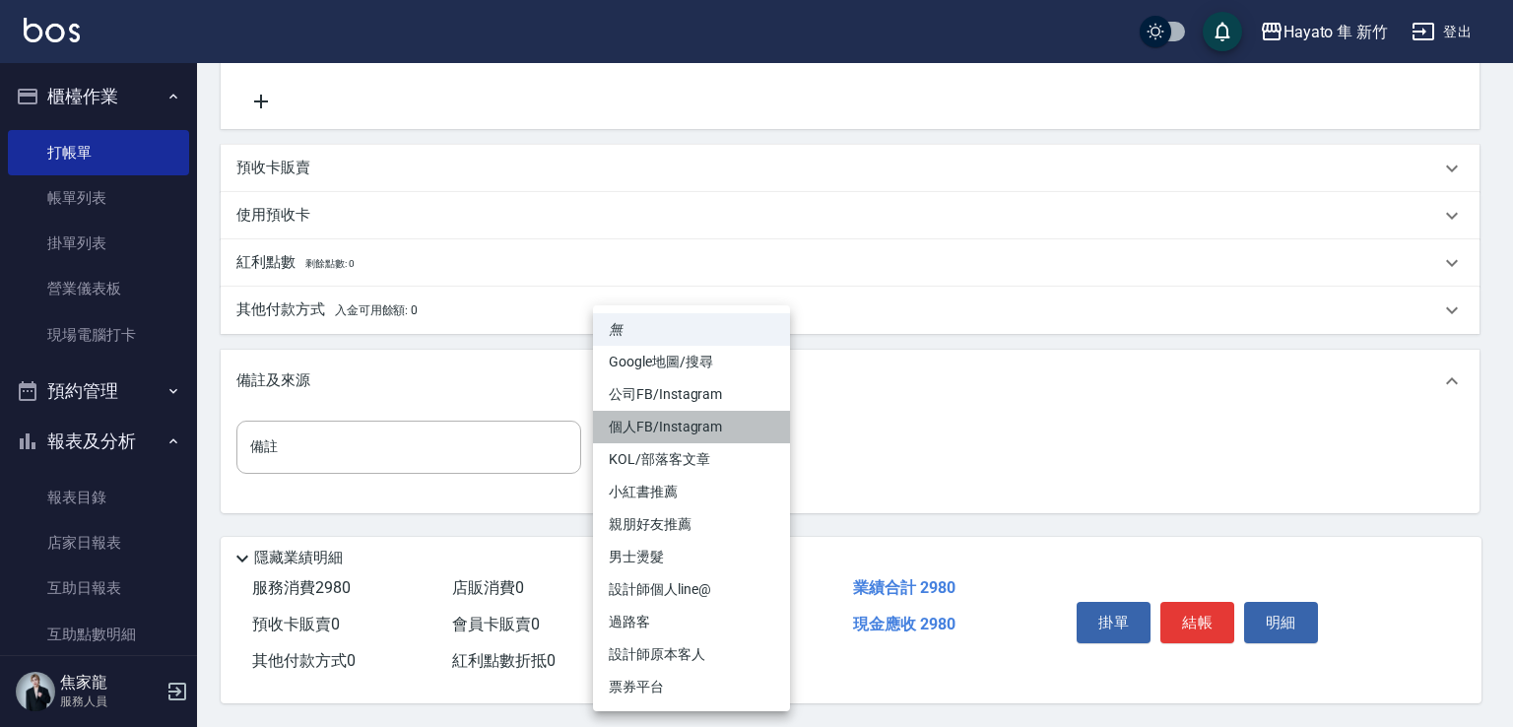
click at [652, 411] on li "個人FB/Instagram" at bounding box center [691, 427] width 197 height 32
type input "個人FB/Instagram"
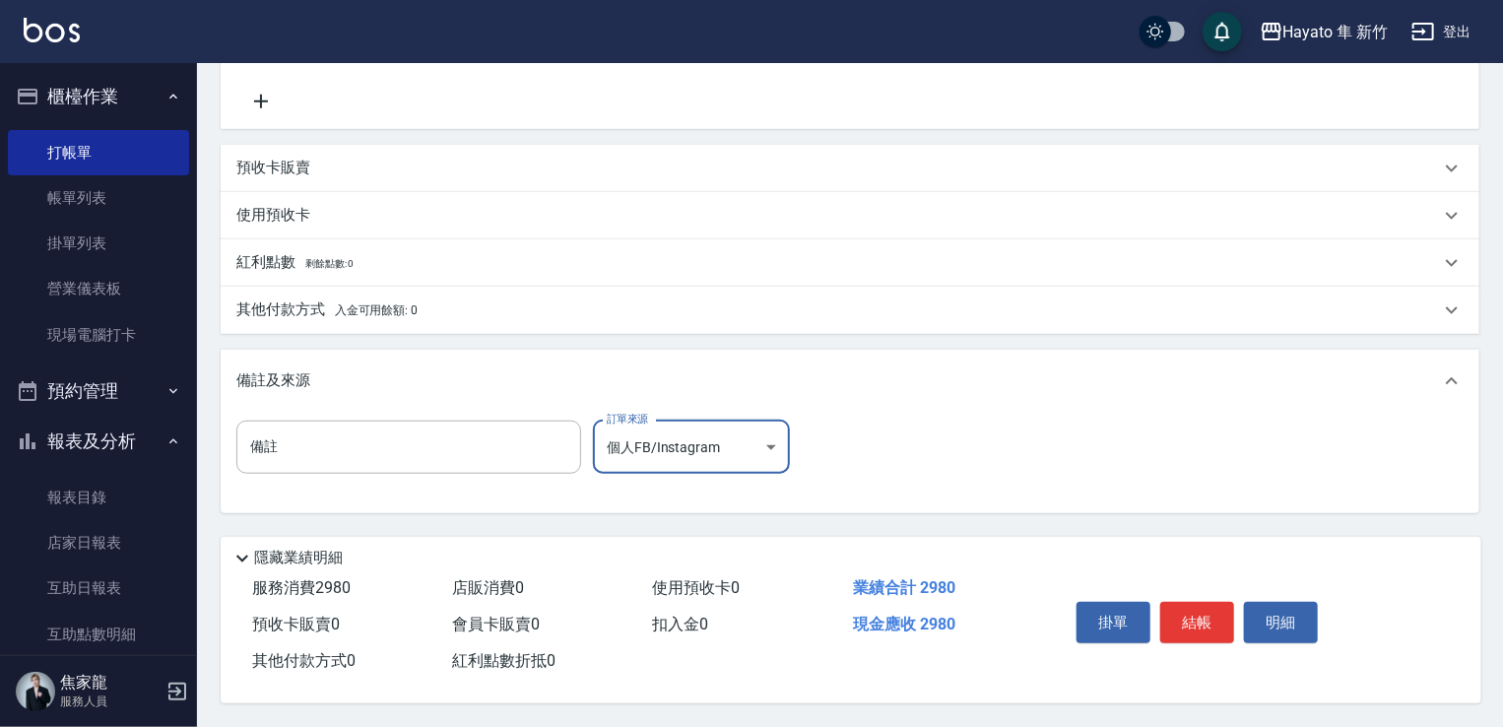
click at [302, 299] on p "其他付款方式 入金可用餘額: 0" at bounding box center [326, 310] width 181 height 22
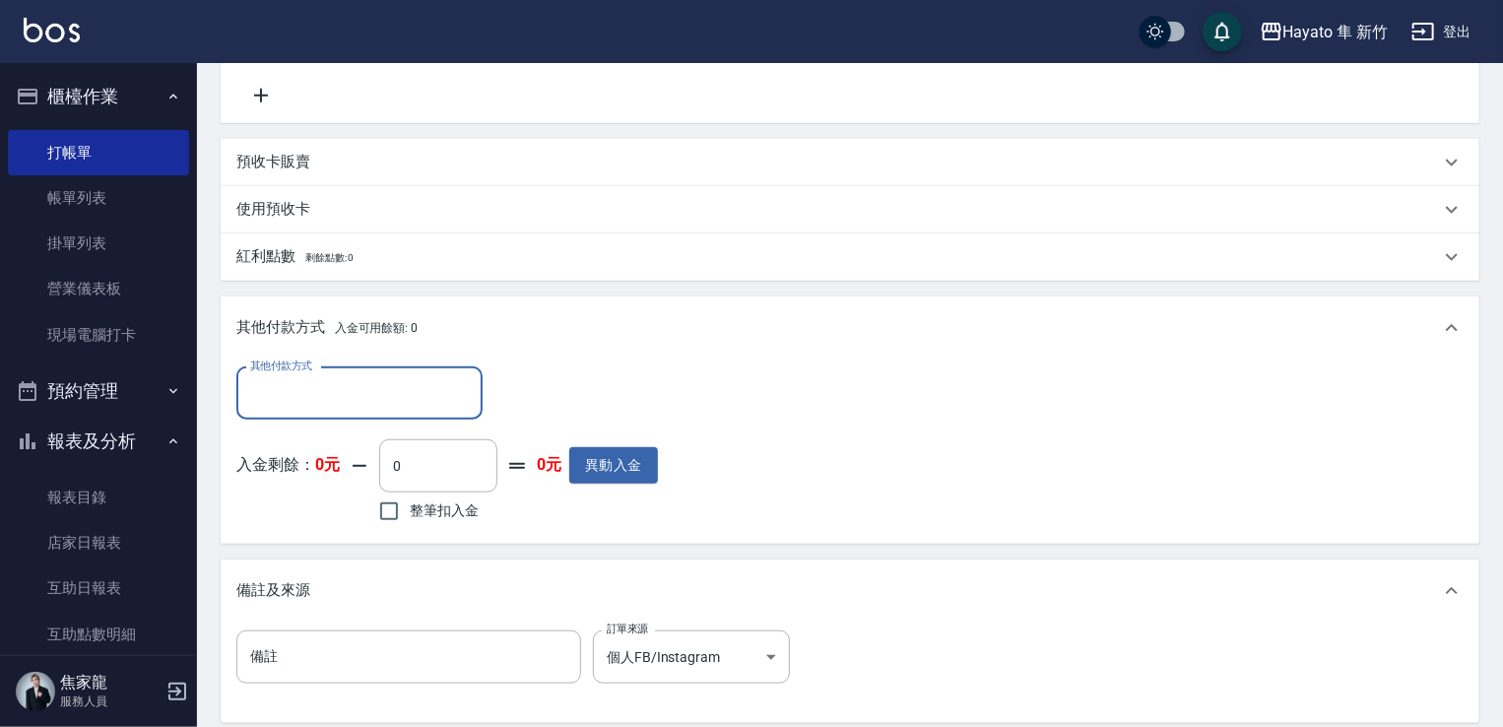
scroll to position [0, 0]
click at [364, 391] on input "其他付款方式" at bounding box center [359, 393] width 228 height 34
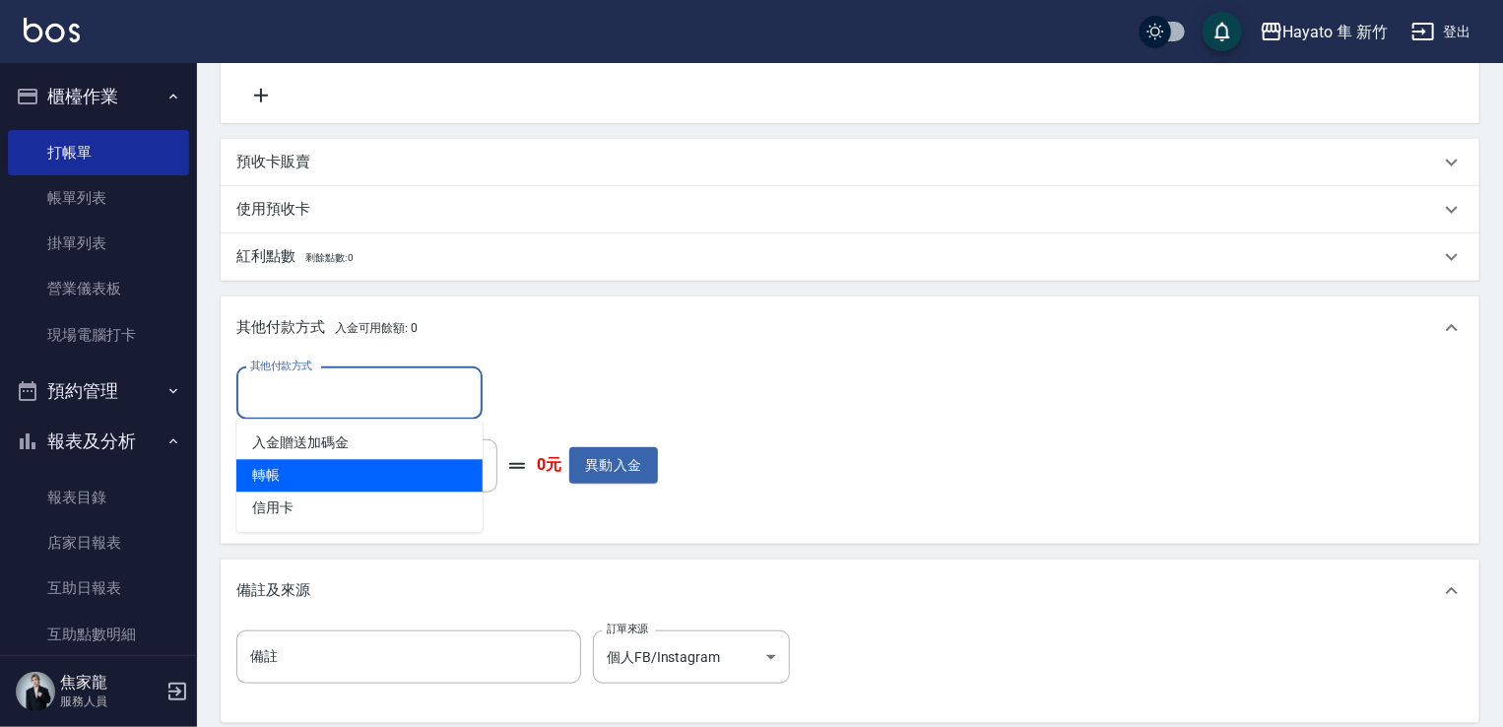
click at [322, 482] on span "轉帳" at bounding box center [359, 476] width 246 height 32
type input "轉帳"
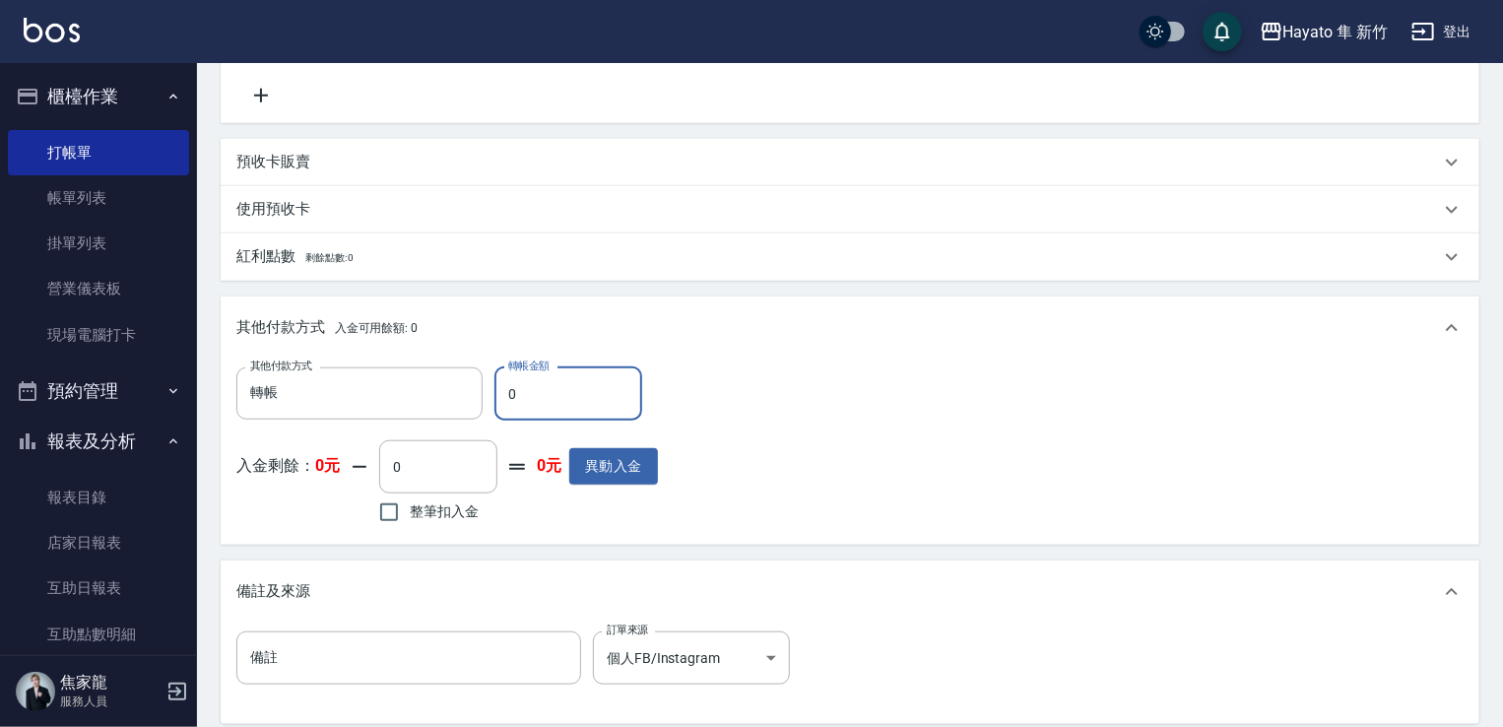
click at [580, 411] on input "0" at bounding box center [568, 393] width 148 height 53
type input "2980"
click at [744, 444] on div "其他付款方式 轉帳 其他付款方式 轉帳金額 2980 轉帳金額 入金剩餘： 0元 0 ​ 整筆扣入金 0元 異動入金" at bounding box center [849, 448] width 1227 height 162
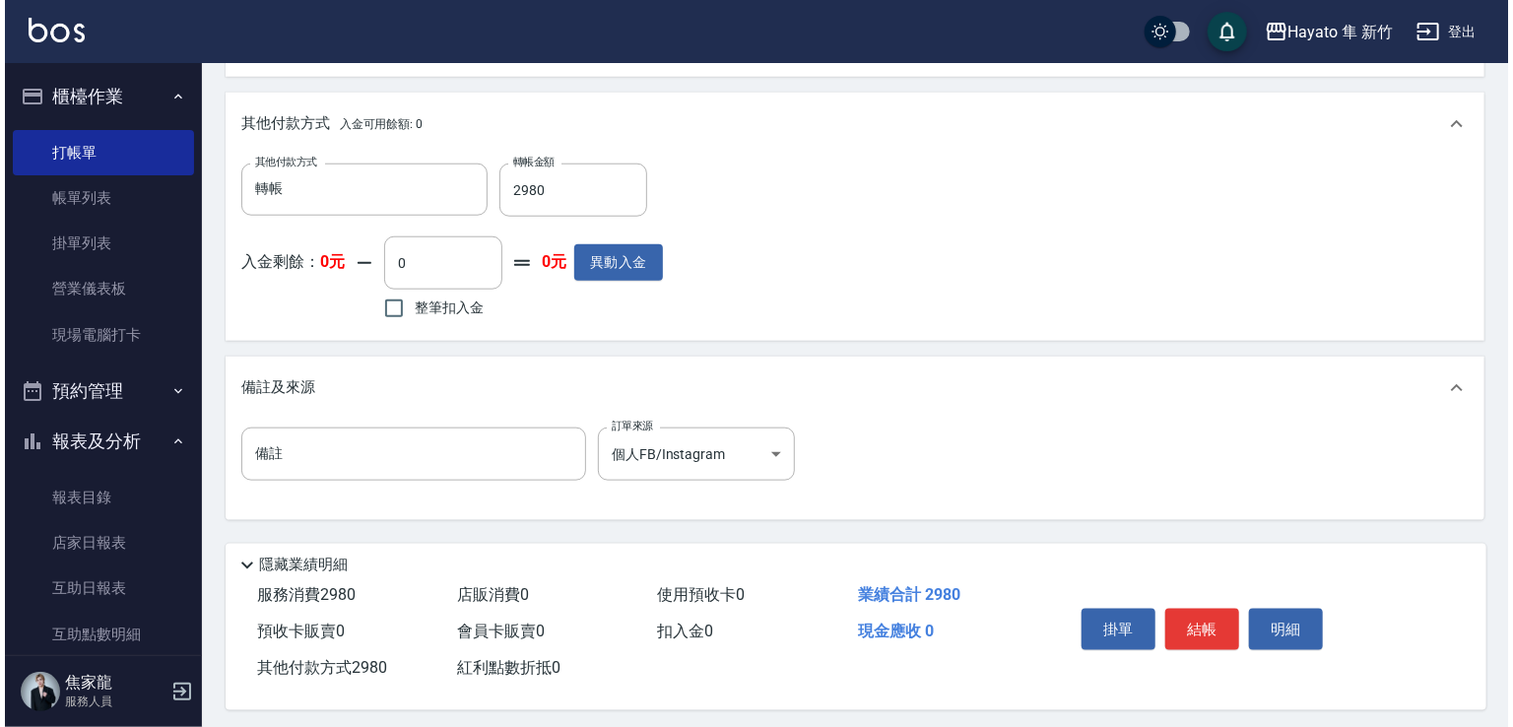
scroll to position [906, 0]
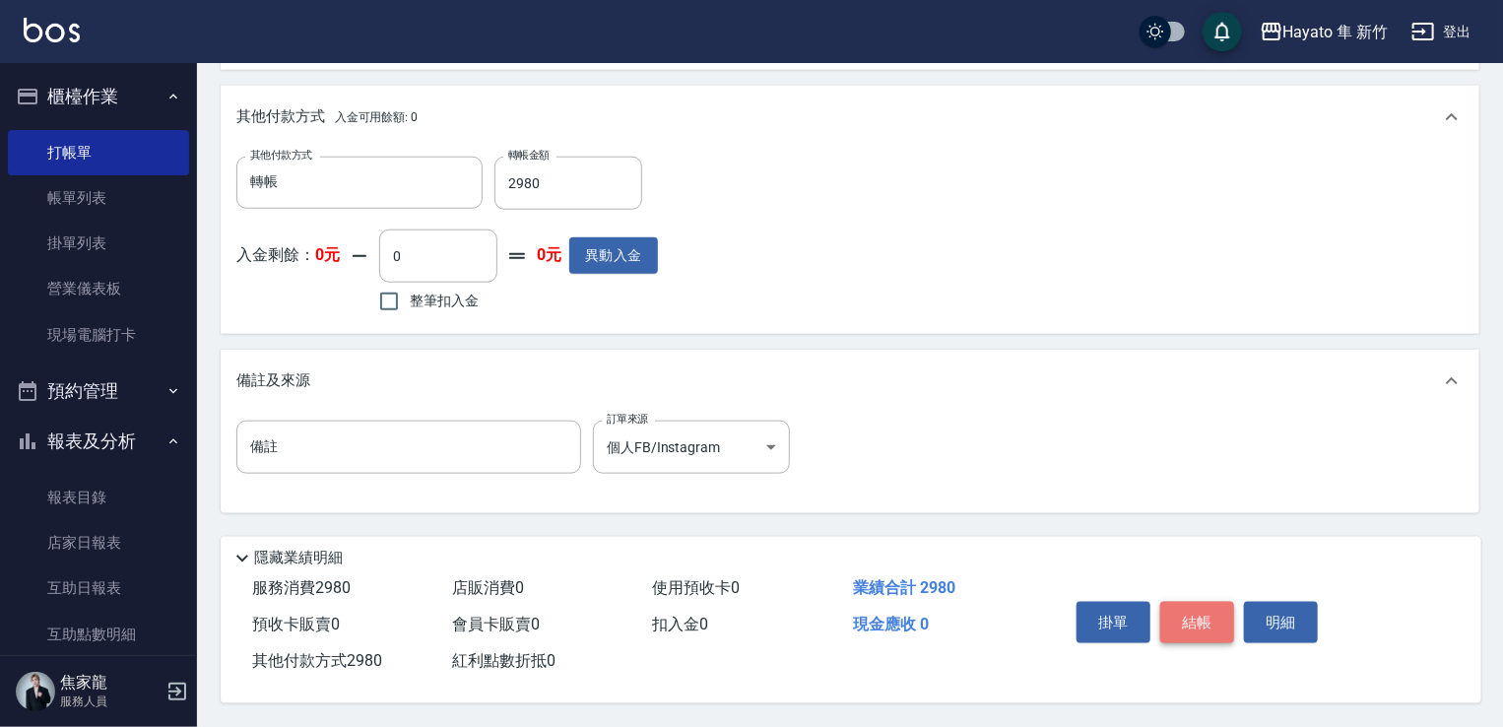
click at [1198, 610] on button "結帳" at bounding box center [1197, 622] width 74 height 41
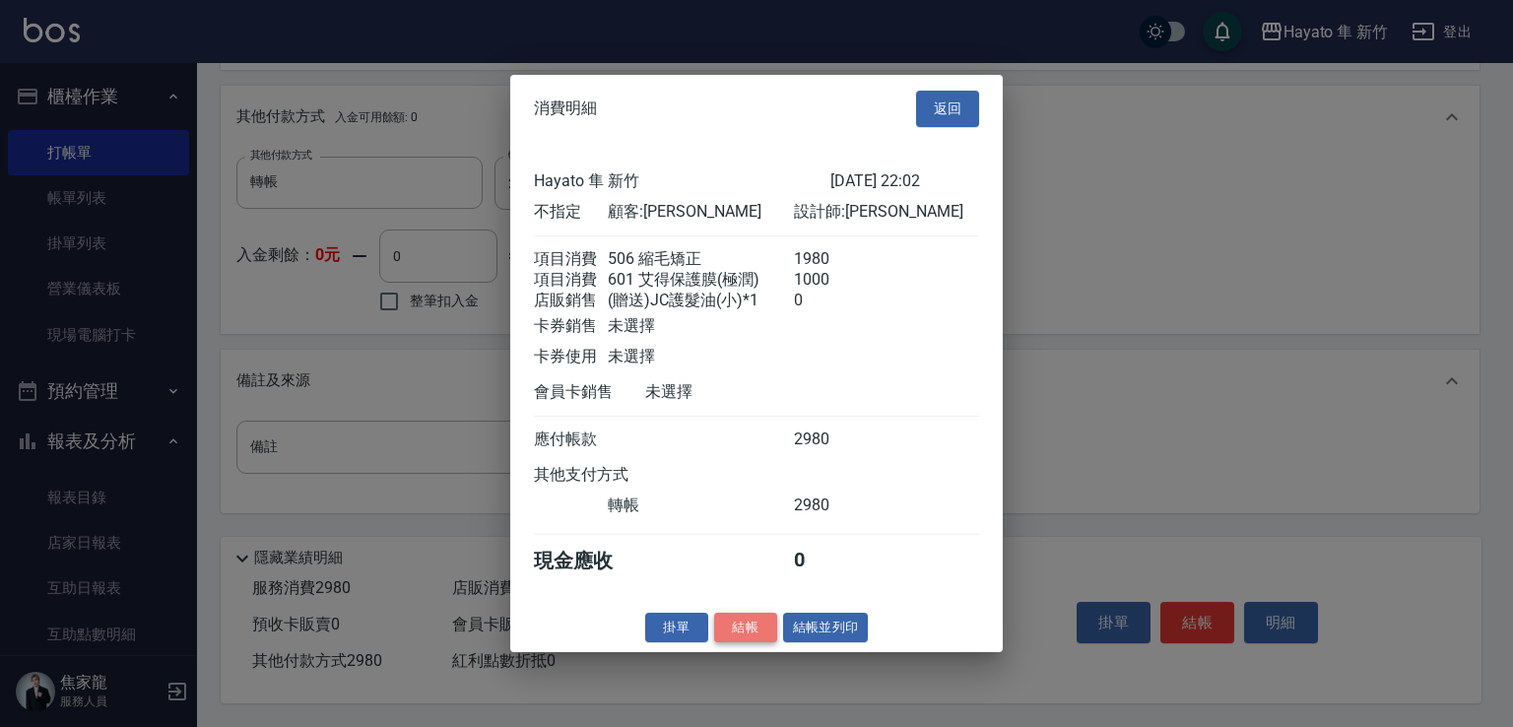
click at [752, 642] on button "結帳" at bounding box center [745, 627] width 63 height 31
type input "[DATE] 22:06"
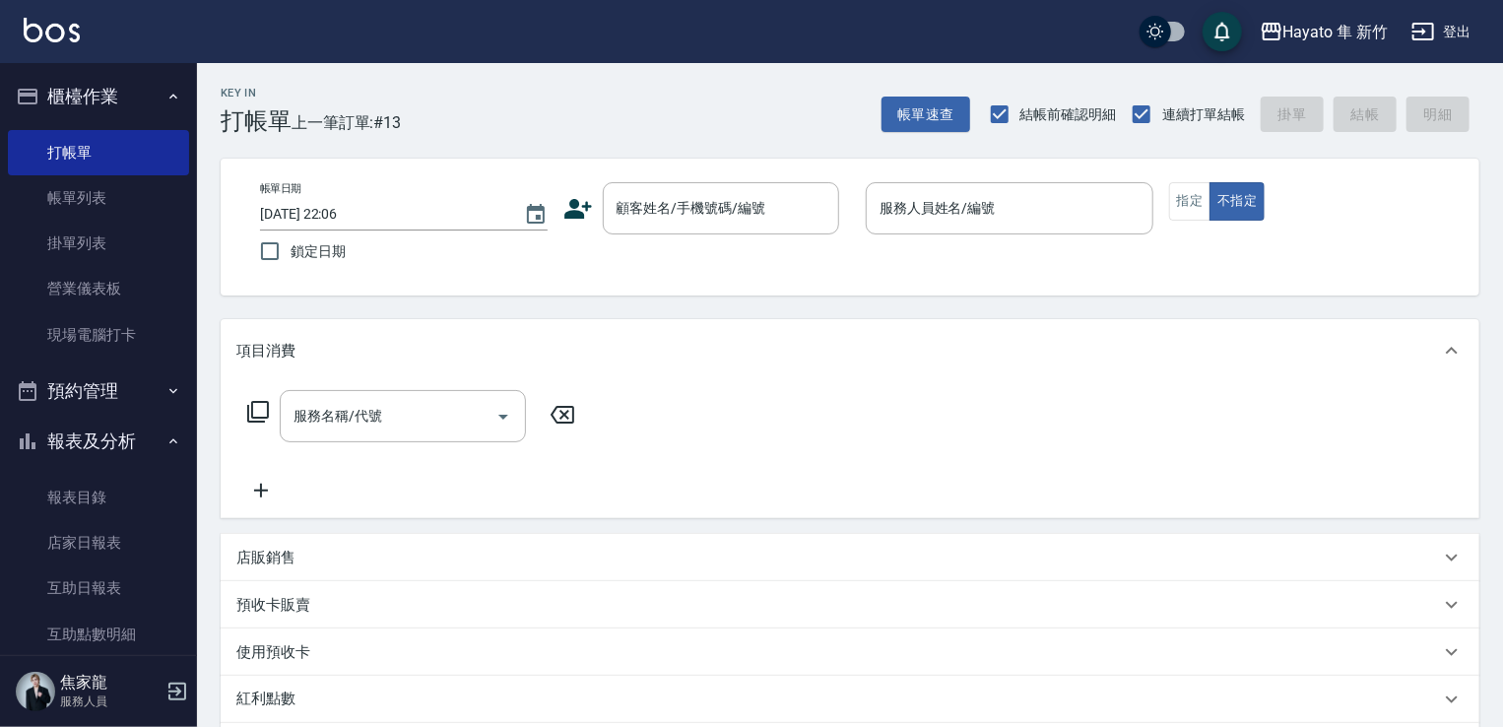
scroll to position [98, 0]
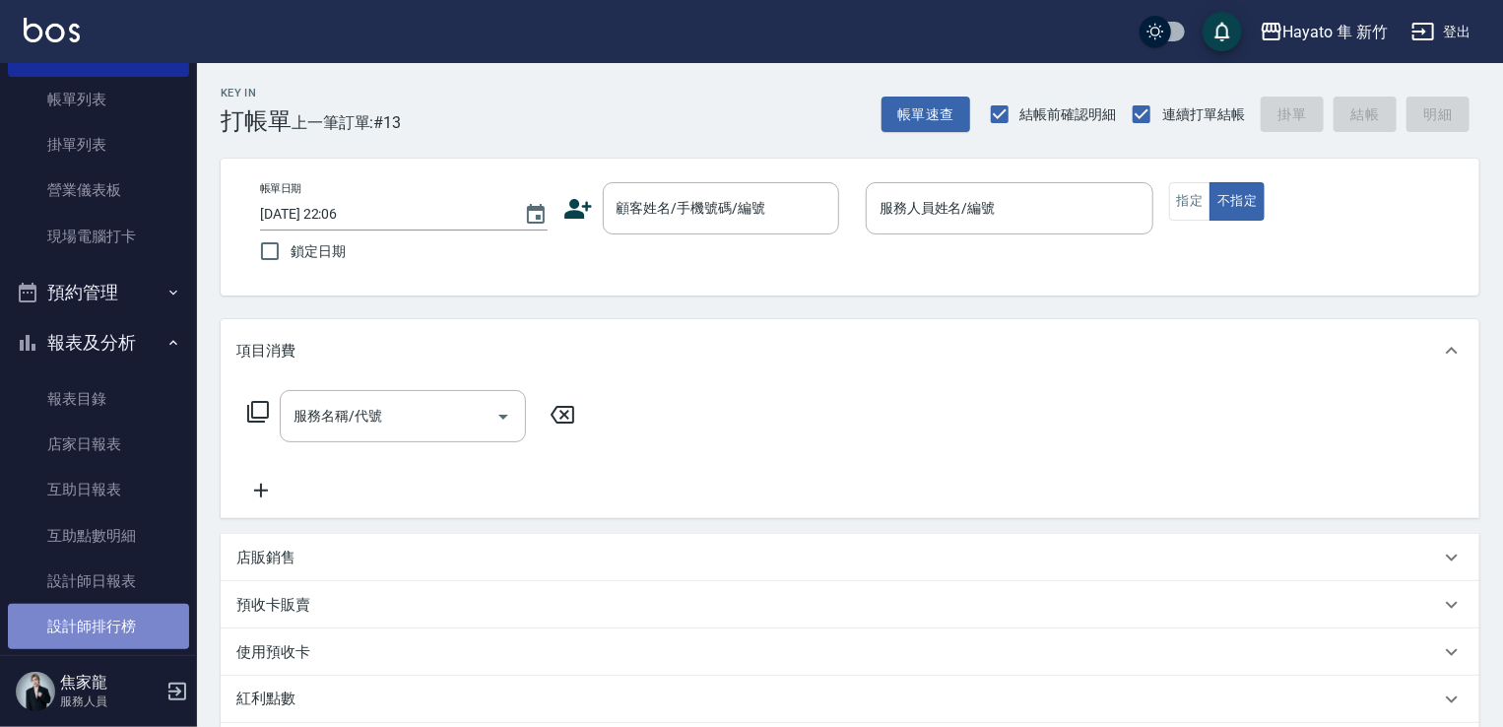
click at [99, 621] on link "設計師排行榜" at bounding box center [98, 626] width 181 height 45
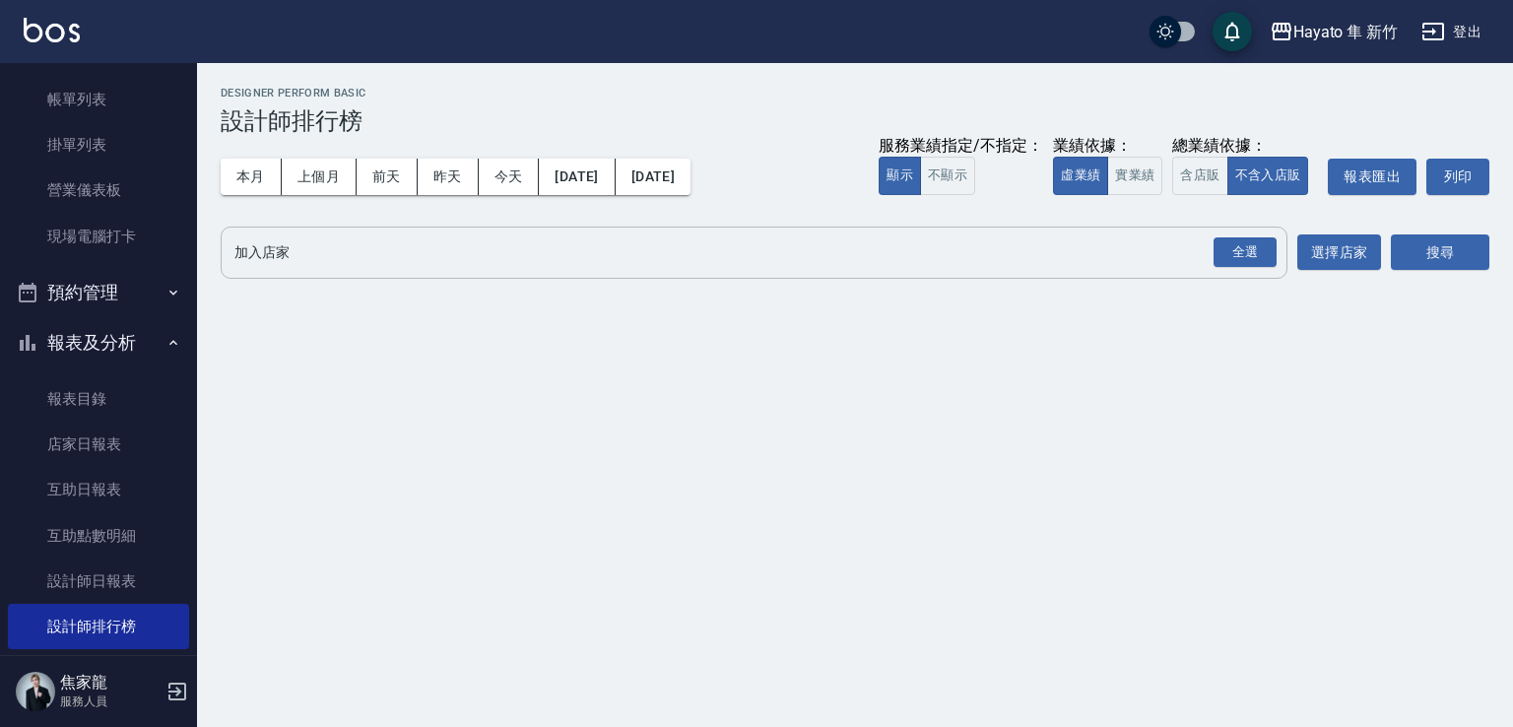
click at [1245, 230] on div "全選" at bounding box center [1243, 253] width 69 height 52
click at [1253, 257] on div "全選" at bounding box center [1244, 252] width 63 height 31
click at [1446, 257] on button "搜尋" at bounding box center [1440, 253] width 98 height 36
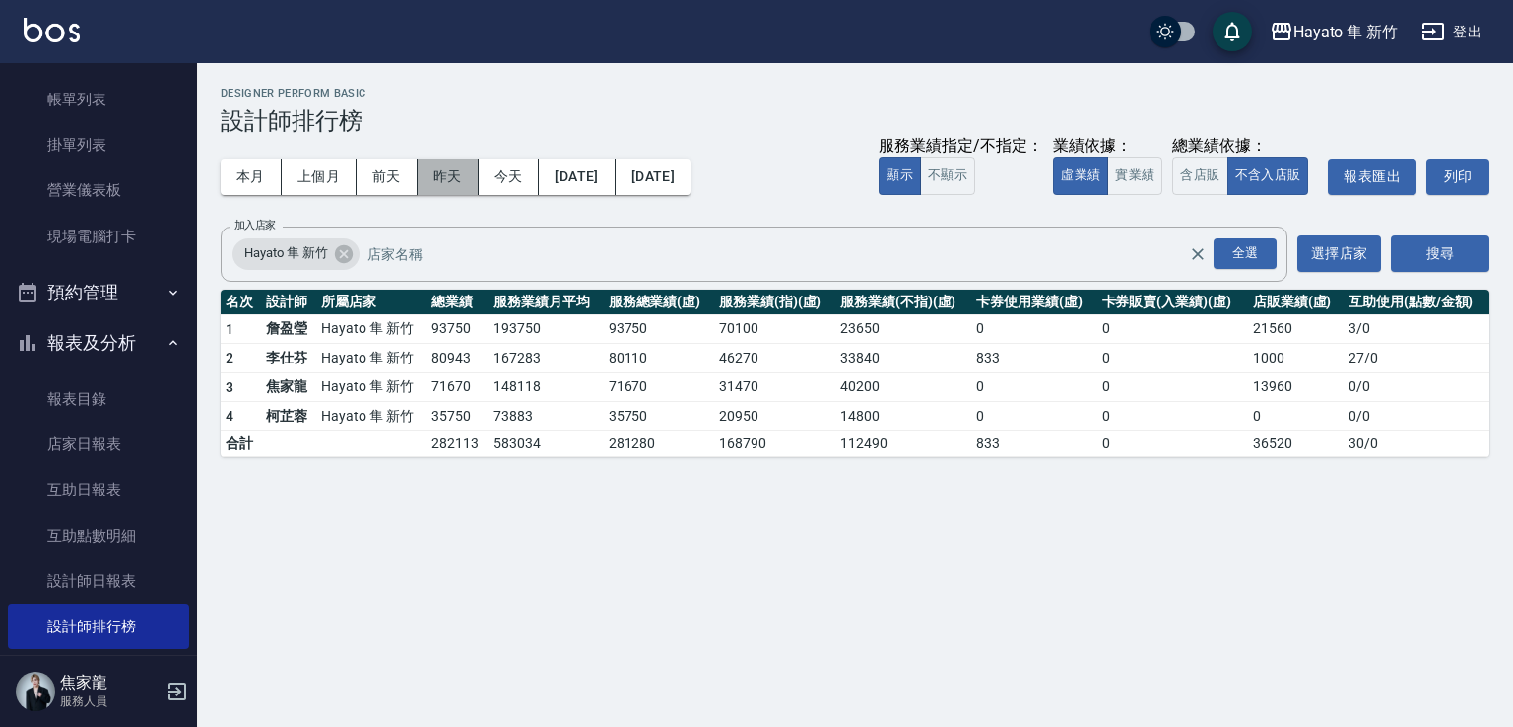
click at [425, 183] on button "昨天" at bounding box center [448, 177] width 61 height 36
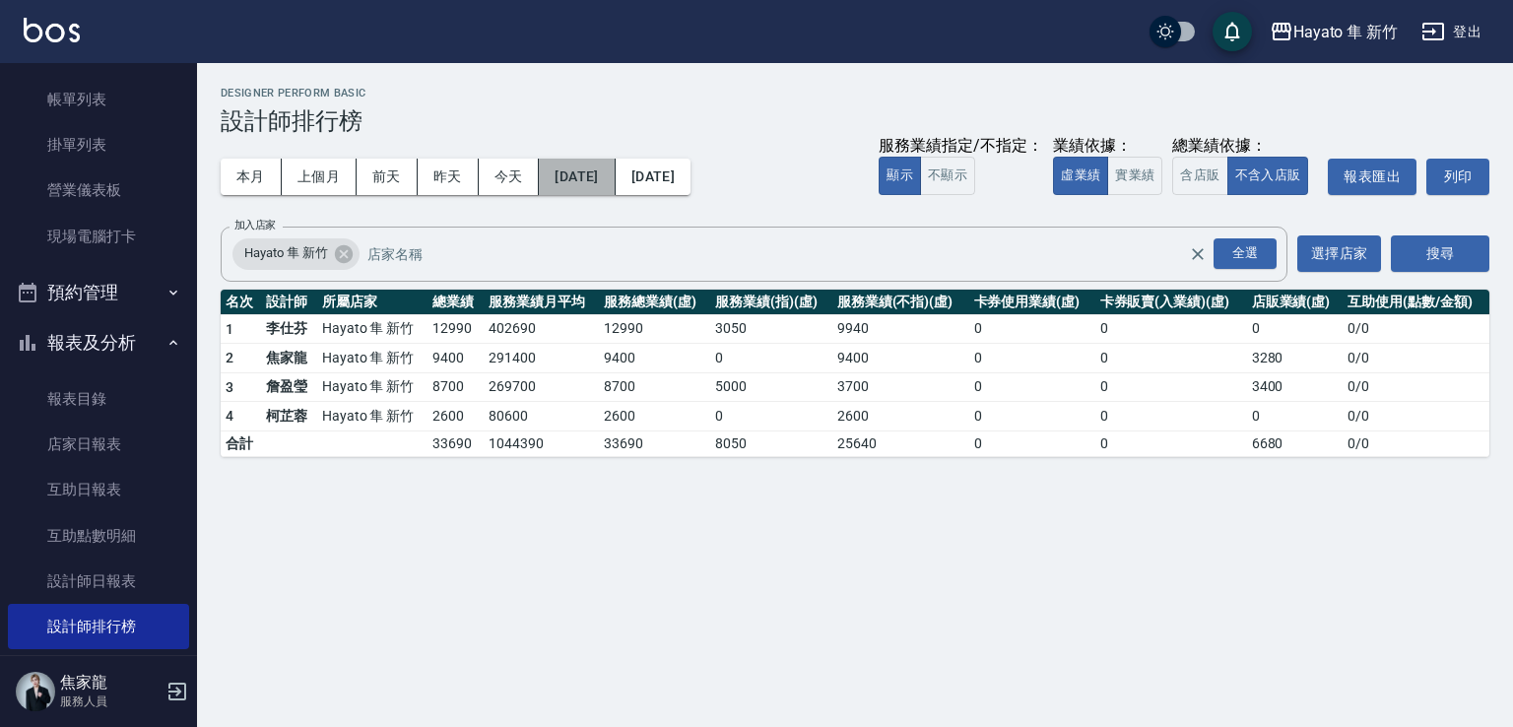
click at [603, 175] on button "[DATE]" at bounding box center [577, 177] width 76 height 36
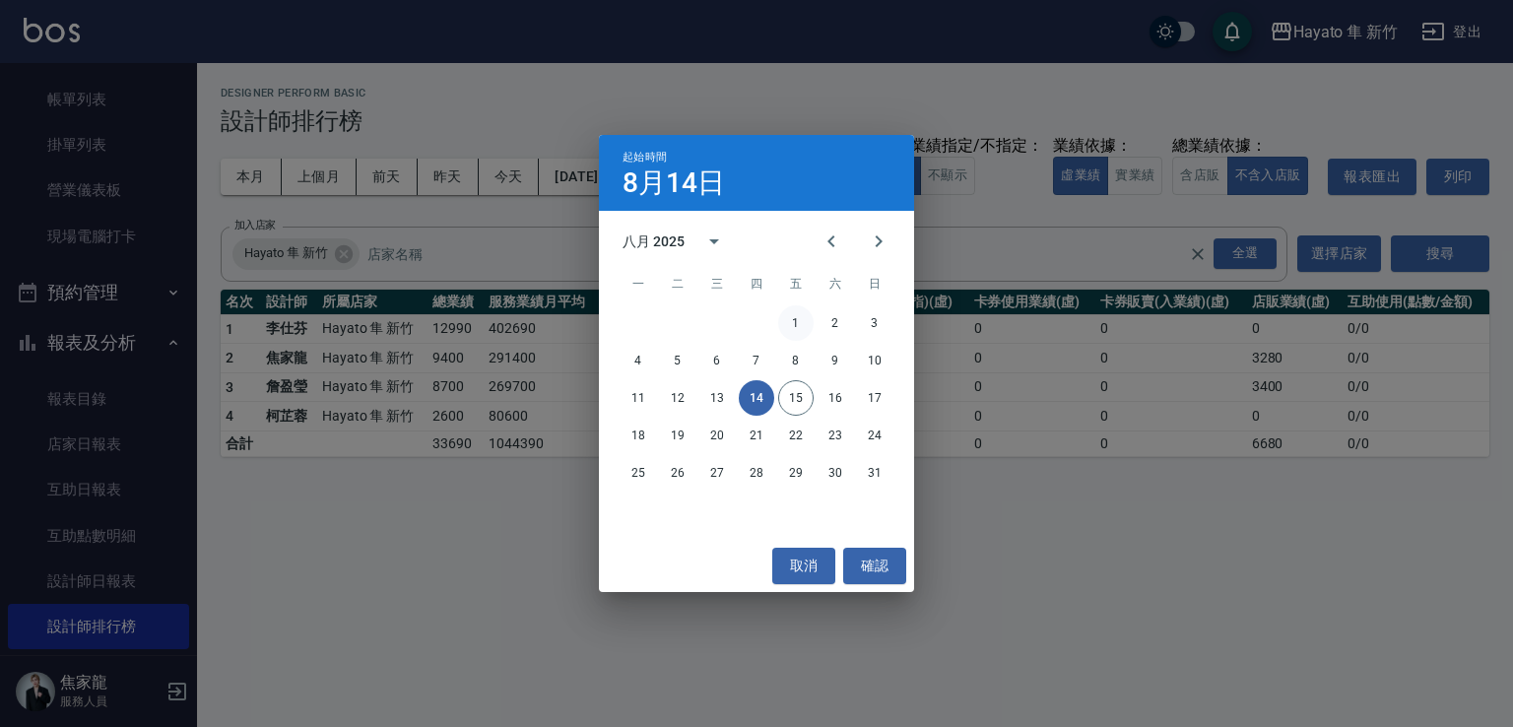
click at [803, 321] on button "1" at bounding box center [795, 322] width 35 height 35
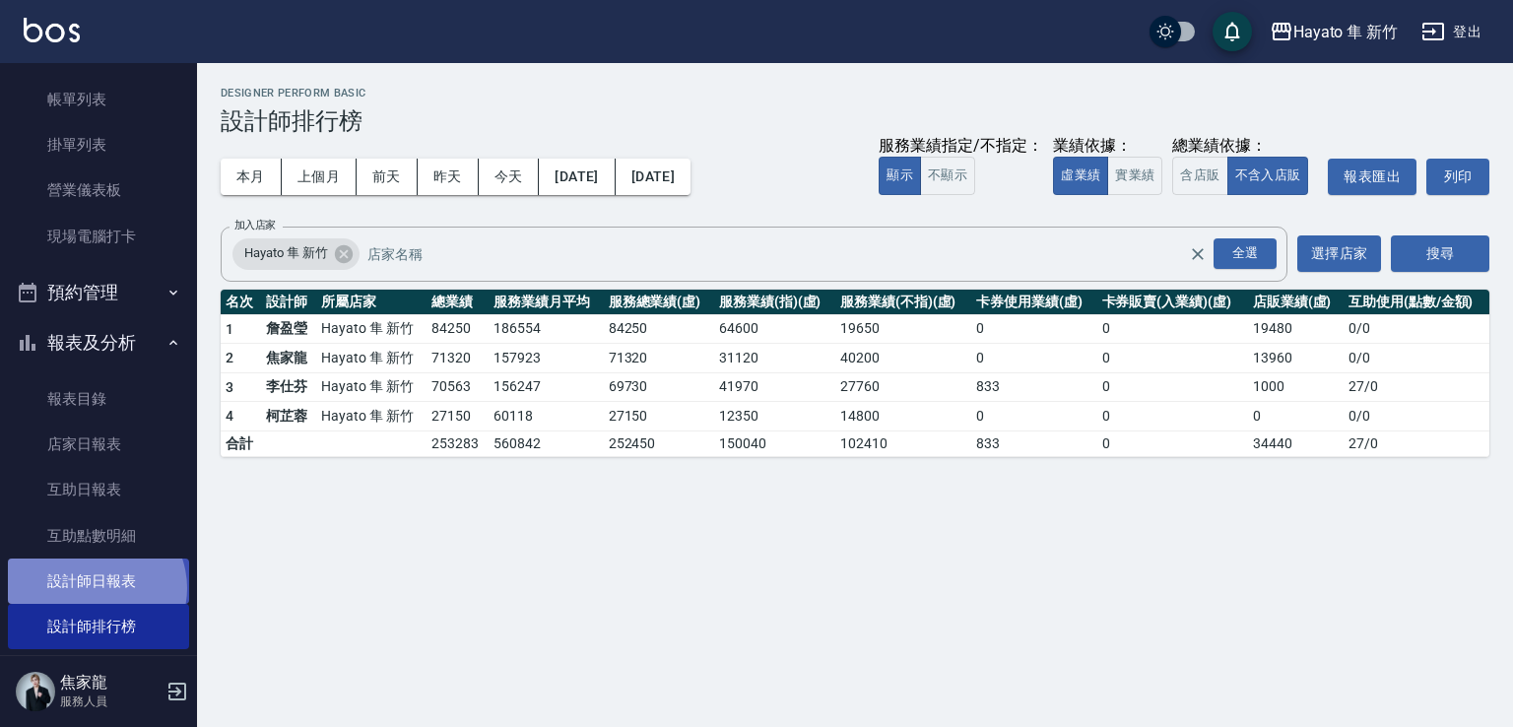
click at [95, 588] on link "設計師日報表" at bounding box center [98, 580] width 181 height 45
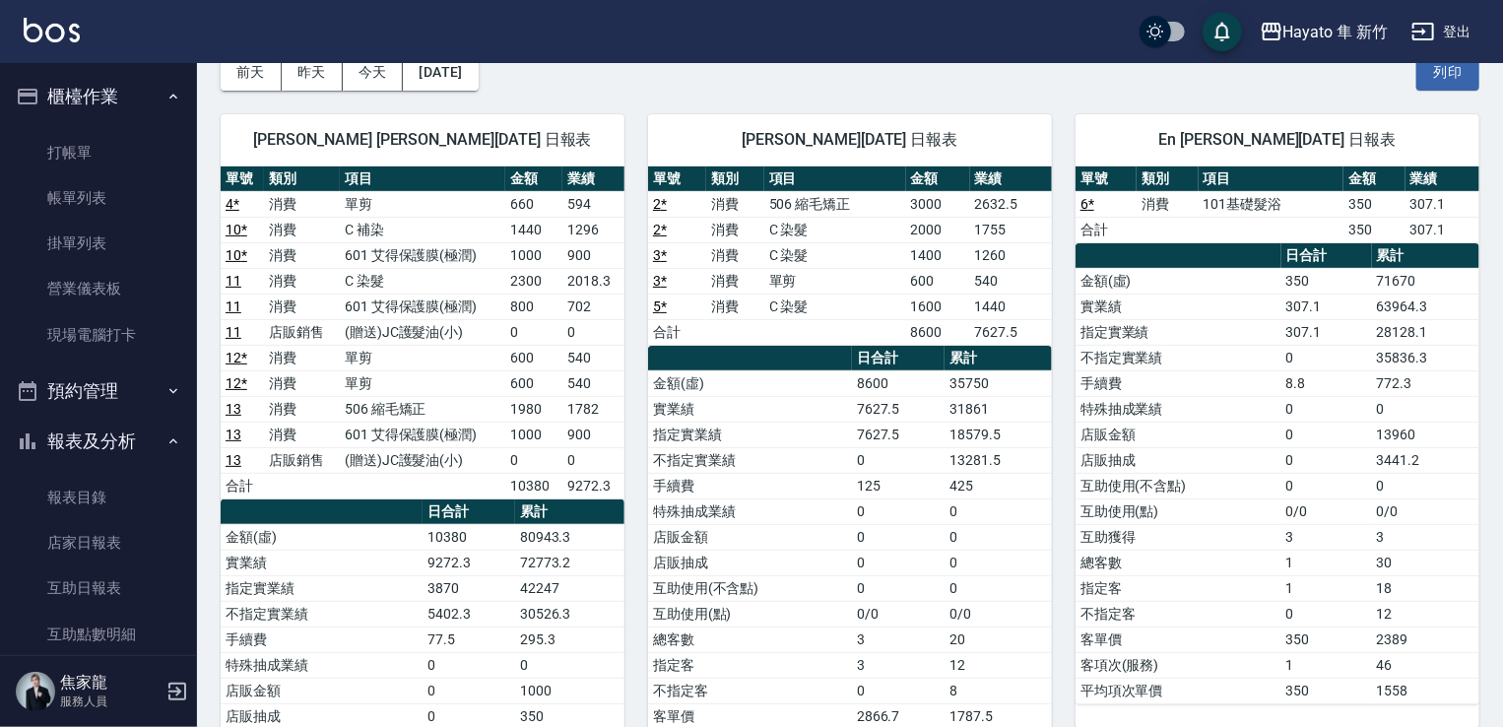
scroll to position [98, 0]
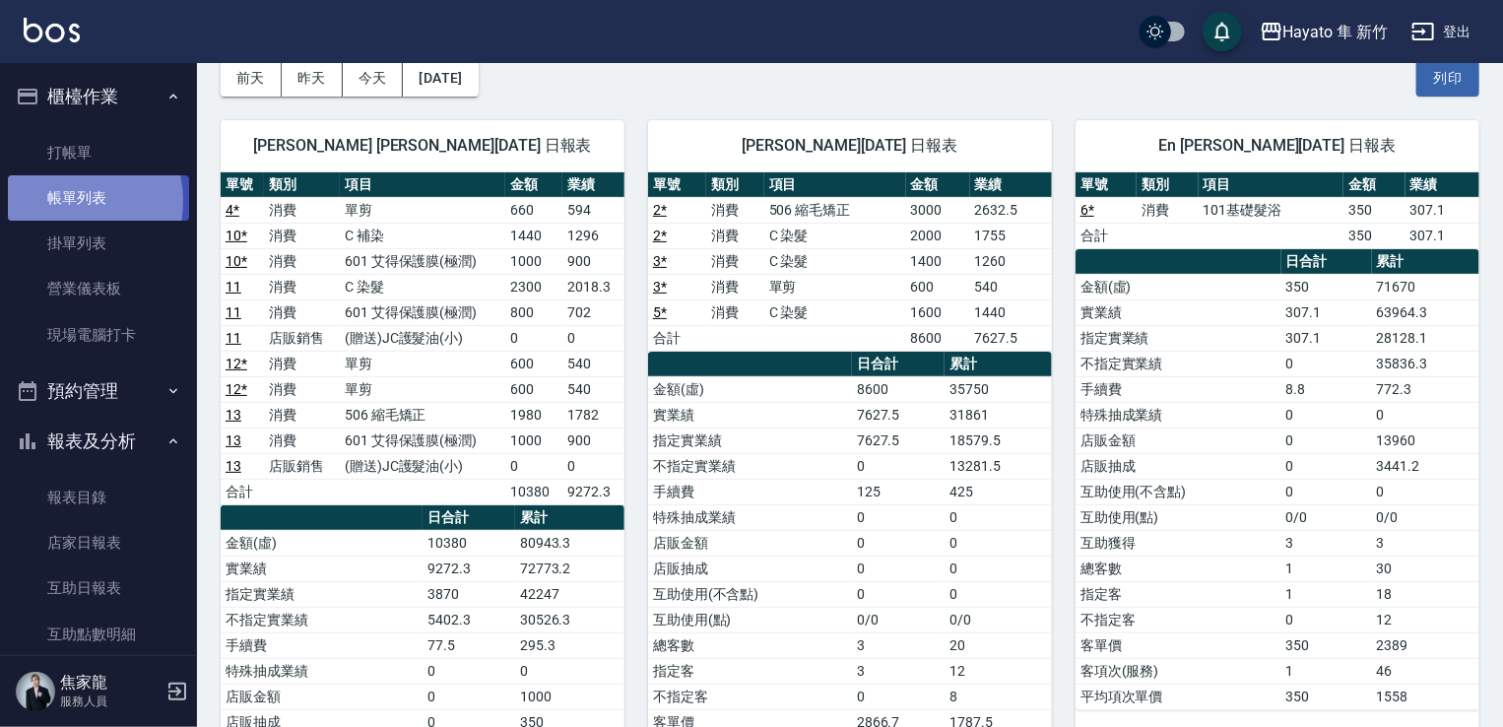
click at [64, 201] on link "帳單列表" at bounding box center [98, 197] width 181 height 45
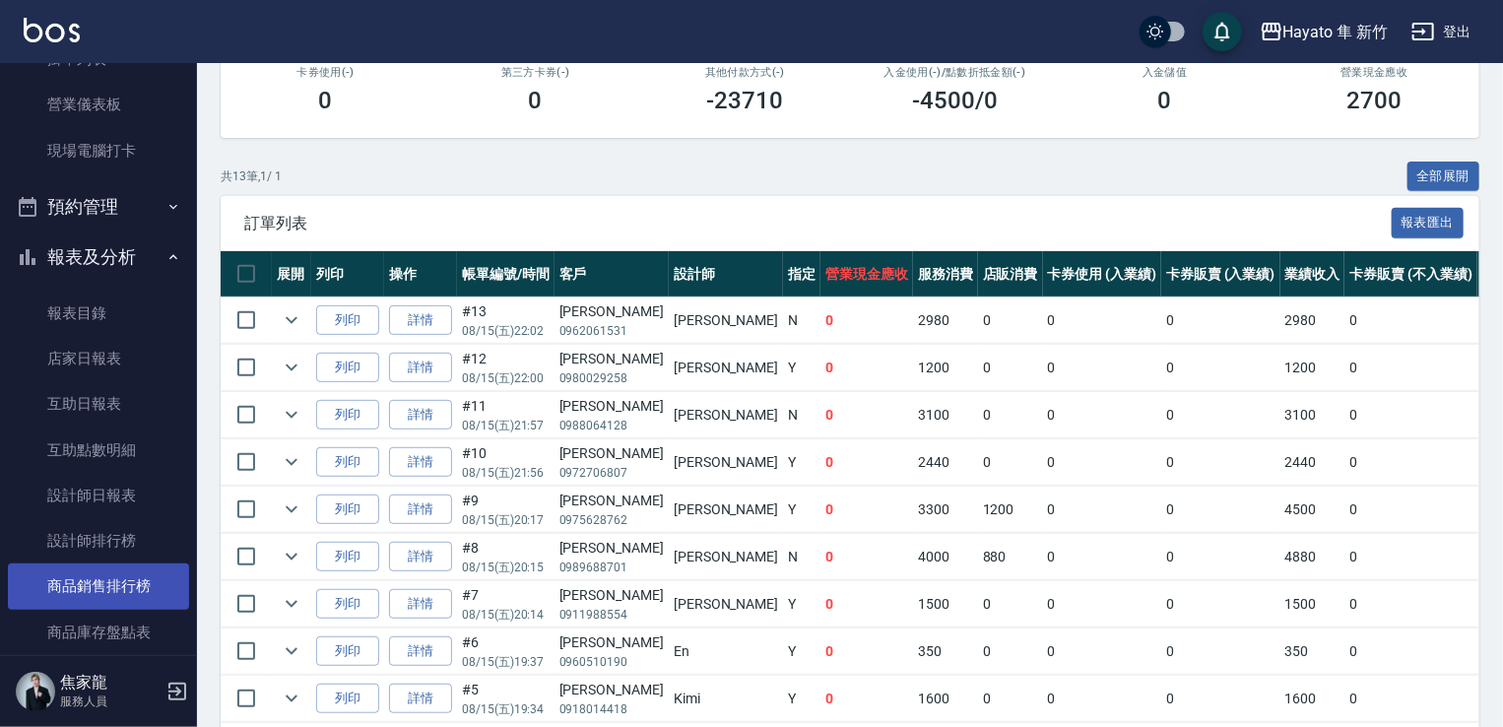
scroll to position [197, 0]
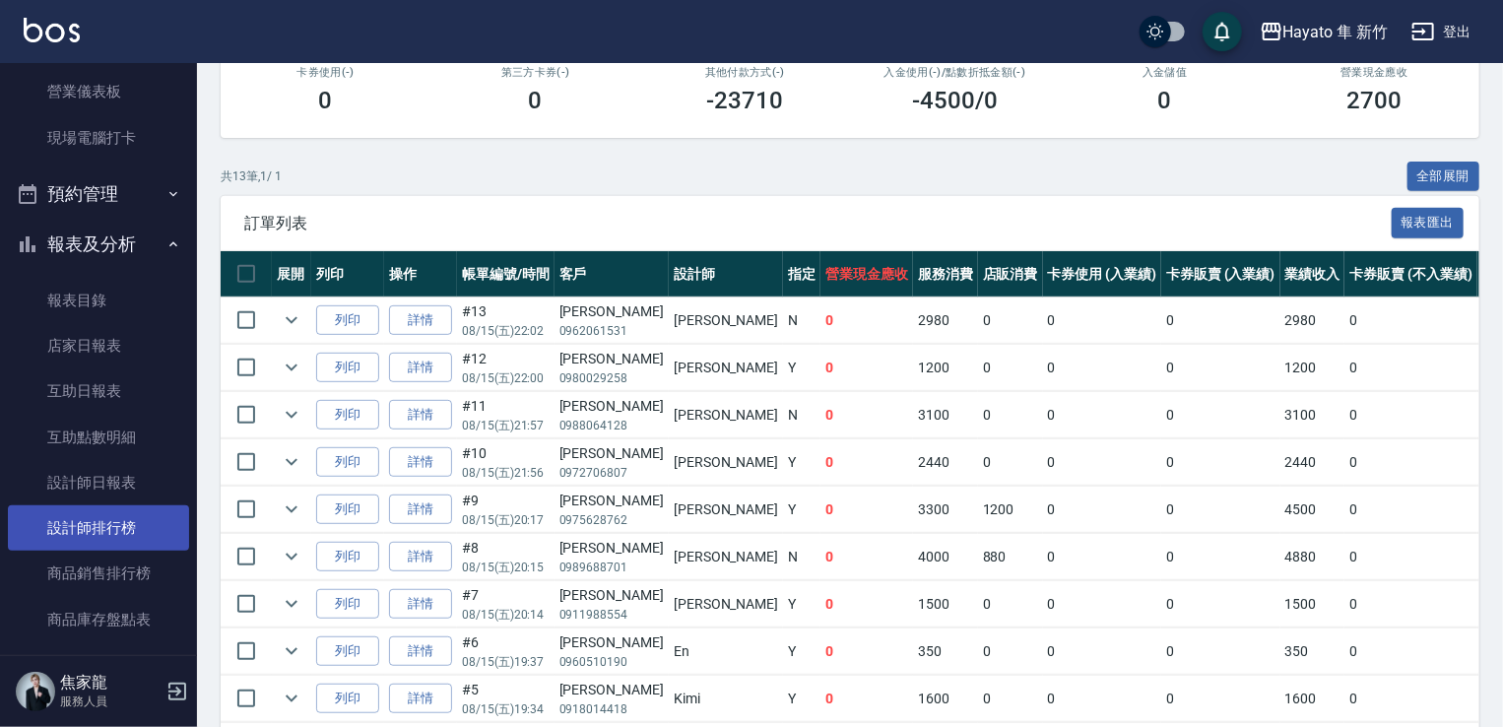
click at [121, 510] on link "設計師排行榜" at bounding box center [98, 527] width 181 height 45
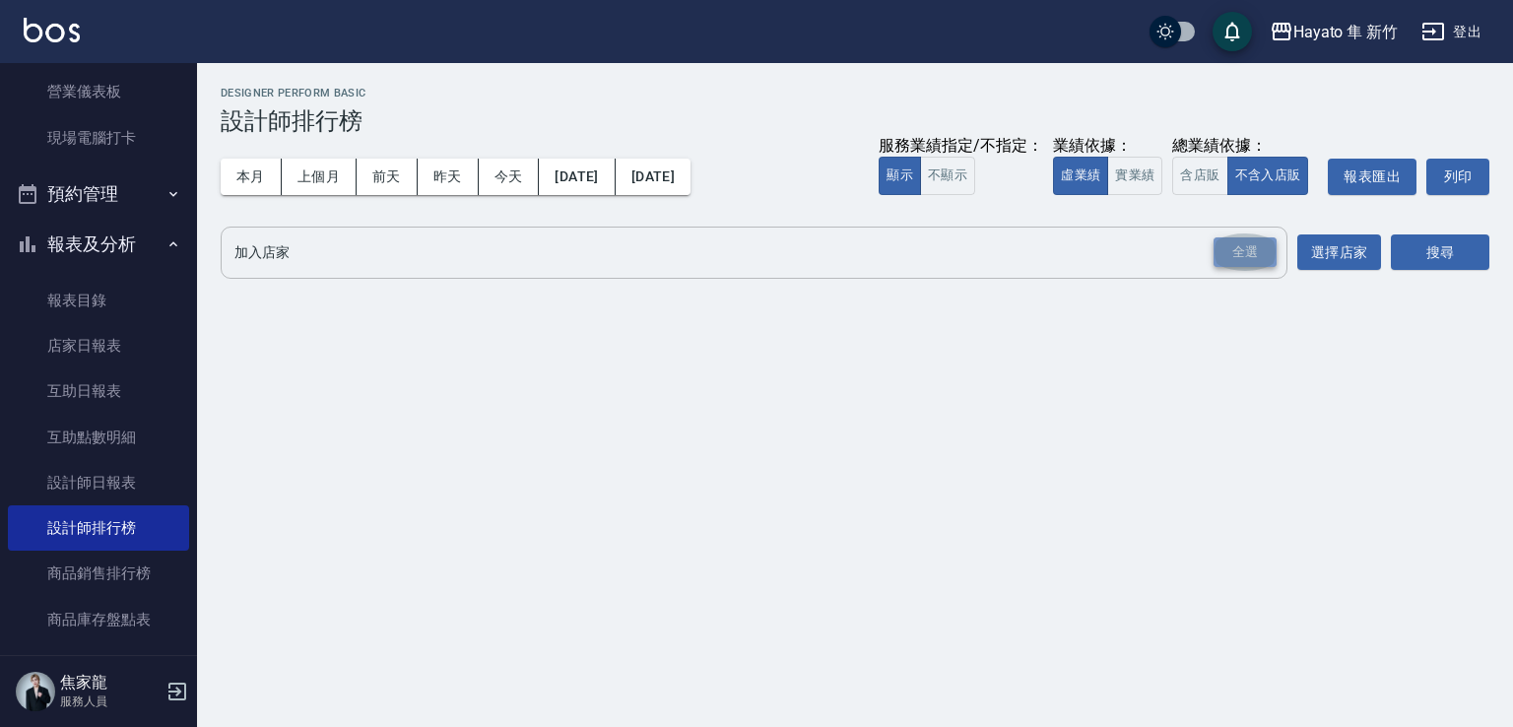
click at [1261, 240] on div "全選" at bounding box center [1244, 252] width 63 height 31
click at [1458, 260] on button "搜尋" at bounding box center [1440, 253] width 98 height 36
